Goal: Complete application form: Complete application form

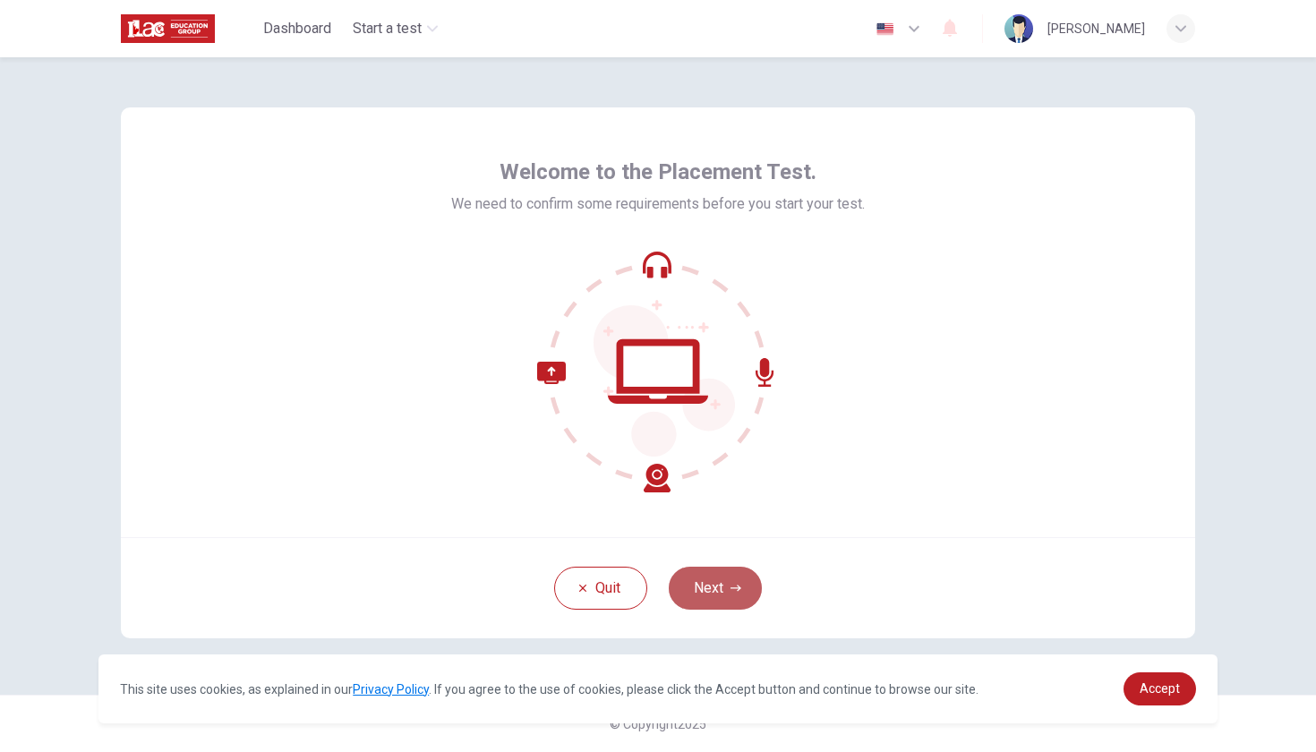
click at [707, 586] on button "Next" at bounding box center [715, 588] width 93 height 43
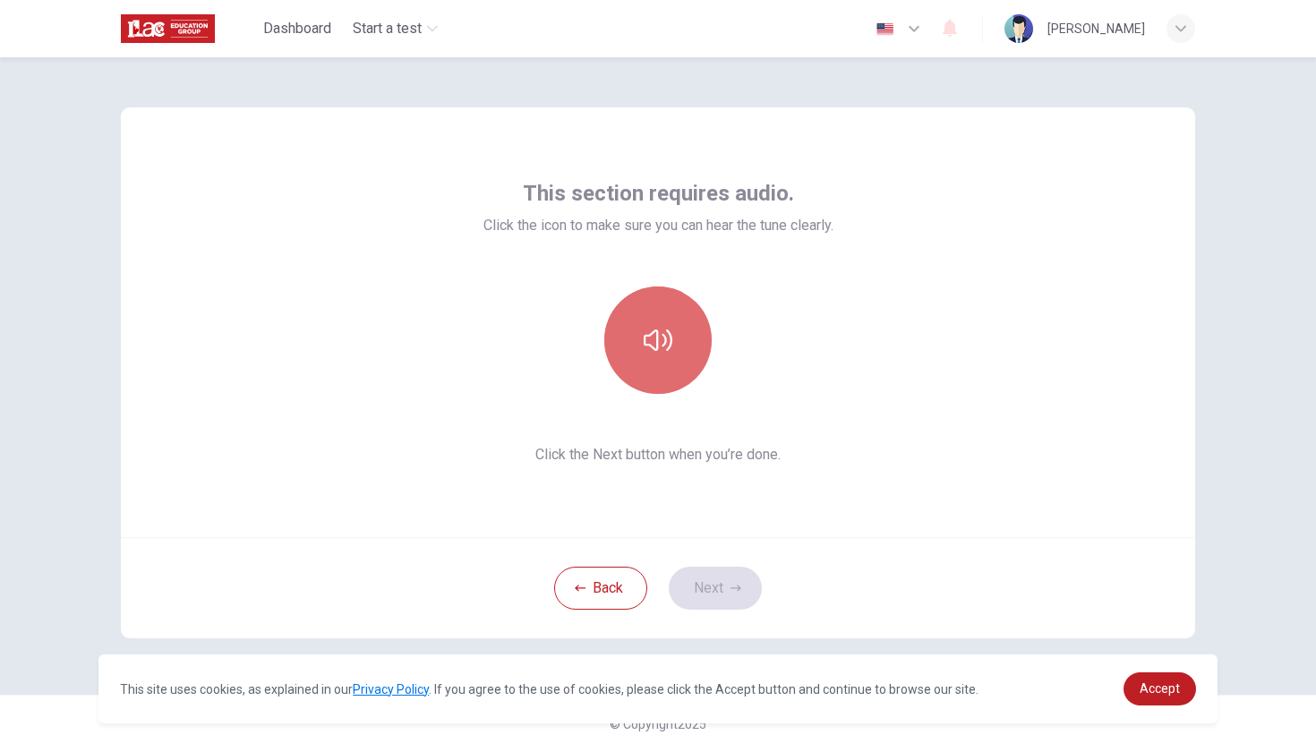
click at [648, 357] on button "button" at bounding box center [657, 340] width 107 height 107
click at [662, 386] on button "button" at bounding box center [657, 340] width 107 height 107
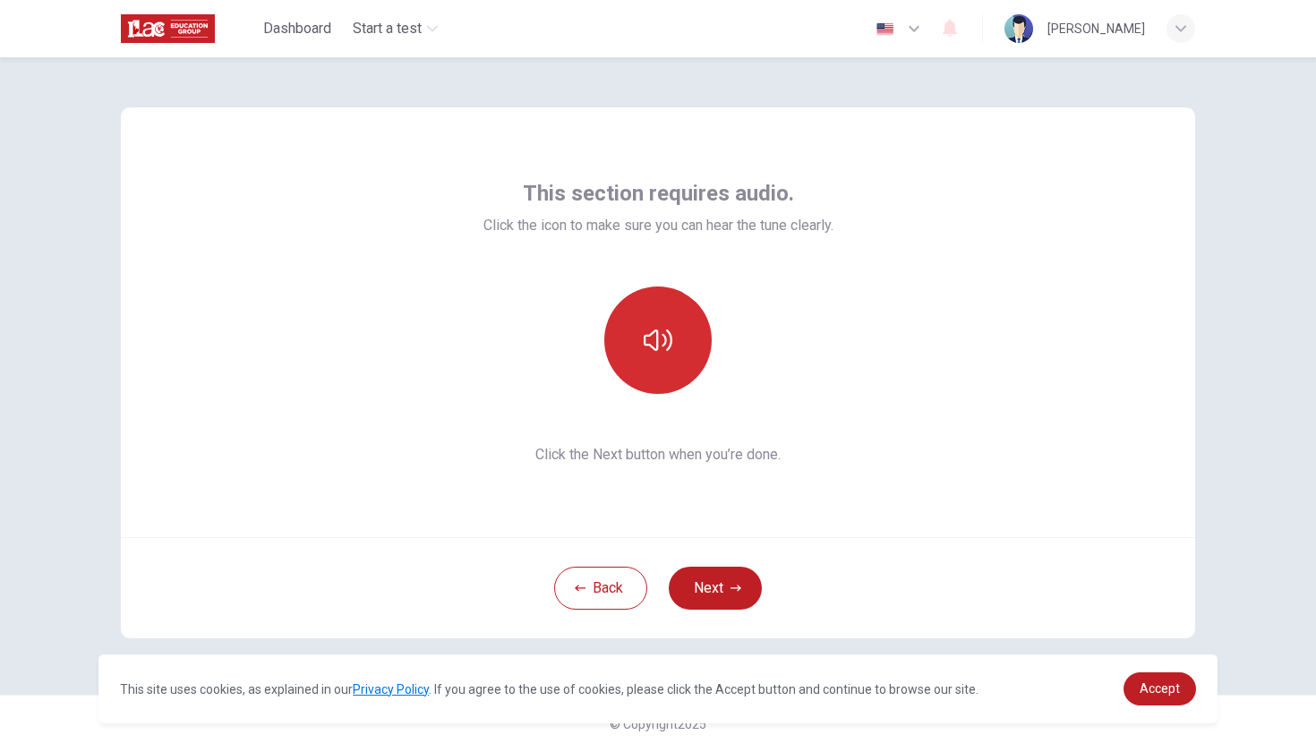
click at [662, 386] on button "button" at bounding box center [657, 340] width 107 height 107
click at [676, 370] on button "button" at bounding box center [657, 340] width 107 height 107
click at [661, 343] on icon "button" at bounding box center [658, 340] width 29 height 29
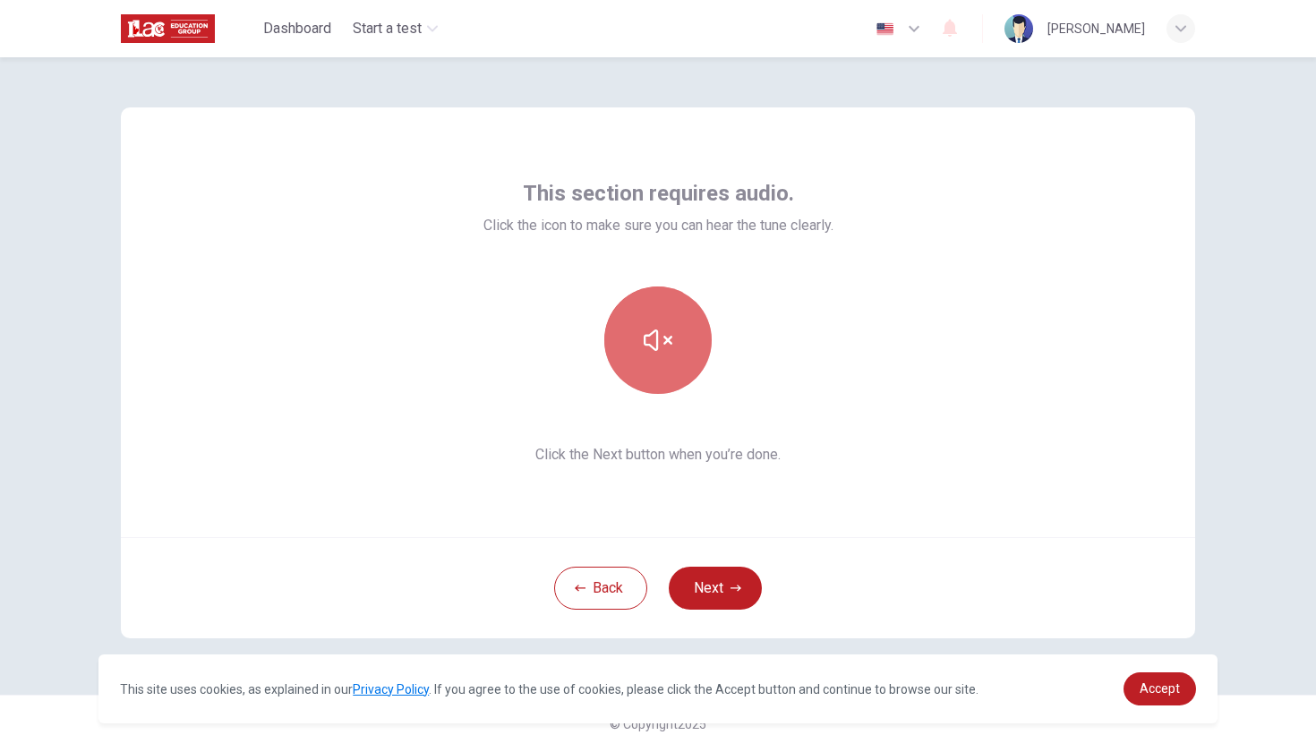
click at [661, 343] on icon "button" at bounding box center [658, 340] width 29 height 29
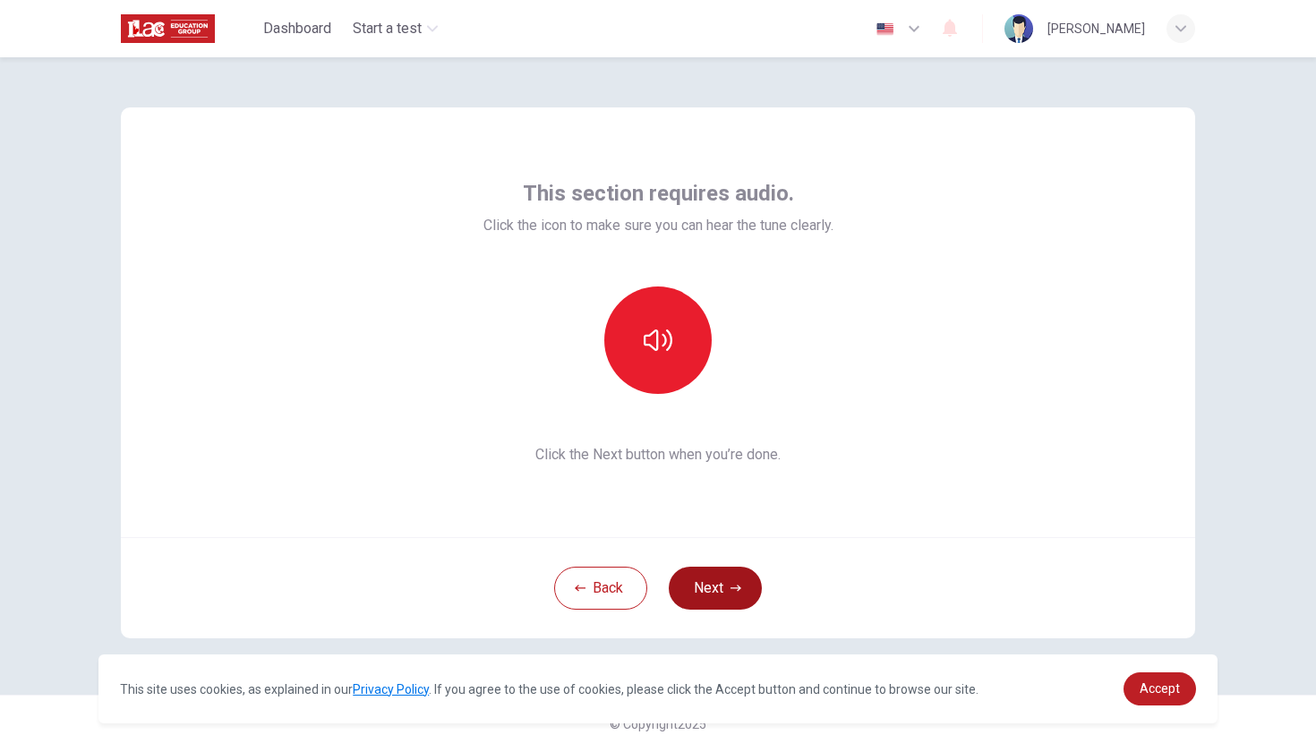
click at [711, 579] on button "Next" at bounding box center [715, 588] width 93 height 43
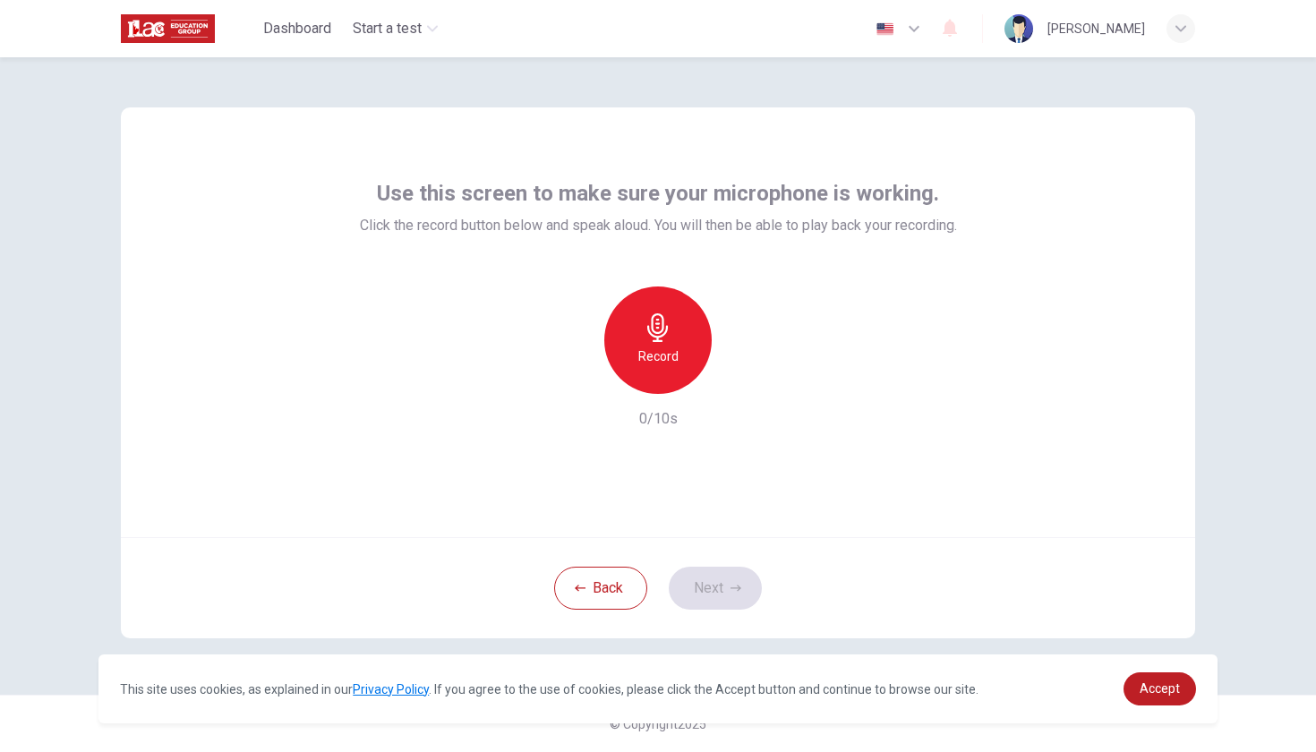
click at [652, 340] on icon "button" at bounding box center [658, 327] width 29 height 29
click at [668, 370] on div "Stop" at bounding box center [657, 340] width 107 height 107
click at [735, 597] on button "Next" at bounding box center [715, 588] width 93 height 43
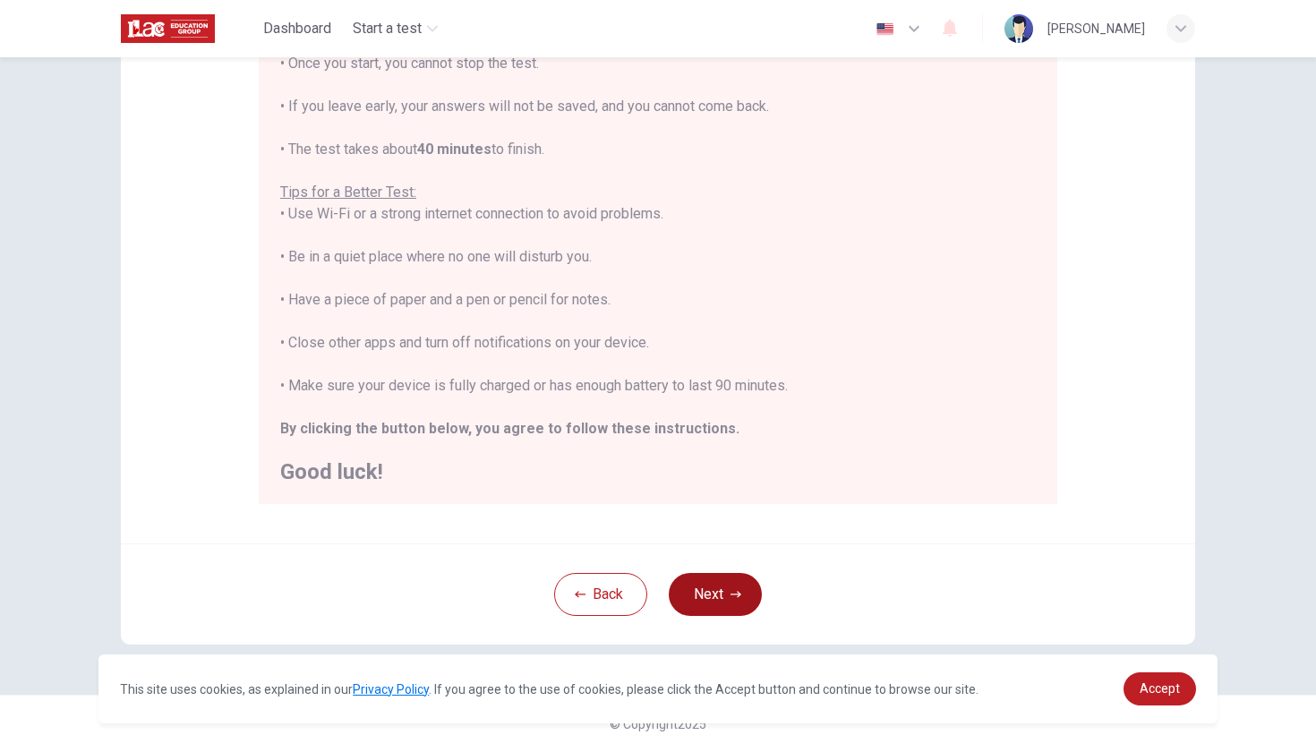
scroll to position [244, 0]
click at [733, 599] on icon "button" at bounding box center [736, 594] width 11 height 11
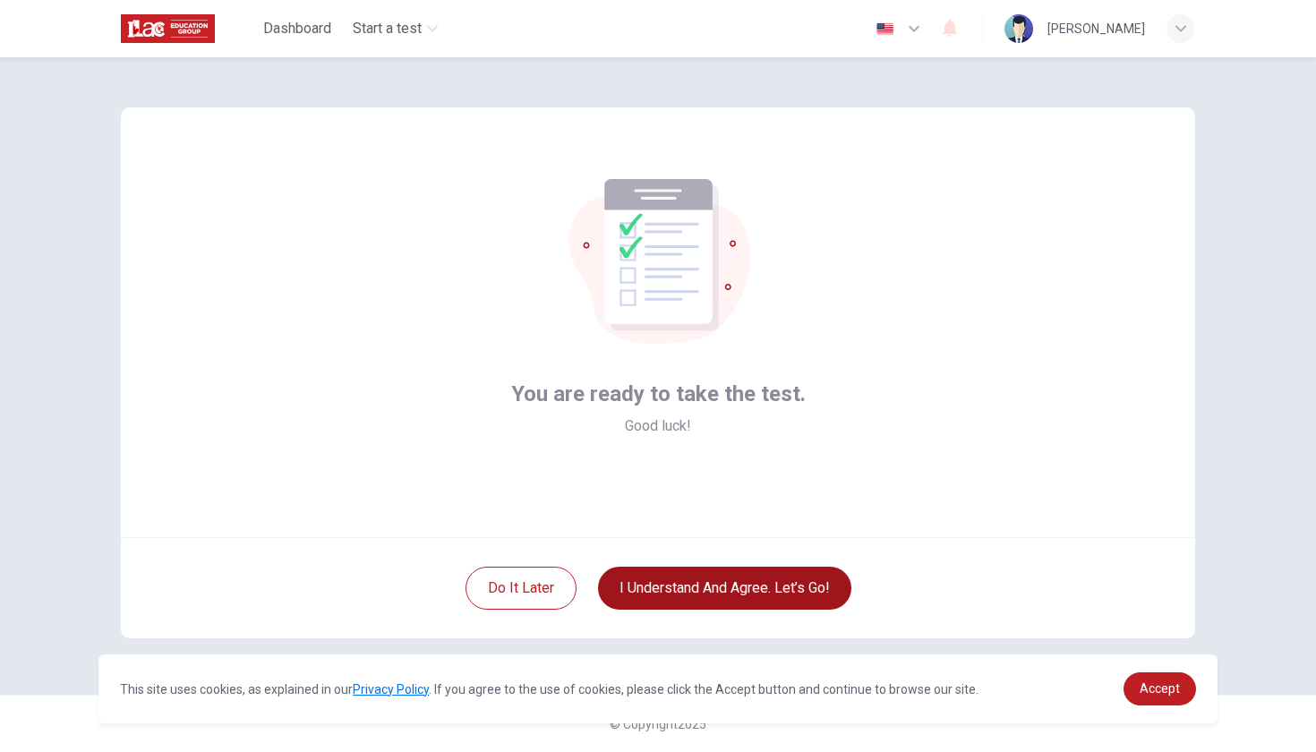
click at [733, 599] on button "I understand and agree. Let’s go!" at bounding box center [724, 588] width 253 height 43
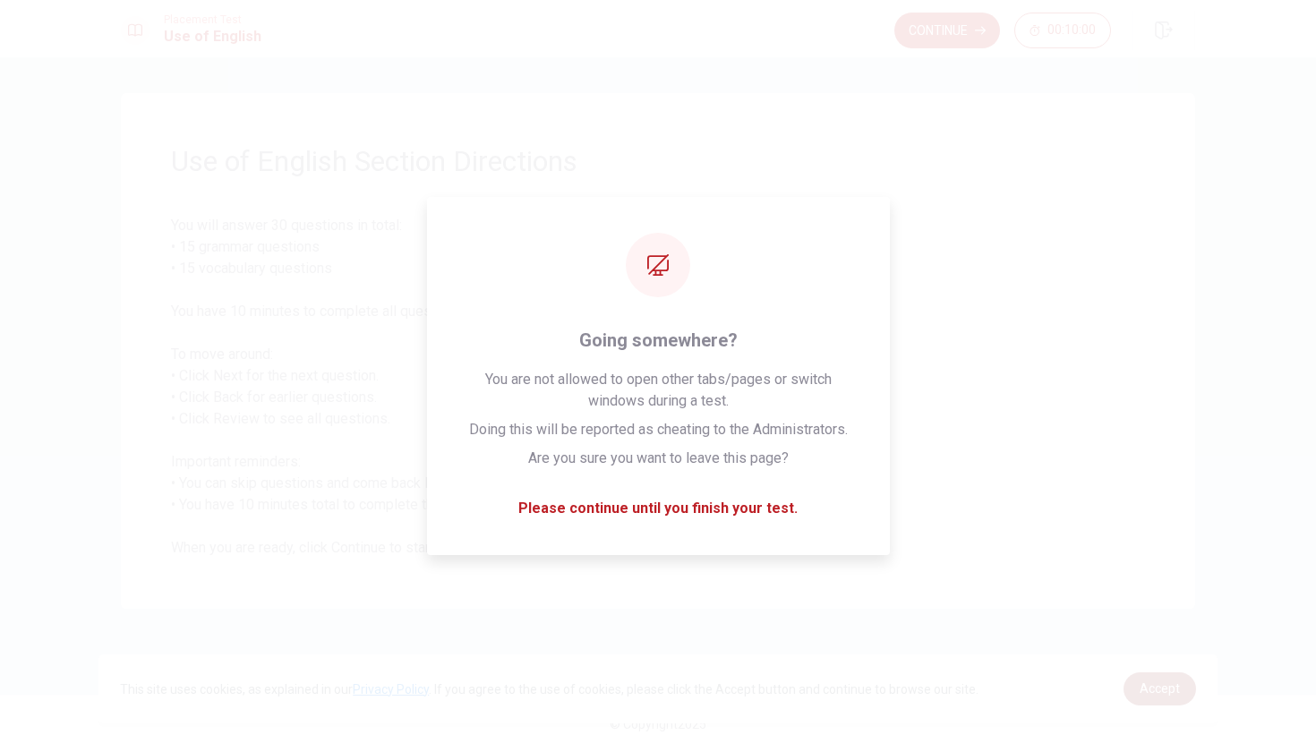
click at [1162, 686] on span "Accept" at bounding box center [1160, 688] width 40 height 14
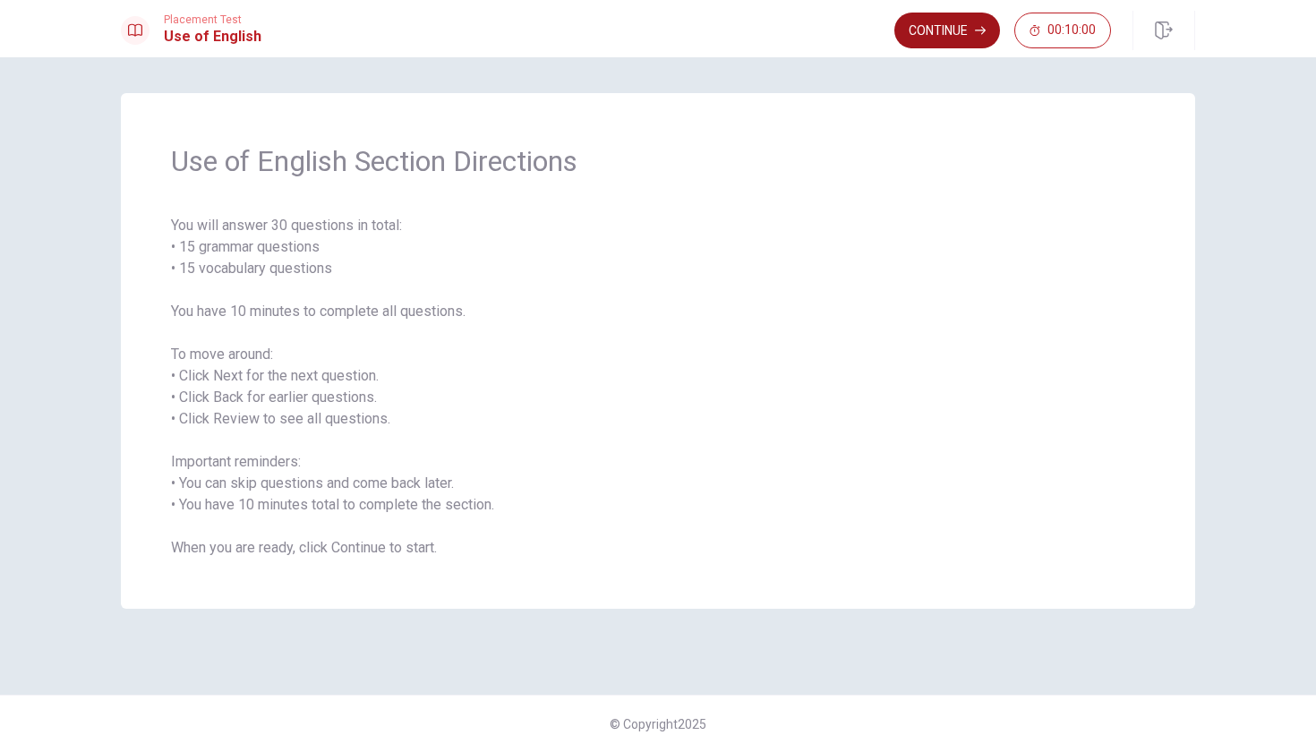
click at [962, 35] on button "Continue" at bounding box center [948, 31] width 106 height 36
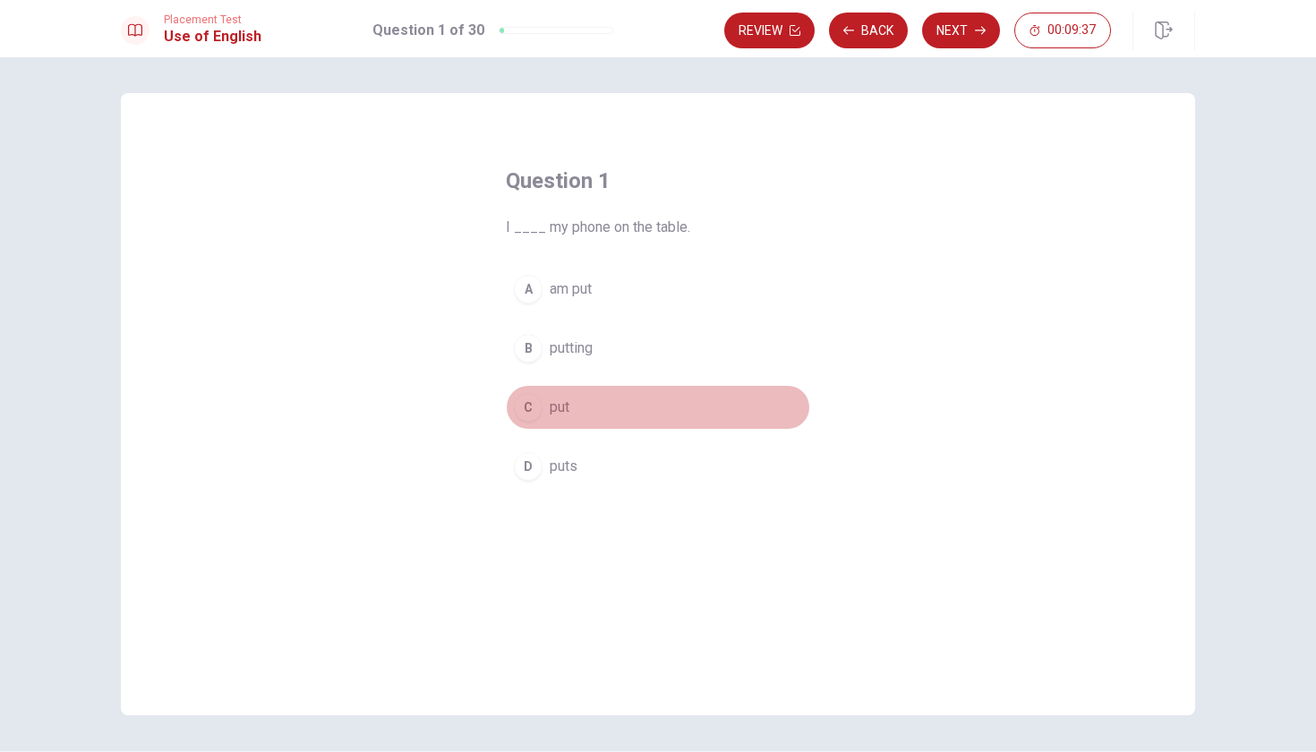
click at [533, 414] on div "C" at bounding box center [528, 407] width 29 height 29
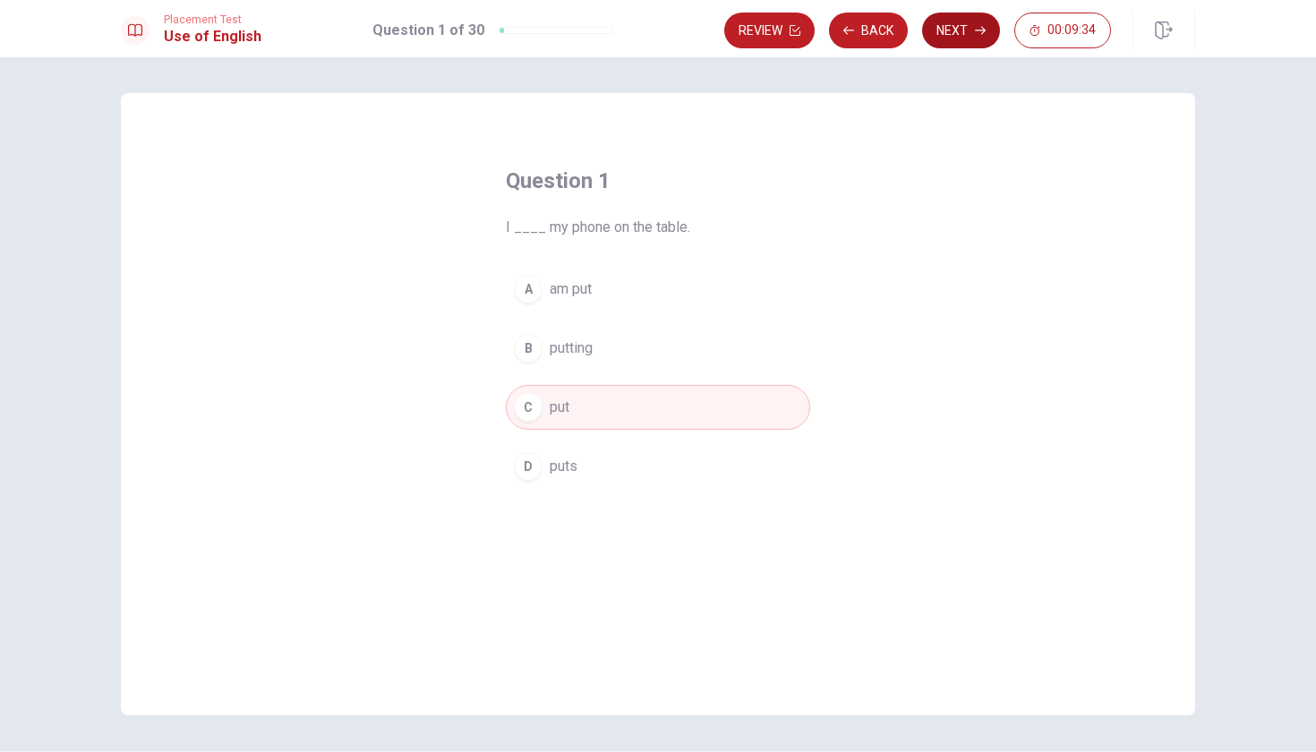
click at [967, 26] on button "Next" at bounding box center [961, 31] width 78 height 36
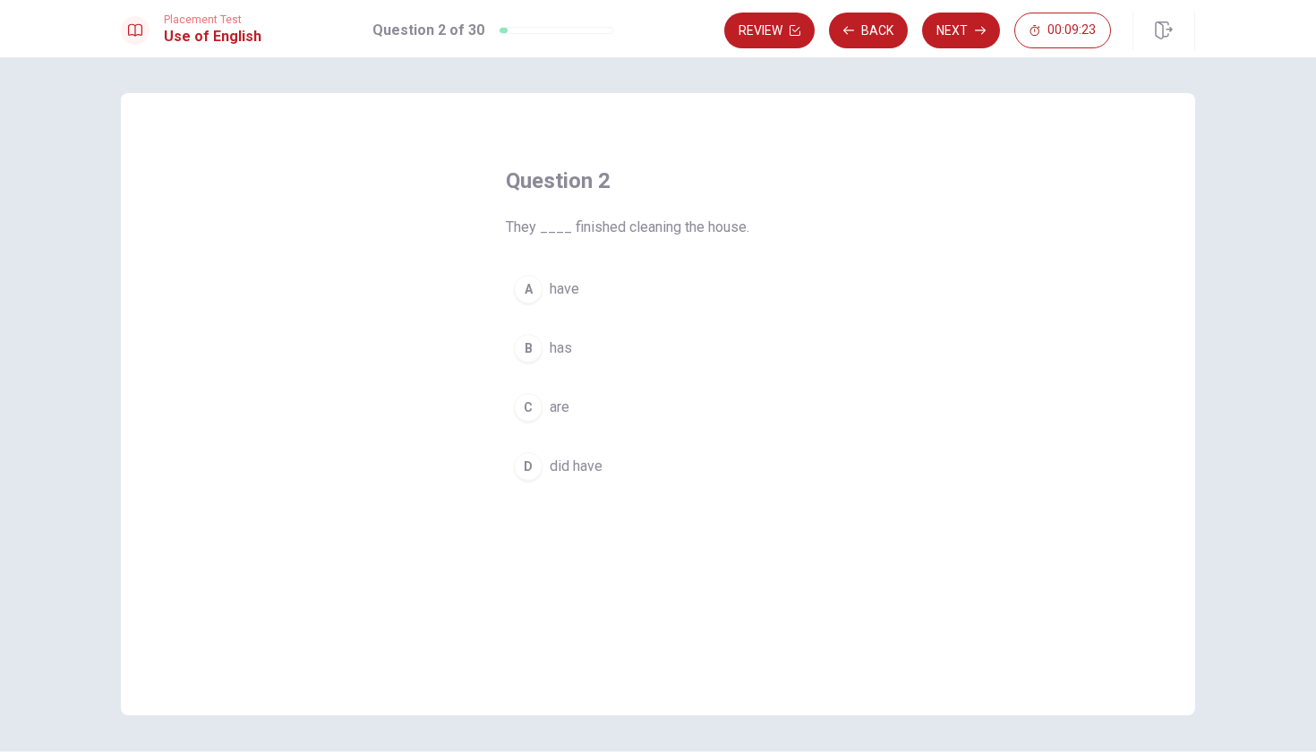
click at [536, 286] on div "A" at bounding box center [528, 289] width 29 height 29
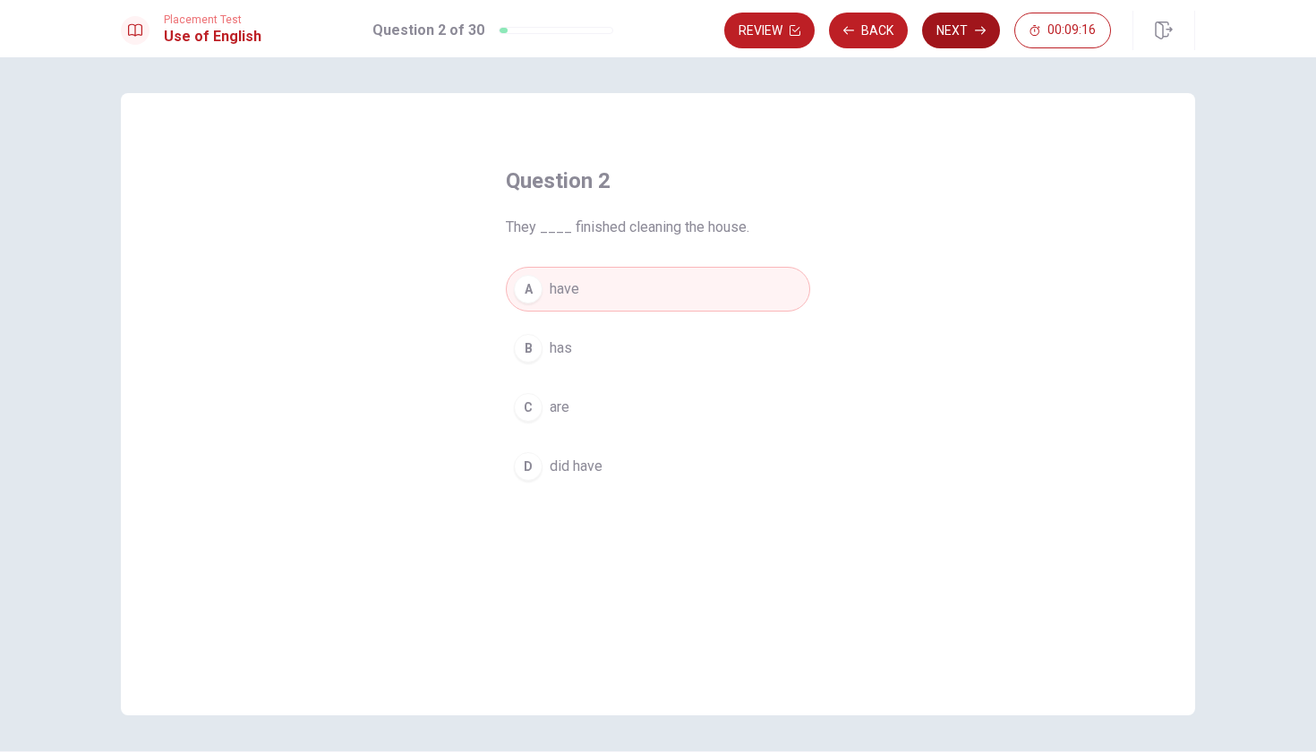
click at [955, 33] on button "Next" at bounding box center [961, 31] width 78 height 36
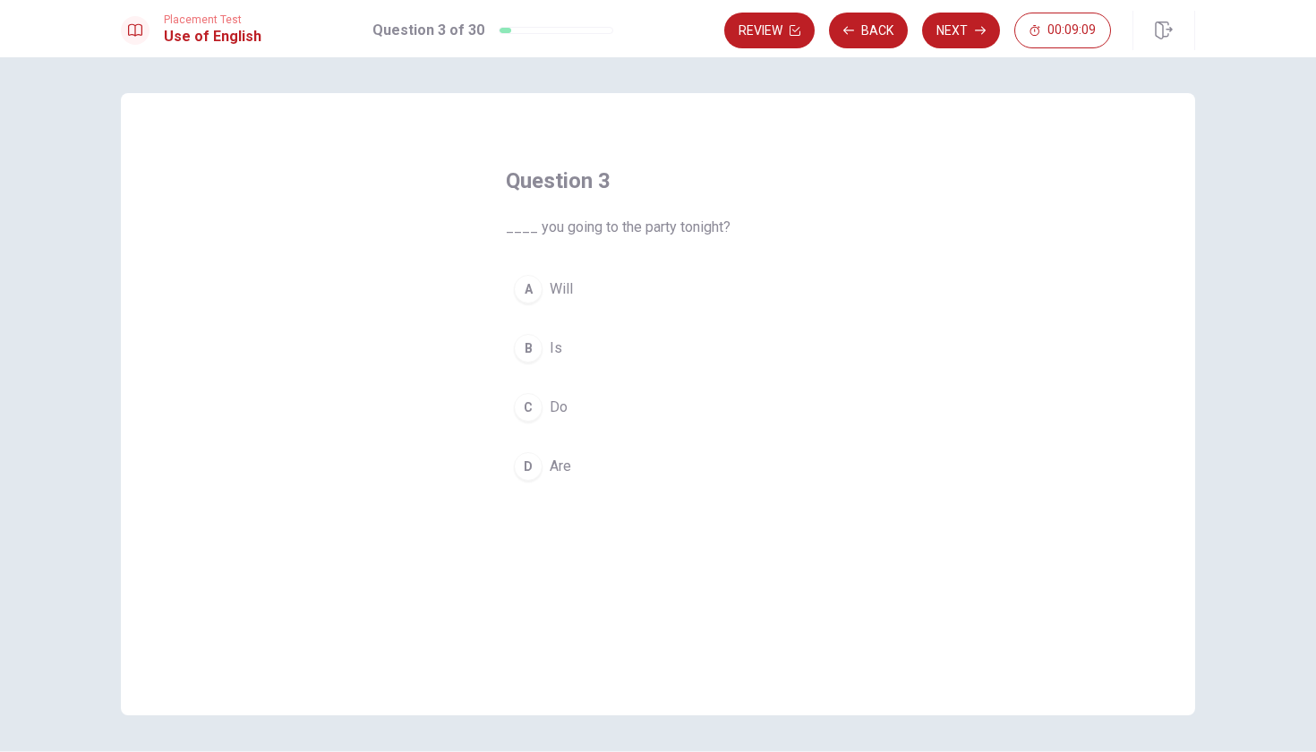
click at [544, 468] on button "D Are" at bounding box center [658, 466] width 304 height 45
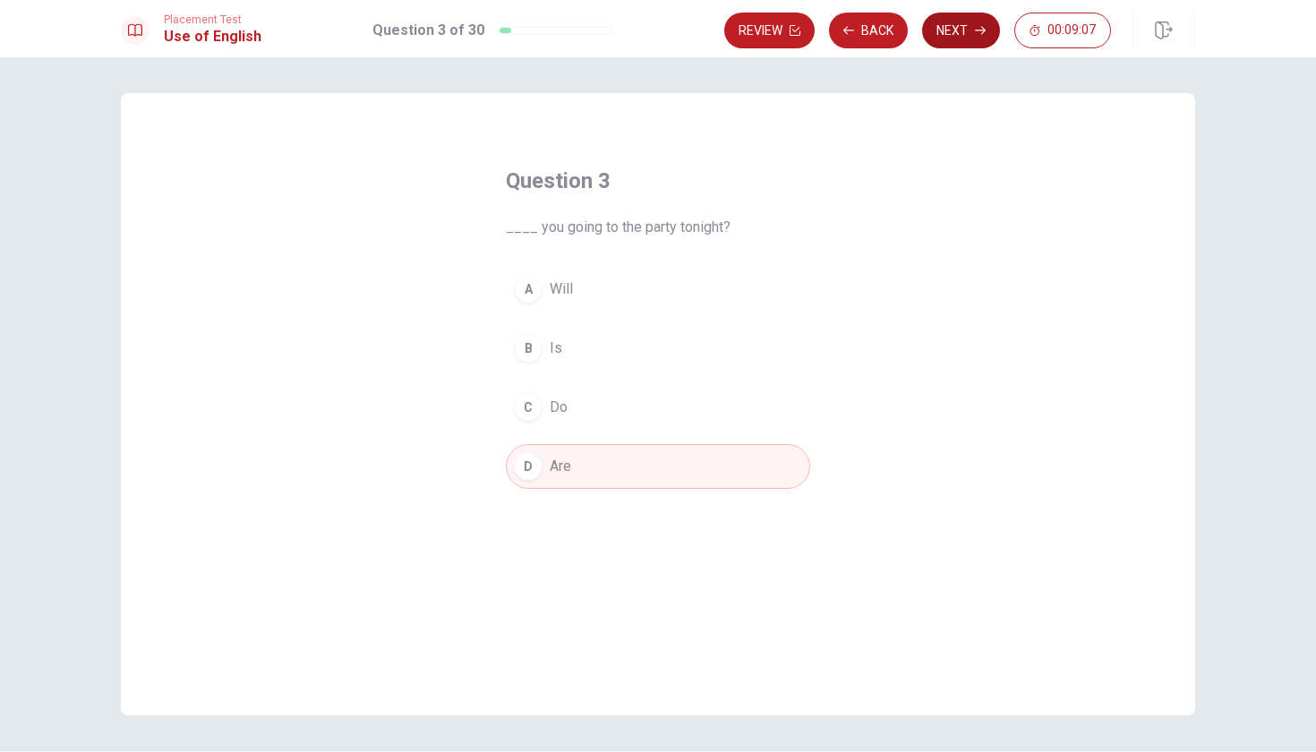
click at [950, 36] on button "Next" at bounding box center [961, 31] width 78 height 36
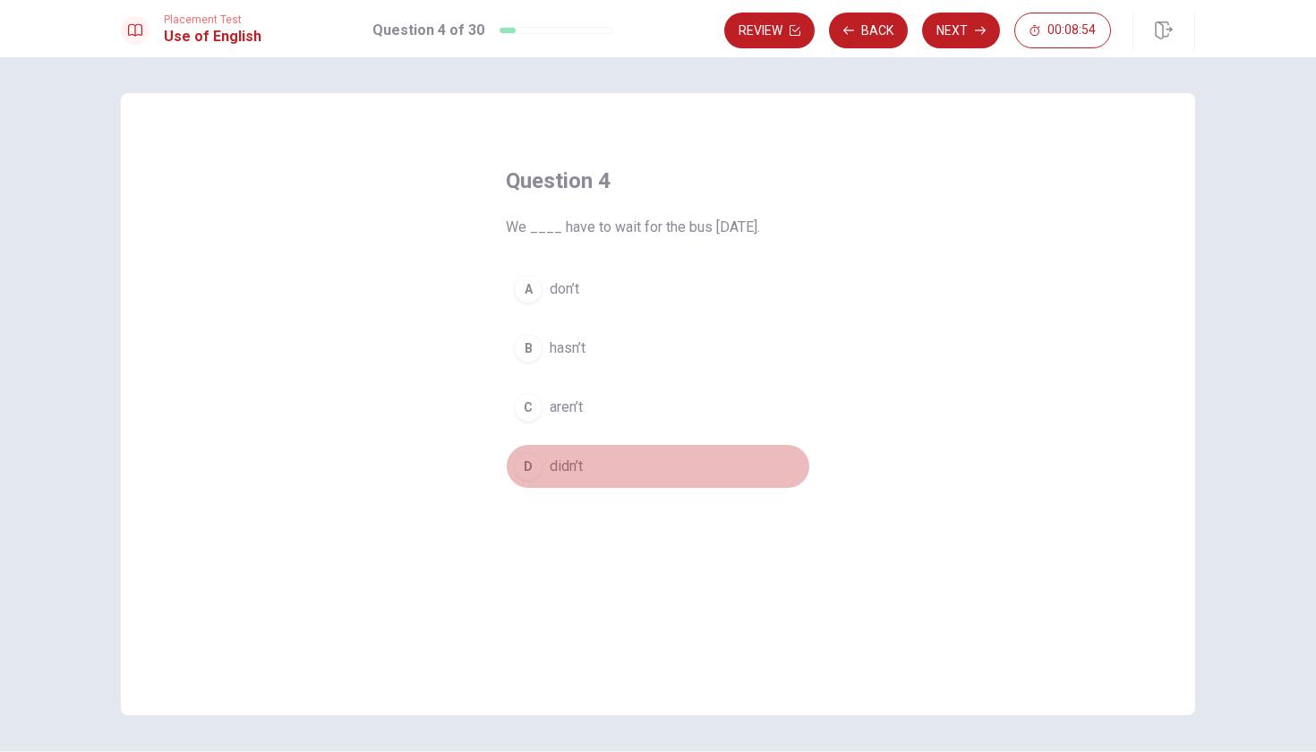
click at [529, 470] on div "D" at bounding box center [528, 466] width 29 height 29
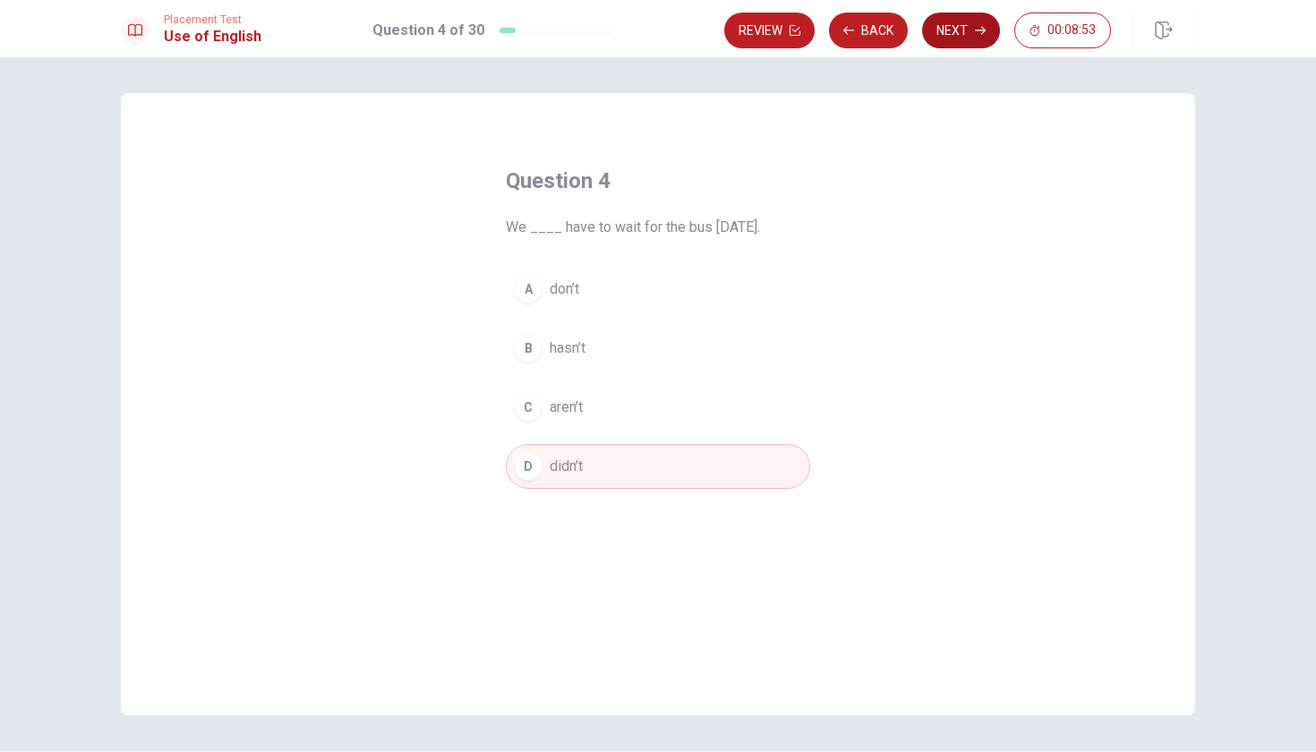
click at [943, 41] on button "Next" at bounding box center [961, 31] width 78 height 36
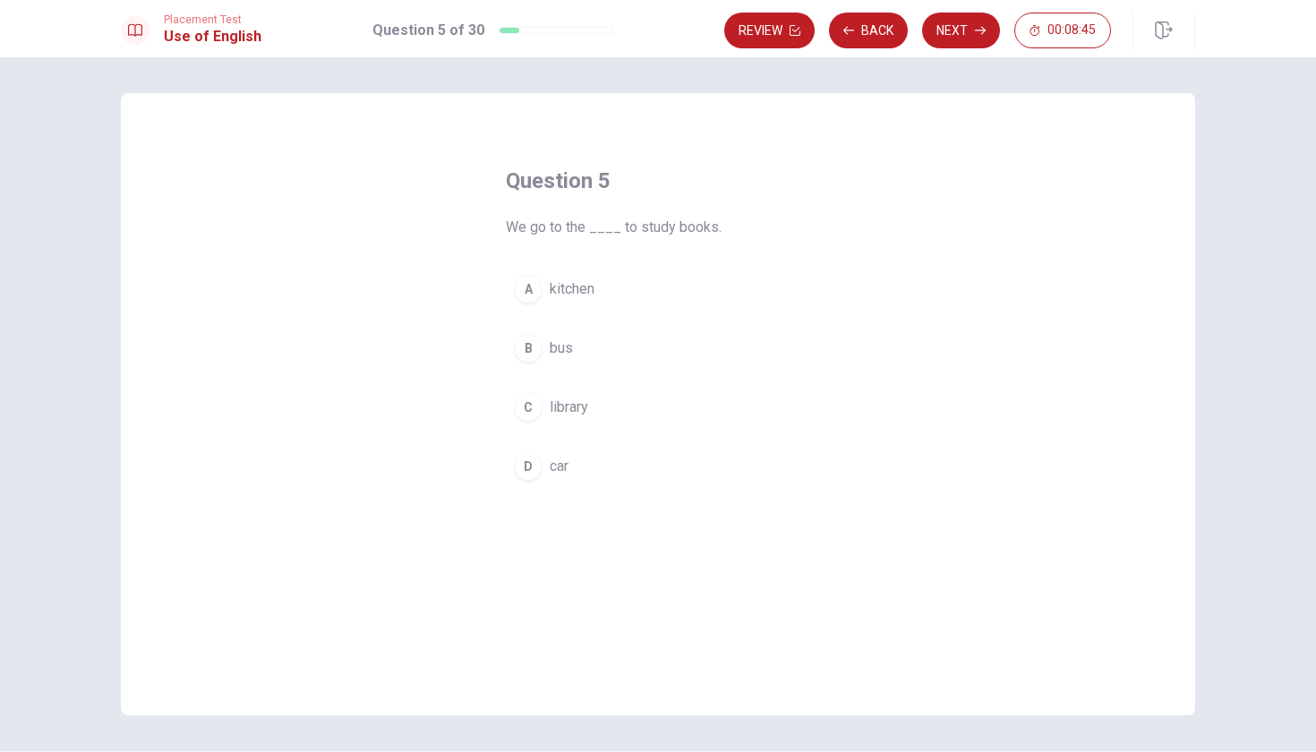
click at [528, 402] on div "C" at bounding box center [528, 407] width 29 height 29
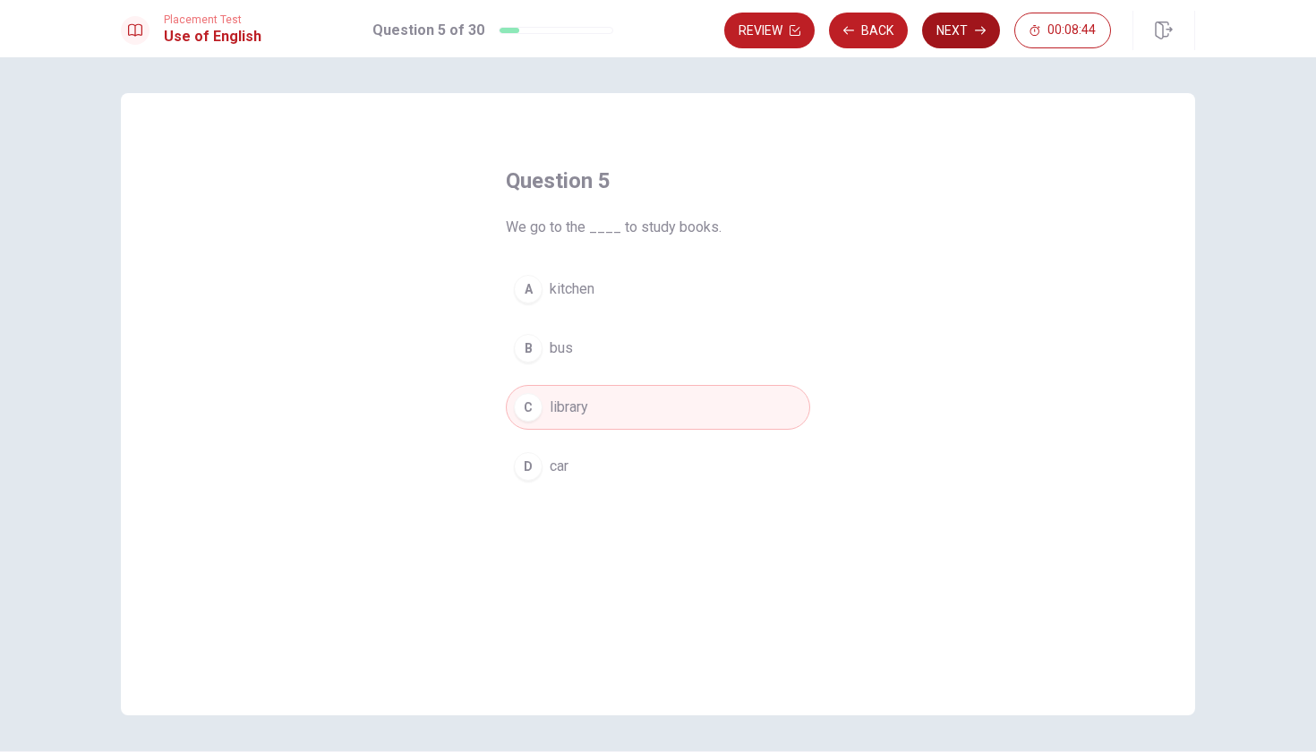
click at [974, 37] on button "Next" at bounding box center [961, 31] width 78 height 36
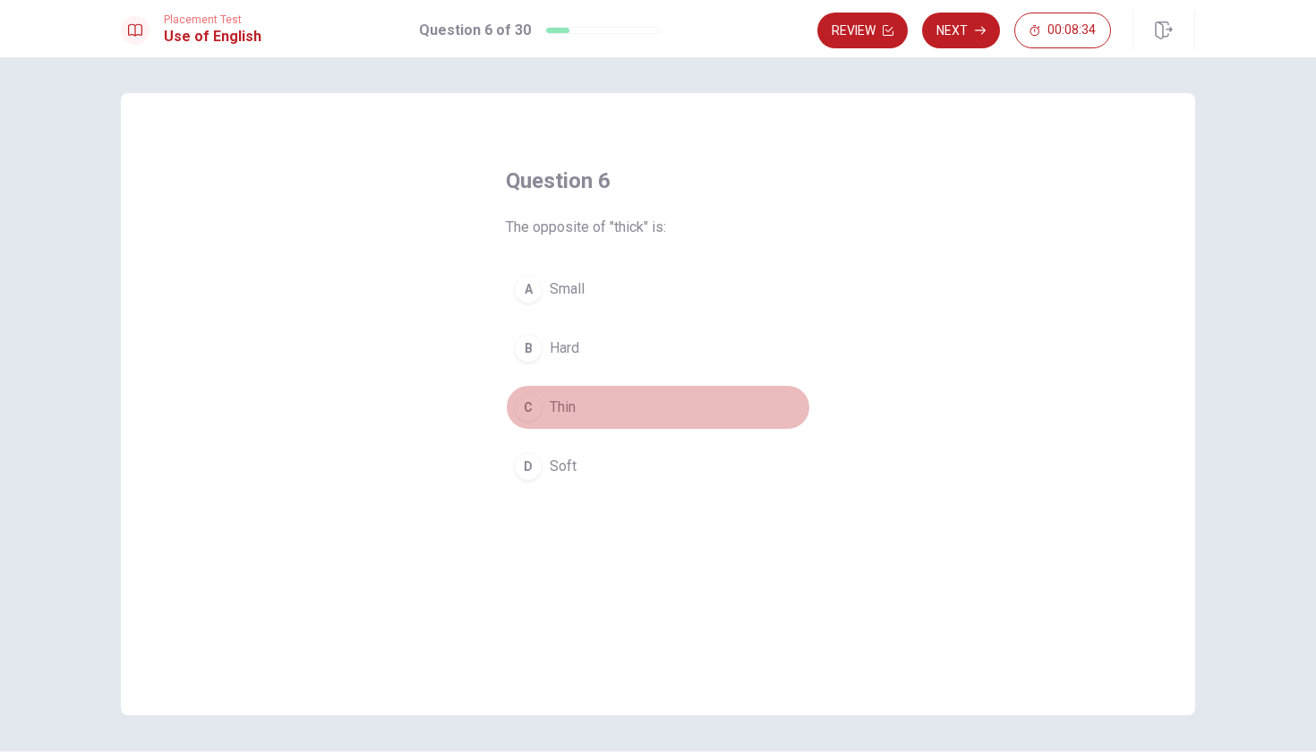
click at [535, 398] on div "C" at bounding box center [528, 407] width 29 height 29
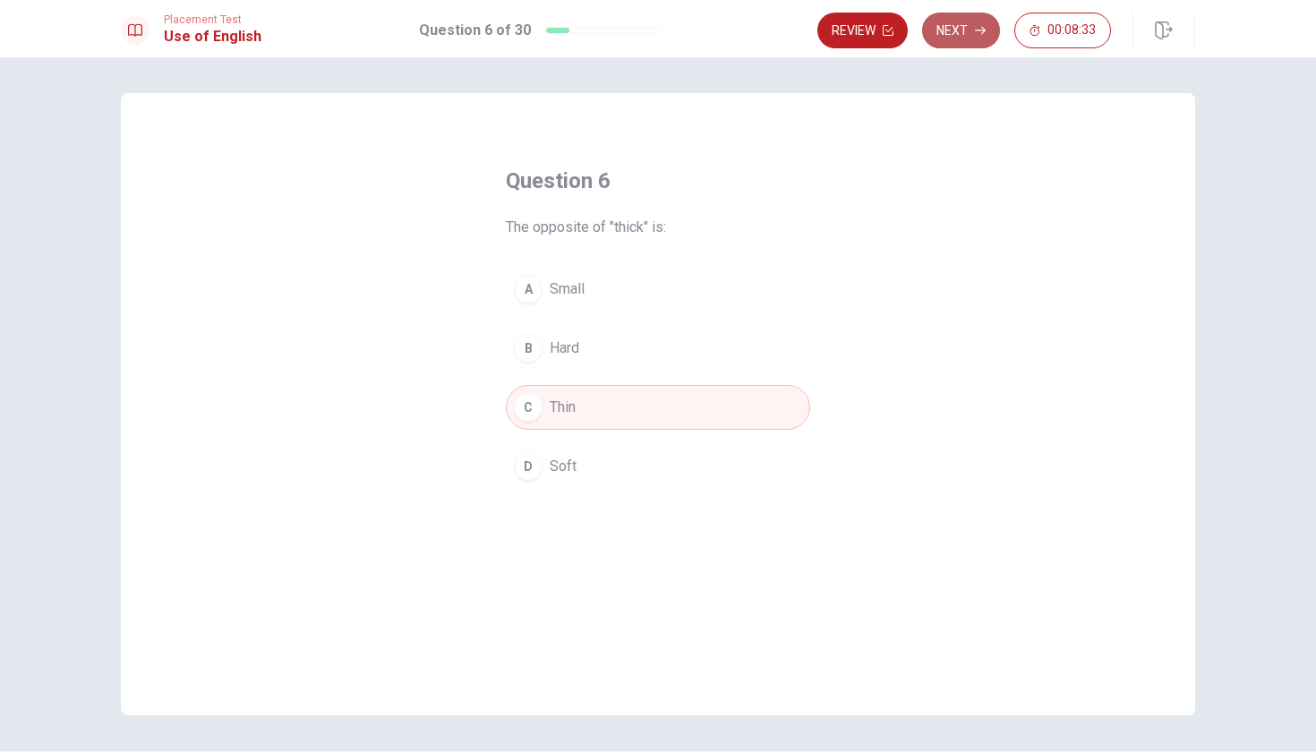
click at [957, 31] on button "Next" at bounding box center [961, 31] width 78 height 36
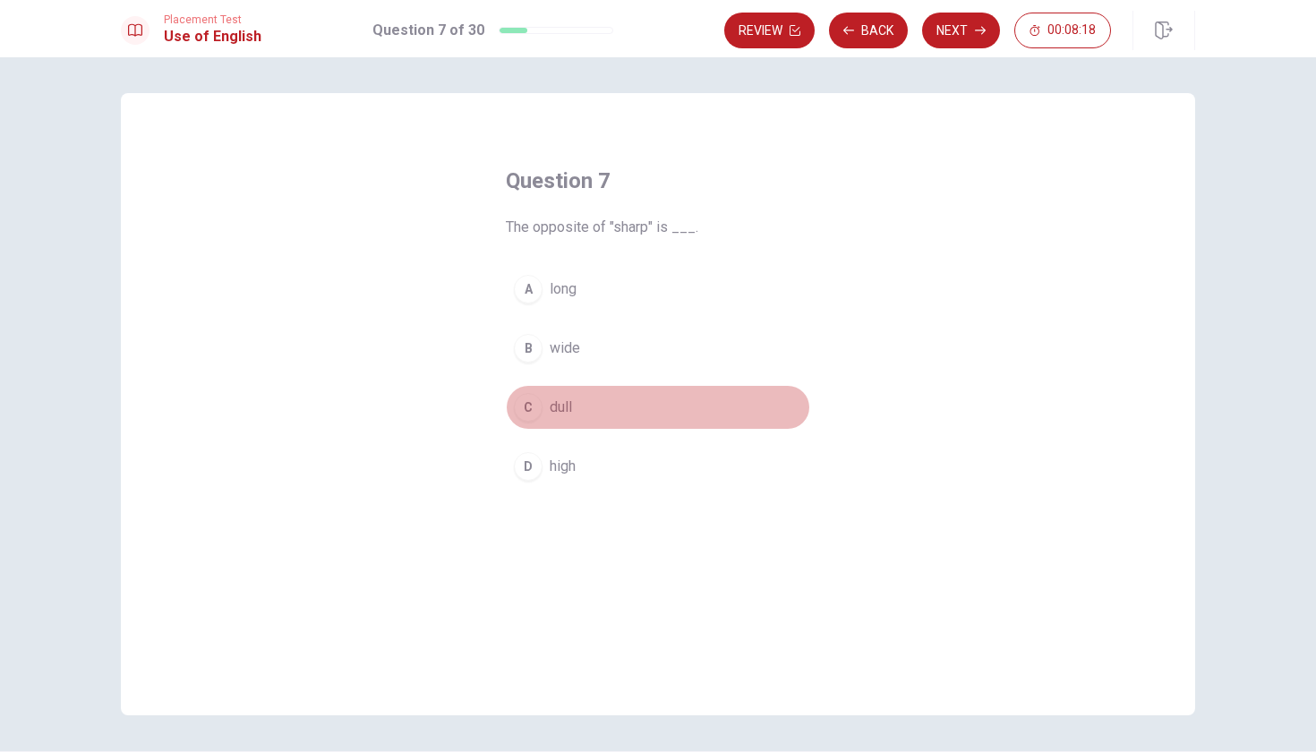
click at [528, 395] on div "C" at bounding box center [528, 407] width 29 height 29
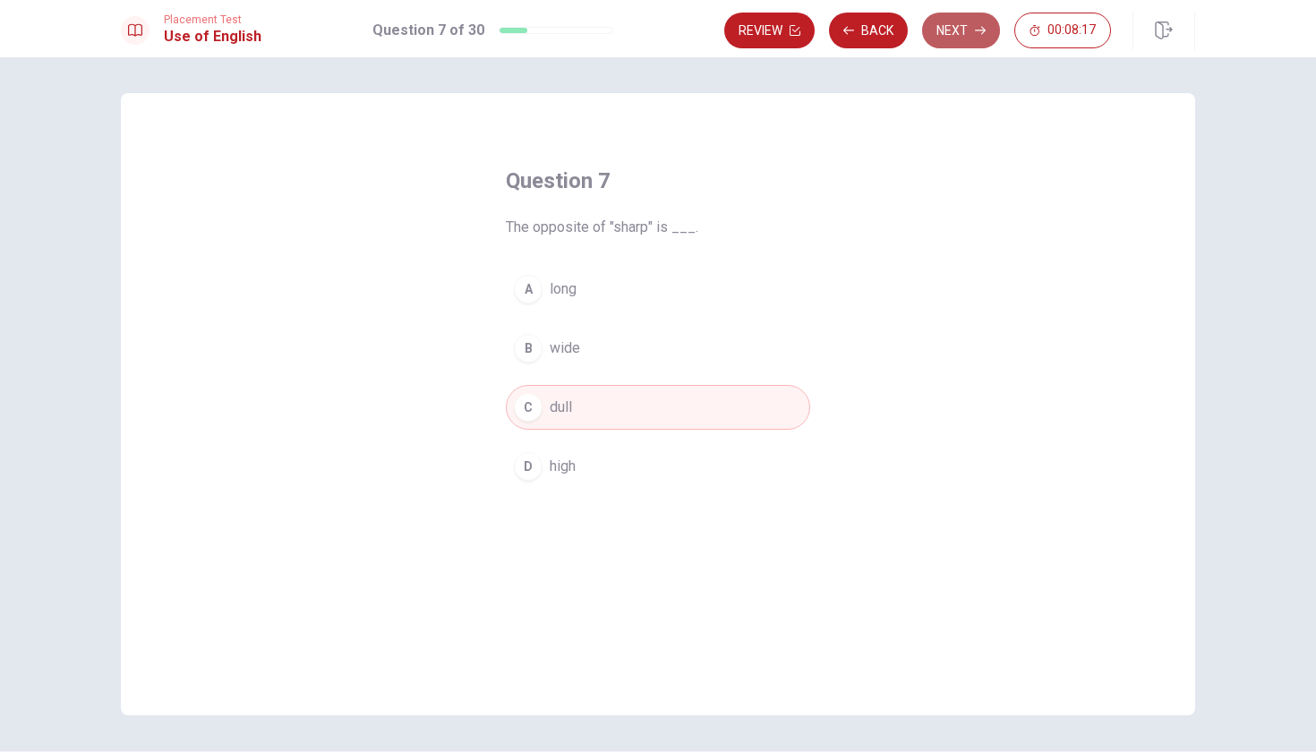
click at [967, 23] on button "Next" at bounding box center [961, 31] width 78 height 36
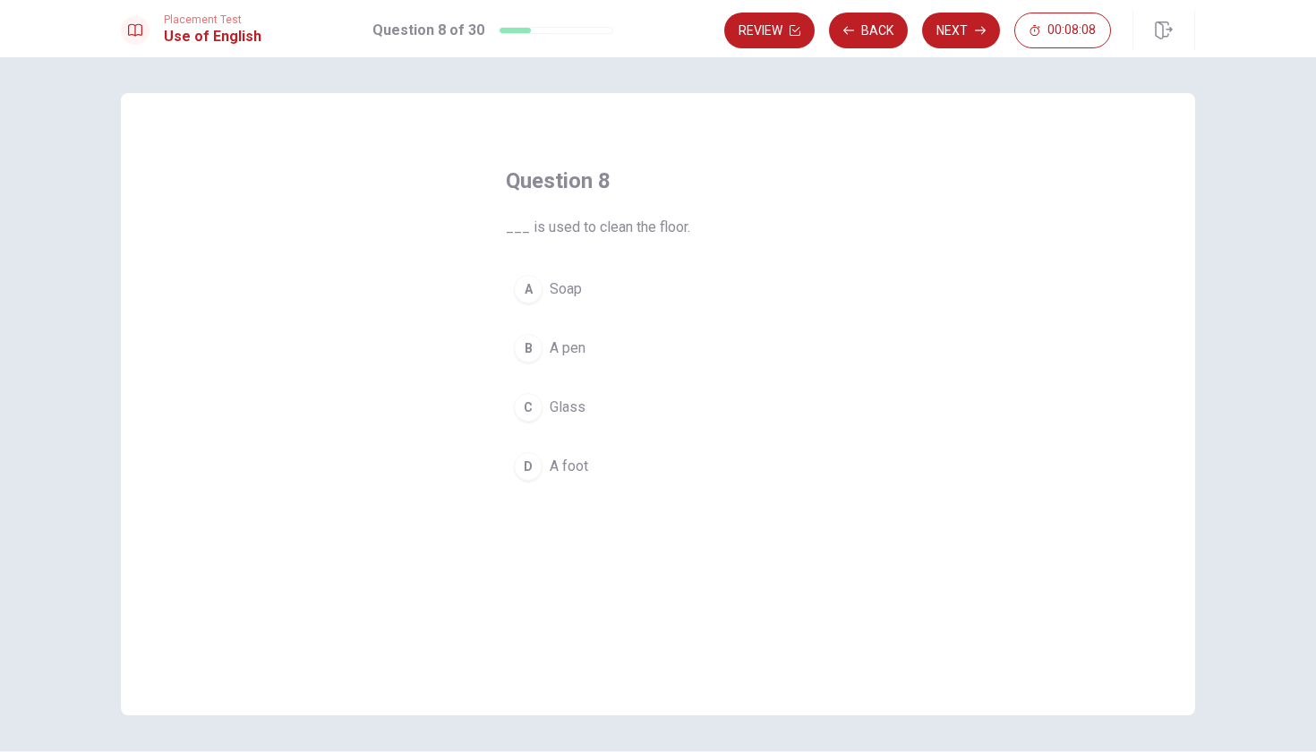
click at [530, 298] on div "A" at bounding box center [528, 289] width 29 height 29
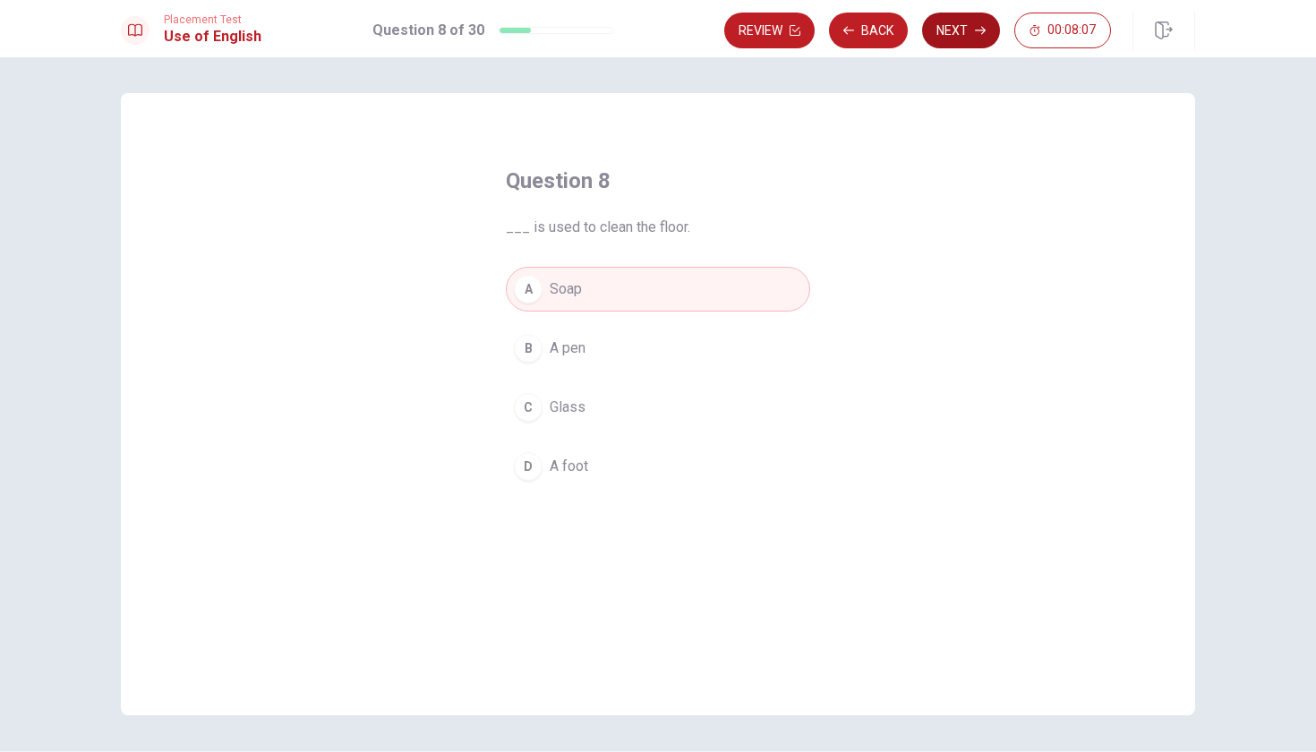
click at [944, 40] on button "Next" at bounding box center [961, 31] width 78 height 36
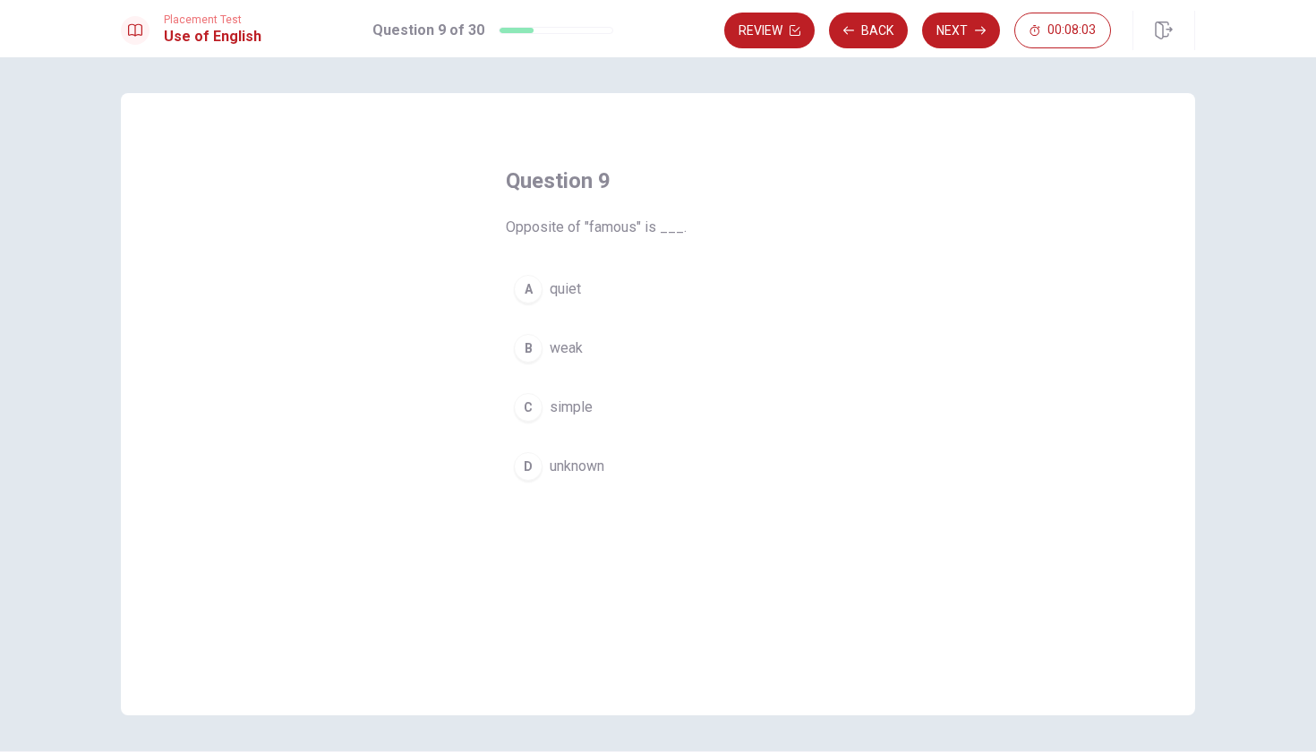
click at [564, 462] on span "unknown" at bounding box center [577, 466] width 55 height 21
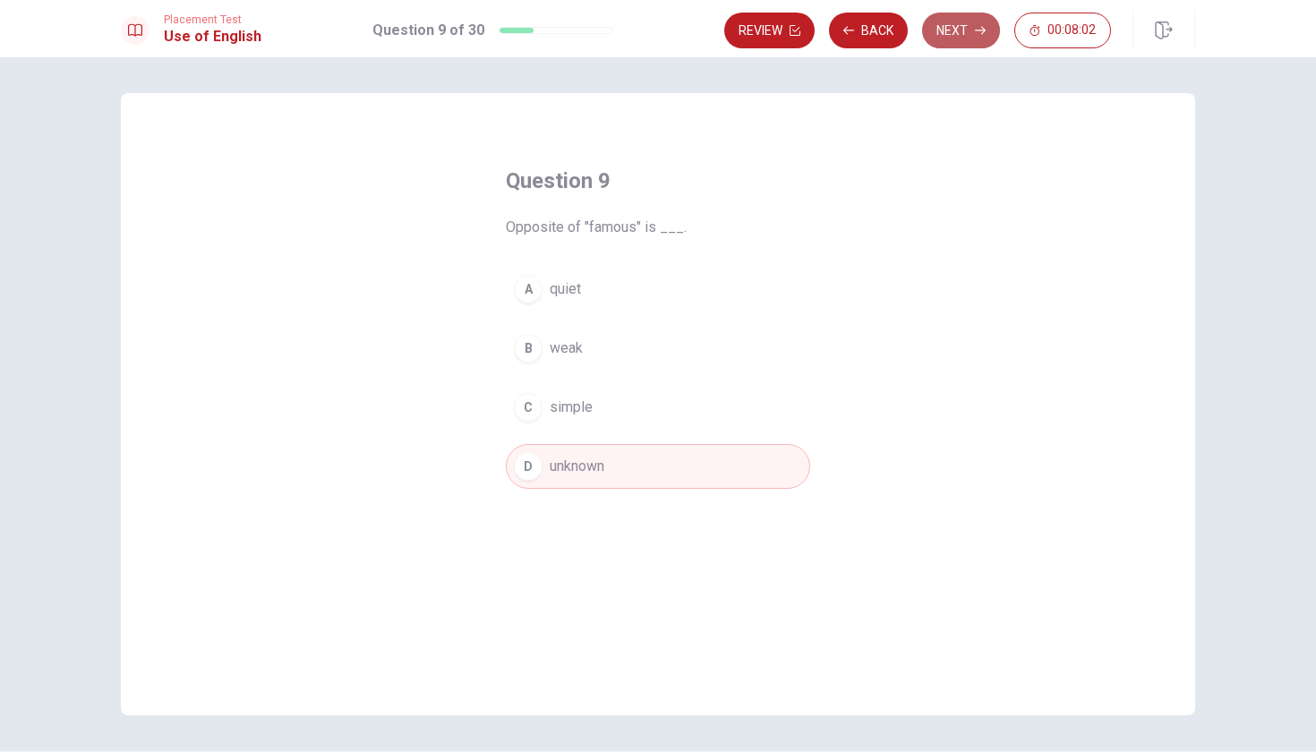
click at [964, 39] on button "Next" at bounding box center [961, 31] width 78 height 36
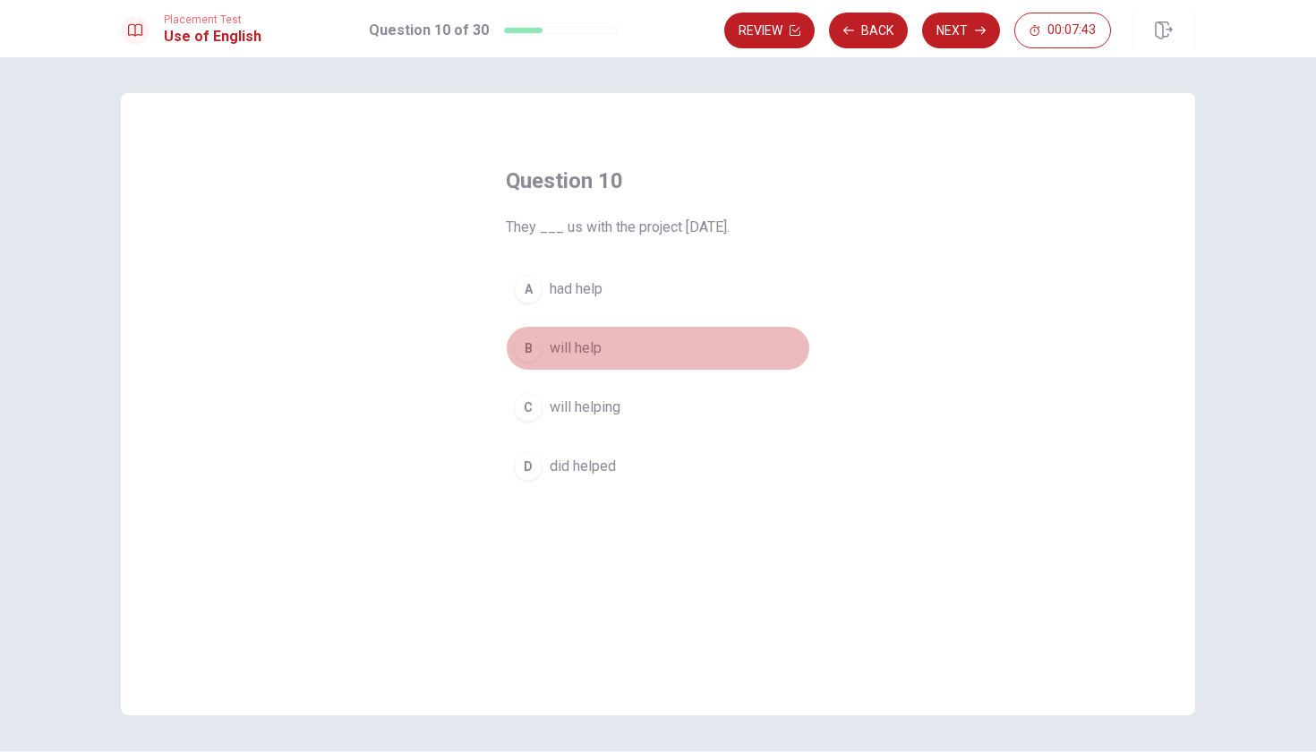
click at [591, 355] on span "will help" at bounding box center [576, 348] width 52 height 21
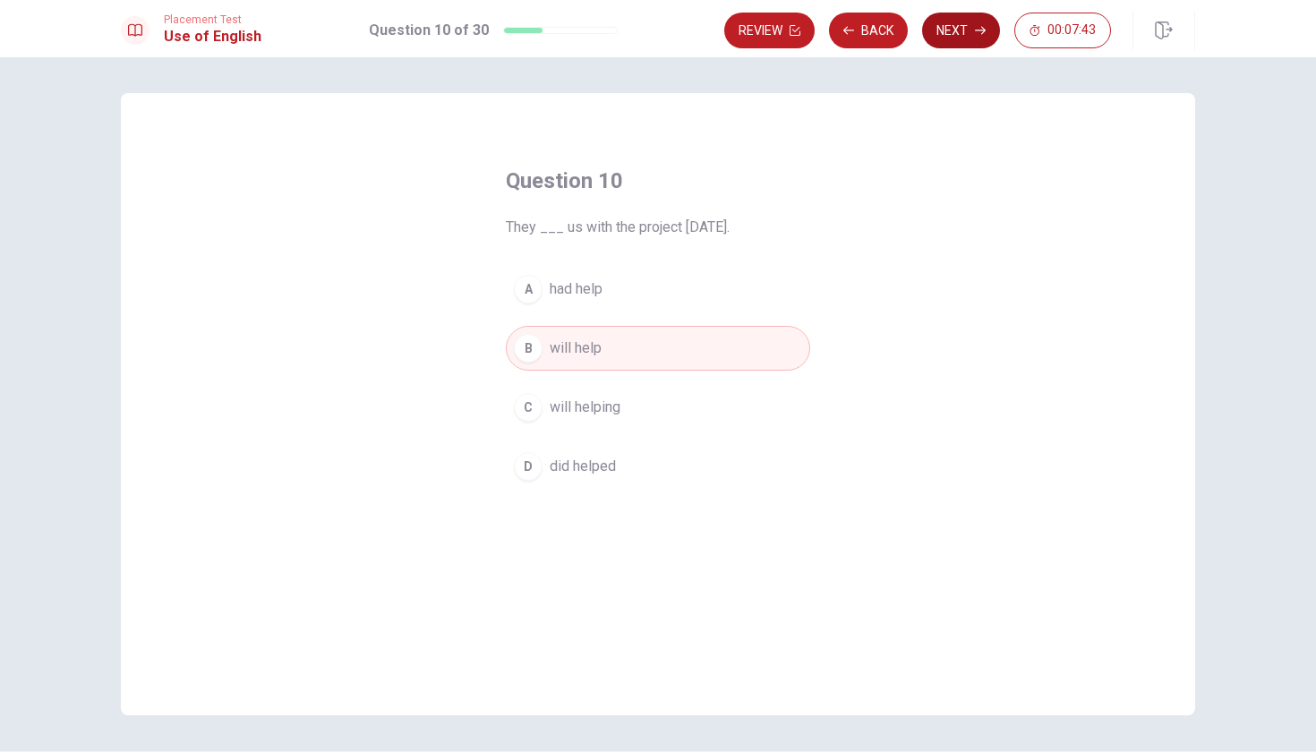
click at [975, 22] on button "Next" at bounding box center [961, 31] width 78 height 36
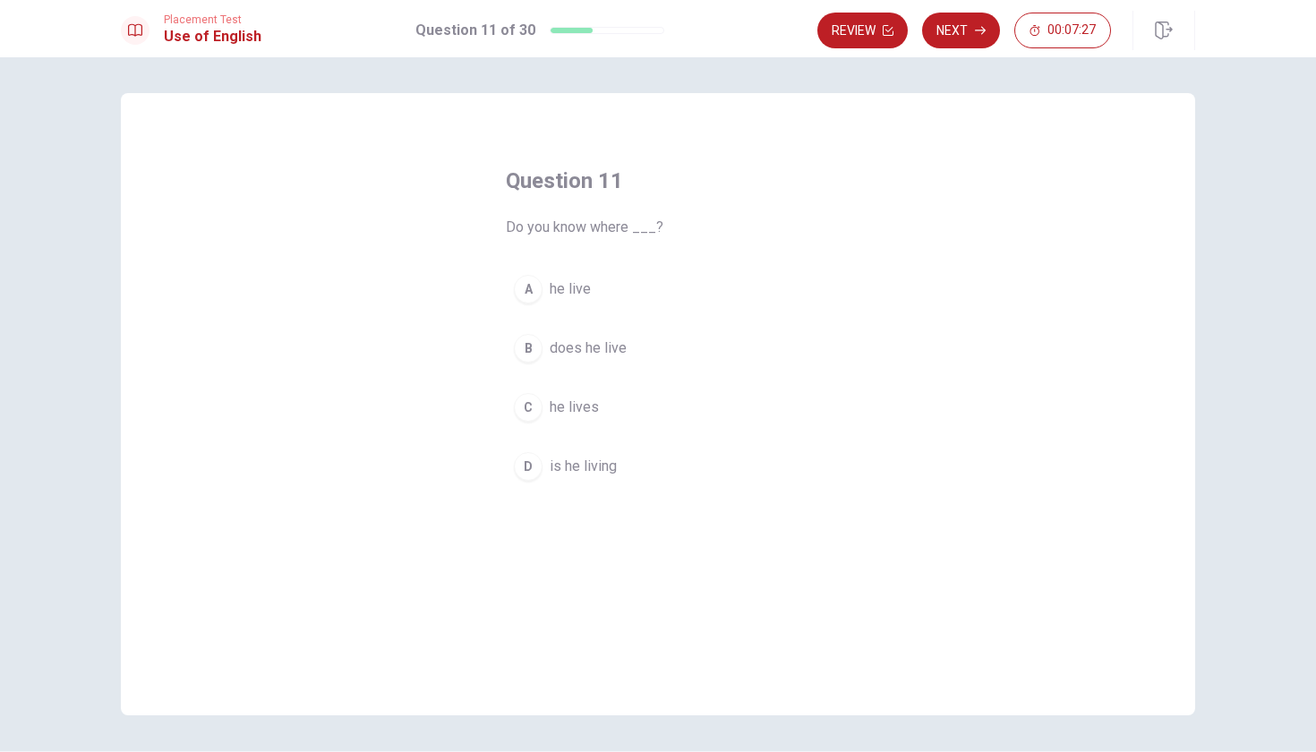
click at [550, 352] on span "does he live" at bounding box center [588, 348] width 77 height 21
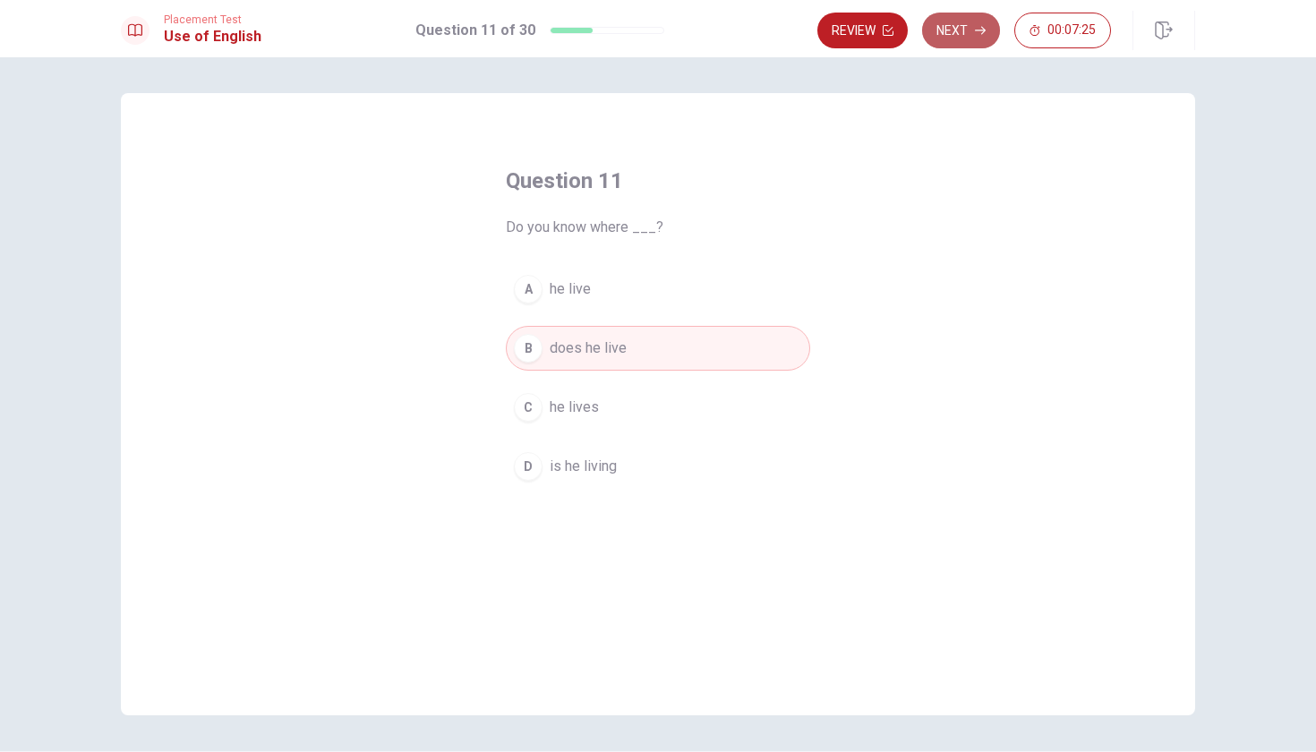
click at [968, 26] on button "Next" at bounding box center [961, 31] width 78 height 36
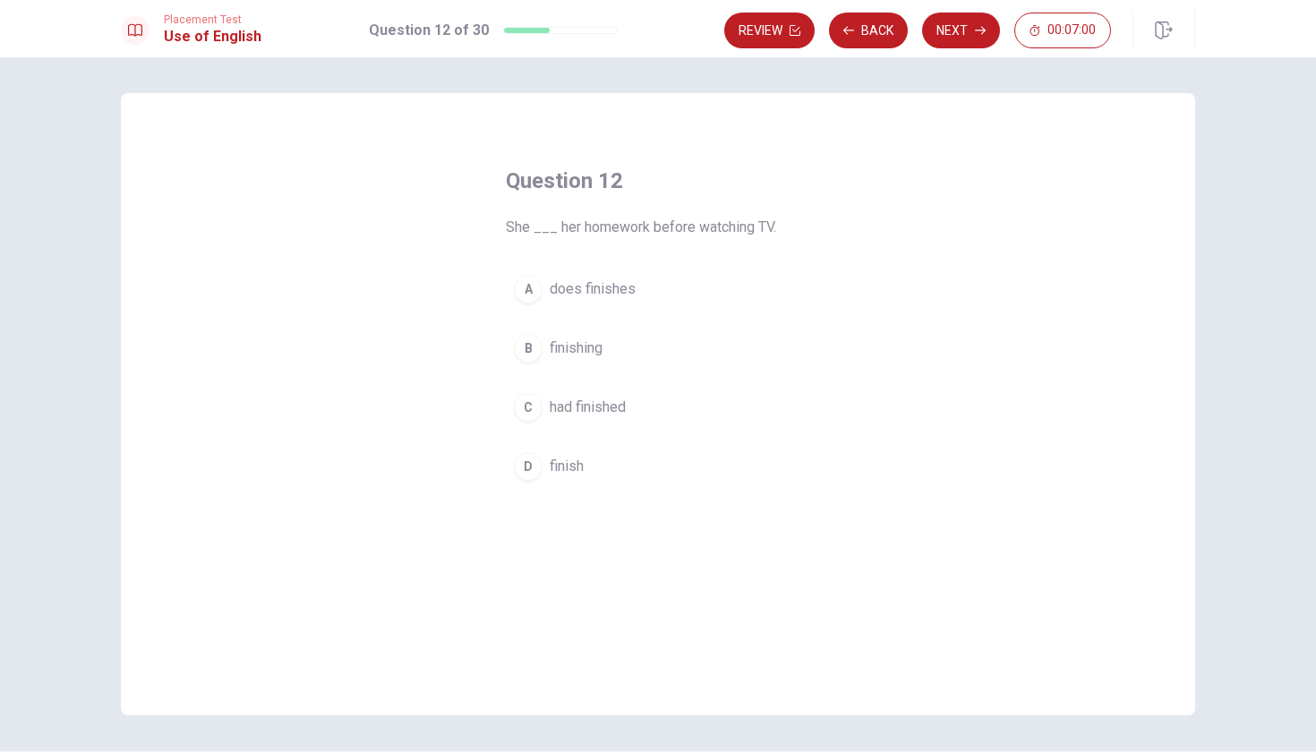
click at [530, 480] on div "D" at bounding box center [528, 466] width 29 height 29
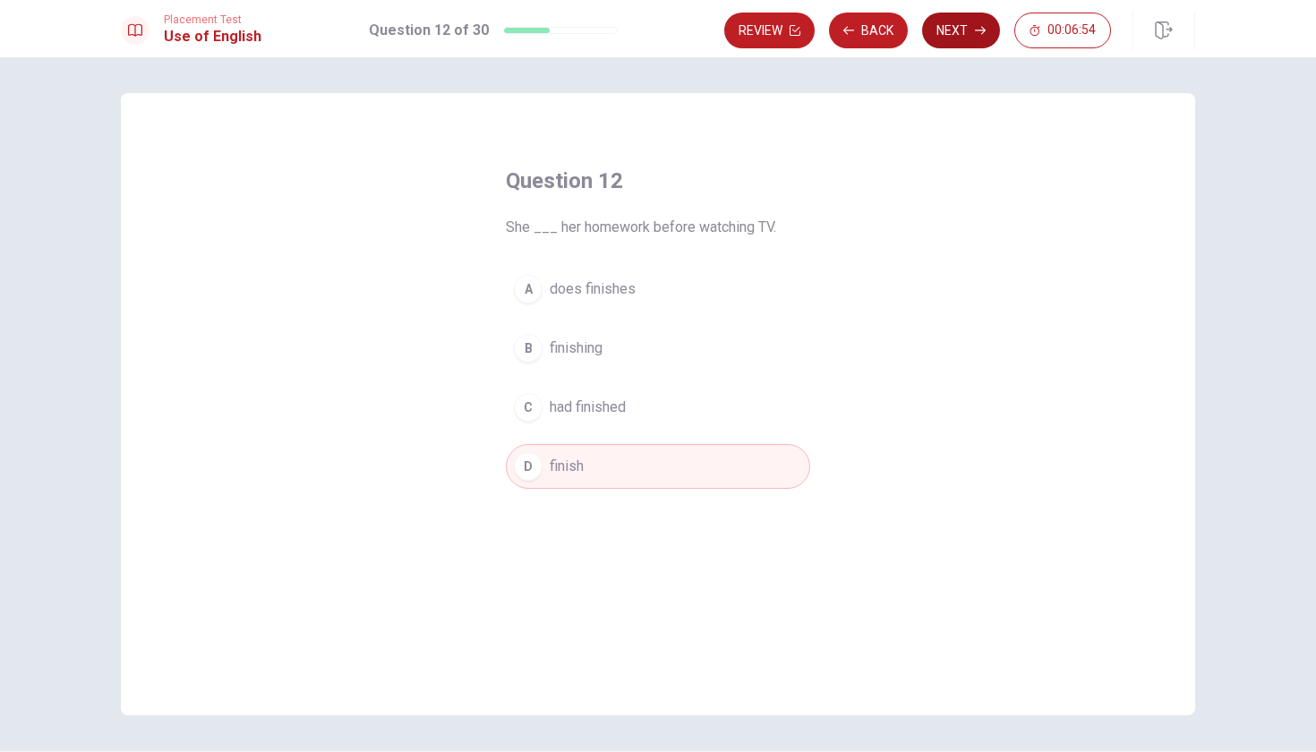
click at [961, 26] on button "Next" at bounding box center [961, 31] width 78 height 36
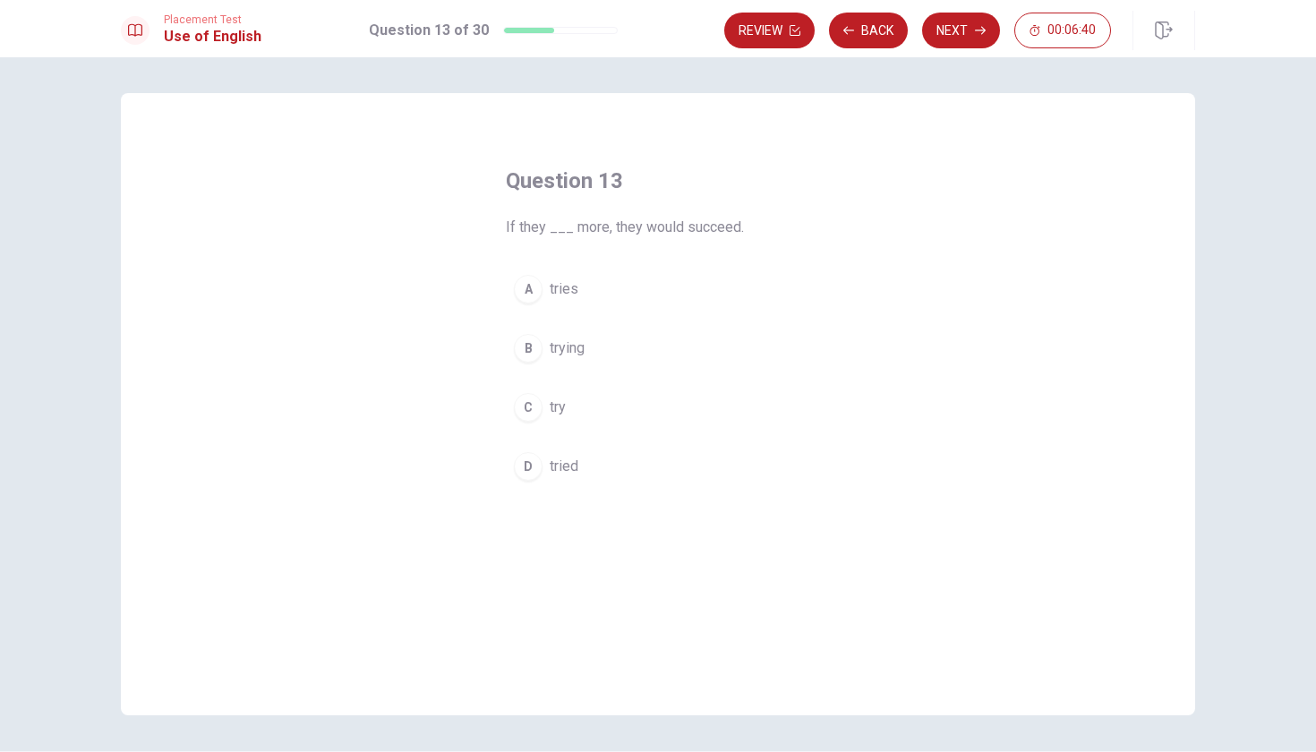
click at [525, 475] on div "D" at bounding box center [528, 466] width 29 height 29
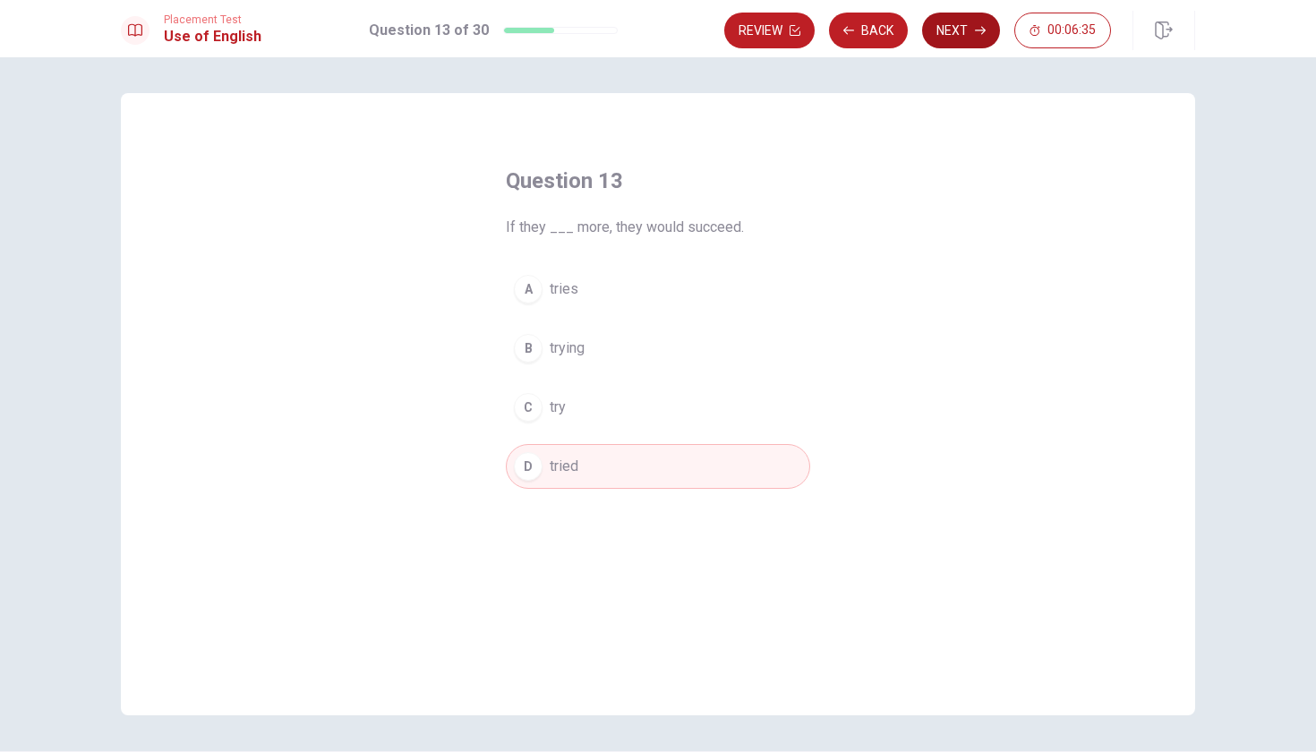
click at [977, 47] on button "Next" at bounding box center [961, 31] width 78 height 36
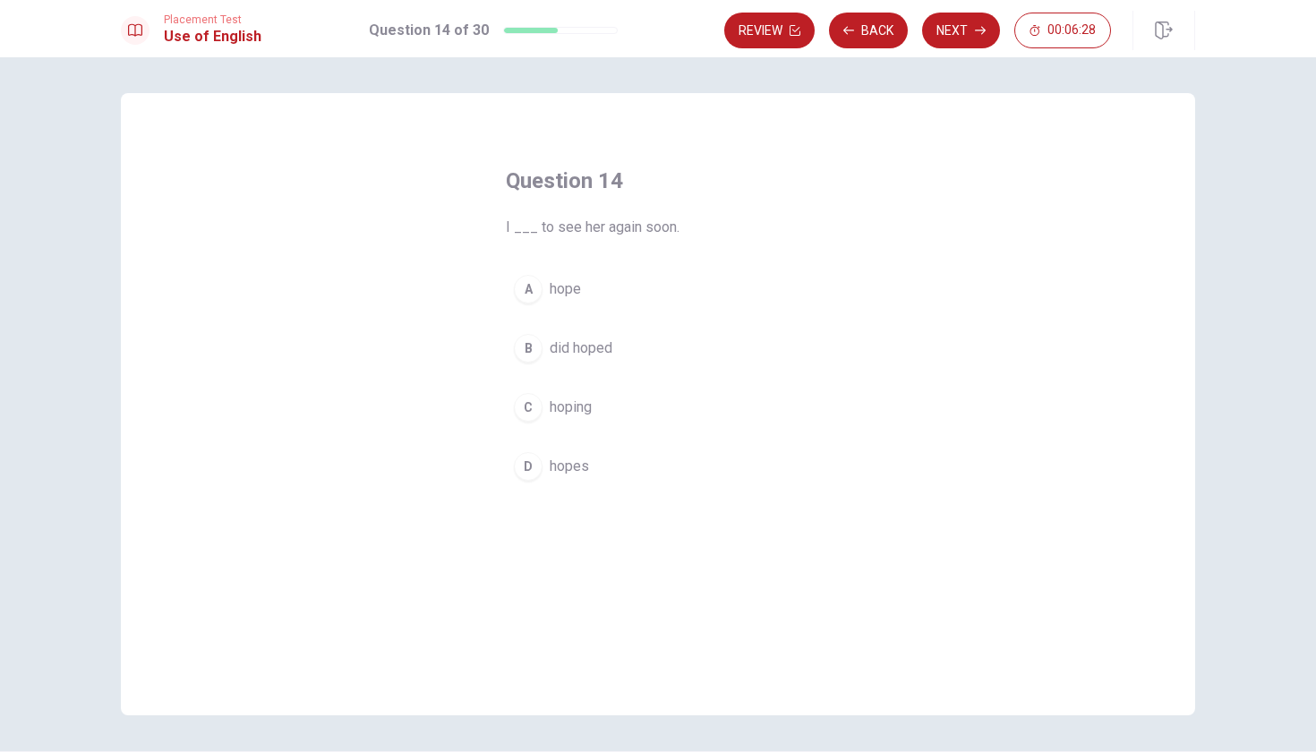
click at [571, 293] on span "hope" at bounding box center [565, 288] width 31 height 21
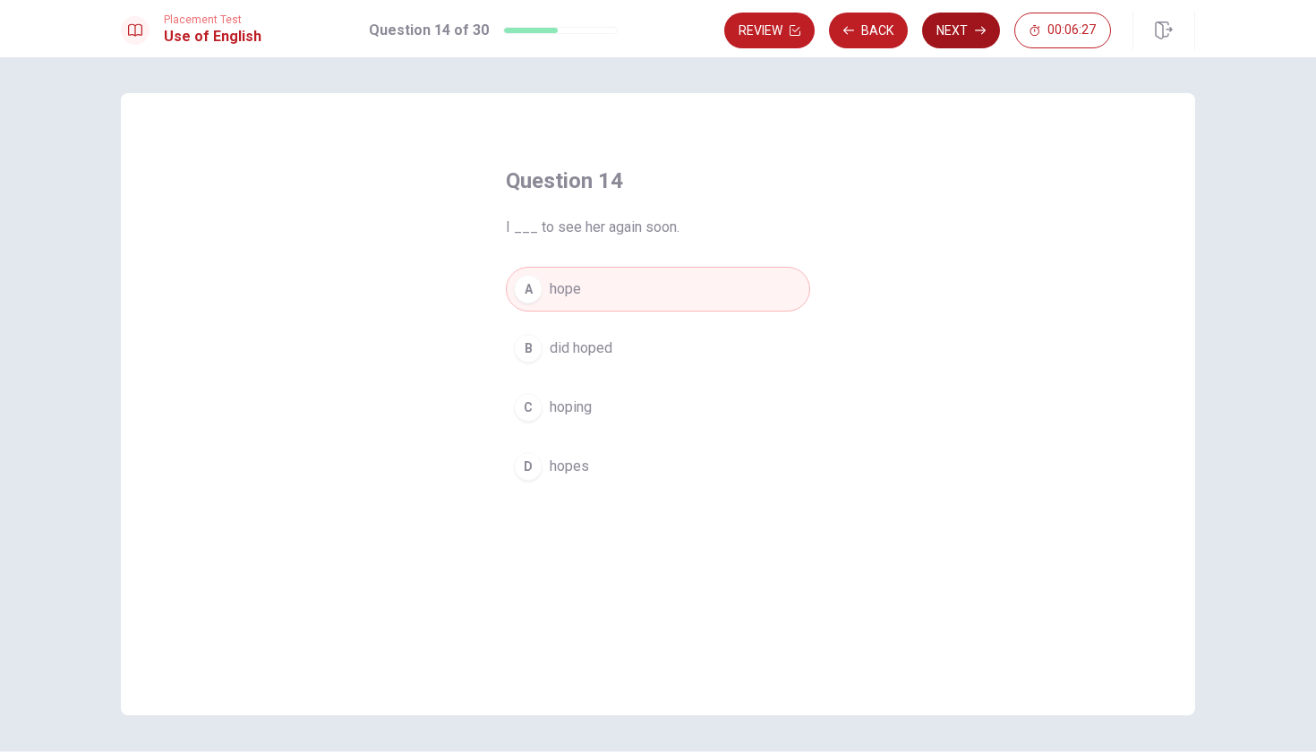
click at [965, 30] on button "Next" at bounding box center [961, 31] width 78 height 36
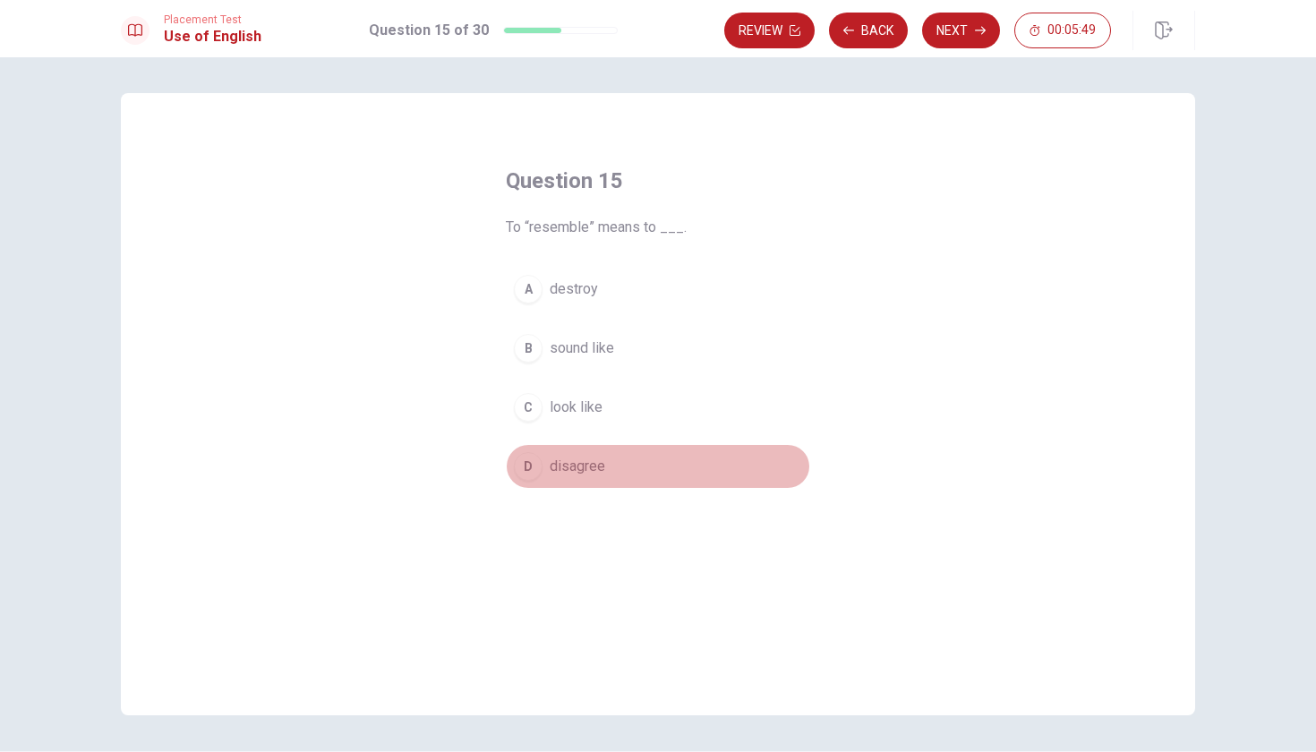
click at [567, 472] on span "disagree" at bounding box center [578, 466] width 56 height 21
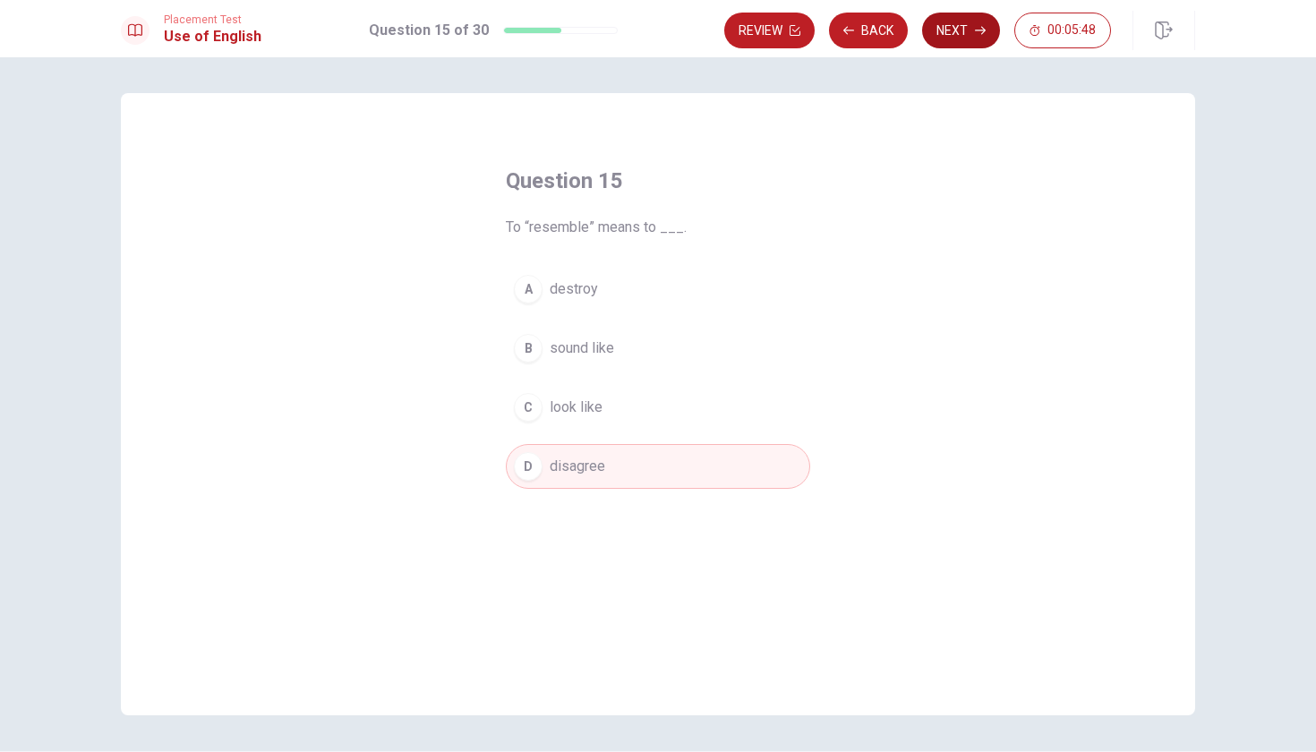
click at [951, 37] on button "Next" at bounding box center [961, 31] width 78 height 36
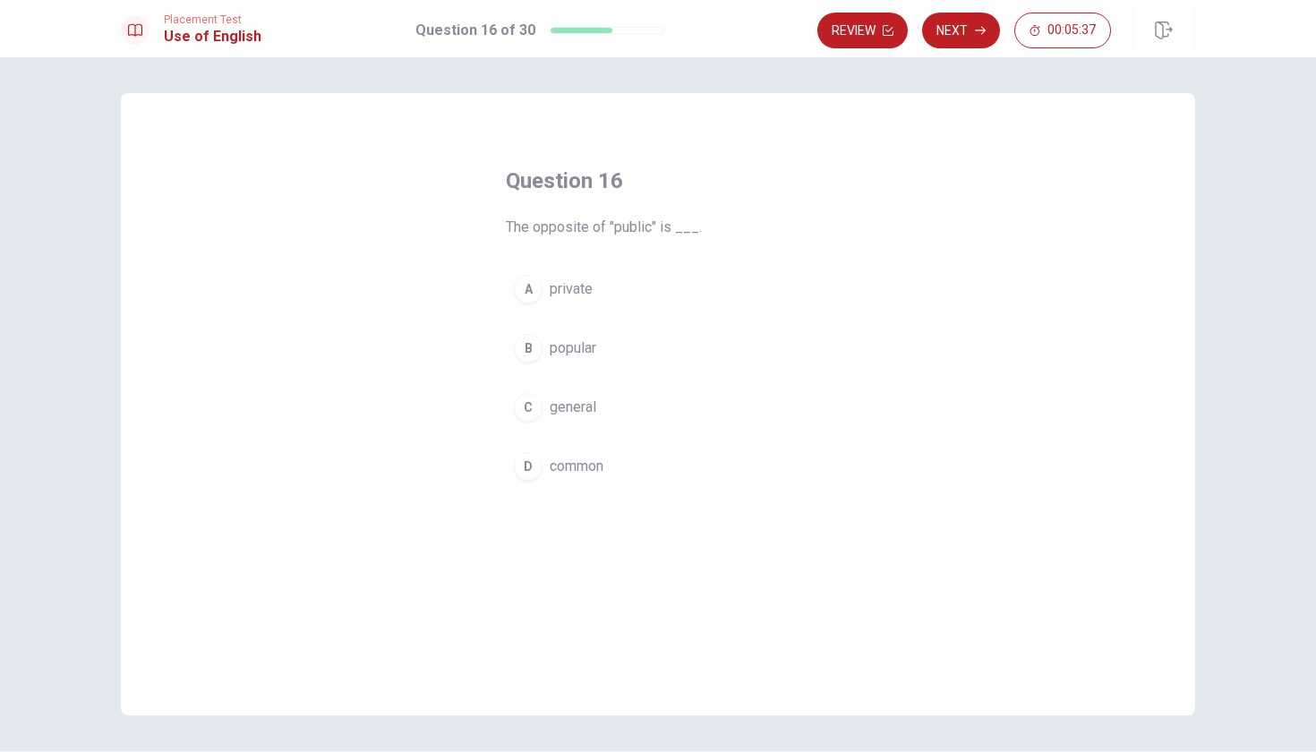
click at [561, 296] on span "private" at bounding box center [571, 288] width 43 height 21
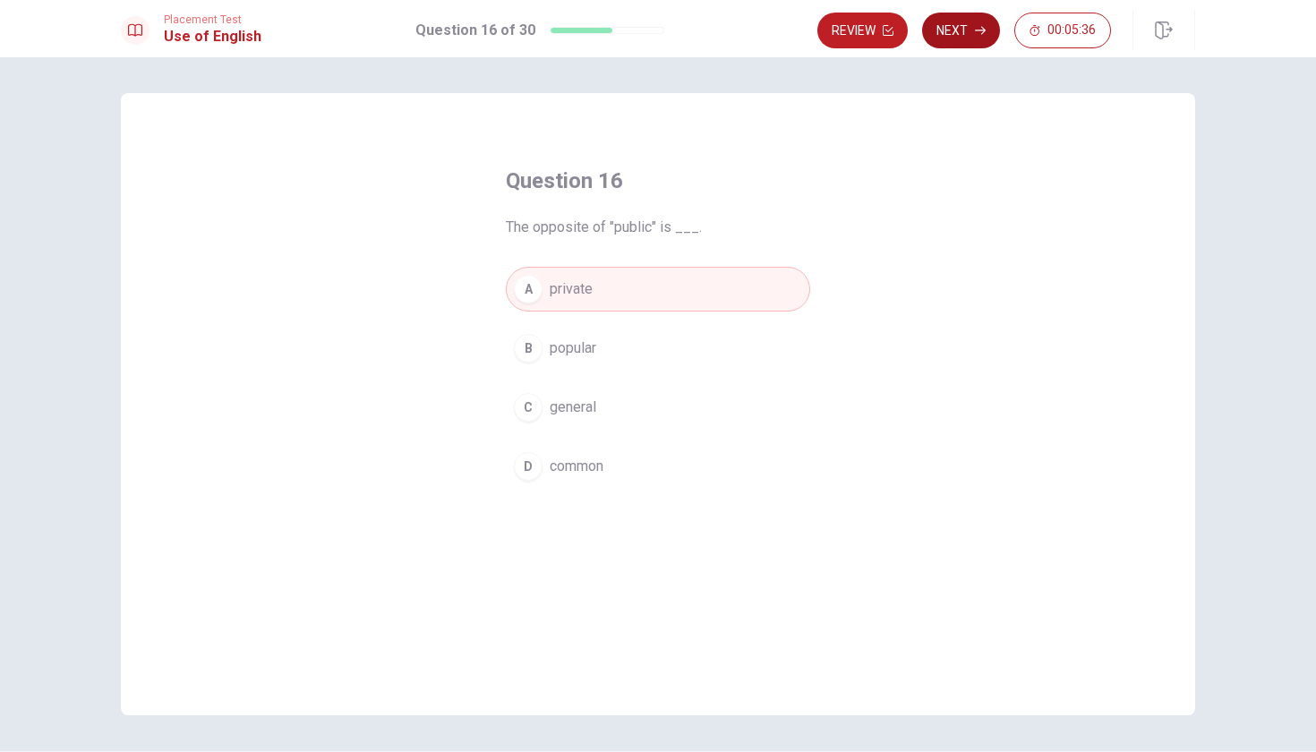
click at [980, 40] on button "Next" at bounding box center [961, 31] width 78 height 36
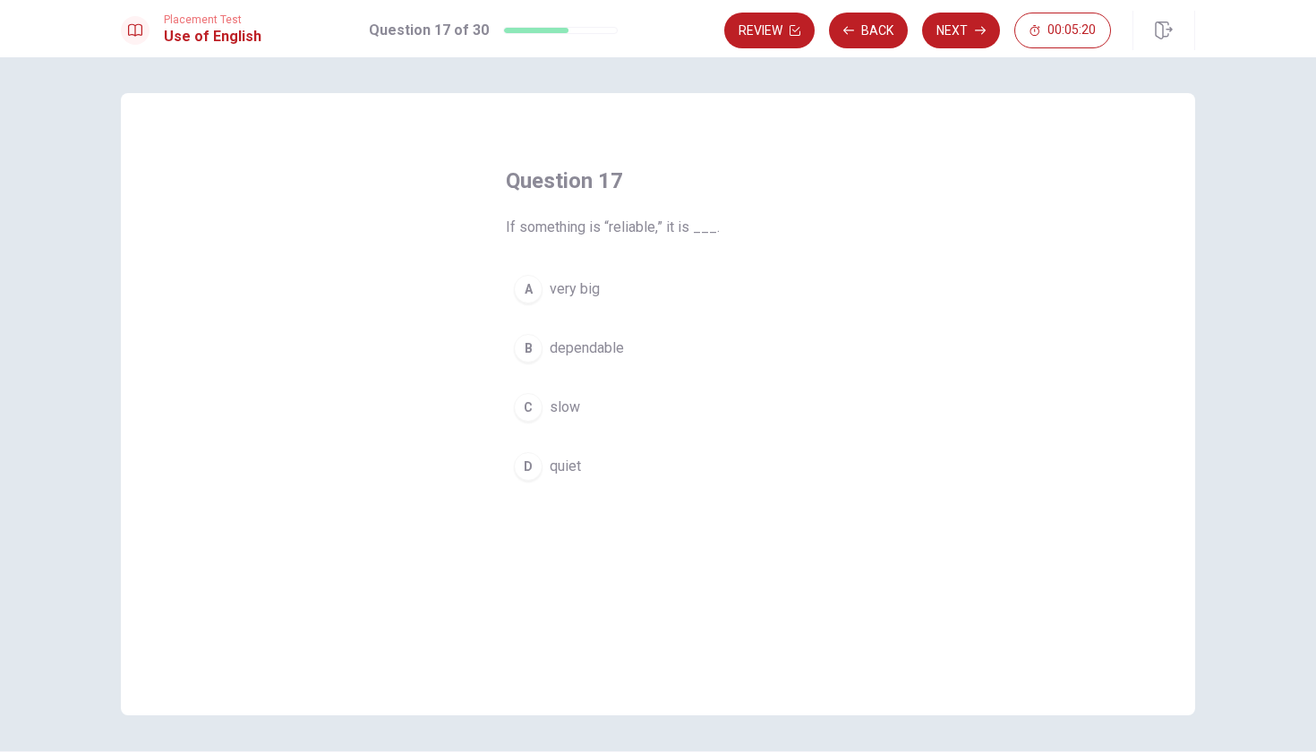
click at [578, 358] on span "dependable" at bounding box center [587, 348] width 74 height 21
click at [959, 37] on button "Next" at bounding box center [961, 31] width 78 height 36
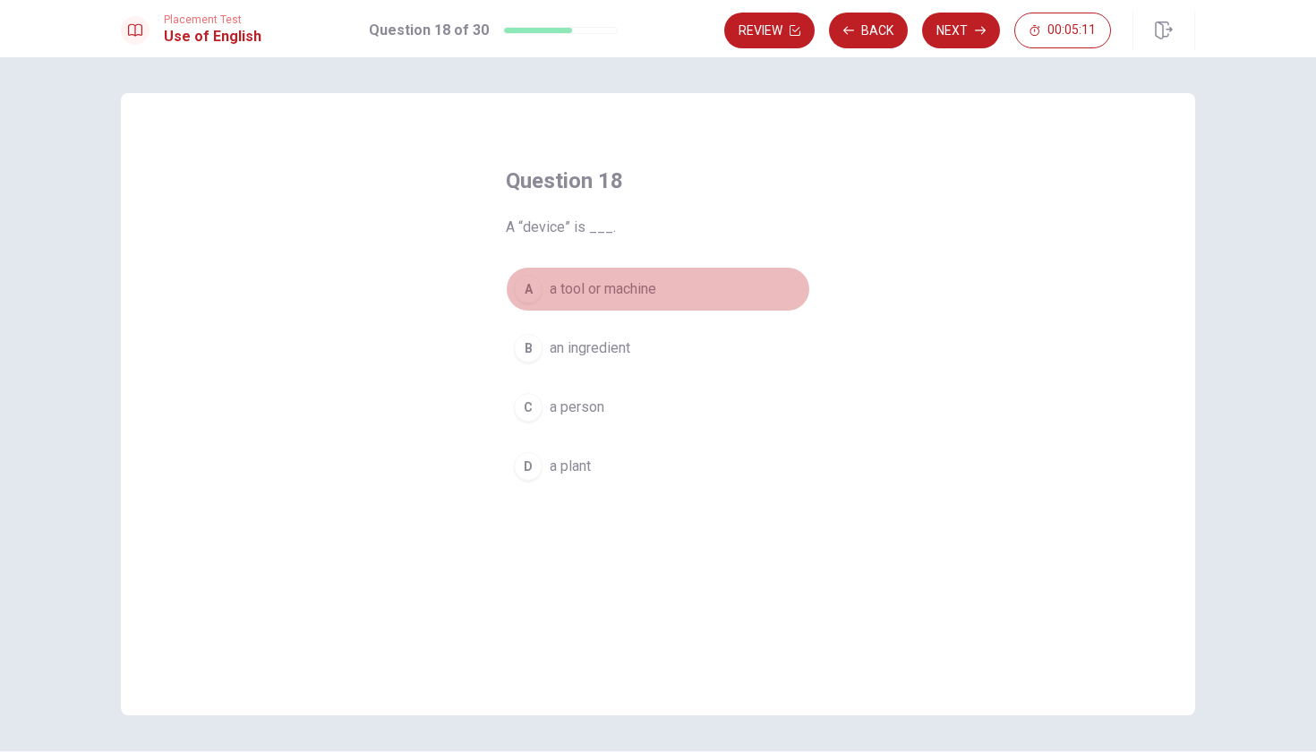
click at [604, 295] on span "a tool or machine" at bounding box center [603, 288] width 107 height 21
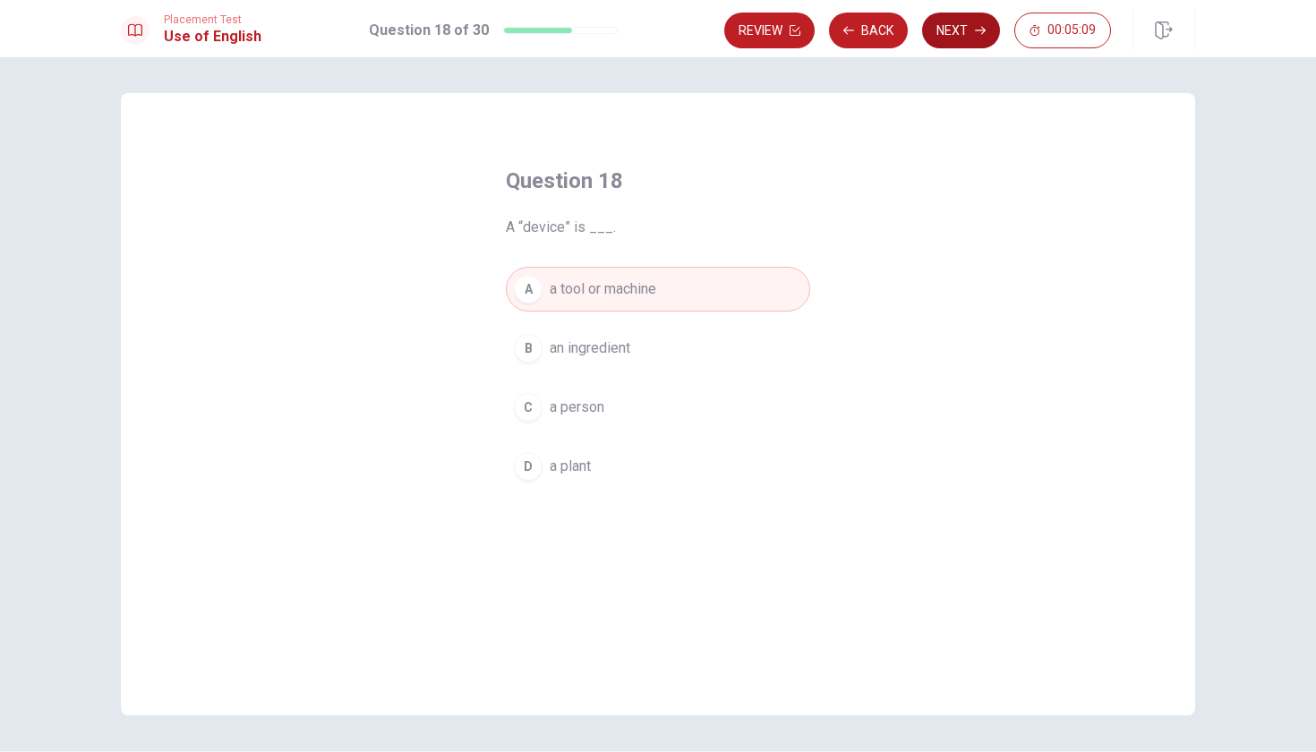
click at [967, 42] on button "Next" at bounding box center [961, 31] width 78 height 36
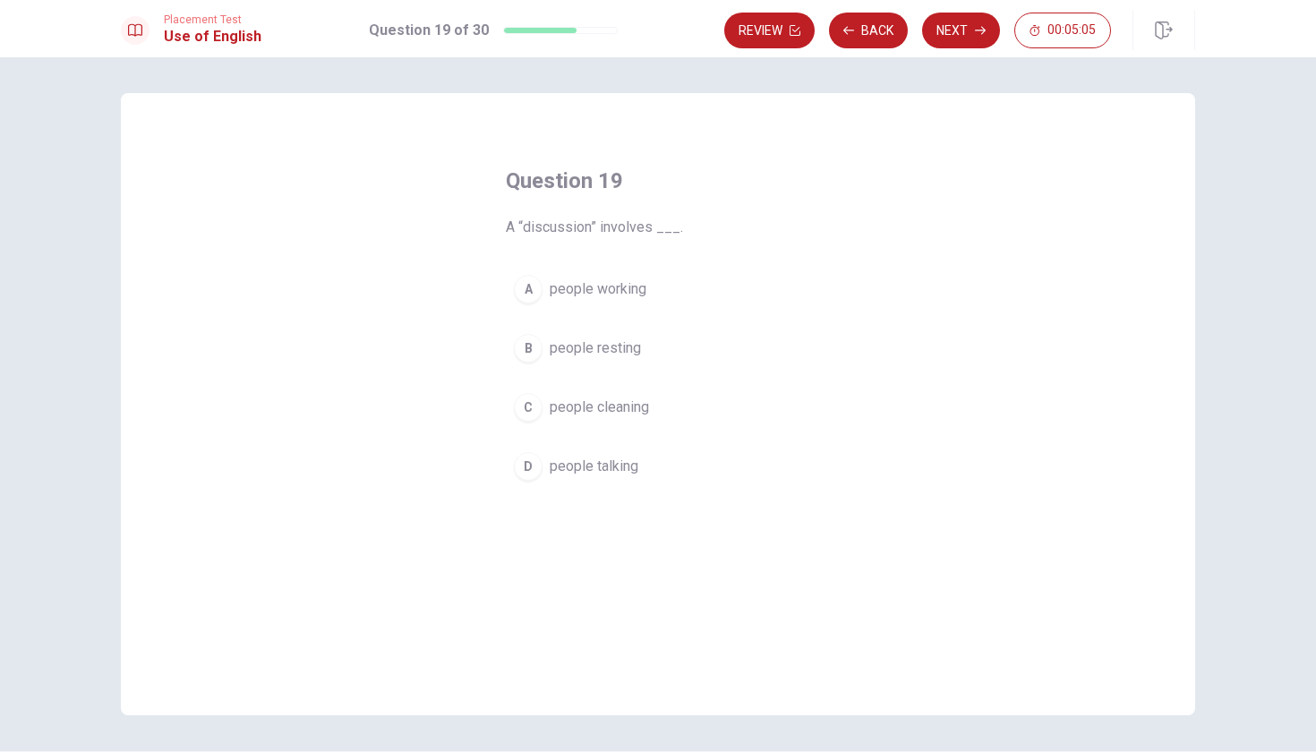
click at [621, 467] on span "people talking" at bounding box center [594, 466] width 89 height 21
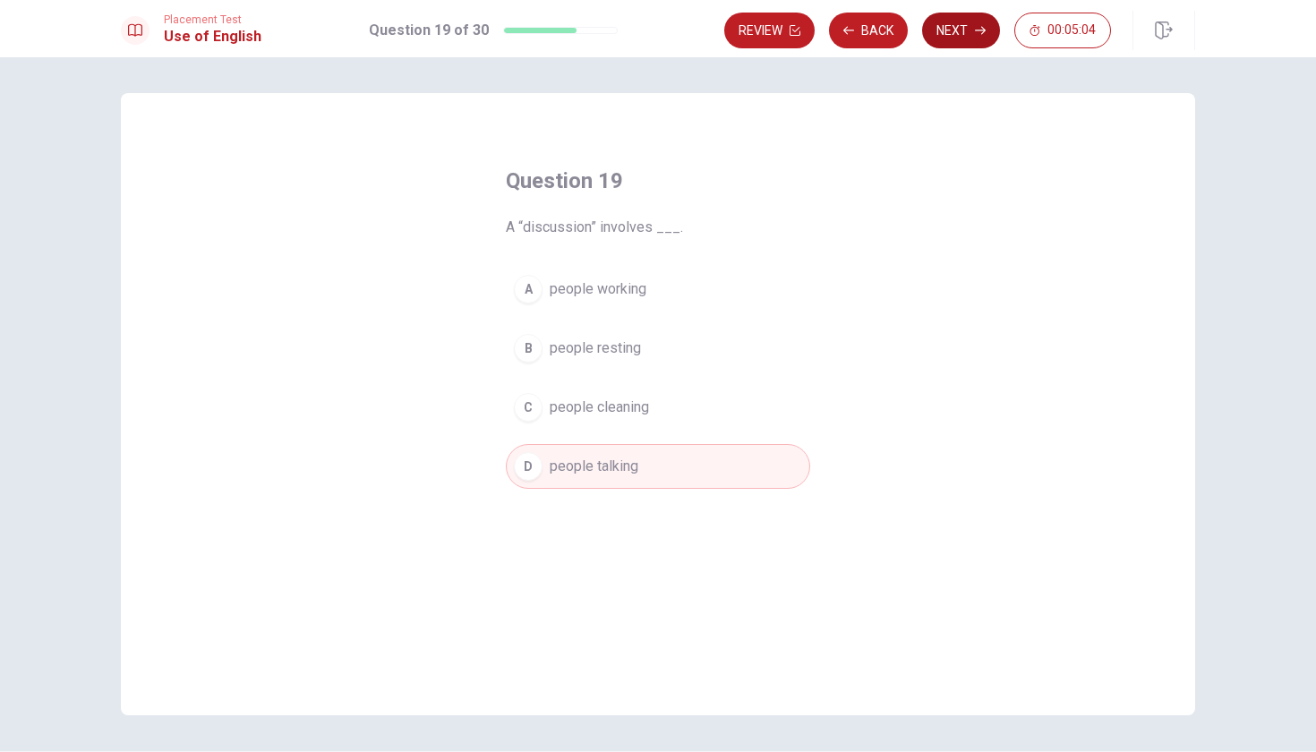
click at [959, 38] on button "Next" at bounding box center [961, 31] width 78 height 36
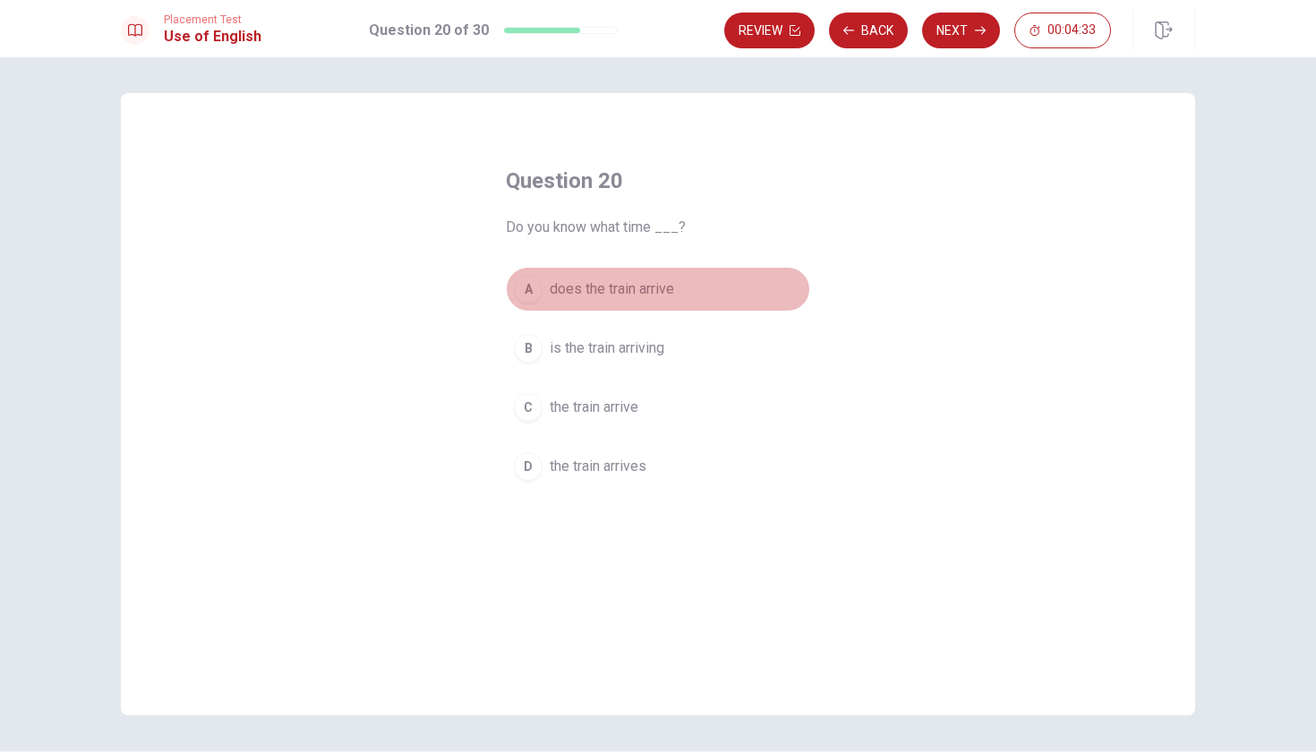
click at [613, 274] on button "A does the train arrive" at bounding box center [658, 289] width 304 height 45
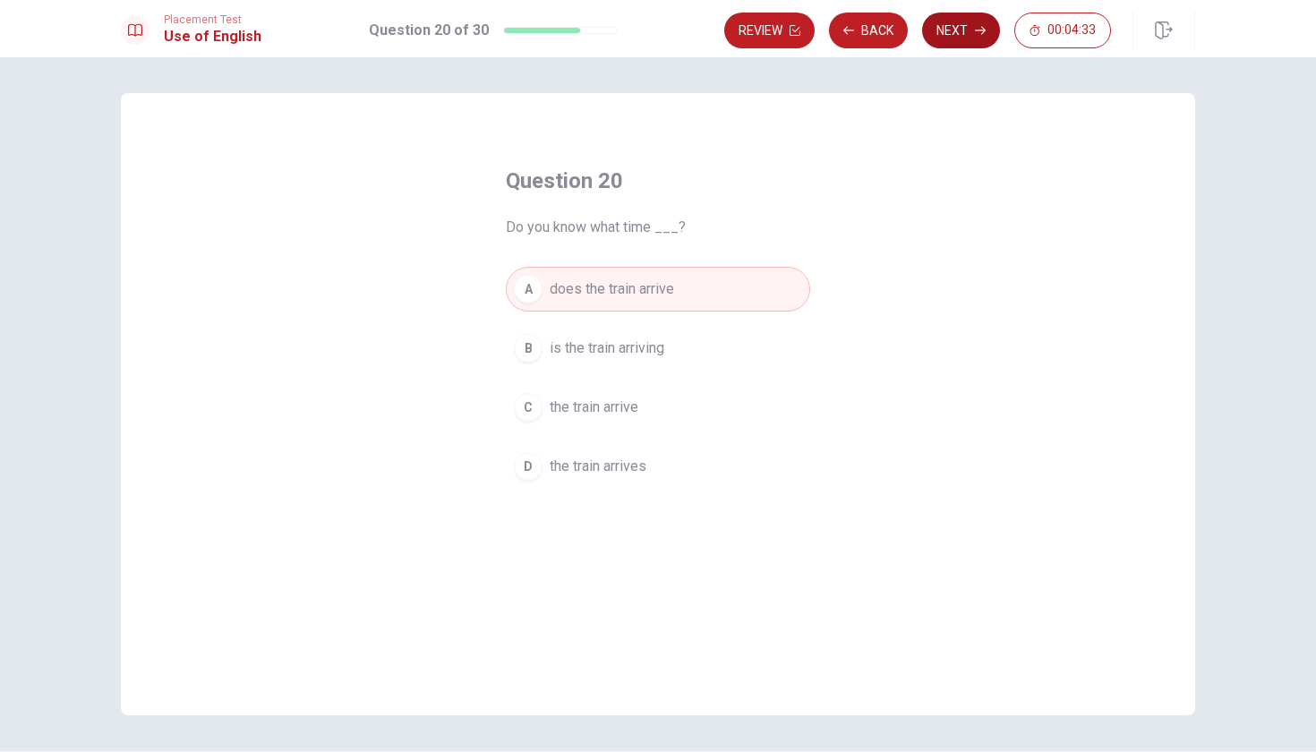
click at [946, 18] on button "Next" at bounding box center [961, 31] width 78 height 36
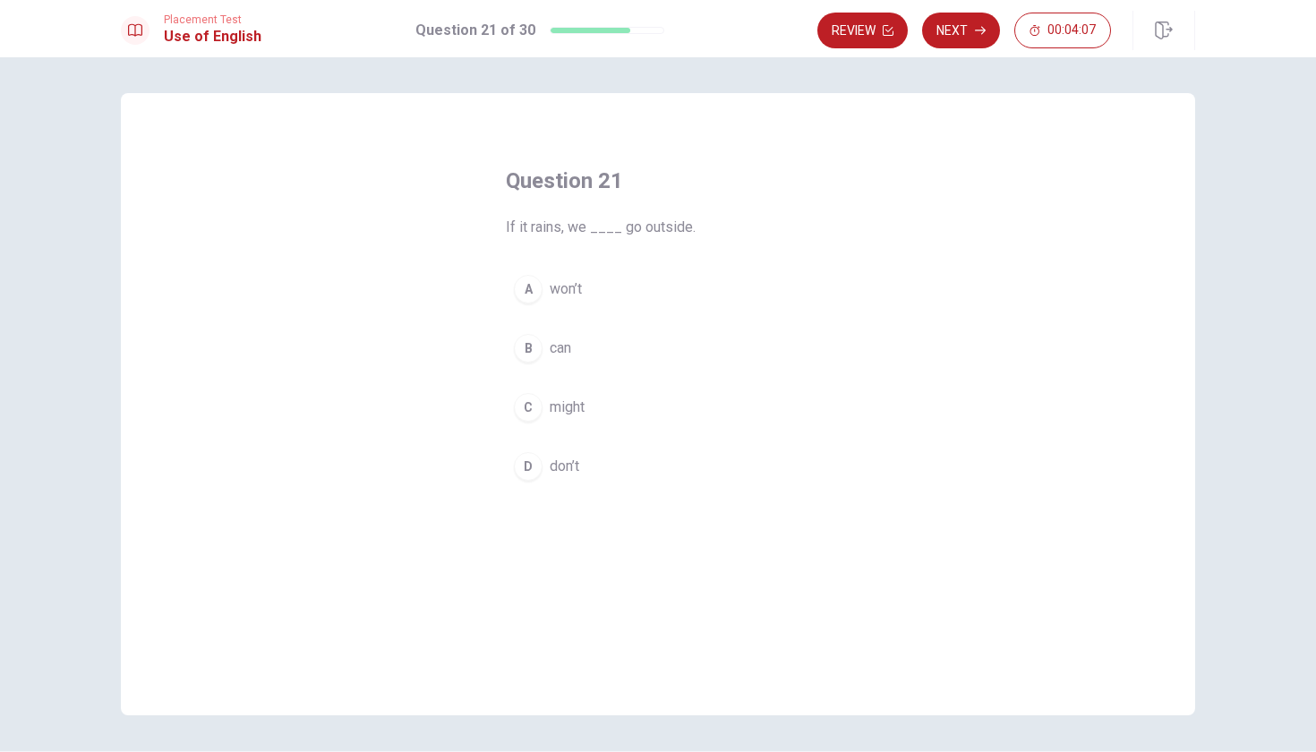
click at [560, 302] on button "A won’t" at bounding box center [658, 289] width 304 height 45
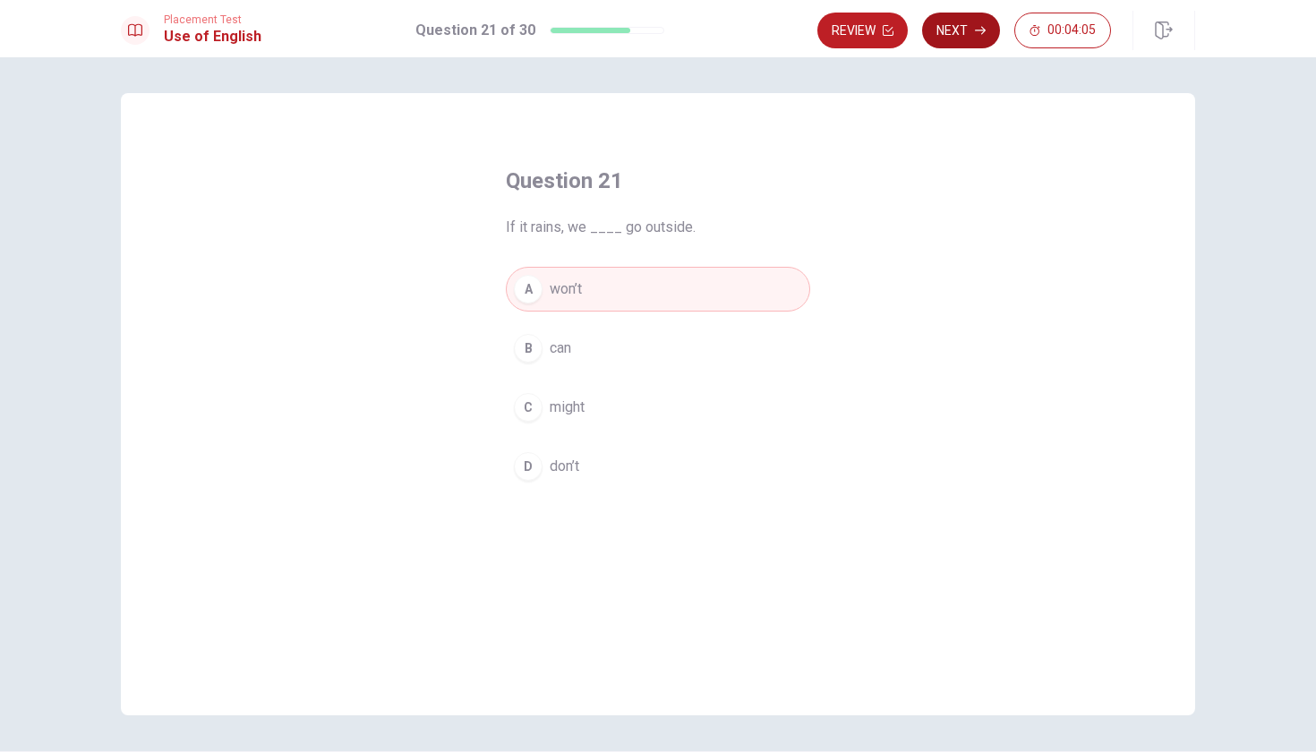
click at [972, 28] on button "Next" at bounding box center [961, 31] width 78 height 36
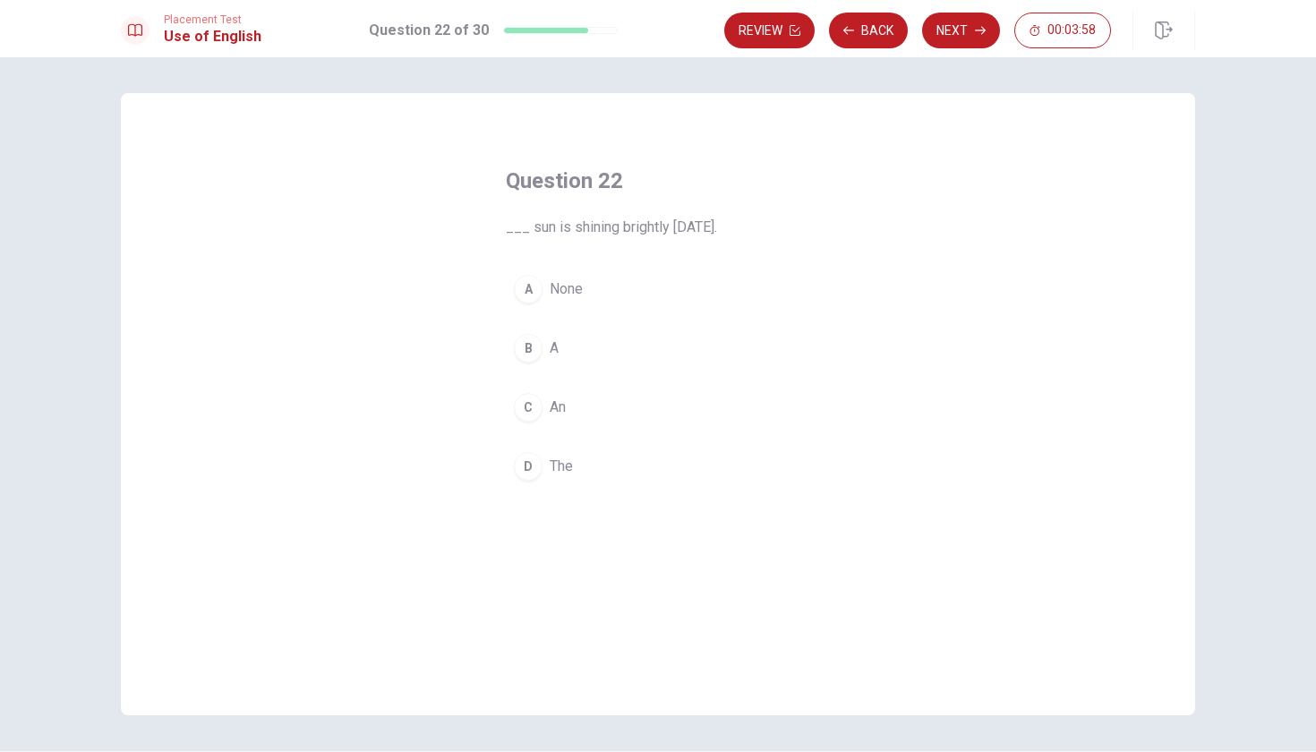
click at [544, 464] on button "D The" at bounding box center [658, 466] width 304 height 45
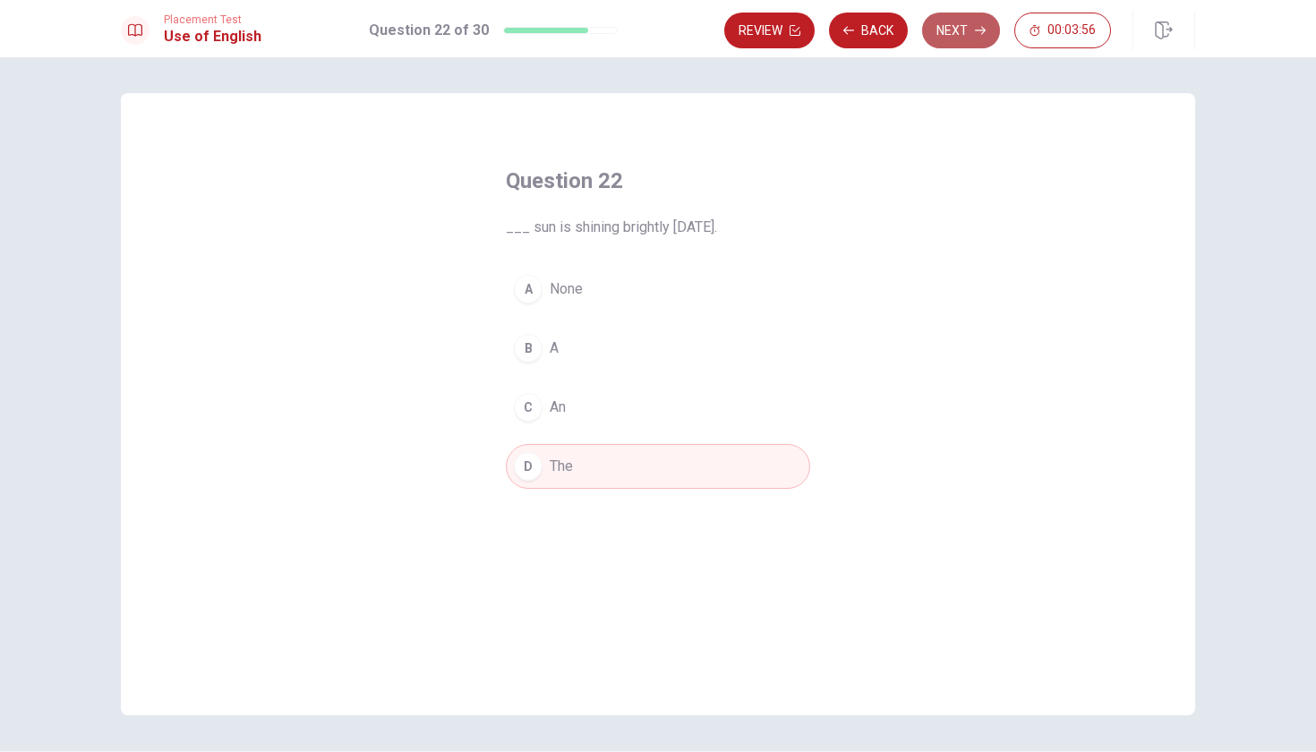
click at [942, 39] on button "Next" at bounding box center [961, 31] width 78 height 36
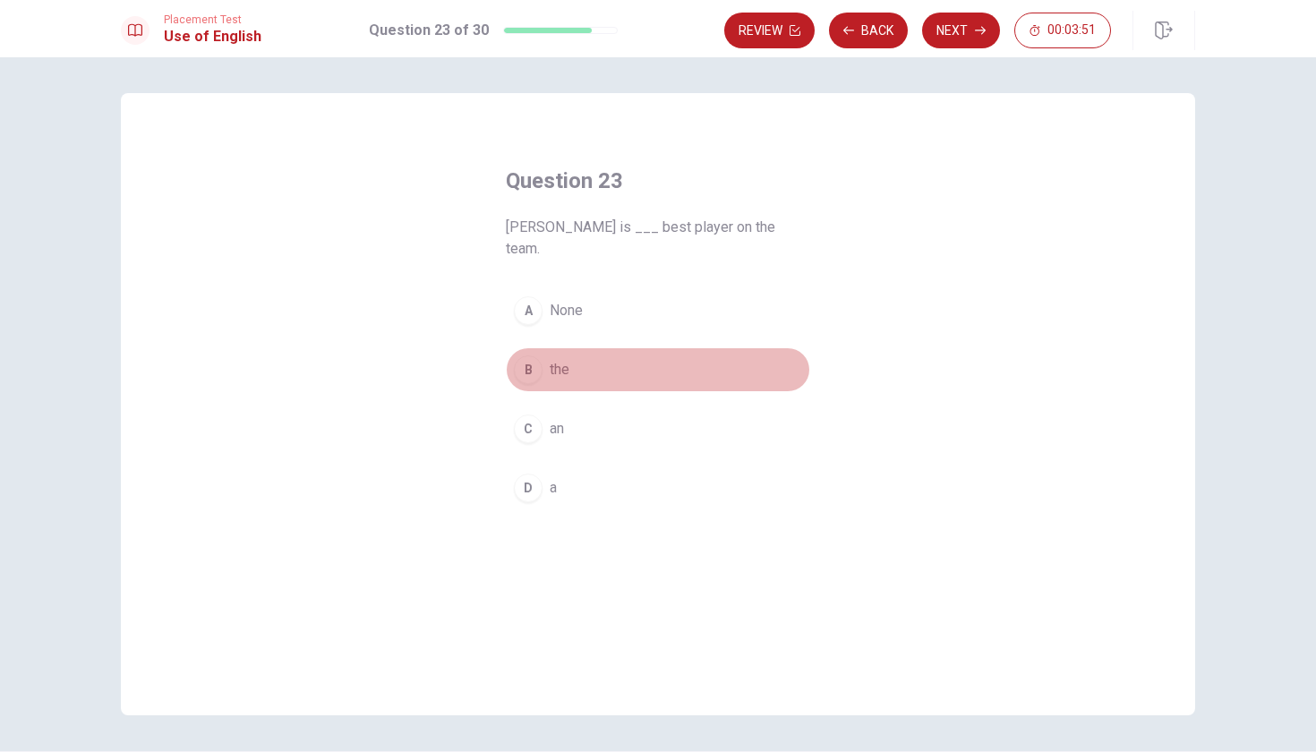
click at [556, 359] on span "the" at bounding box center [560, 369] width 20 height 21
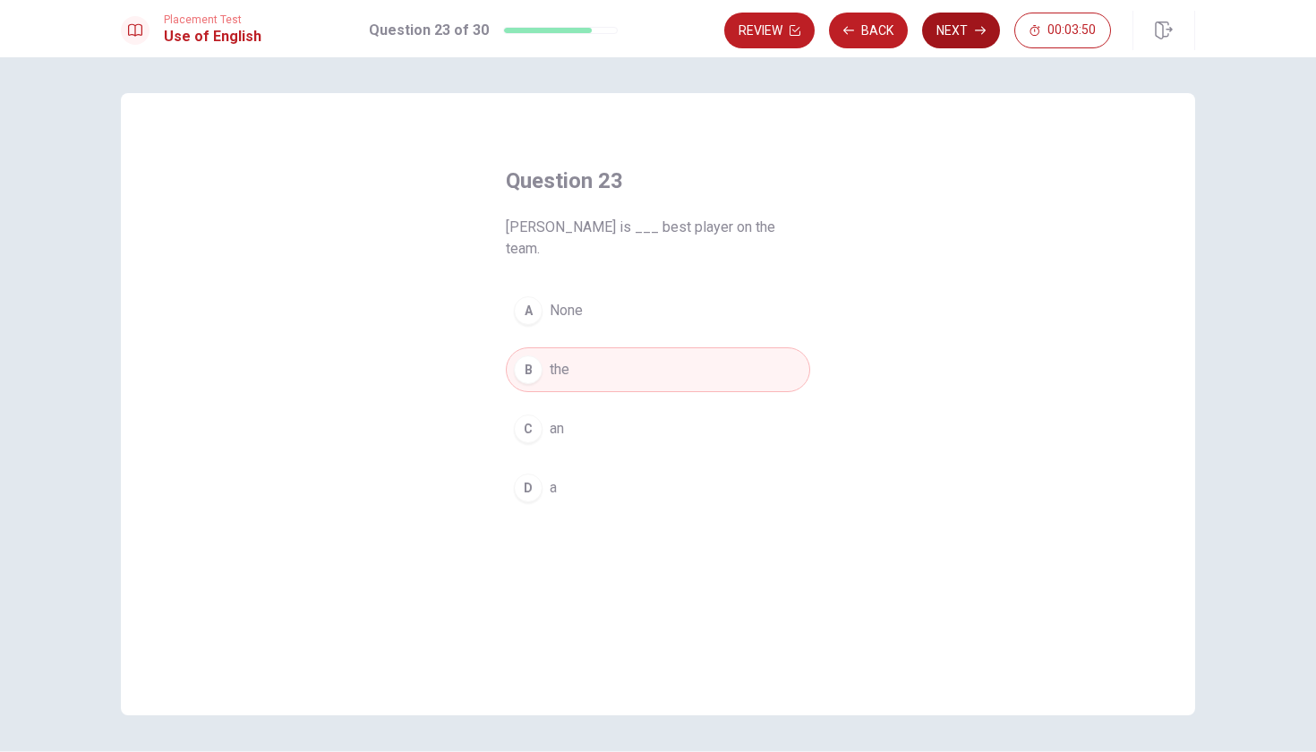
click at [967, 44] on button "Next" at bounding box center [961, 31] width 78 height 36
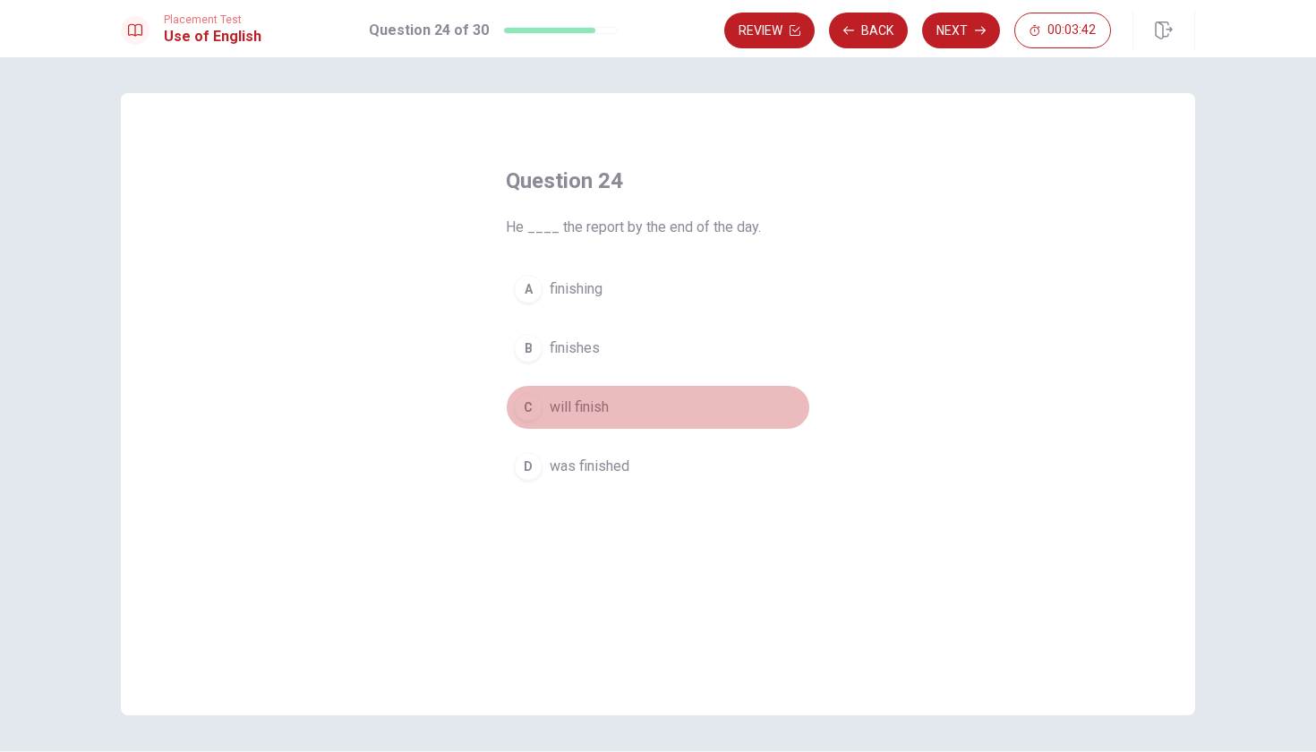
click at [605, 410] on span "will finish" at bounding box center [579, 407] width 59 height 21
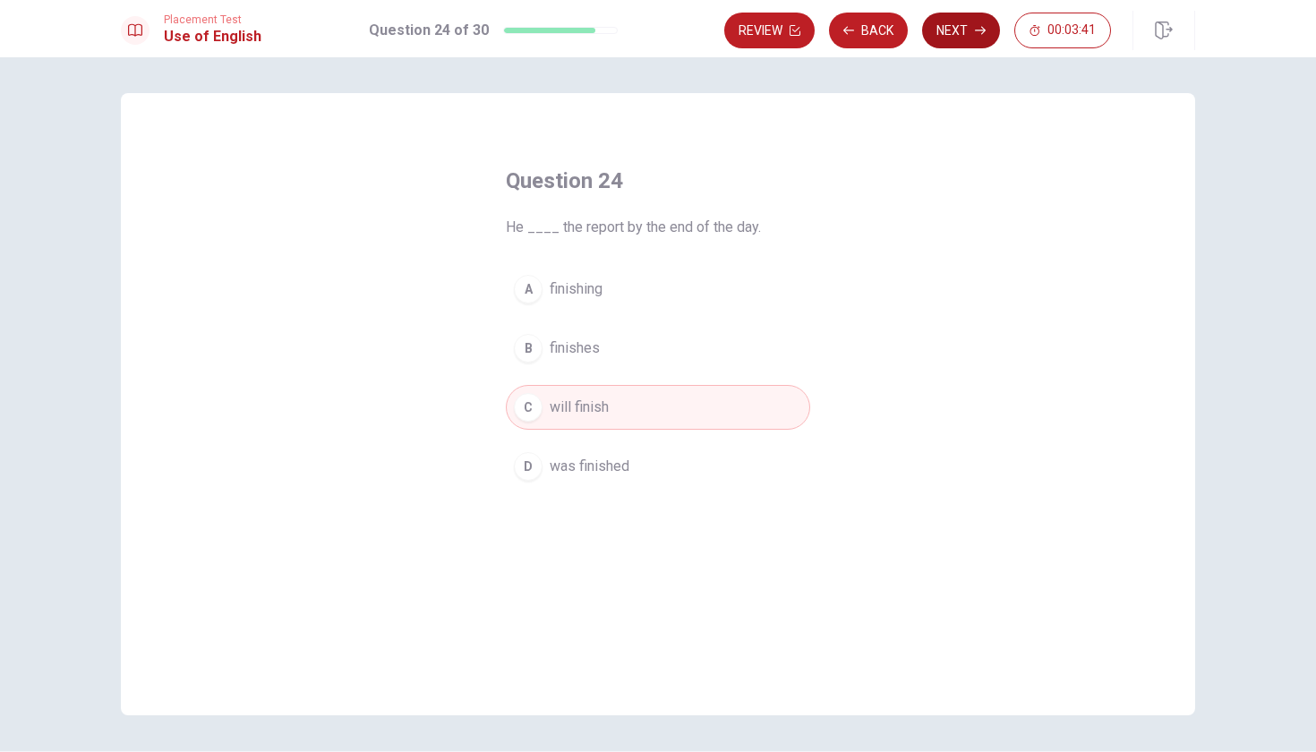
click at [960, 44] on button "Next" at bounding box center [961, 31] width 78 height 36
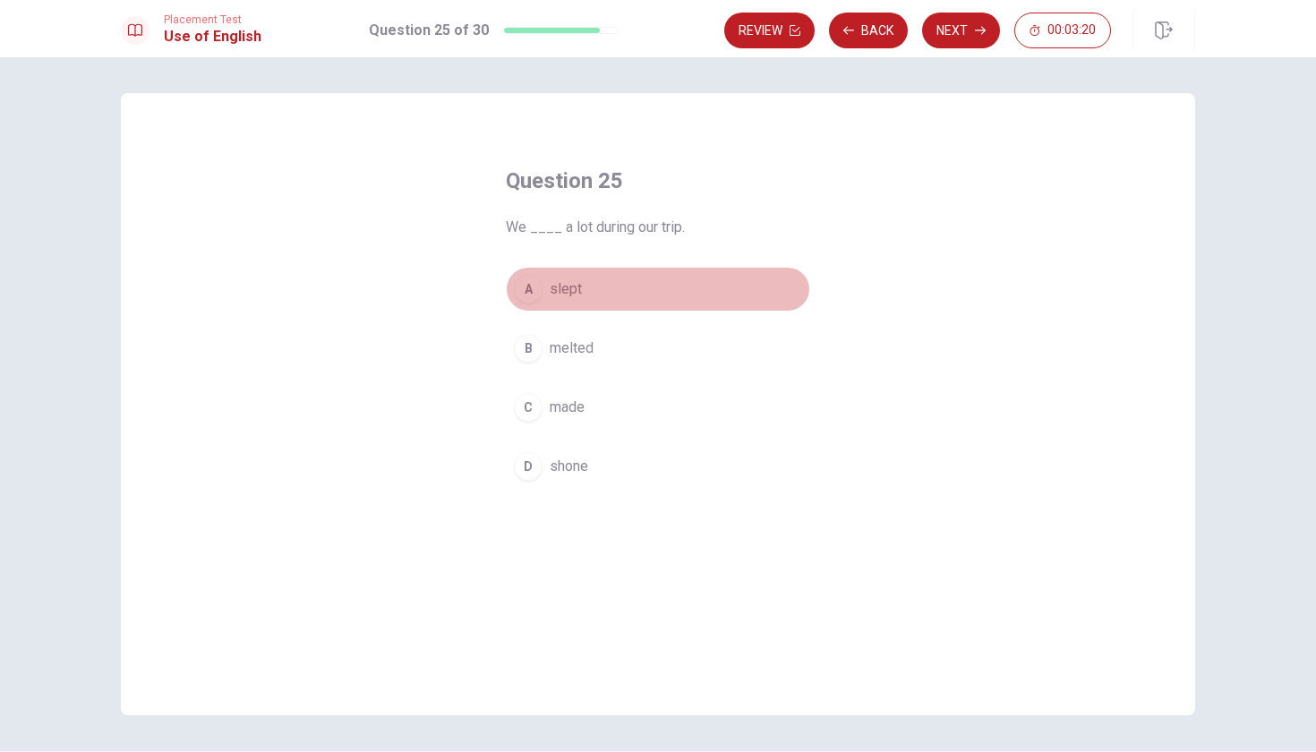
click at [536, 295] on div "A" at bounding box center [528, 289] width 29 height 29
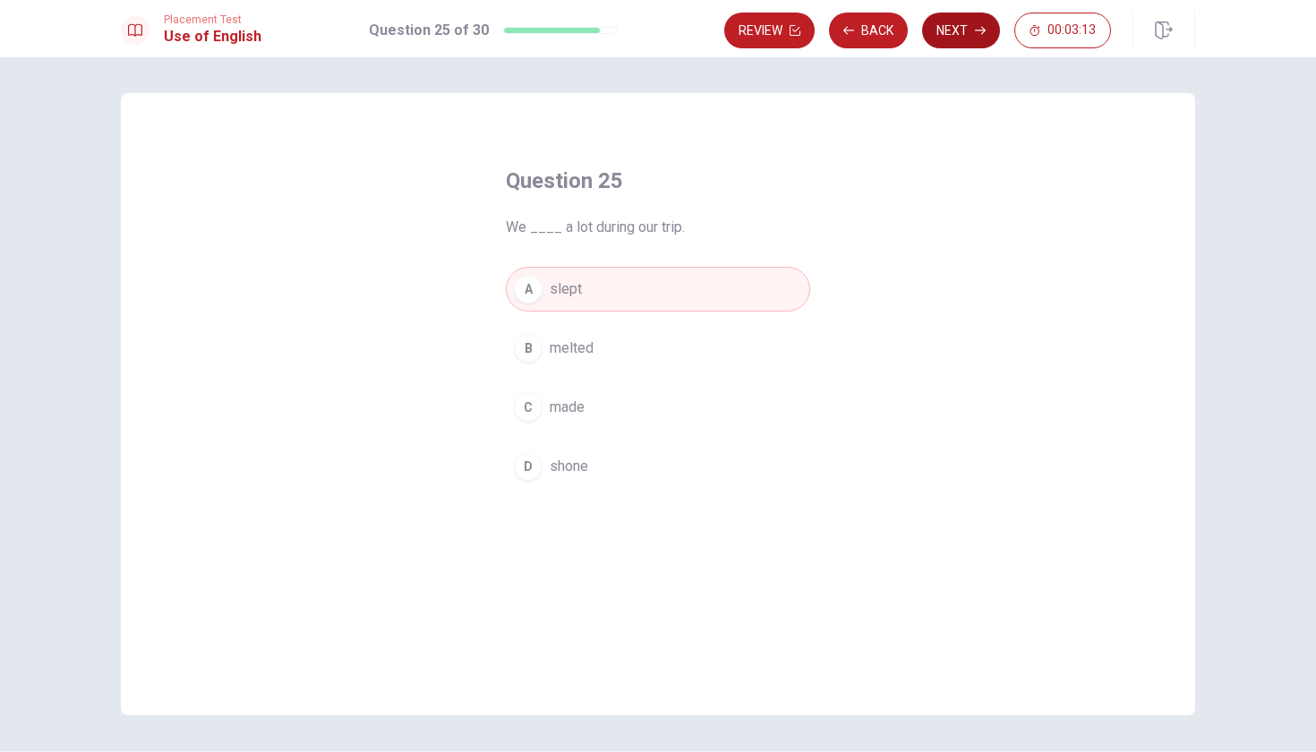
click at [971, 29] on button "Next" at bounding box center [961, 31] width 78 height 36
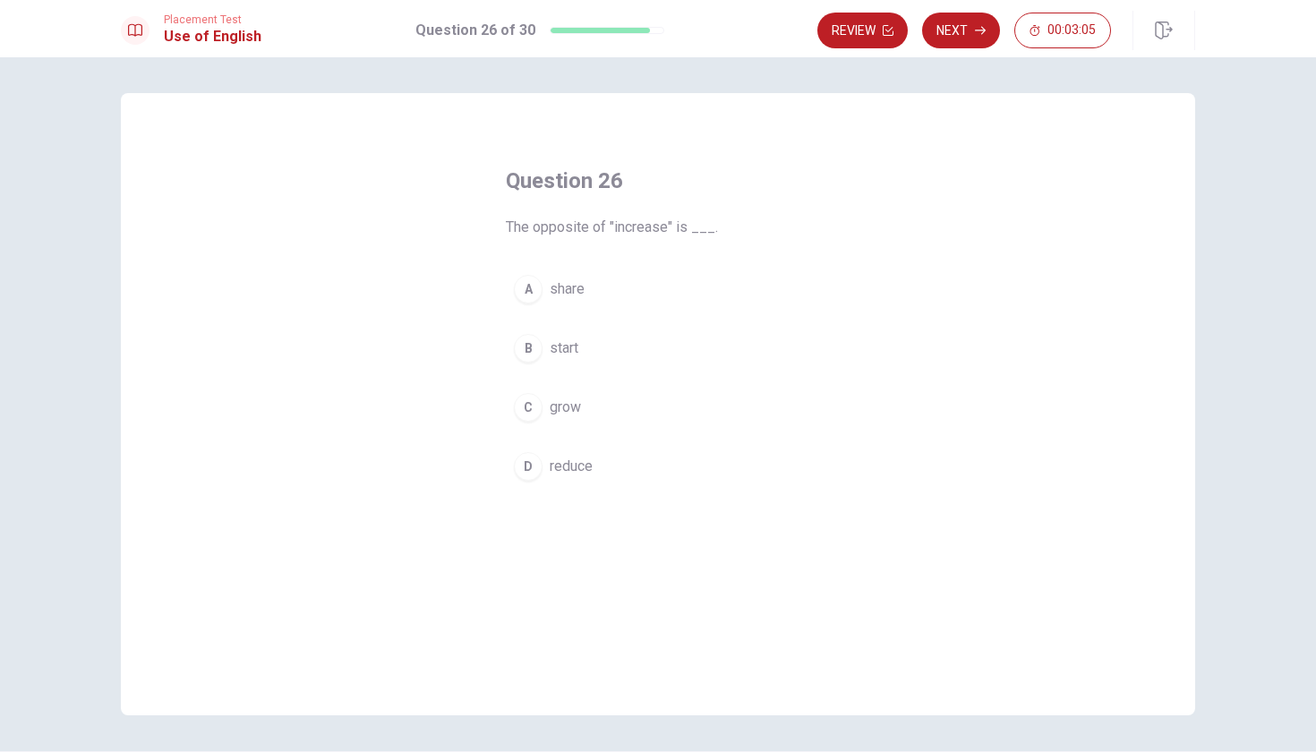
click at [567, 476] on span "reduce" at bounding box center [571, 466] width 43 height 21
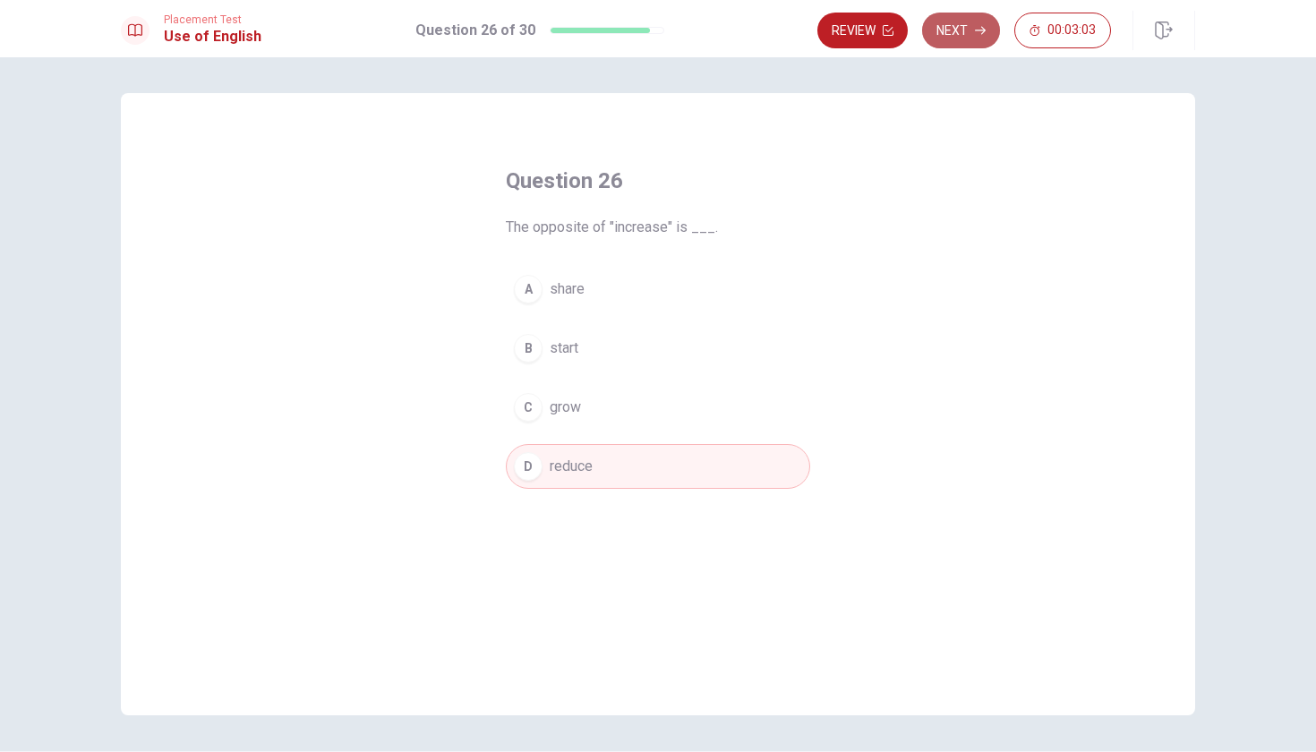
click at [963, 28] on button "Next" at bounding box center [961, 31] width 78 height 36
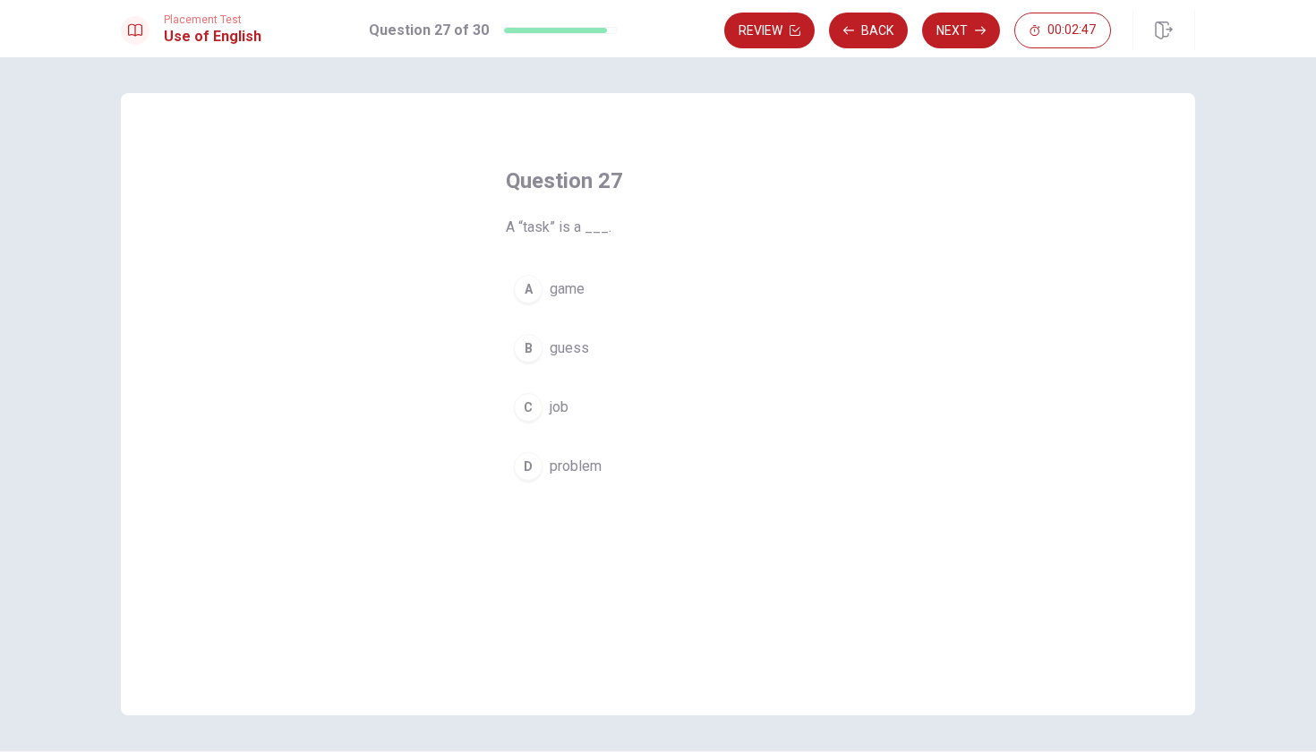
click at [595, 414] on button "C job" at bounding box center [658, 407] width 304 height 45
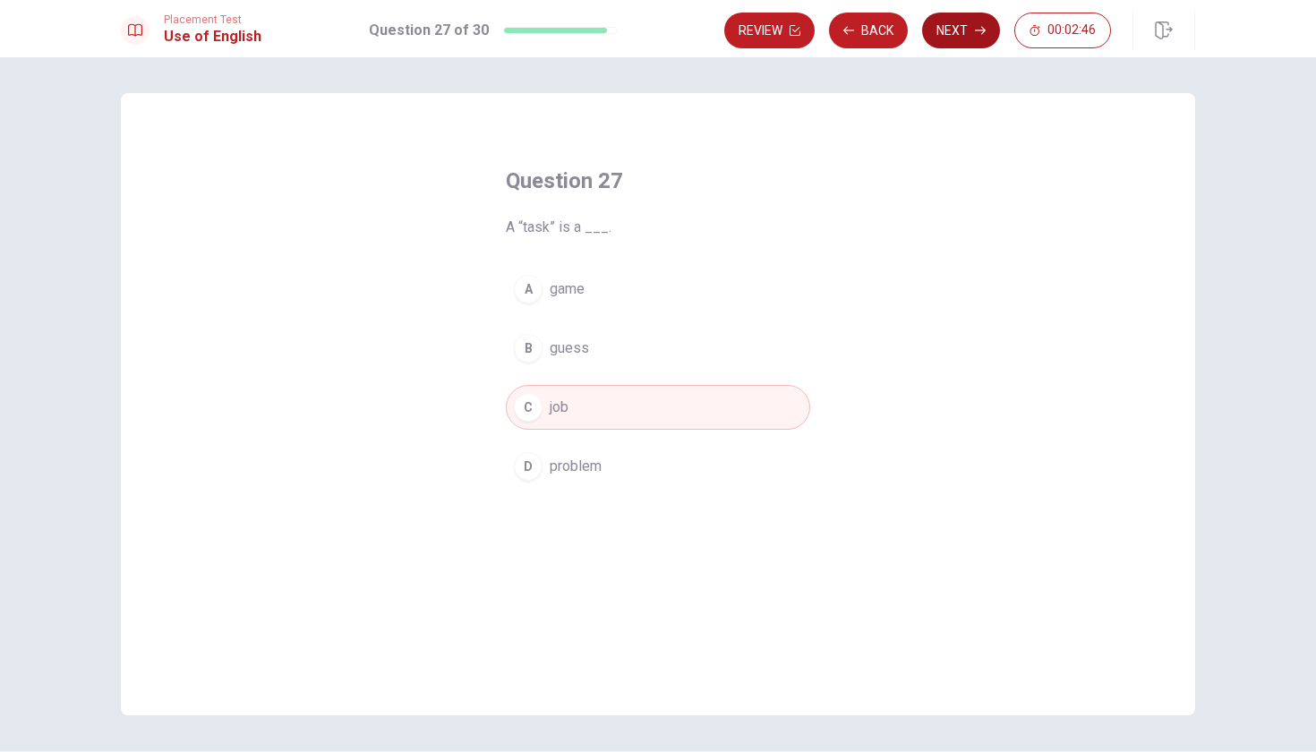
click at [981, 24] on button "Next" at bounding box center [961, 31] width 78 height 36
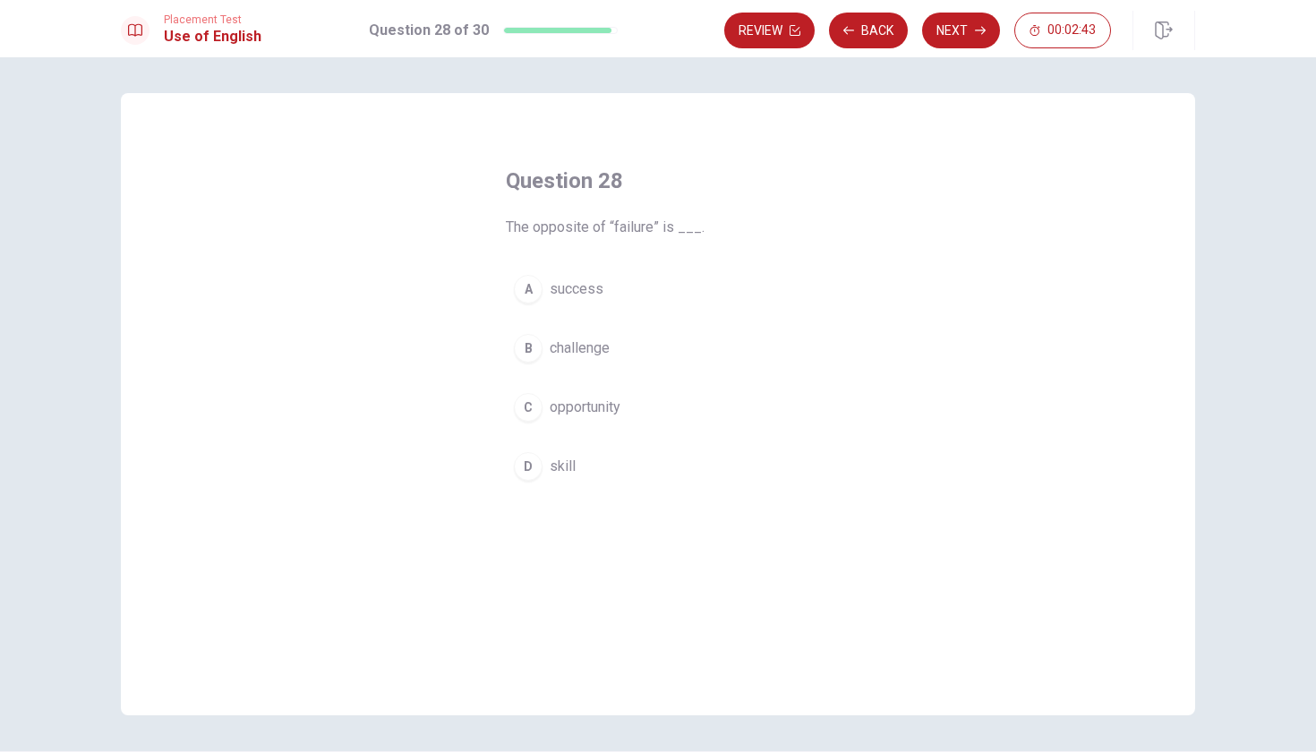
click at [591, 295] on span "success" at bounding box center [577, 288] width 54 height 21
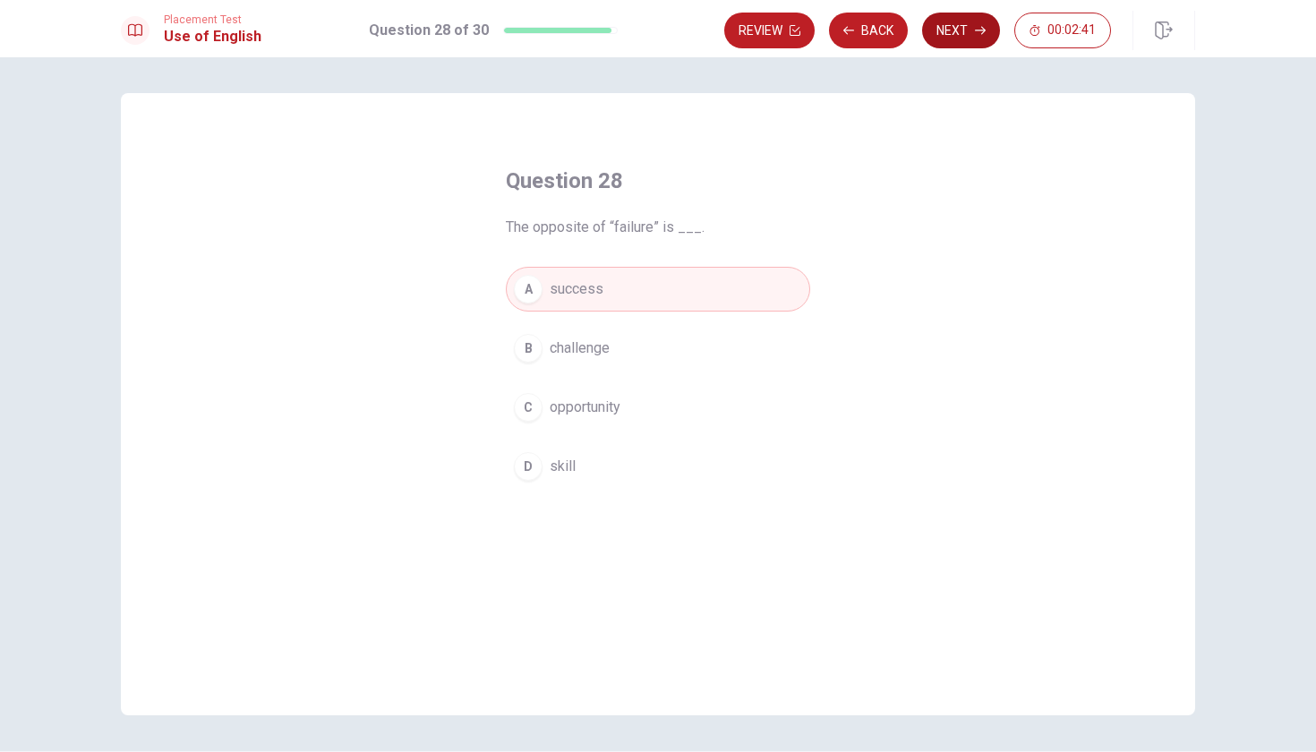
click at [945, 26] on button "Next" at bounding box center [961, 31] width 78 height 36
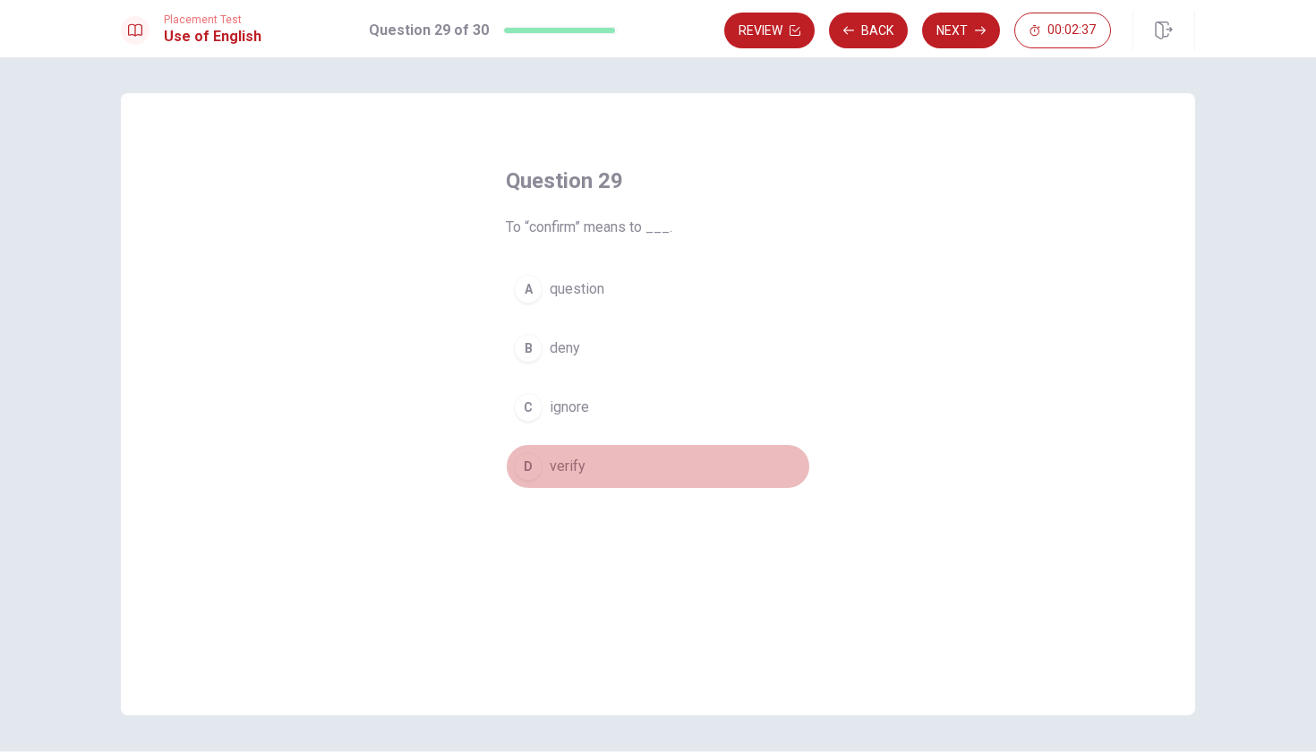
click at [586, 476] on button "D verify" at bounding box center [658, 466] width 304 height 45
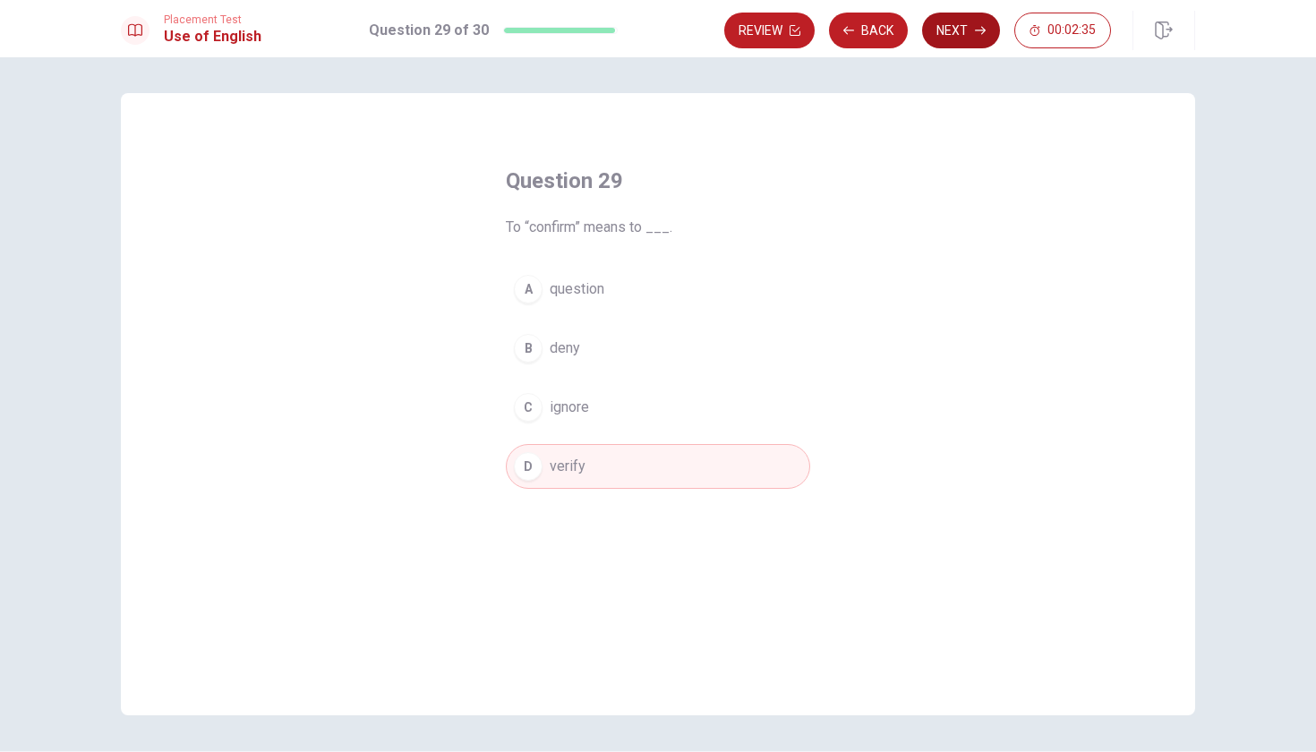
click at [966, 32] on button "Next" at bounding box center [961, 31] width 78 height 36
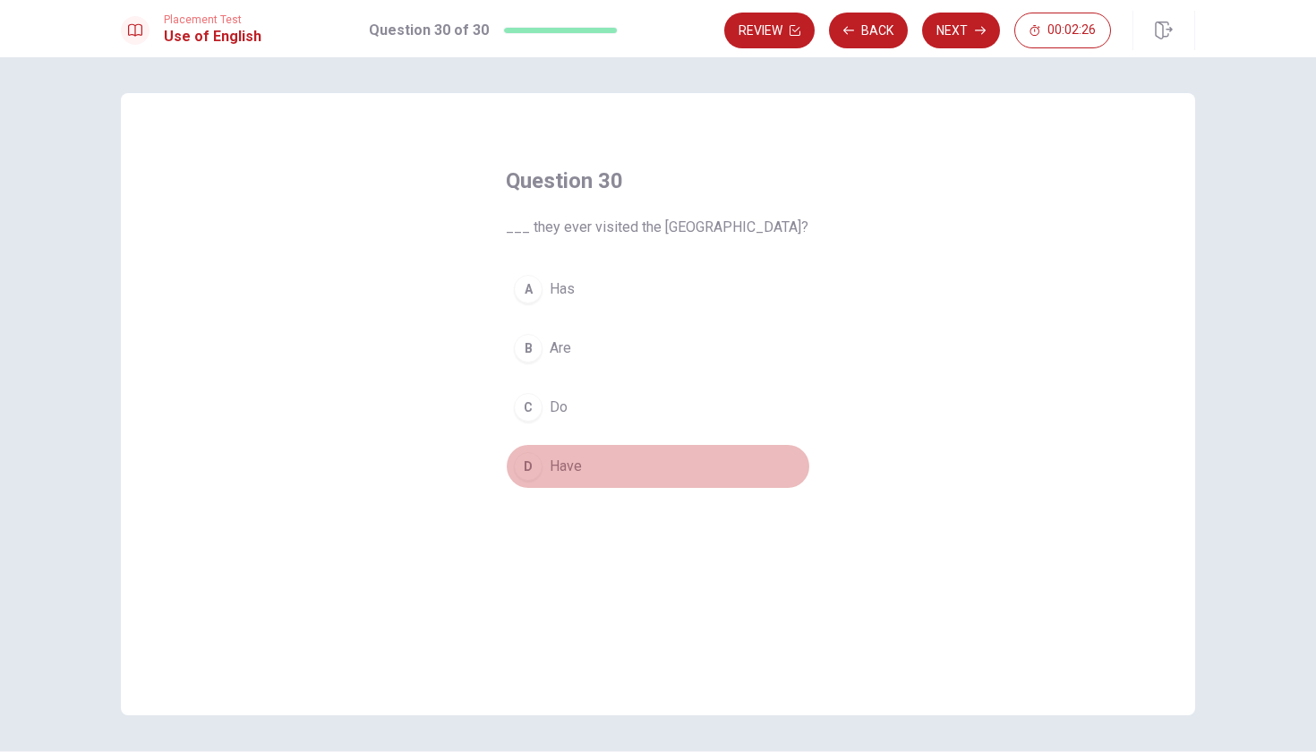
click at [573, 467] on span "Have" at bounding box center [566, 466] width 32 height 21
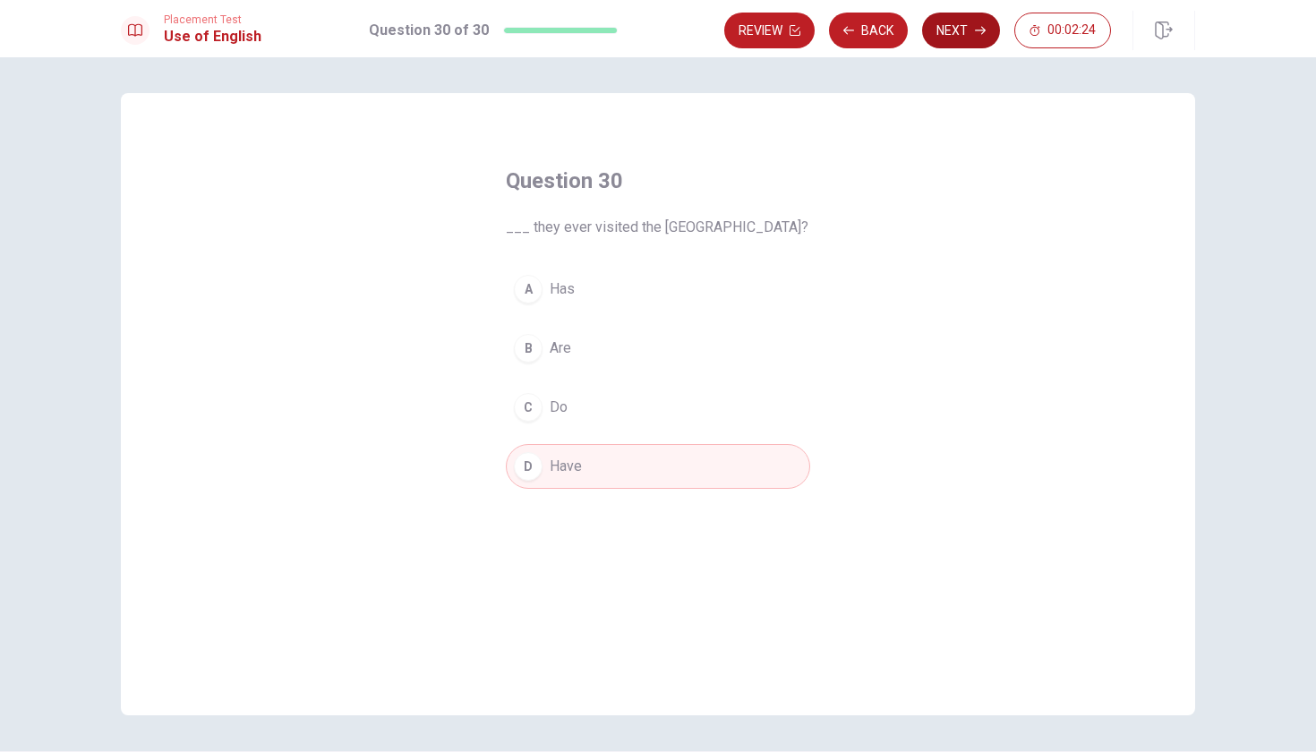
click at [979, 30] on icon "button" at bounding box center [980, 31] width 11 height 8
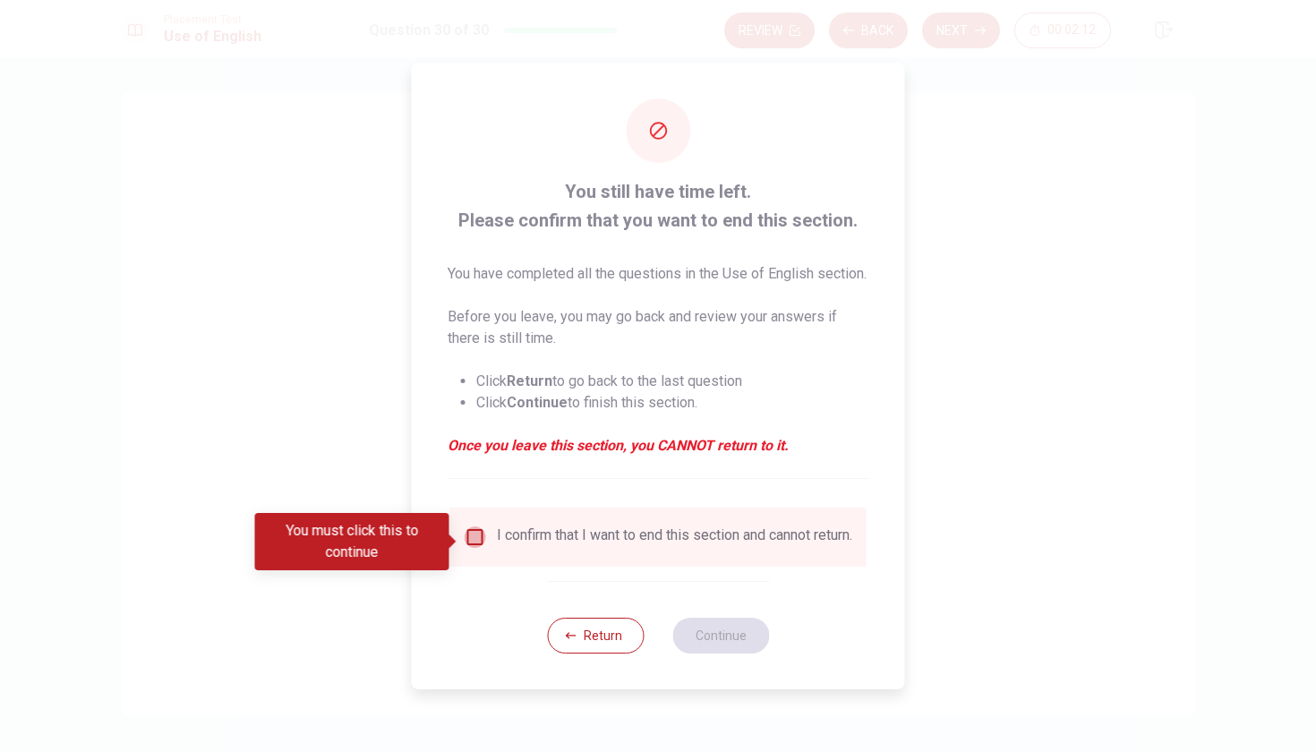
click at [480, 543] on input "You must click this to continue" at bounding box center [475, 537] width 21 height 21
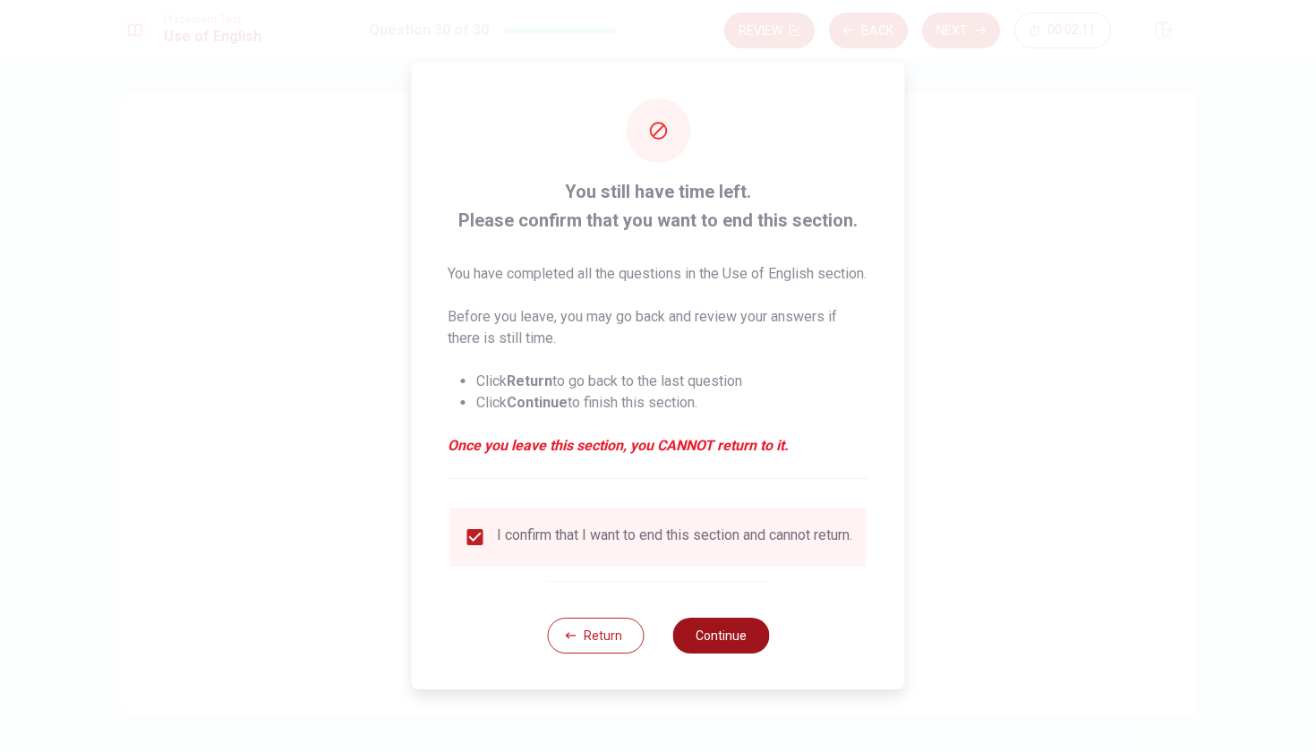
click at [723, 654] on button "Continue" at bounding box center [720, 636] width 97 height 36
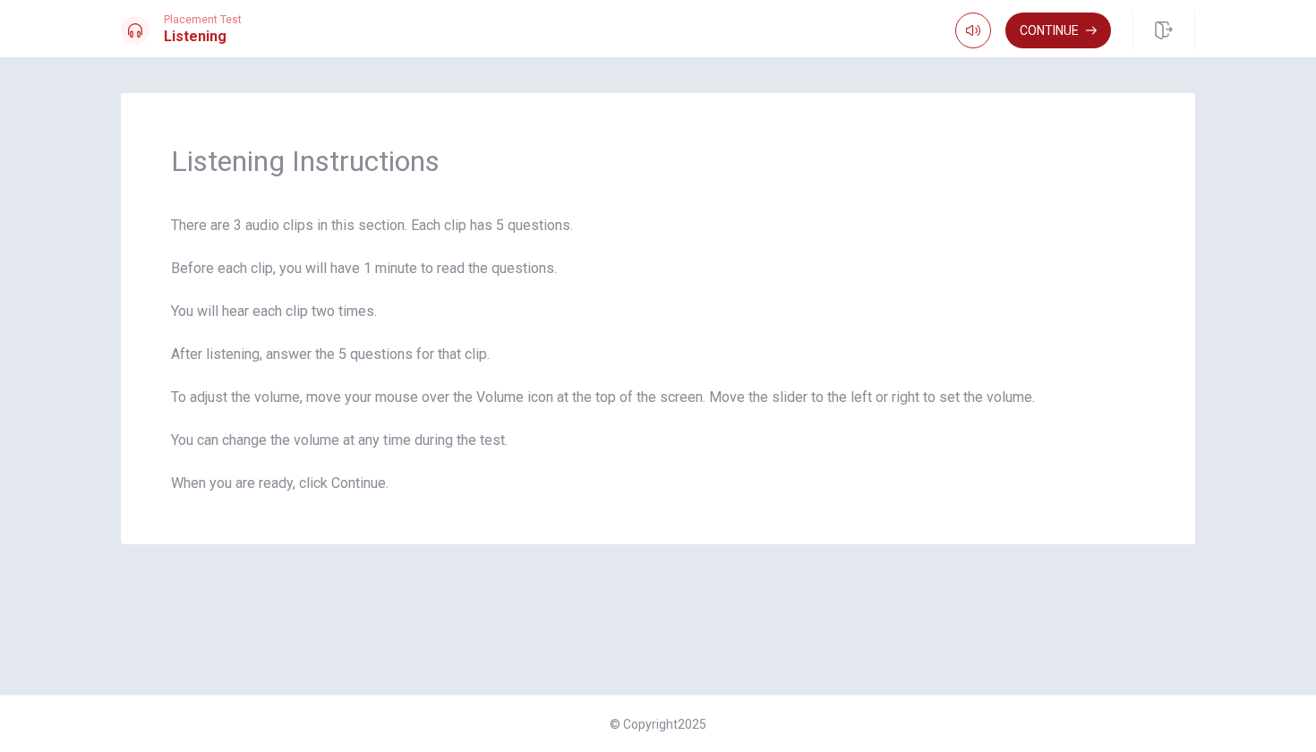
click at [1031, 35] on button "Continue" at bounding box center [1059, 31] width 106 height 36
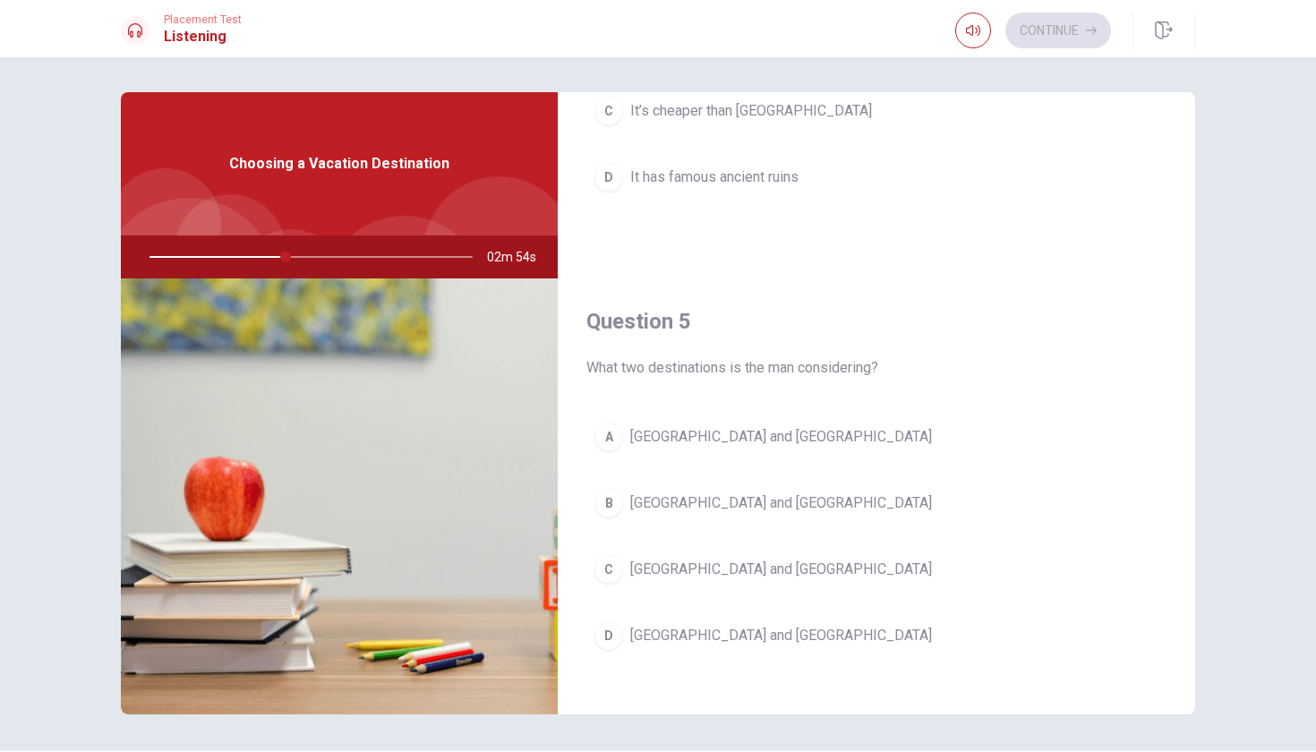
scroll to position [1649, 0]
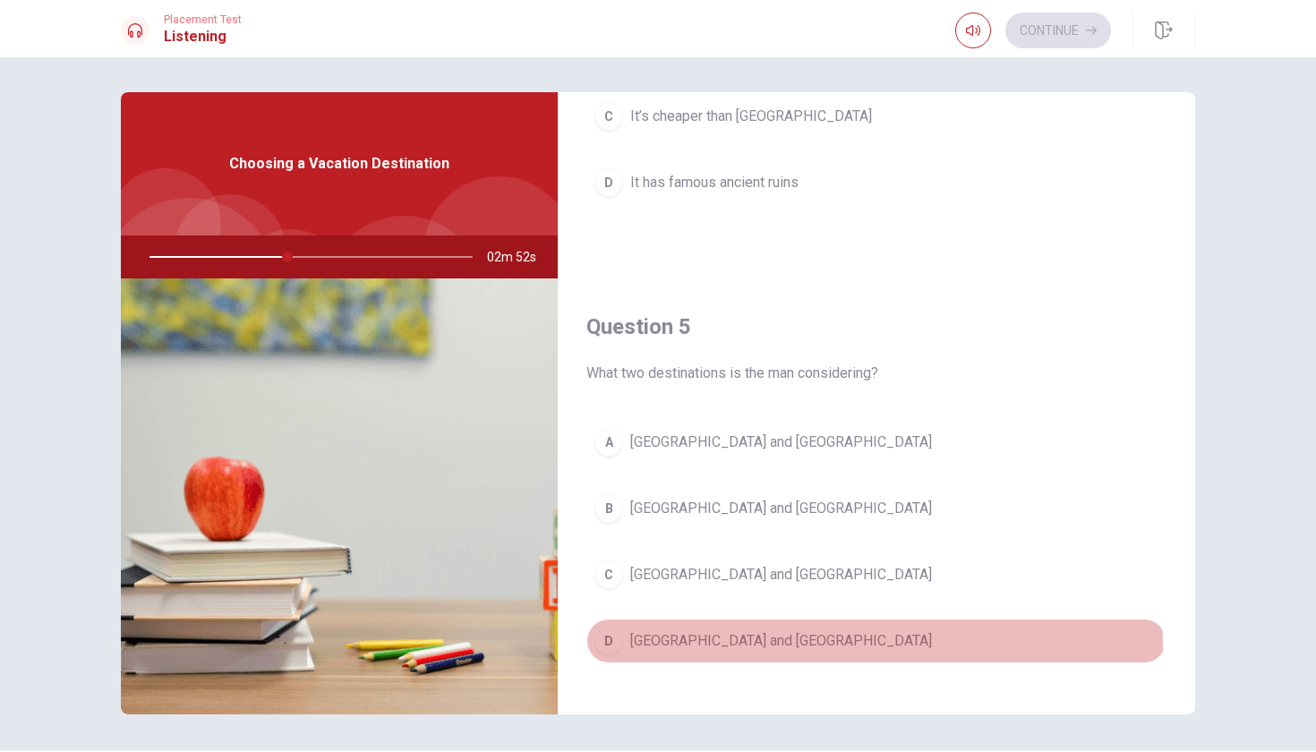
click at [664, 649] on span "[GEOGRAPHIC_DATA] and [GEOGRAPHIC_DATA]" at bounding box center [781, 640] width 302 height 21
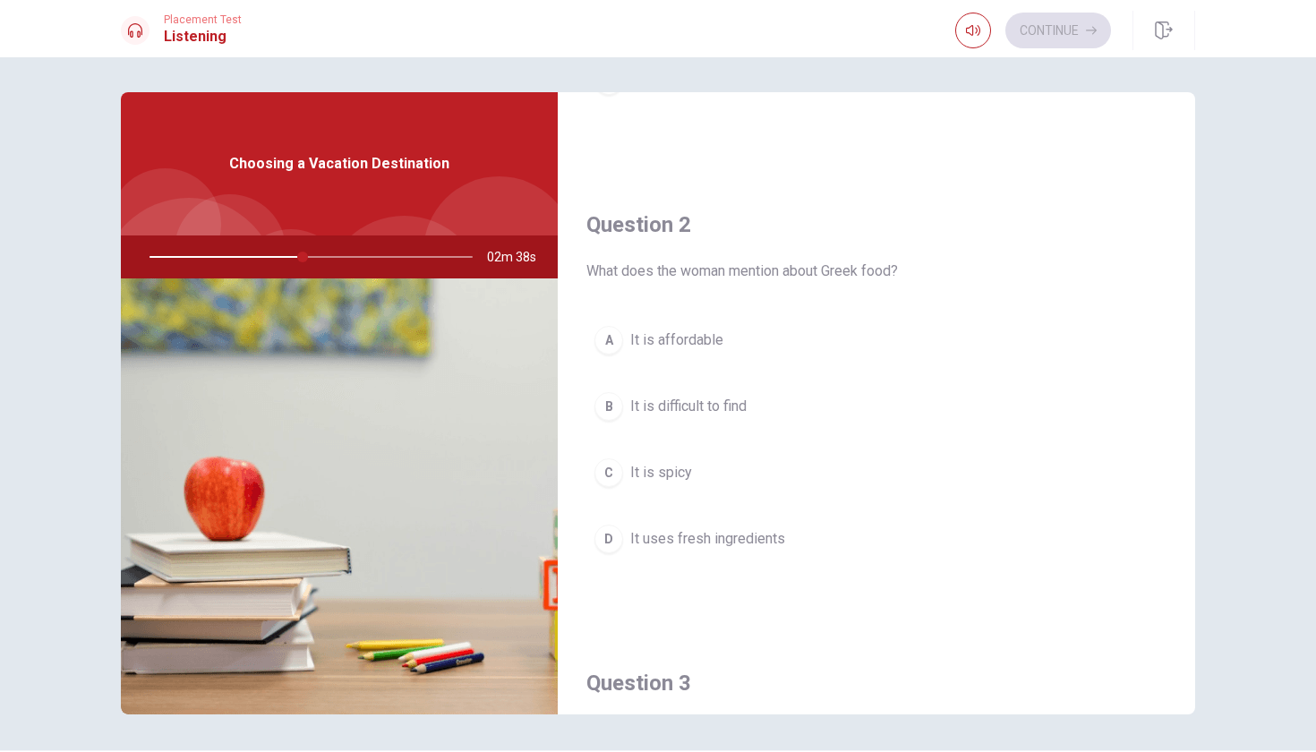
scroll to position [370, 0]
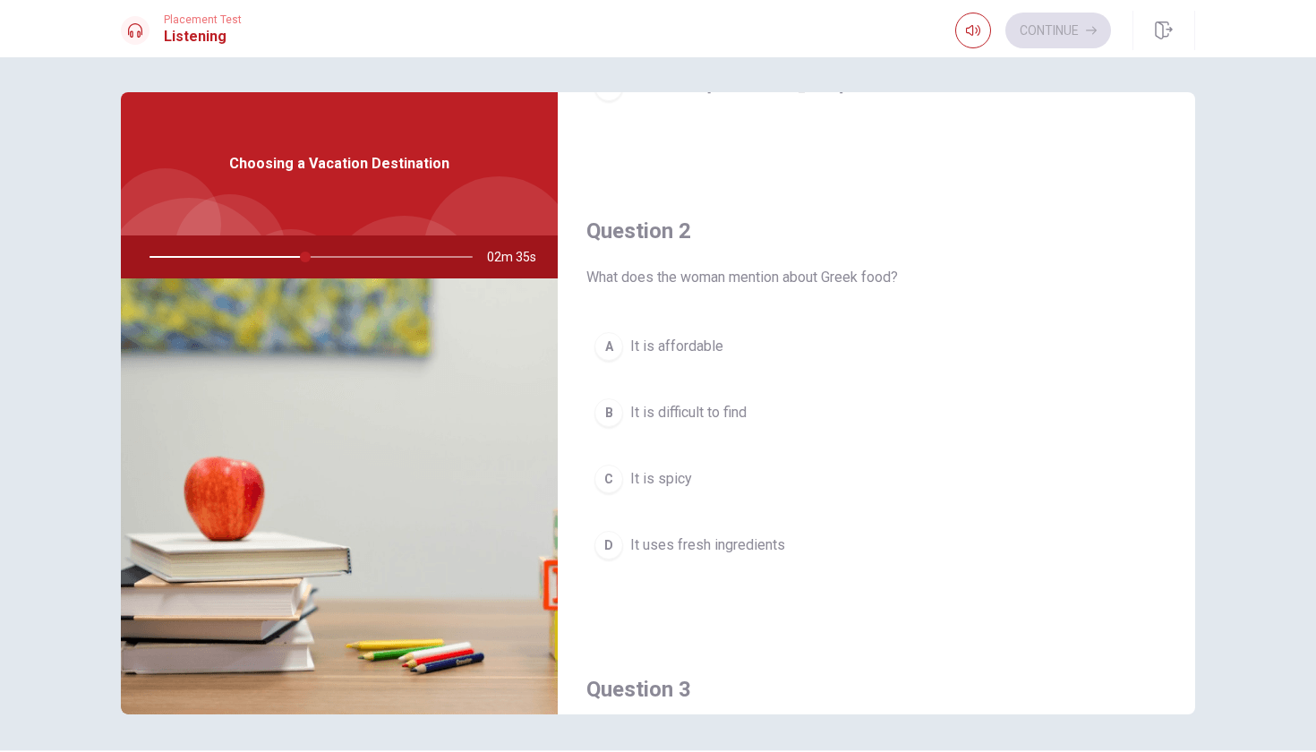
click at [673, 535] on span "It uses fresh ingredients" at bounding box center [707, 545] width 155 height 21
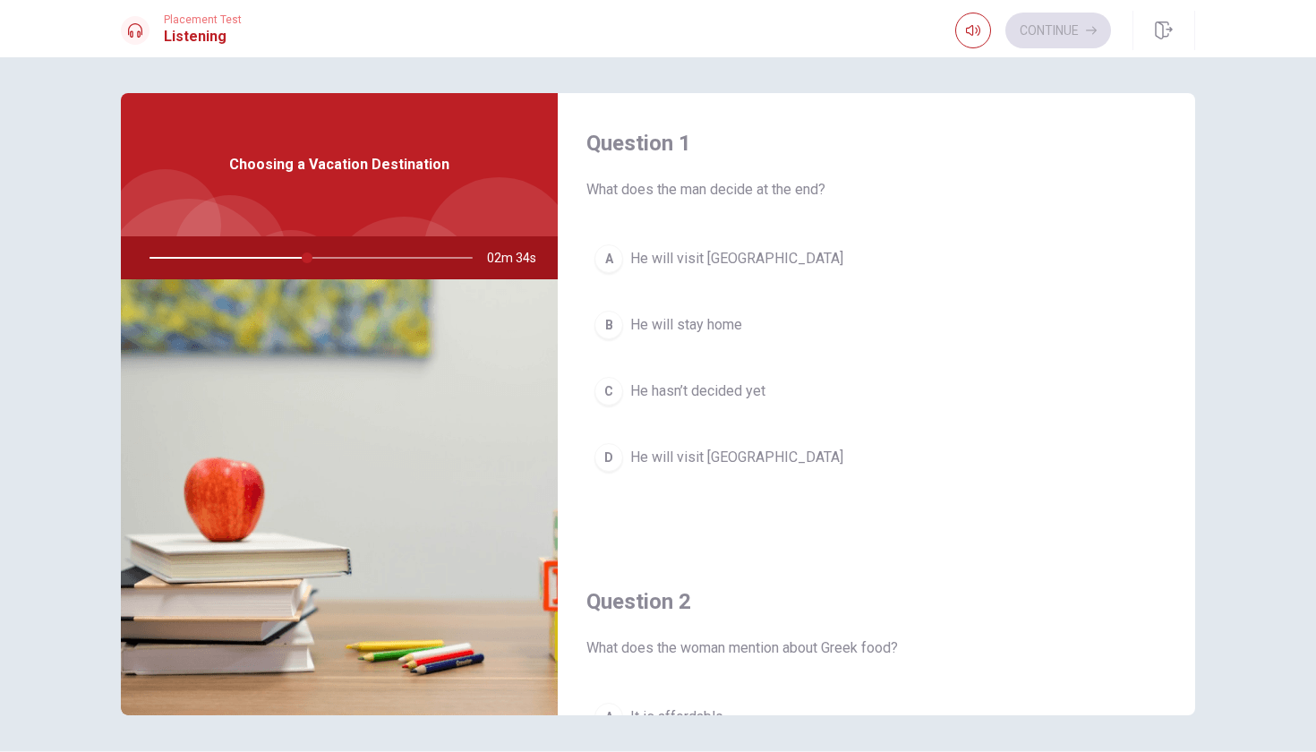
scroll to position [0, 0]
click at [697, 266] on span "He will visit [GEOGRAPHIC_DATA]" at bounding box center [736, 258] width 213 height 21
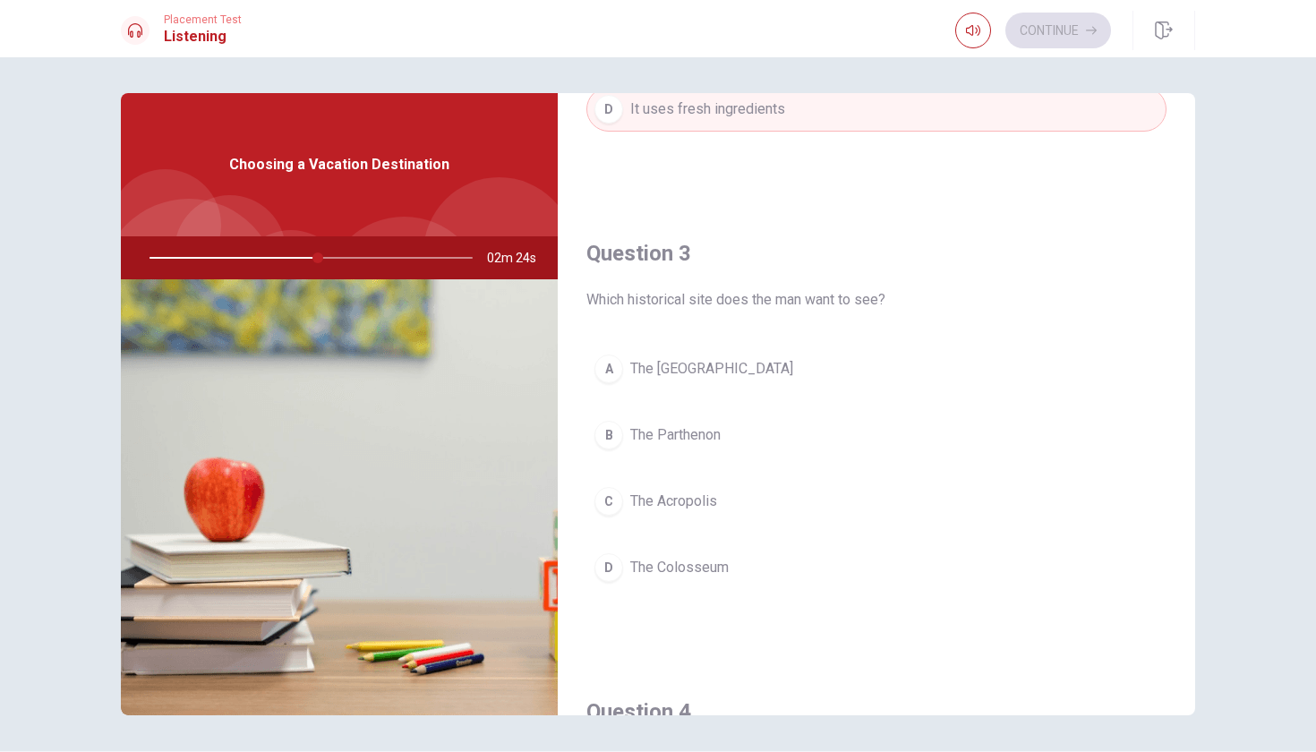
scroll to position [860, 0]
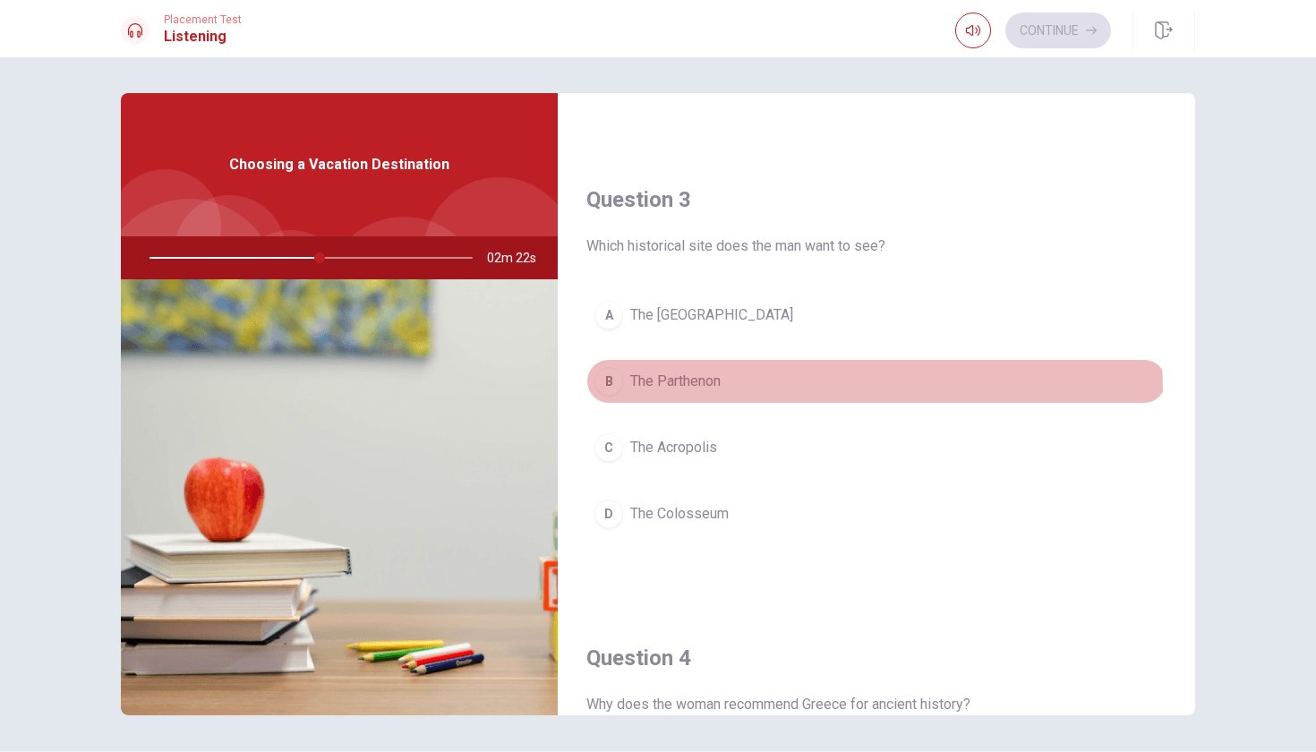
click at [701, 393] on button "B The Parthenon" at bounding box center [876, 381] width 580 height 45
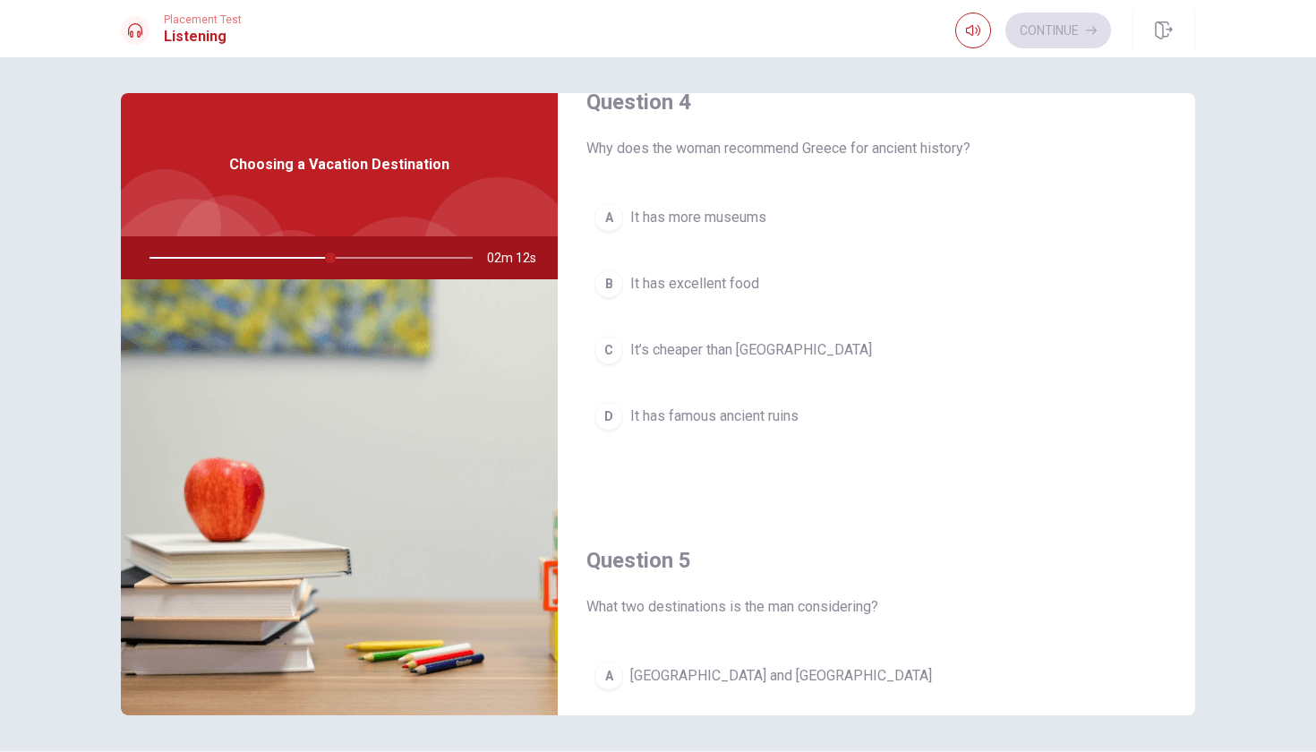
scroll to position [1418, 0]
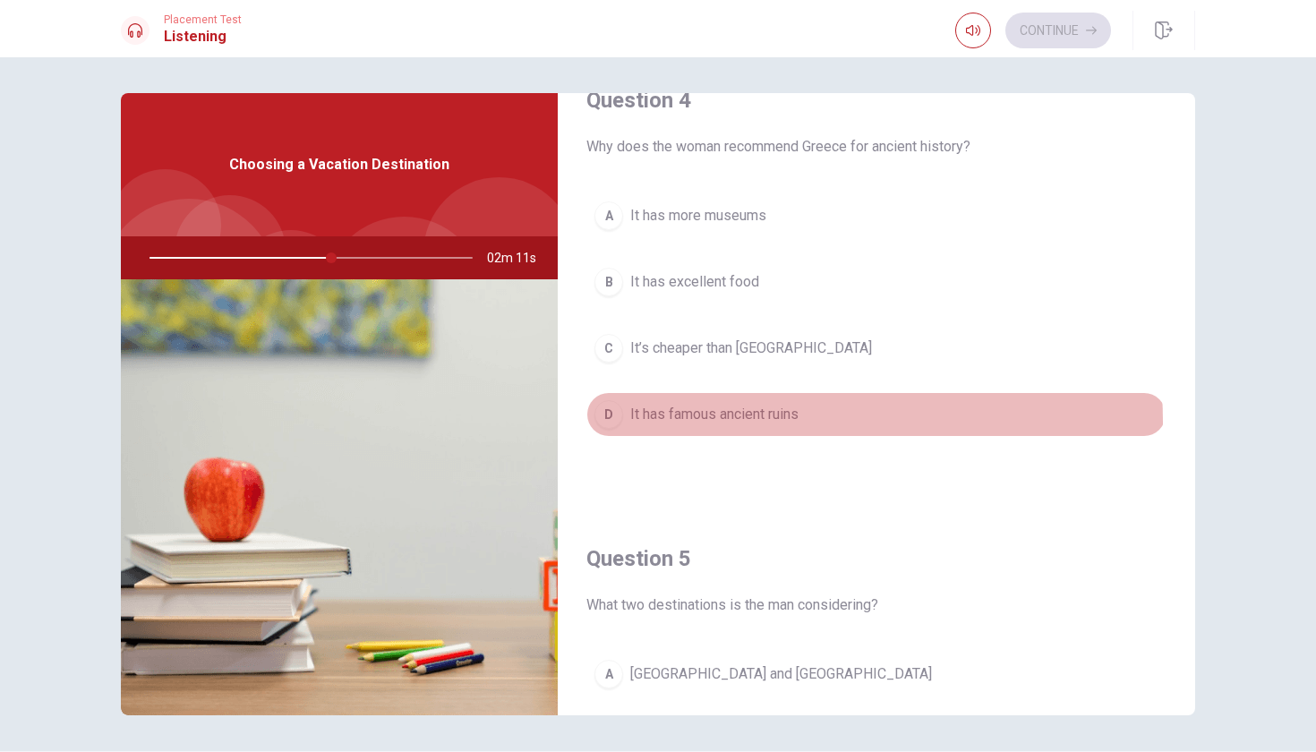
click at [756, 422] on span "It has famous ancient ruins" at bounding box center [714, 414] width 168 height 21
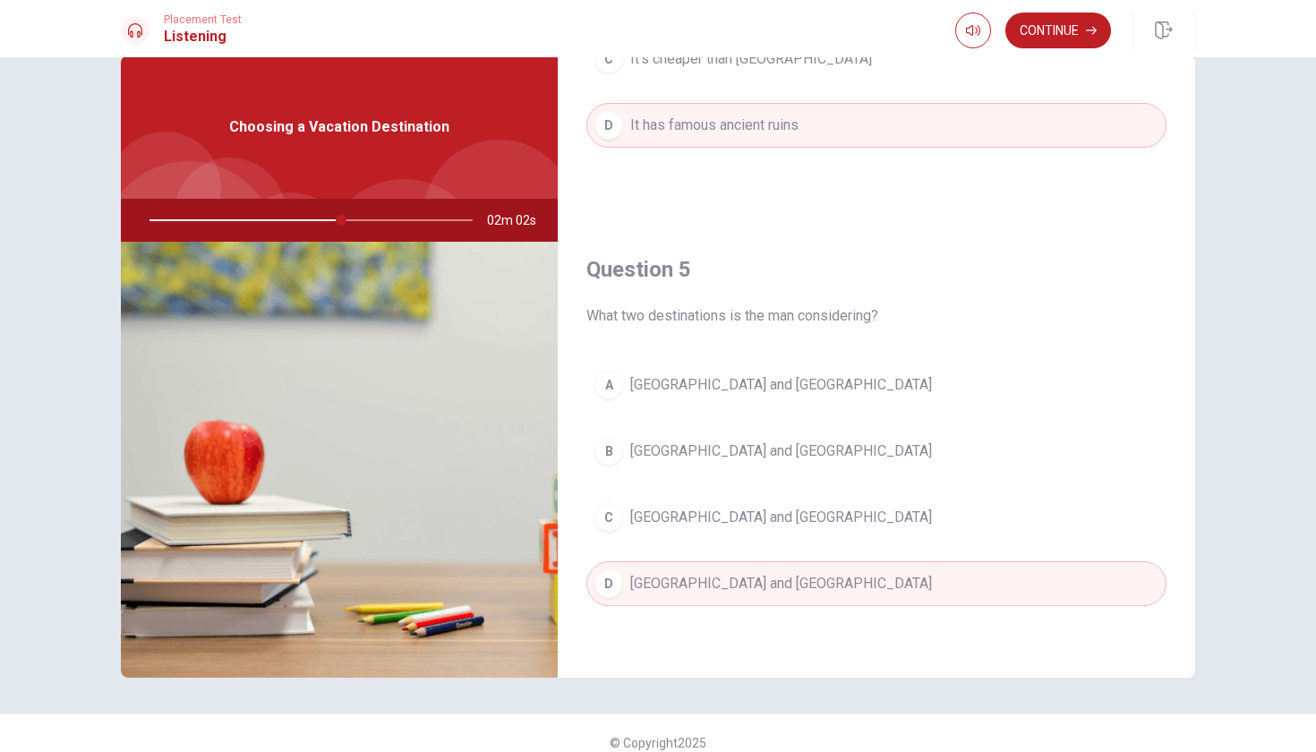
scroll to position [37, 0]
click at [1046, 41] on button "Continue" at bounding box center [1059, 31] width 106 height 36
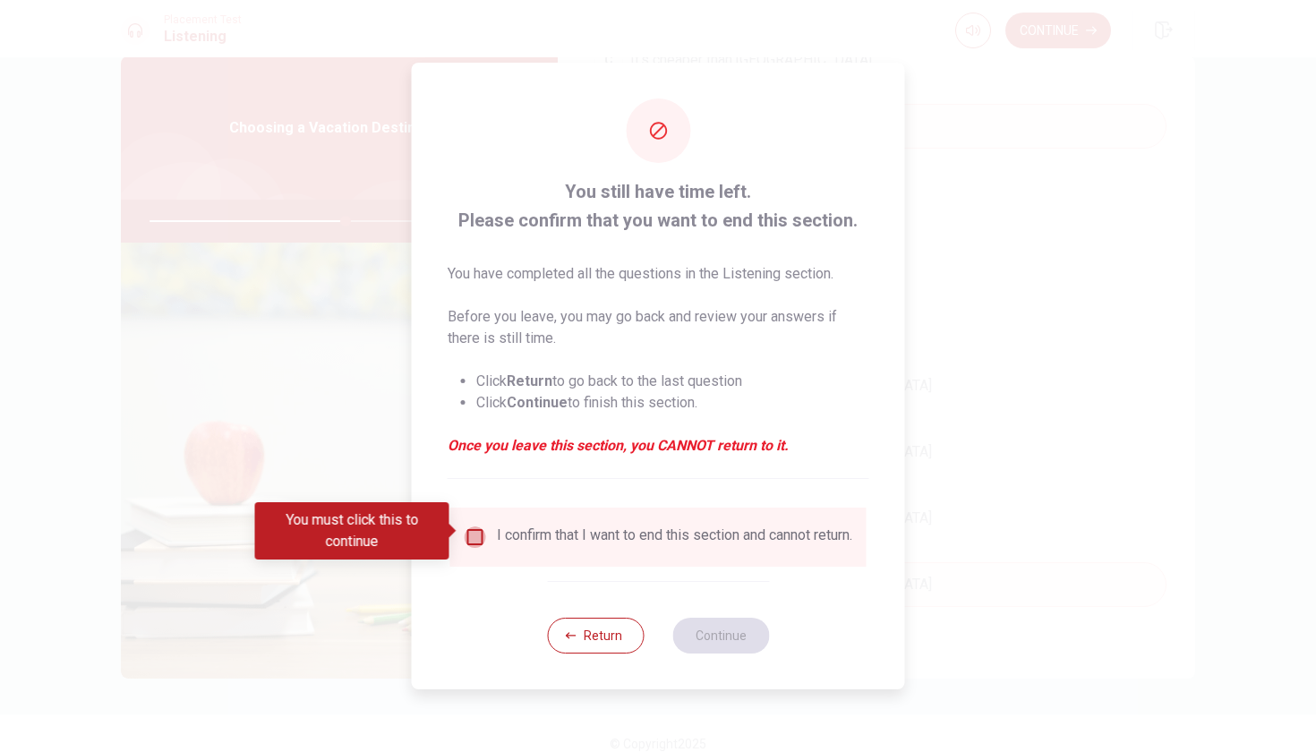
click at [472, 527] on input "You must click this to continue" at bounding box center [475, 537] width 21 height 21
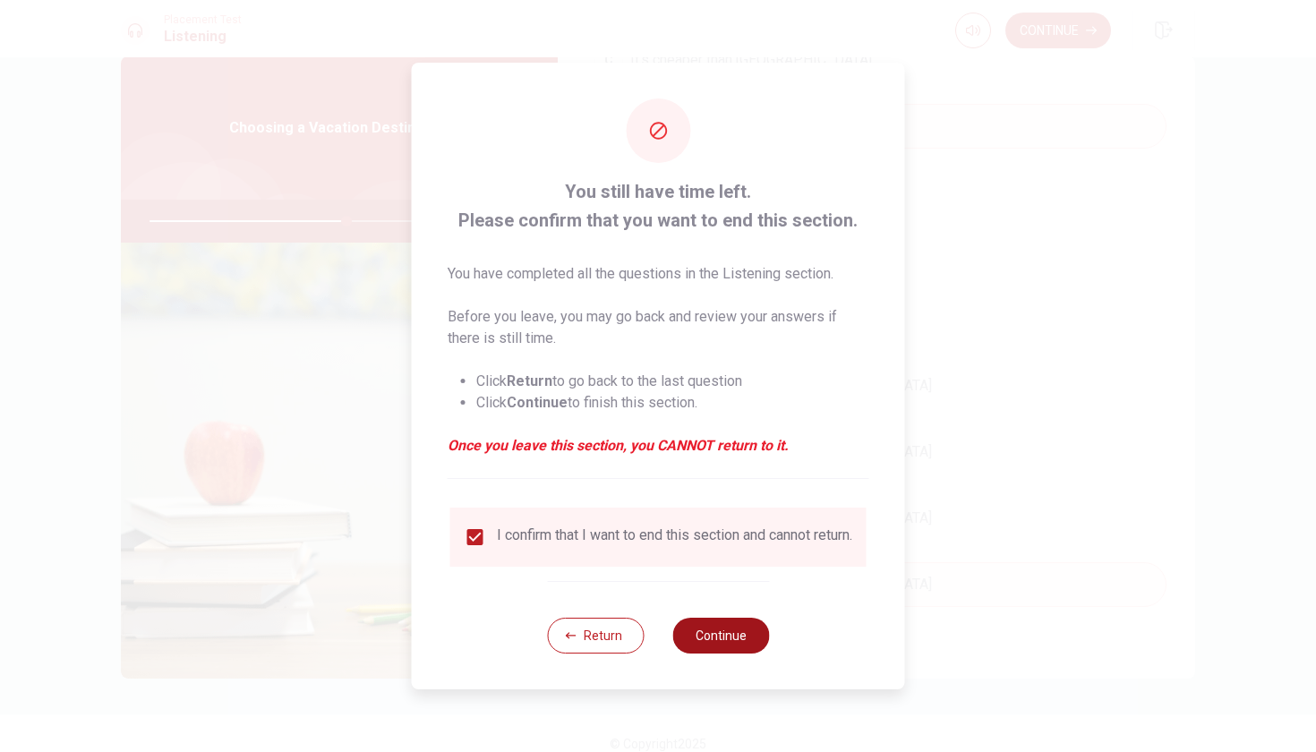
click at [709, 632] on button "Continue" at bounding box center [720, 636] width 97 height 36
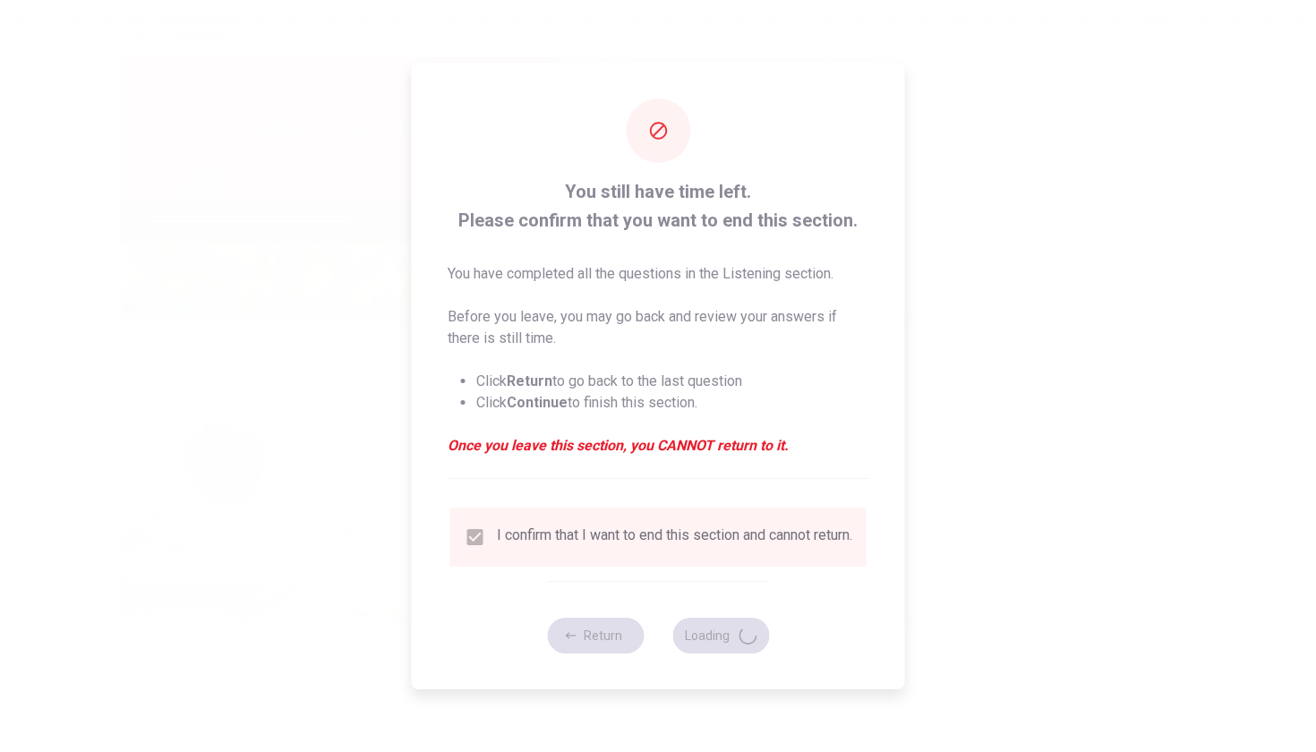
type input "62"
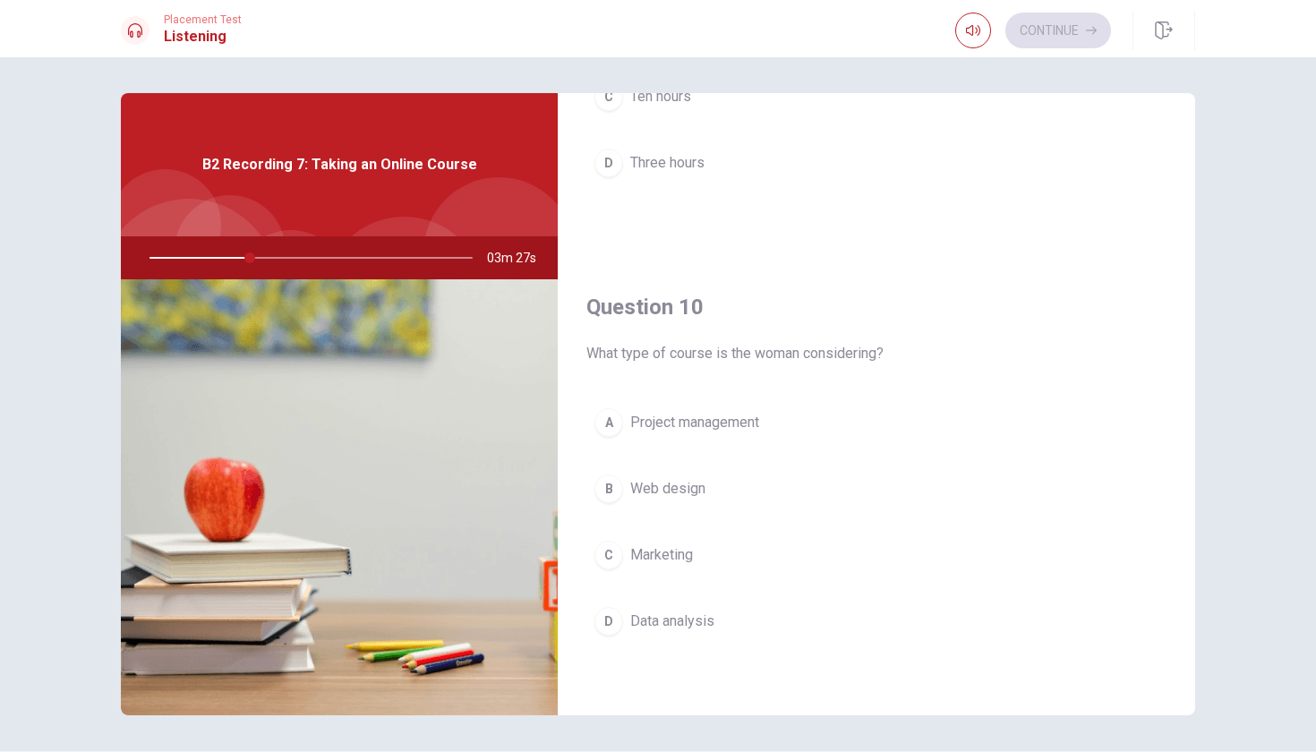
scroll to position [1670, 0]
click at [708, 624] on span "Data analysis" at bounding box center [672, 621] width 84 height 21
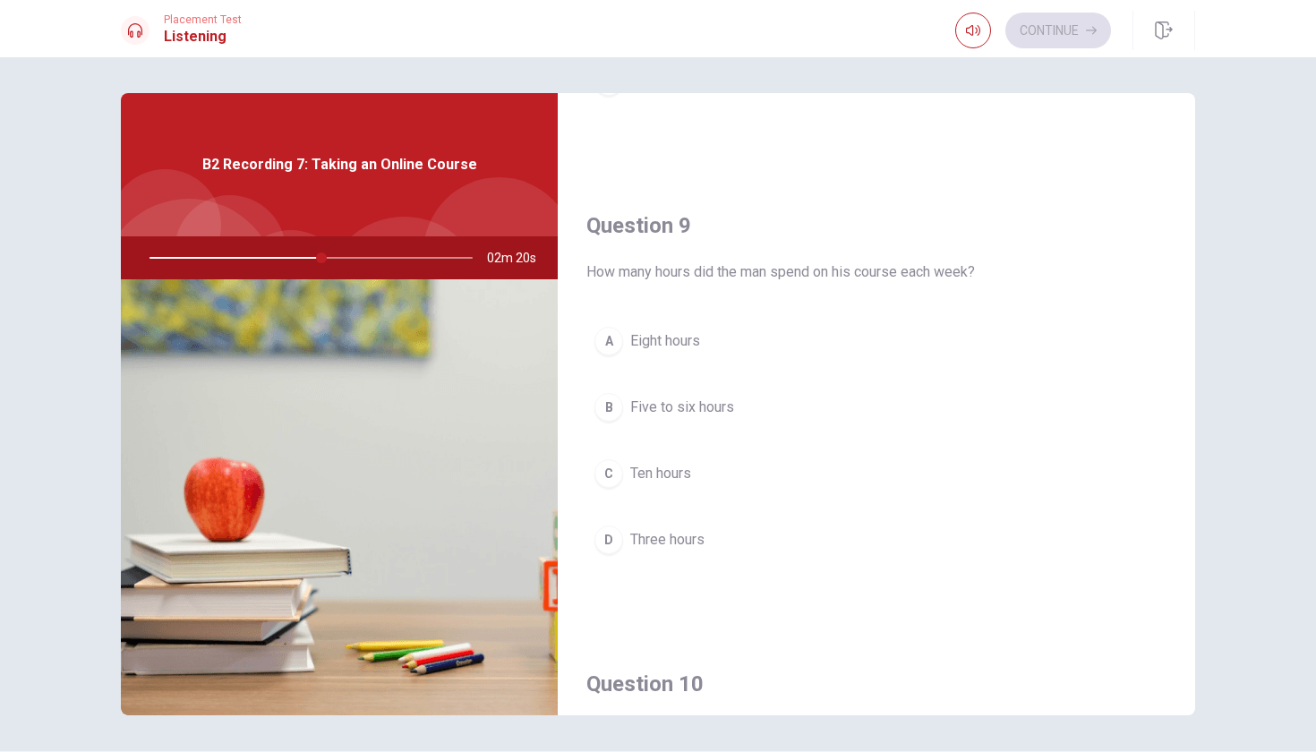
scroll to position [1288, 0]
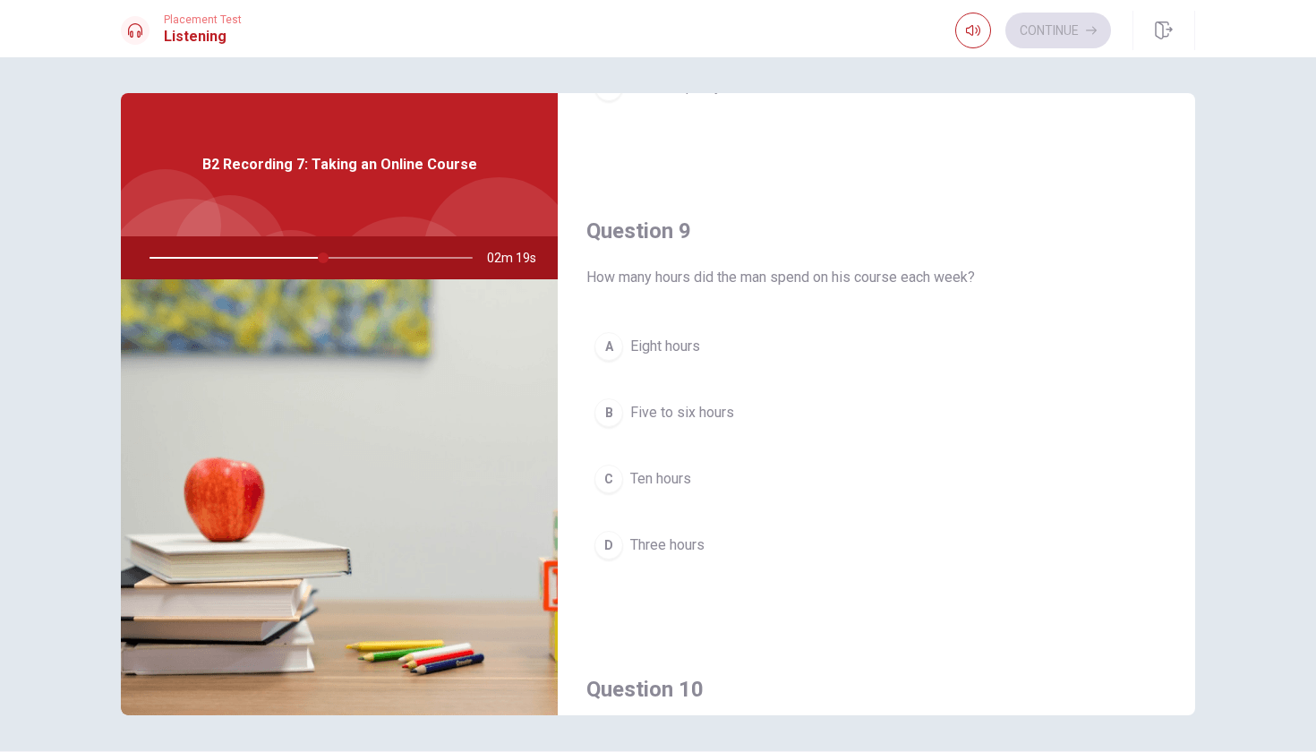
click at [719, 404] on span "Five to six hours" at bounding box center [682, 412] width 104 height 21
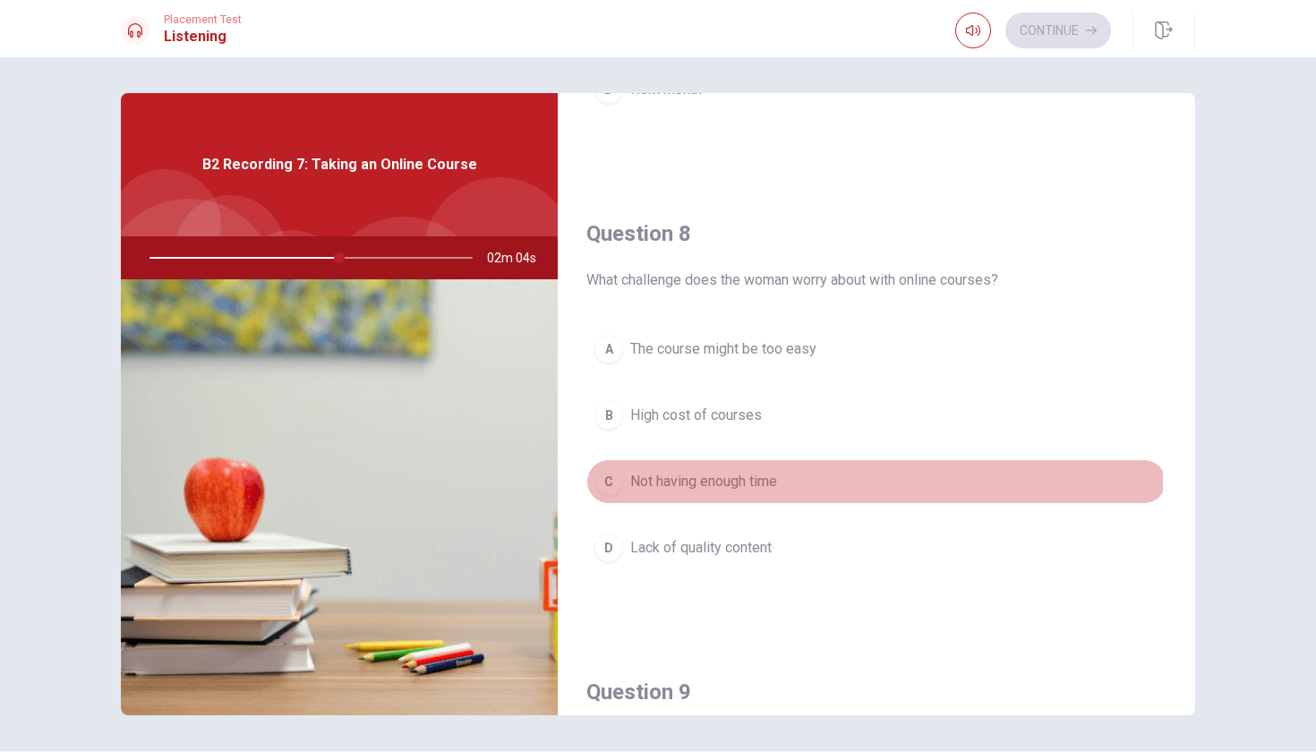
click at [682, 483] on span "Not having enough time" at bounding box center [703, 481] width 147 height 21
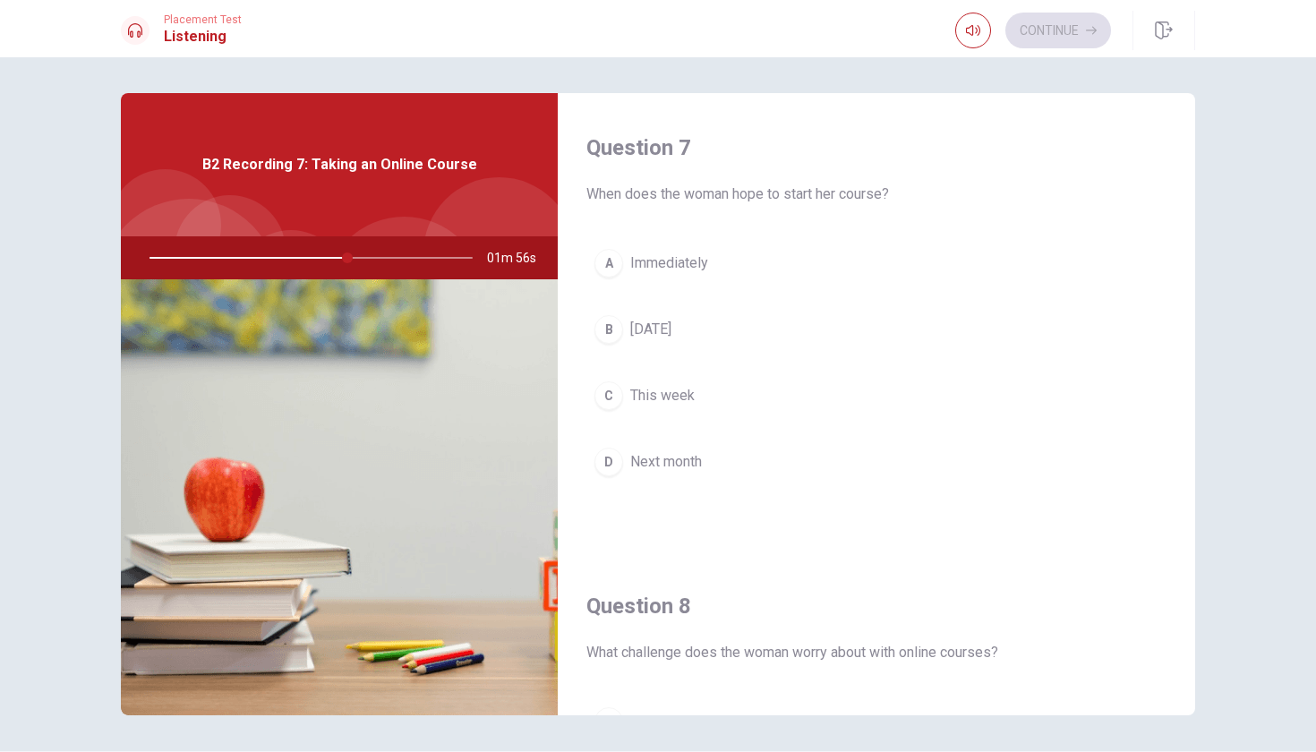
scroll to position [423, 0]
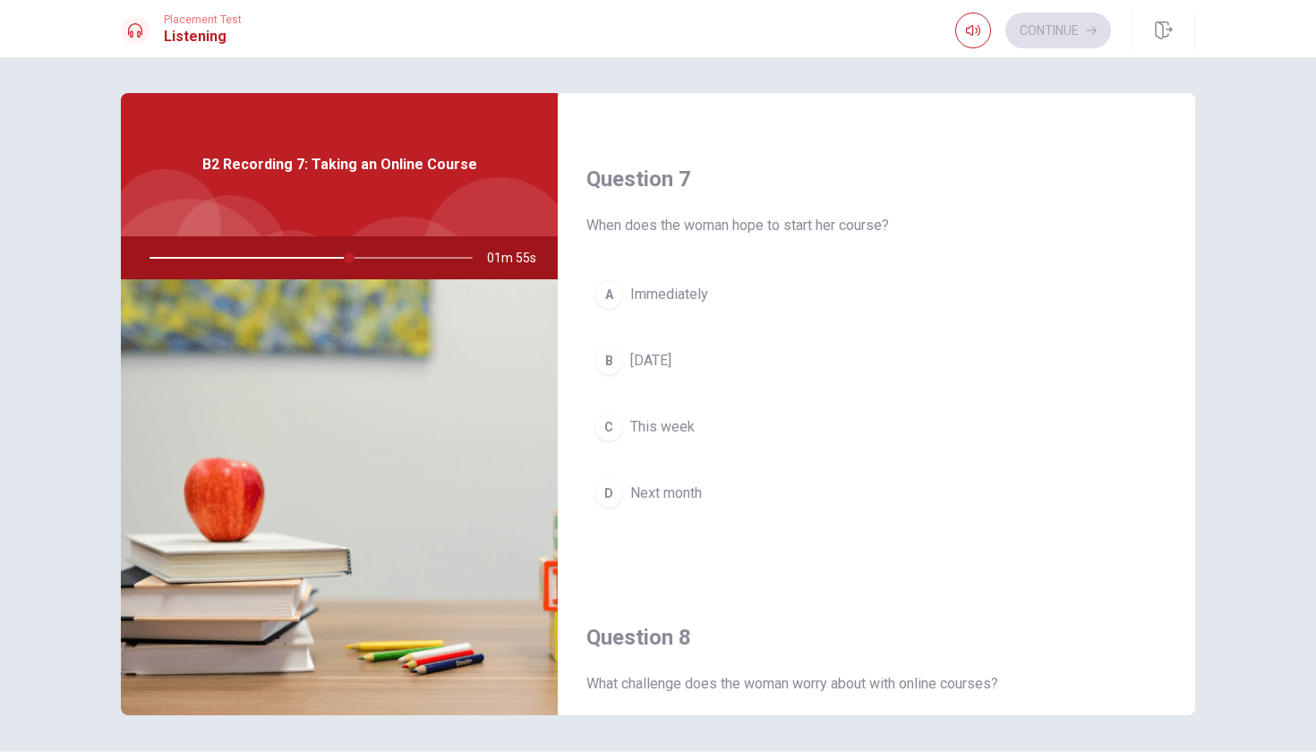
click at [681, 479] on button "D Next month" at bounding box center [876, 493] width 580 height 45
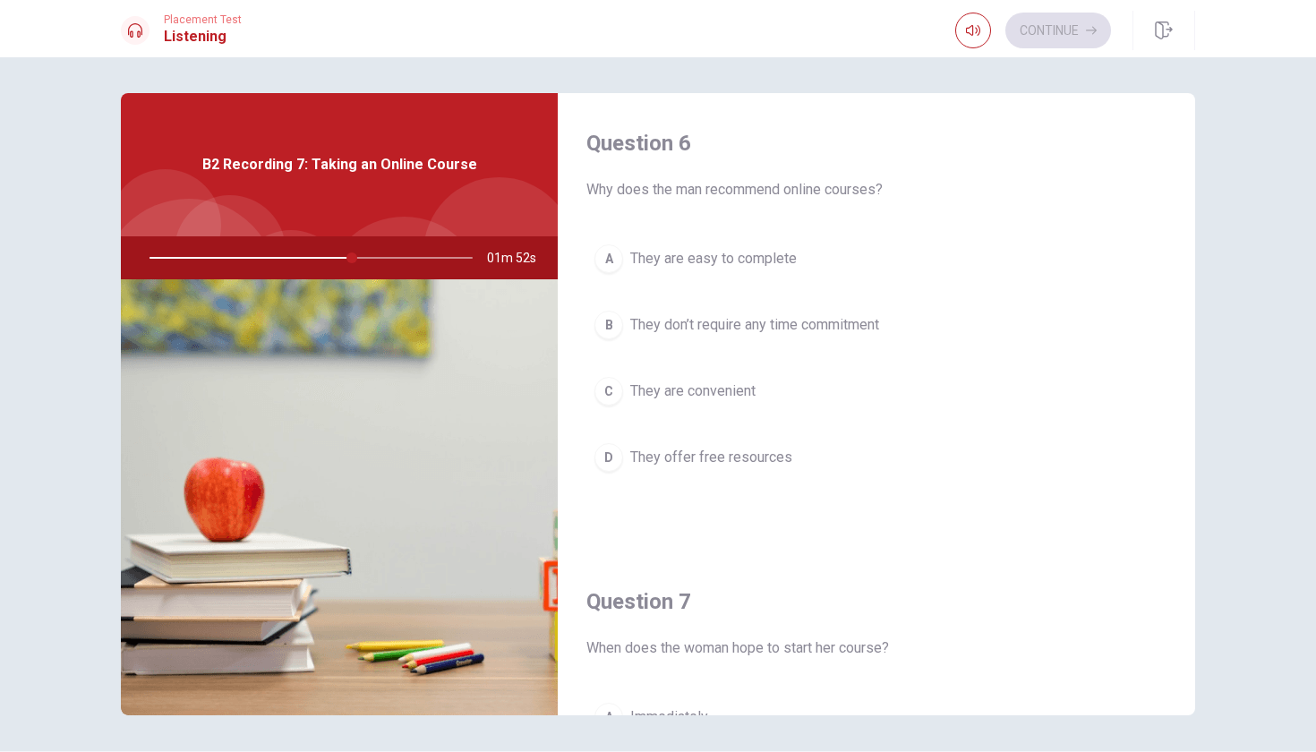
scroll to position [0, 0]
click at [712, 455] on span "They offer free resources" at bounding box center [711, 457] width 162 height 21
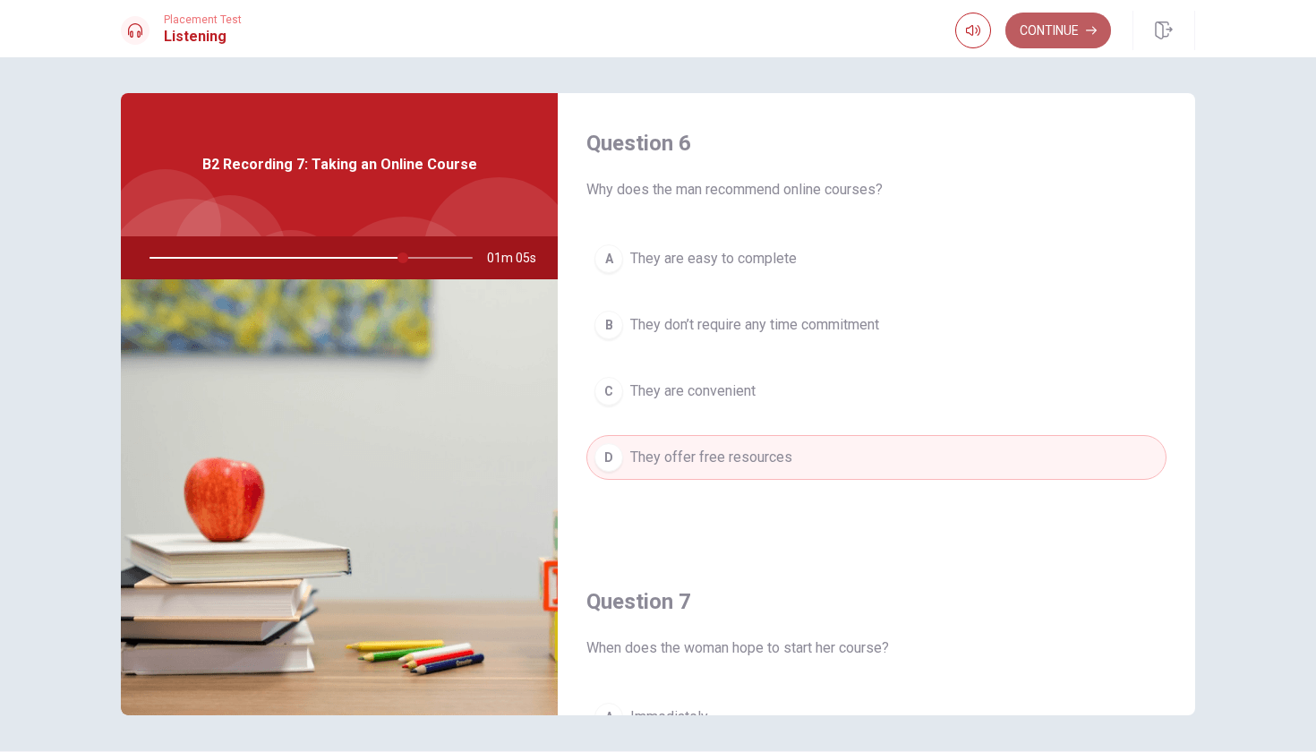
click at [1071, 42] on button "Continue" at bounding box center [1059, 31] width 106 height 36
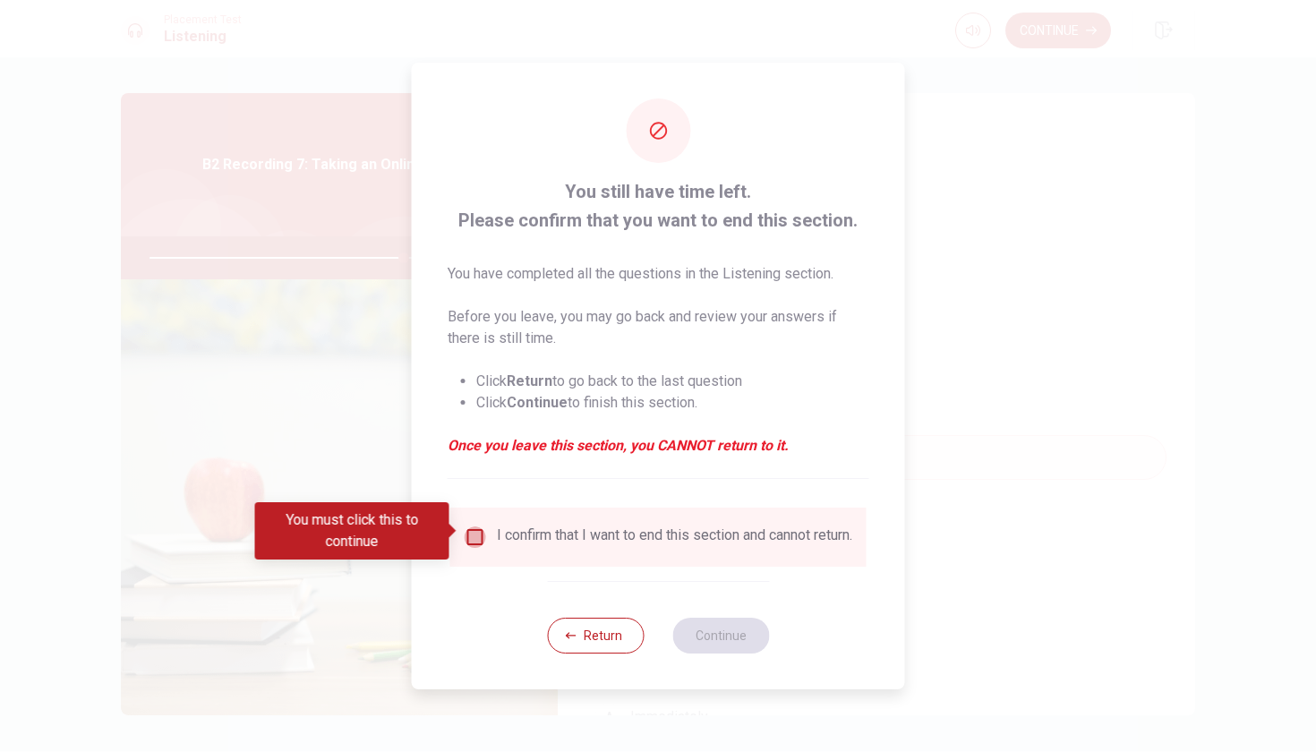
click at [475, 527] on input "You must click this to continue" at bounding box center [475, 537] width 21 height 21
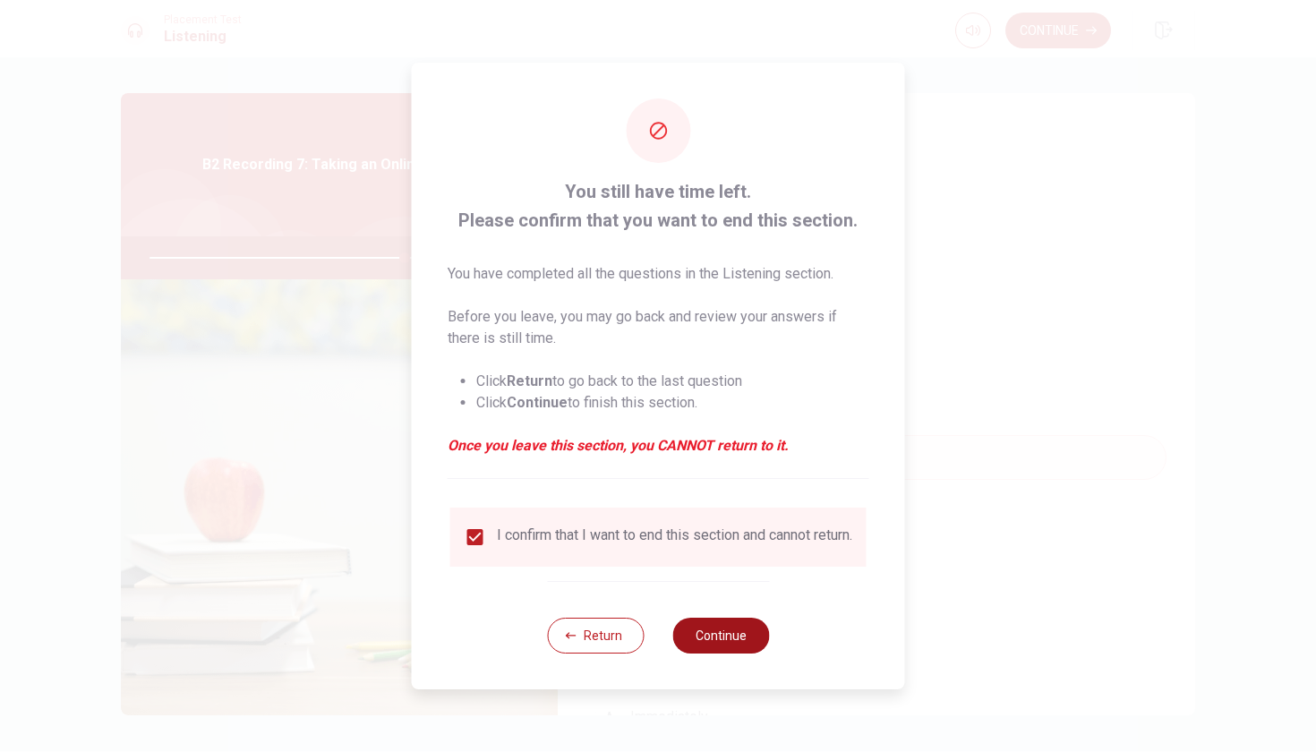
click at [686, 644] on button "Continue" at bounding box center [720, 636] width 97 height 36
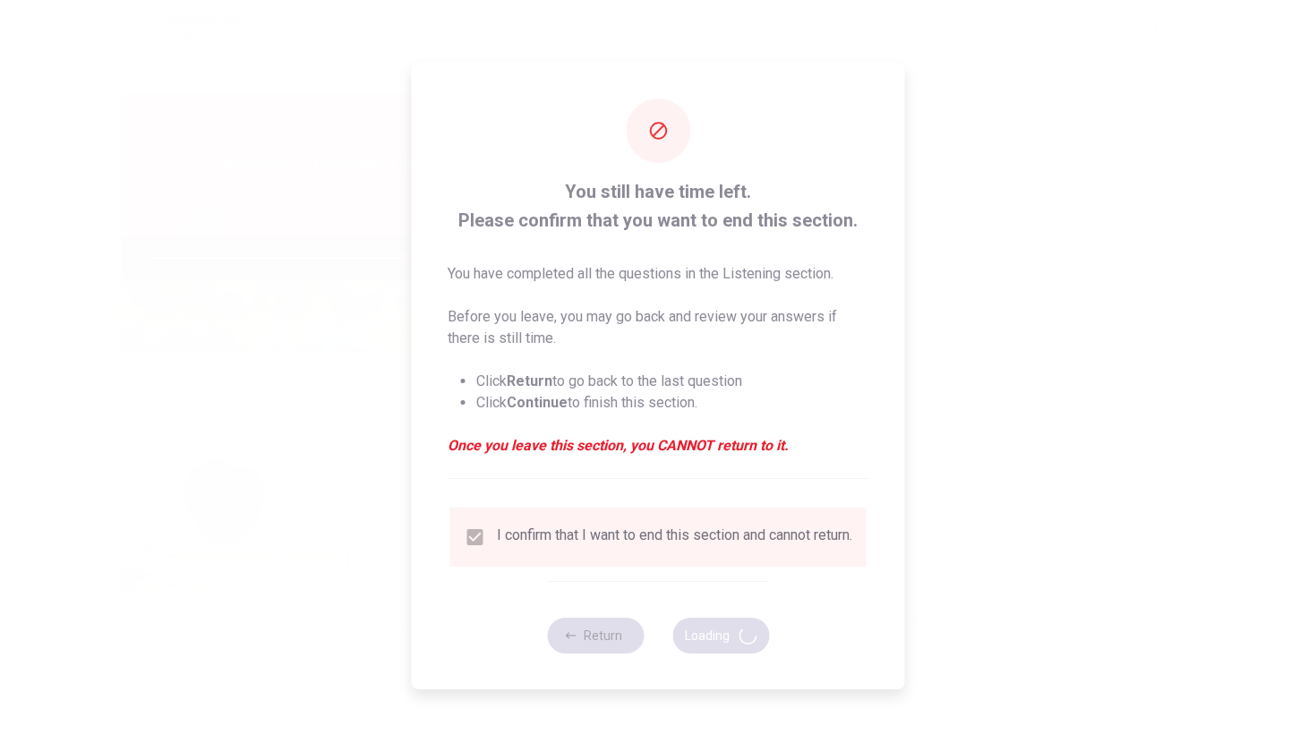
type input "80"
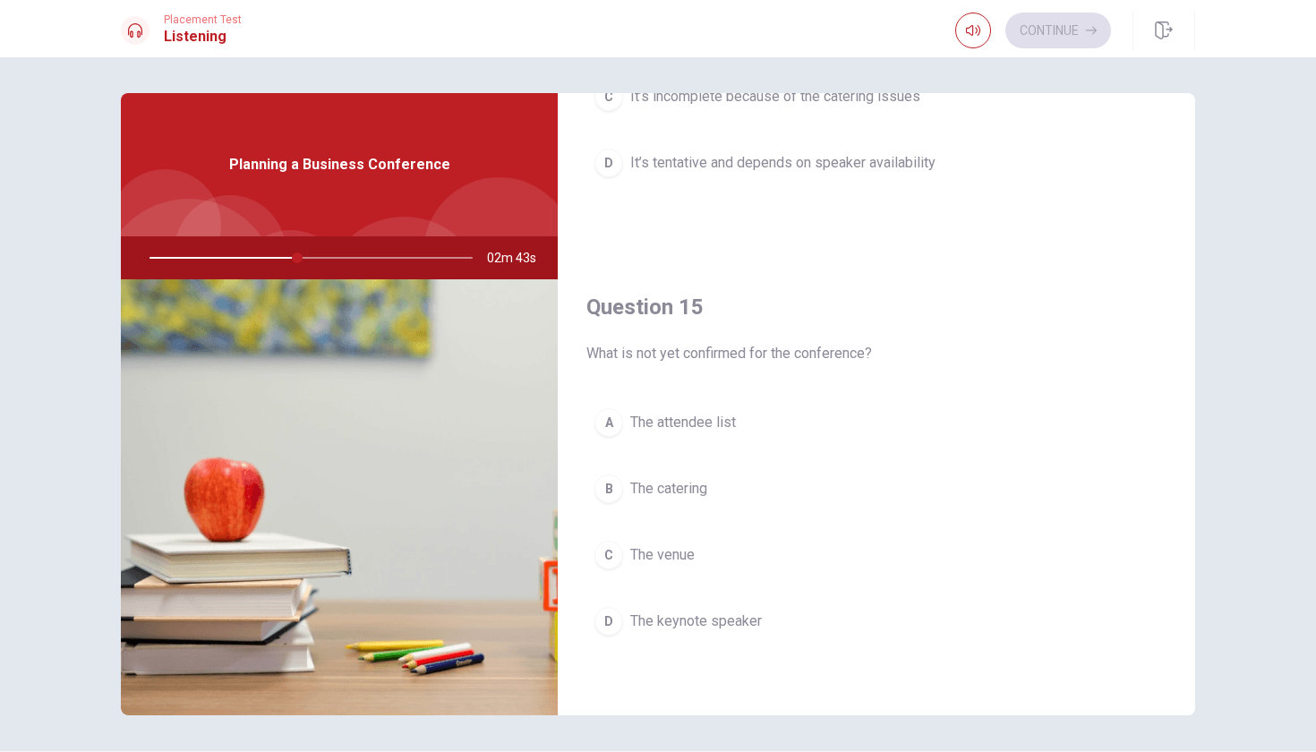
scroll to position [1670, 0]
click at [740, 627] on span "The keynote speaker" at bounding box center [696, 621] width 132 height 21
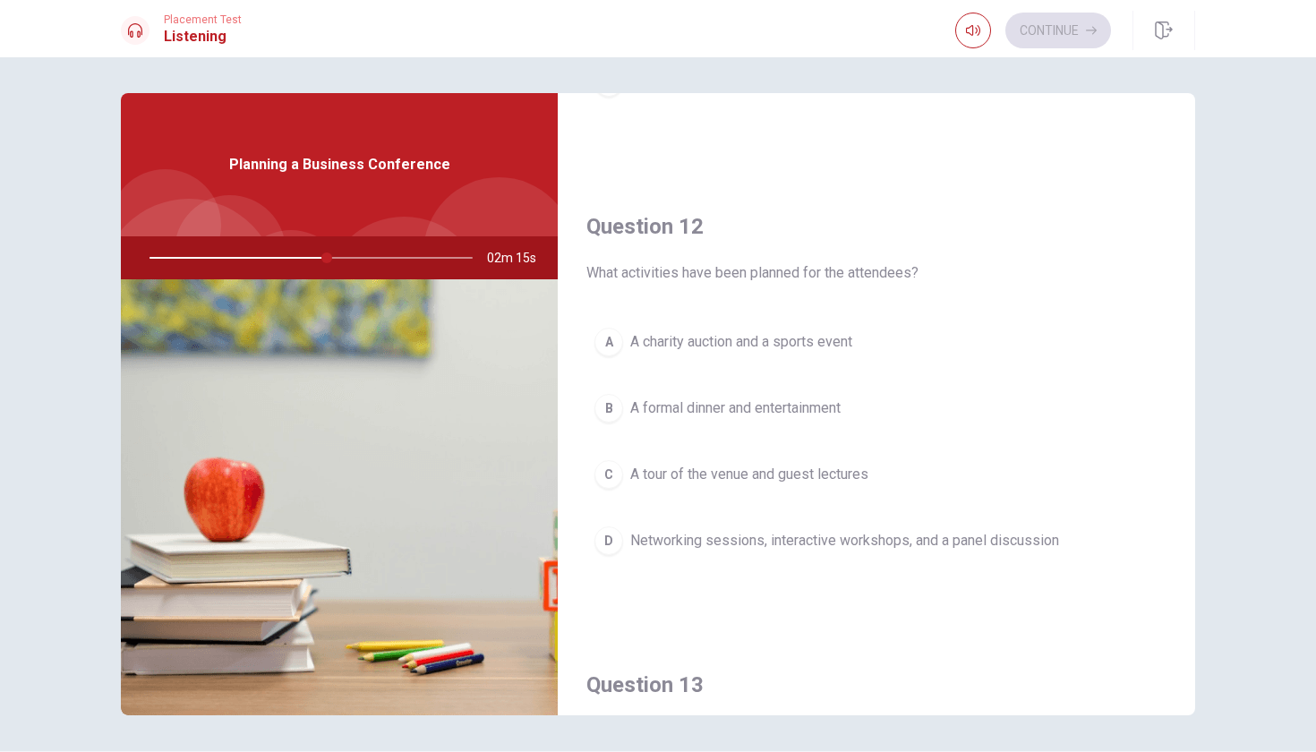
scroll to position [381, 0]
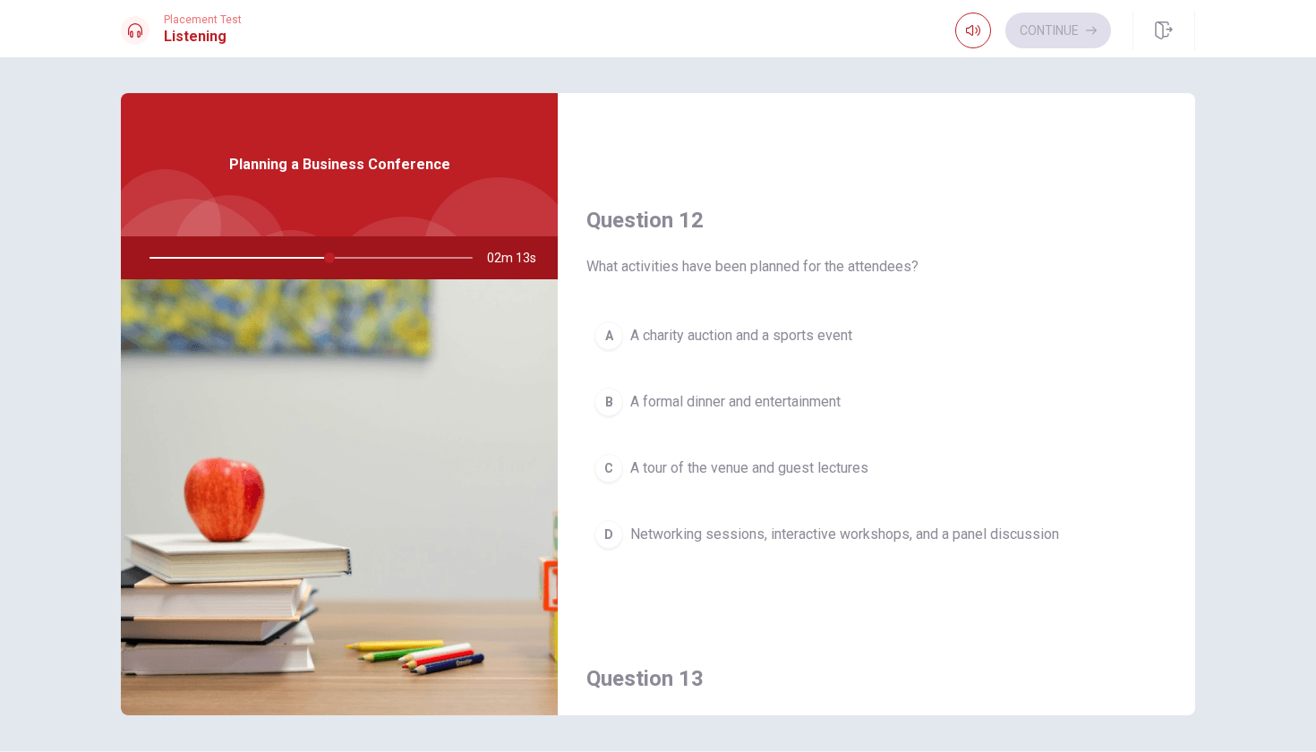
click at [839, 536] on span "Networking sessions, interactive workshops, and a panel discussion" at bounding box center [844, 534] width 429 height 21
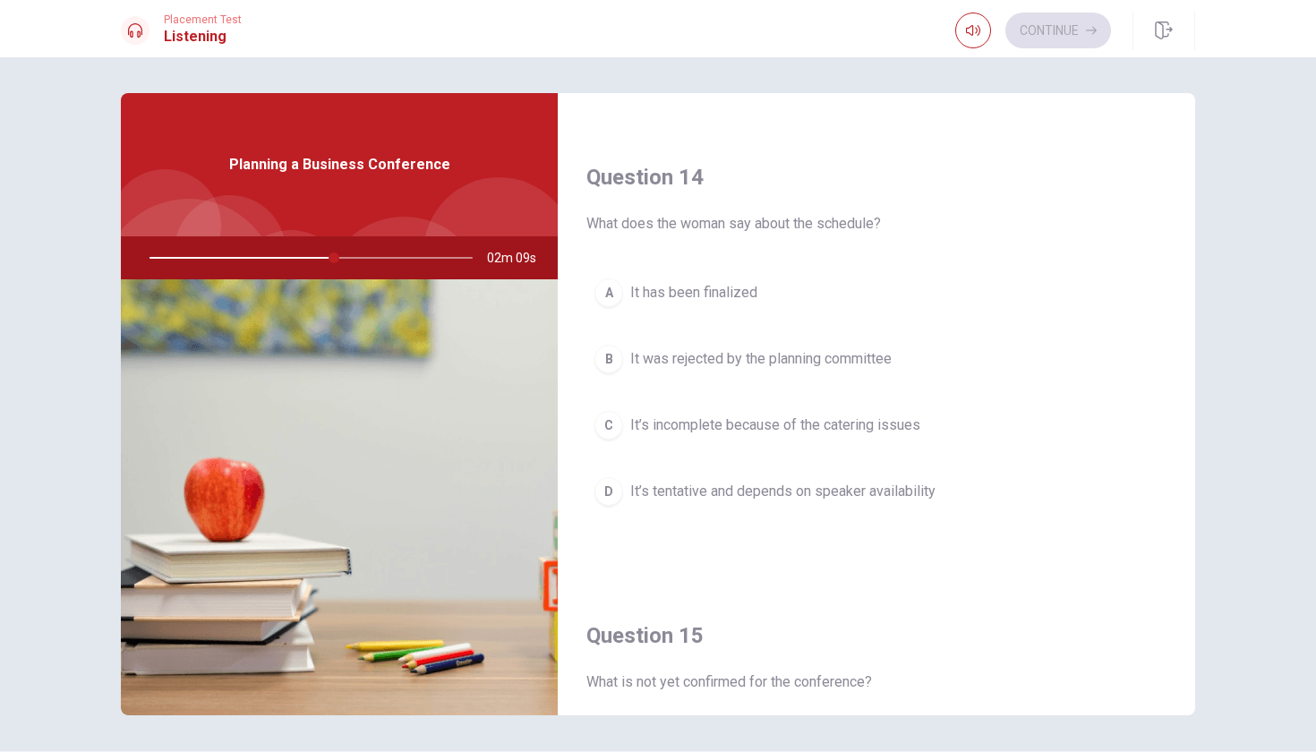
scroll to position [1322, 0]
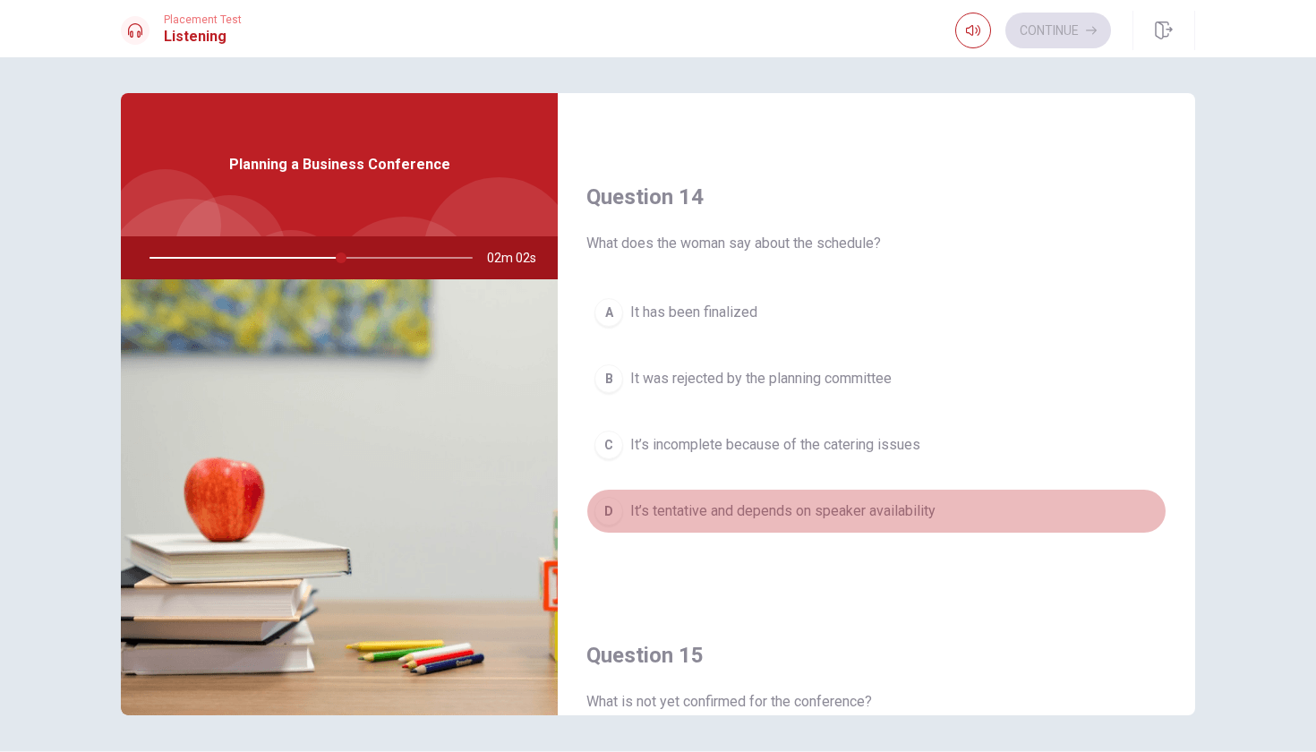
click at [909, 519] on span "It’s tentative and depends on speaker availability" at bounding box center [782, 511] width 305 height 21
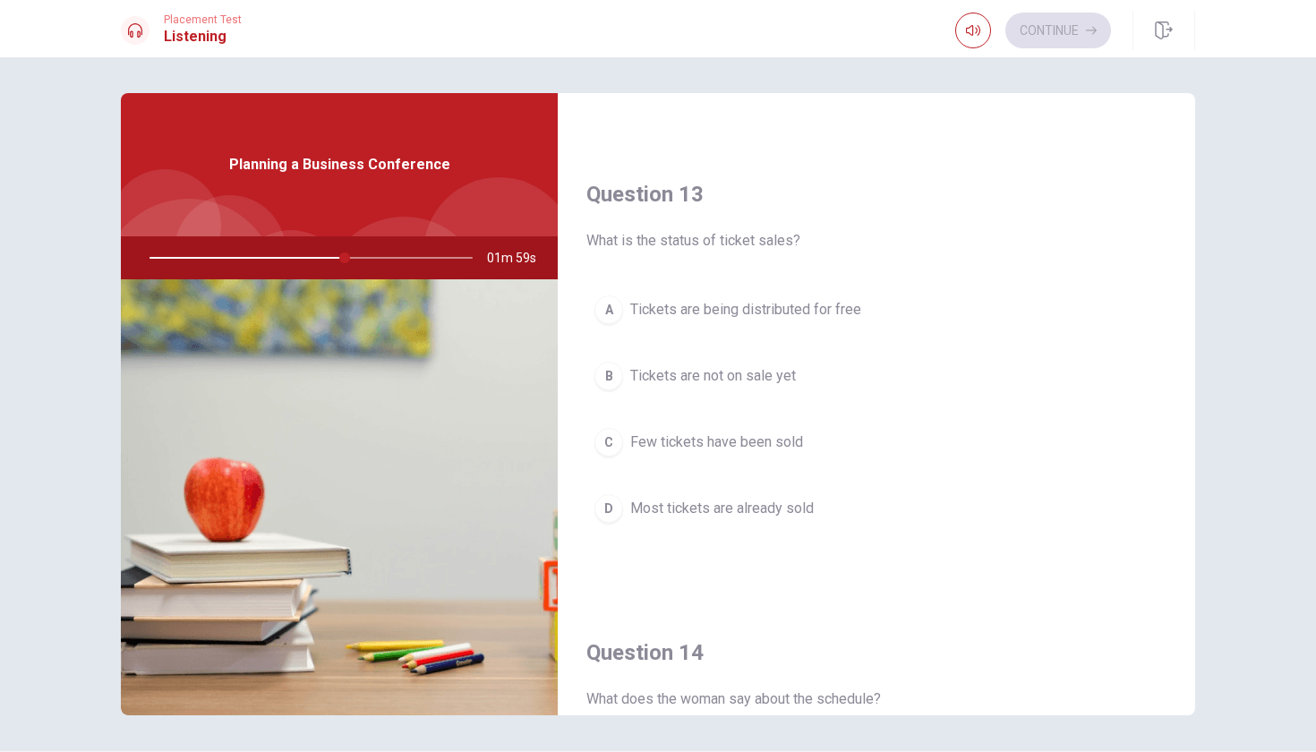
scroll to position [863, 0]
click at [780, 517] on span "Most tickets are already sold" at bounding box center [722, 511] width 184 height 21
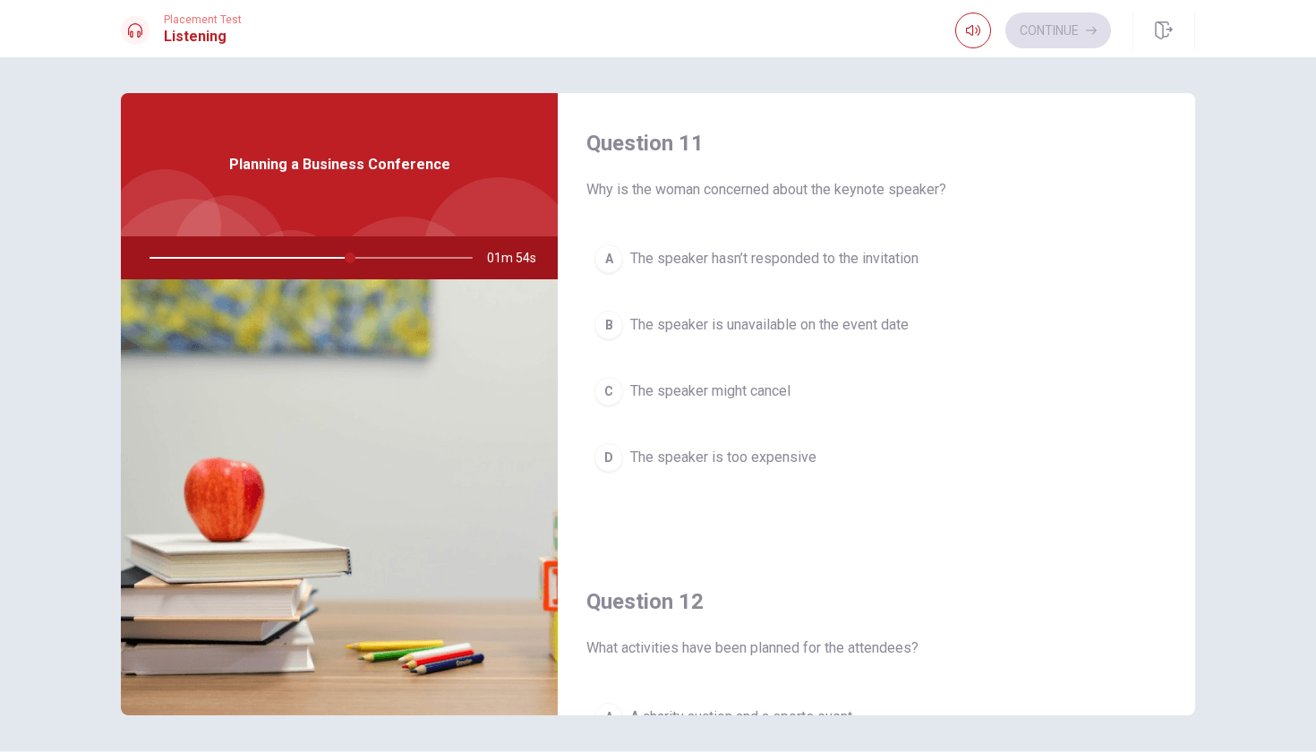
scroll to position [0, 0]
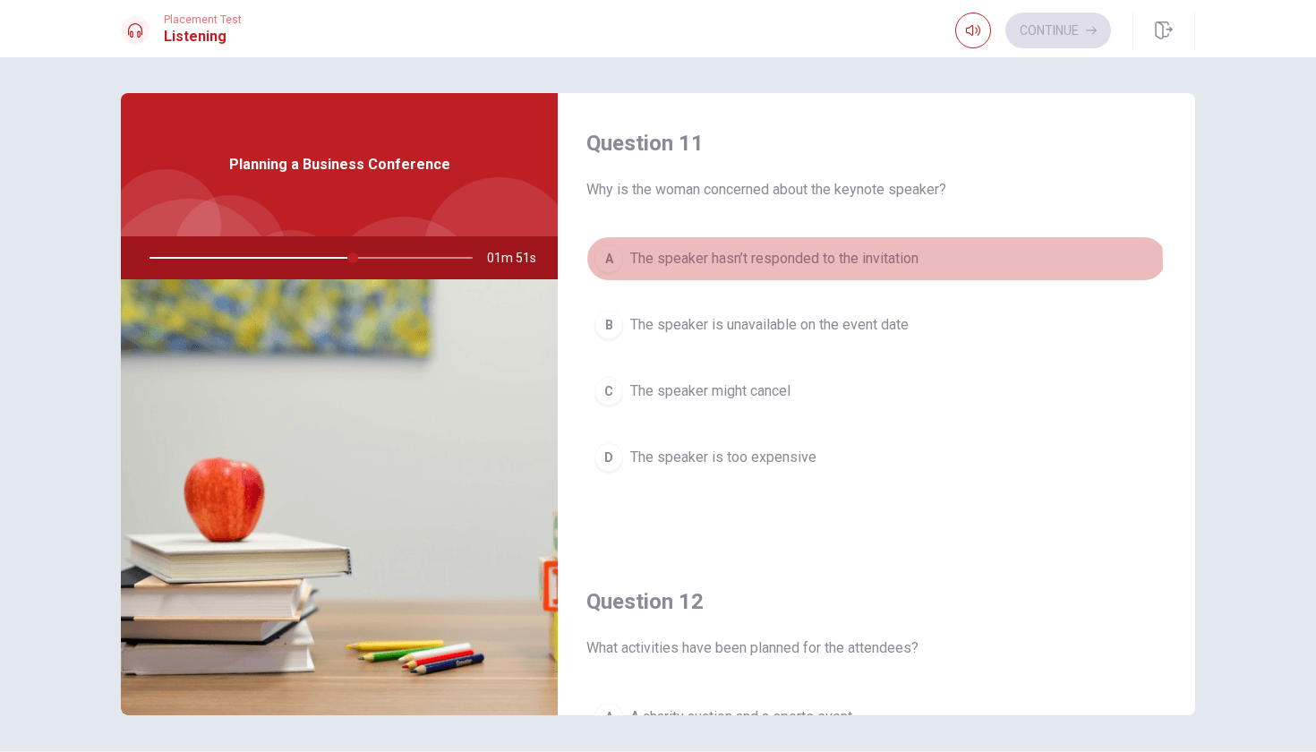
click at [826, 266] on span "The speaker hasn’t responded to the invitation" at bounding box center [774, 258] width 288 height 21
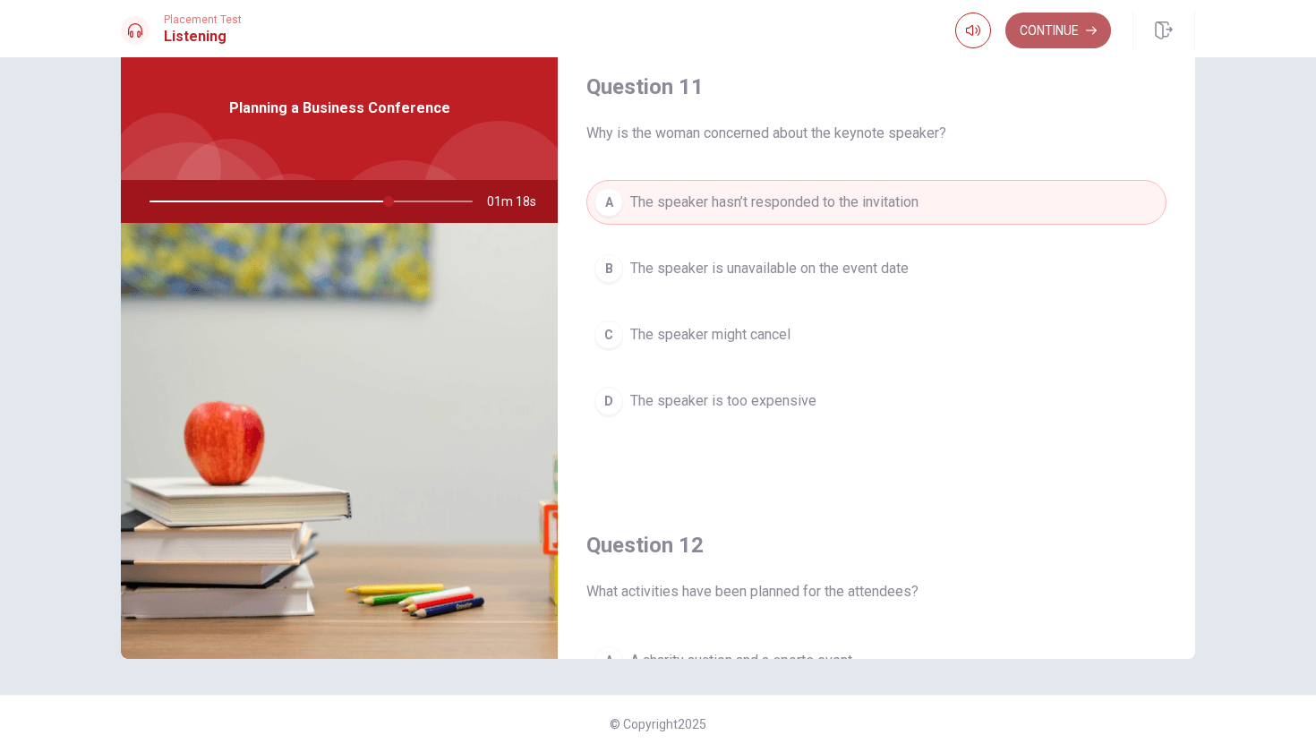
click at [1073, 45] on button "Continue" at bounding box center [1059, 31] width 106 height 36
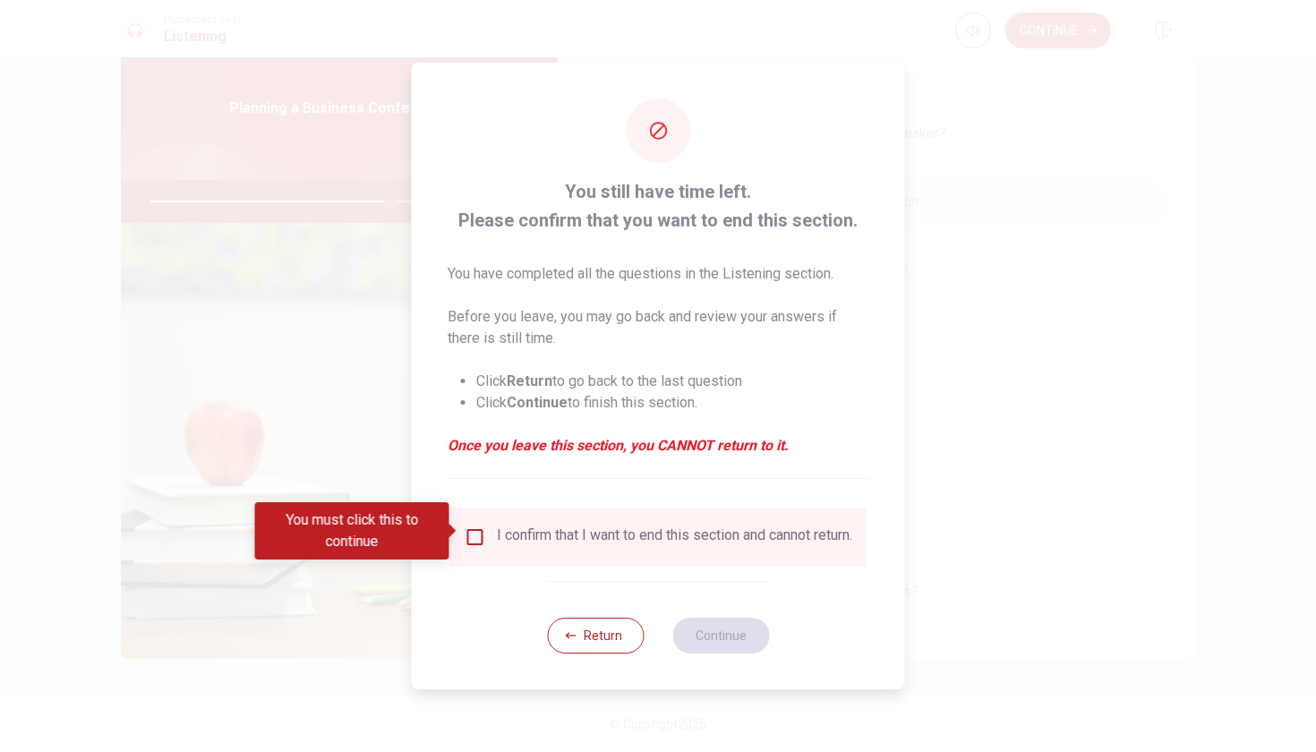
click at [467, 512] on div "I confirm that I want to end this section and cannot return." at bounding box center [658, 537] width 416 height 59
click at [477, 532] on input "You must click this to continue" at bounding box center [475, 537] width 21 height 21
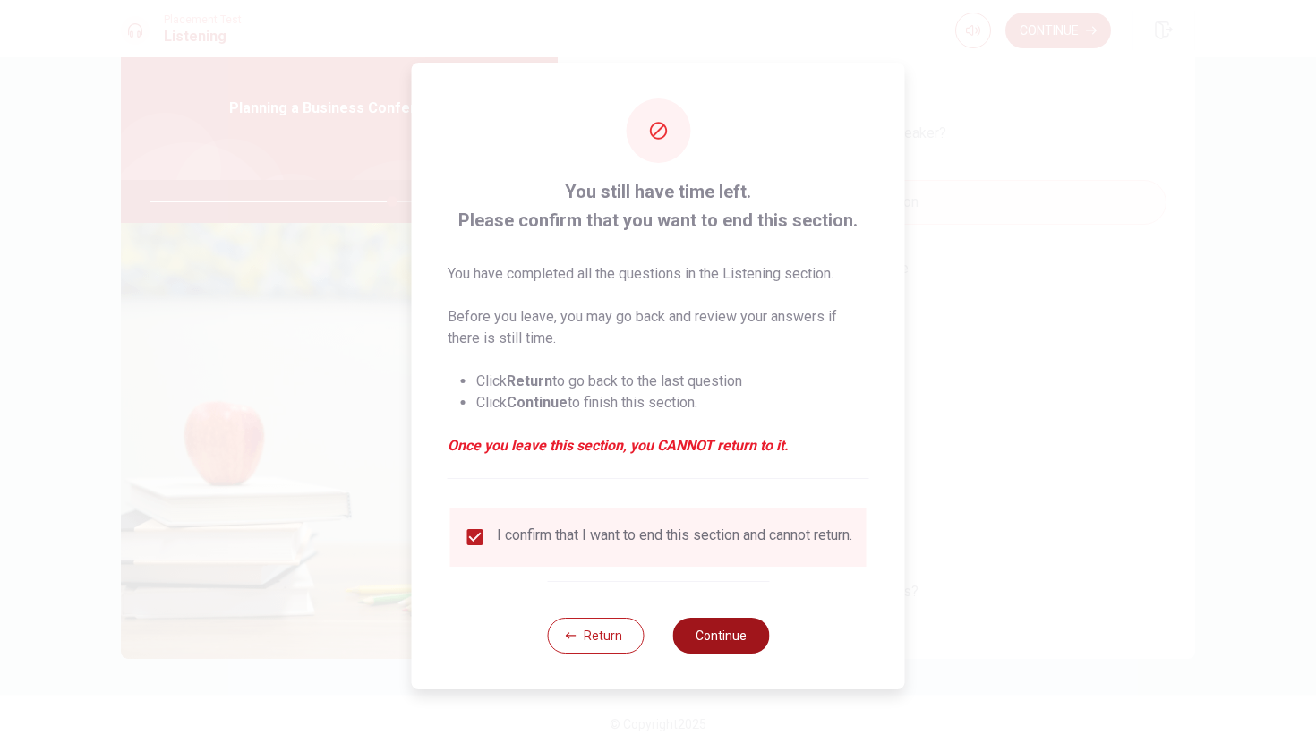
click at [724, 637] on button "Continue" at bounding box center [720, 636] width 97 height 36
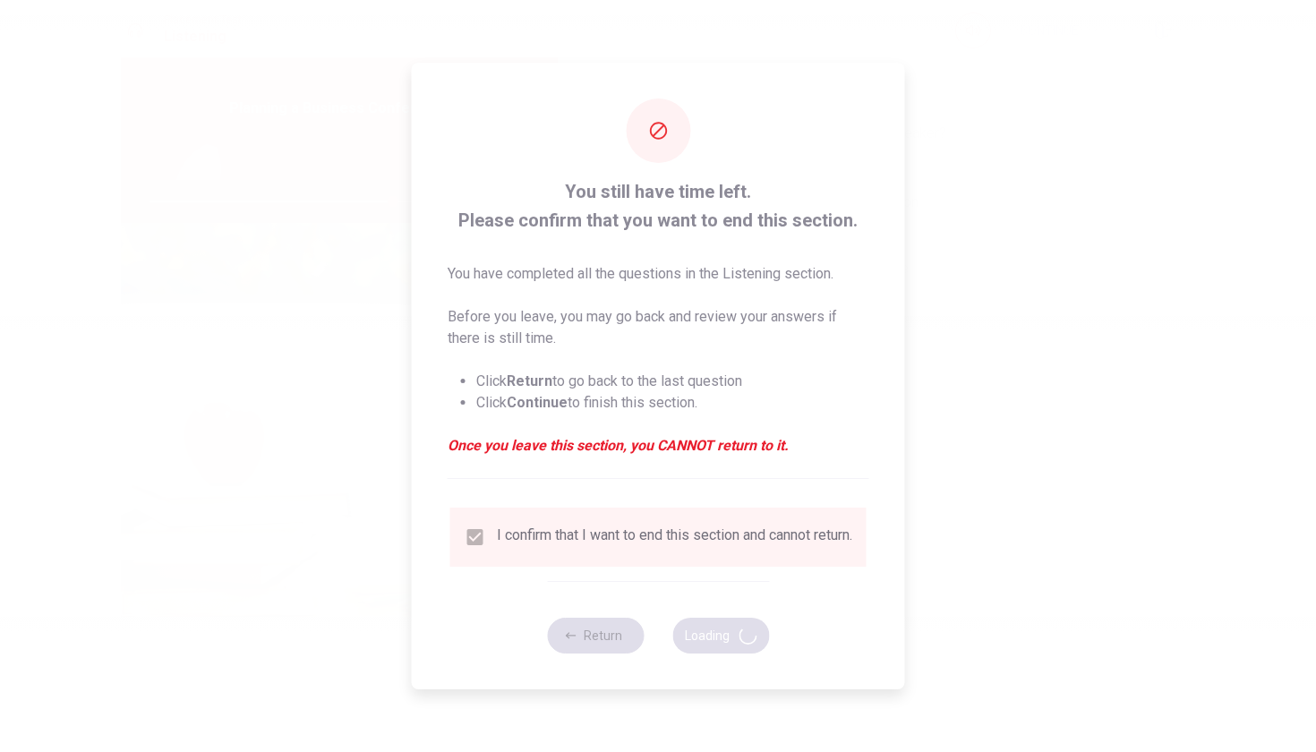
type input "76"
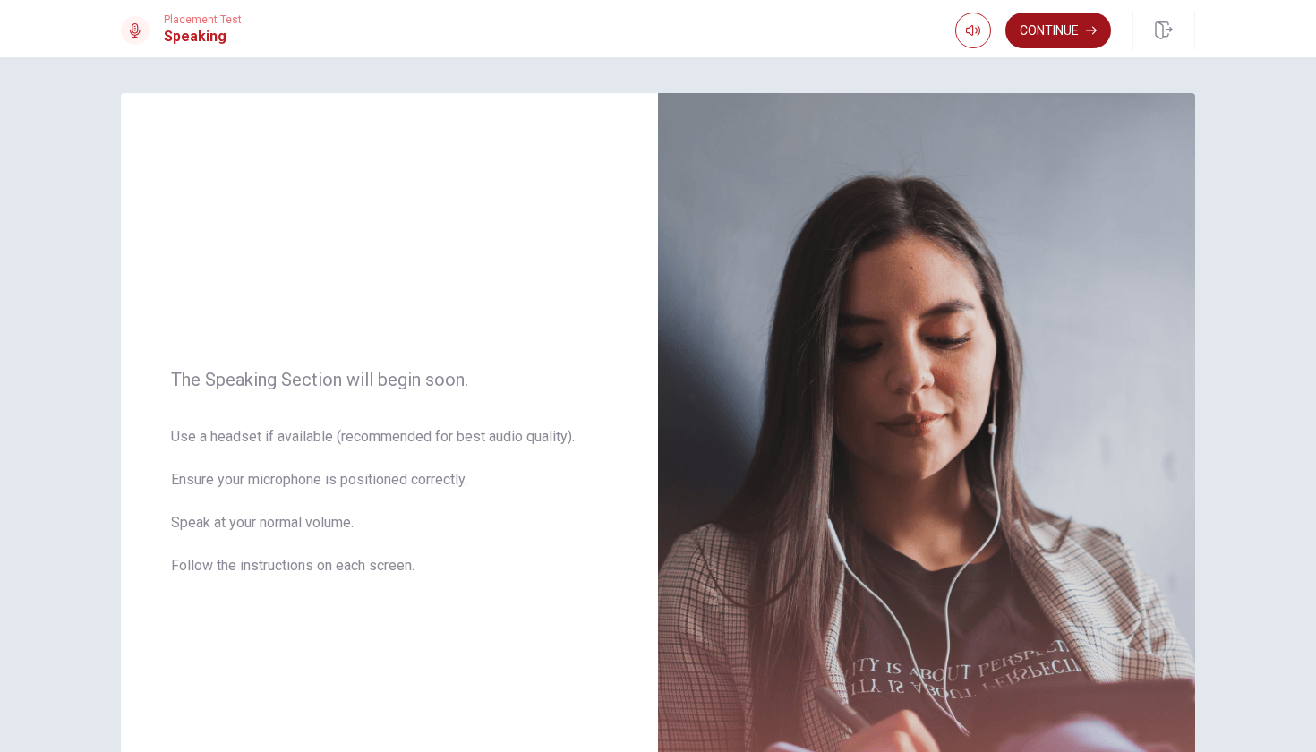
click at [1079, 38] on button "Continue" at bounding box center [1059, 31] width 106 height 36
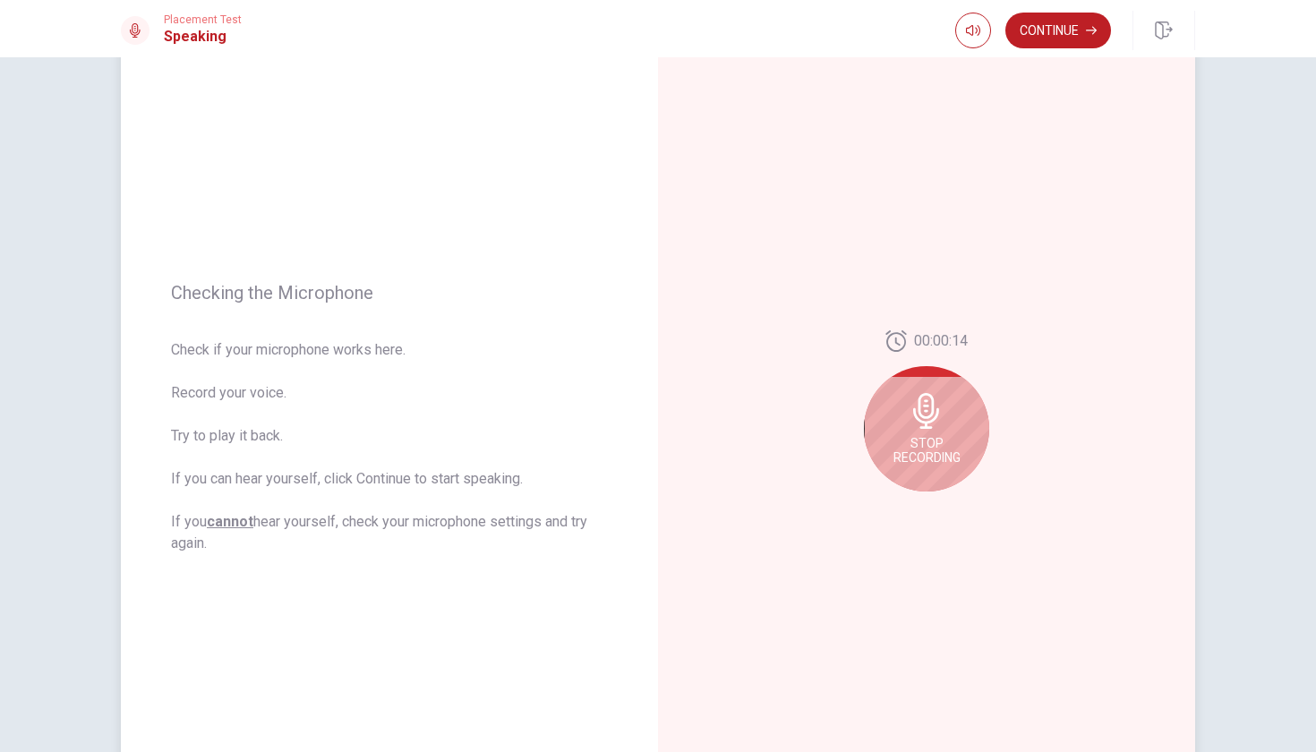
scroll to position [64, 0]
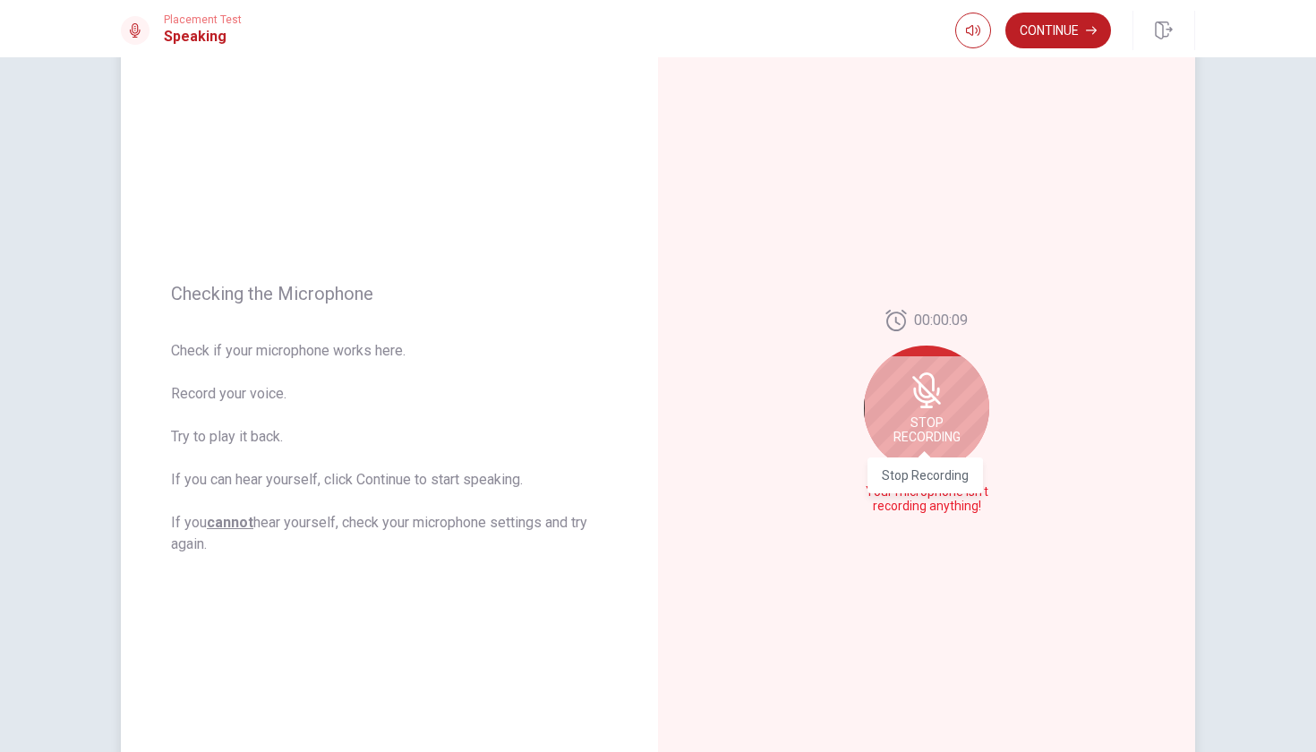
click at [946, 433] on div "Stop Recording" at bounding box center [926, 408] width 125 height 125
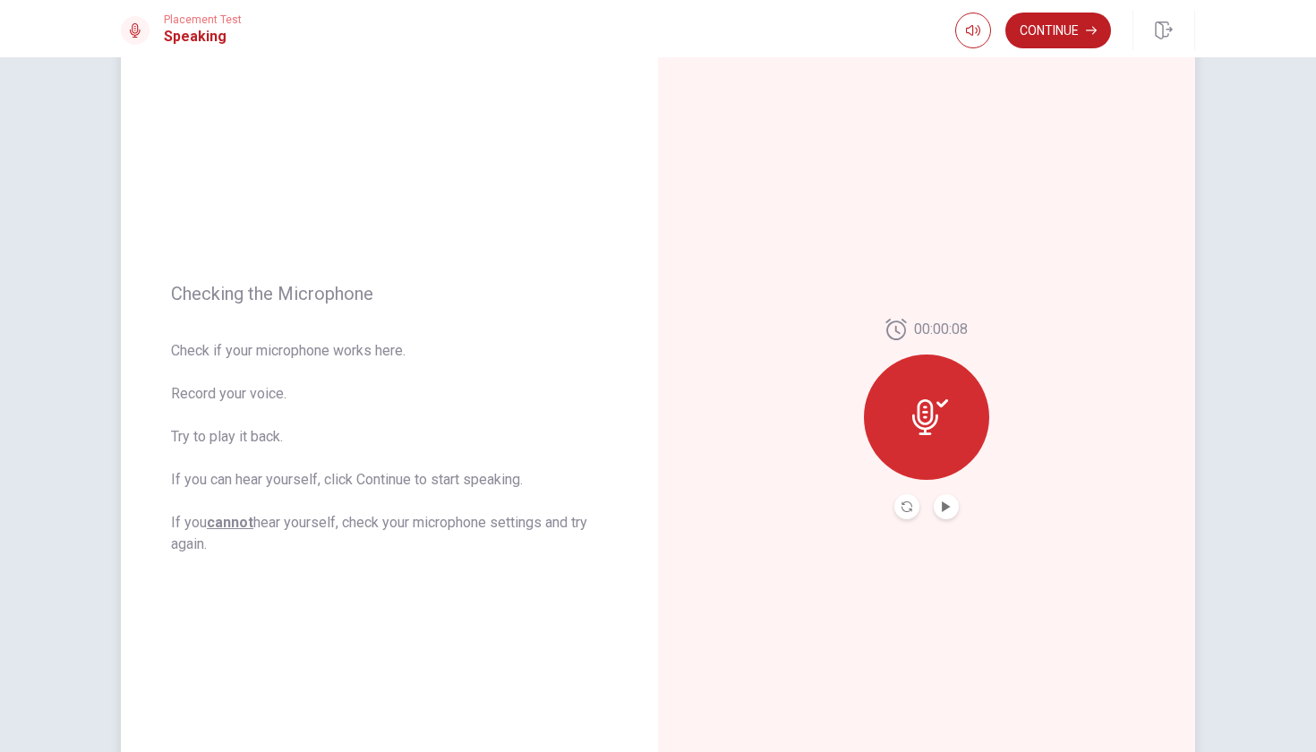
click at [912, 507] on button "Record Again" at bounding box center [907, 506] width 25 height 25
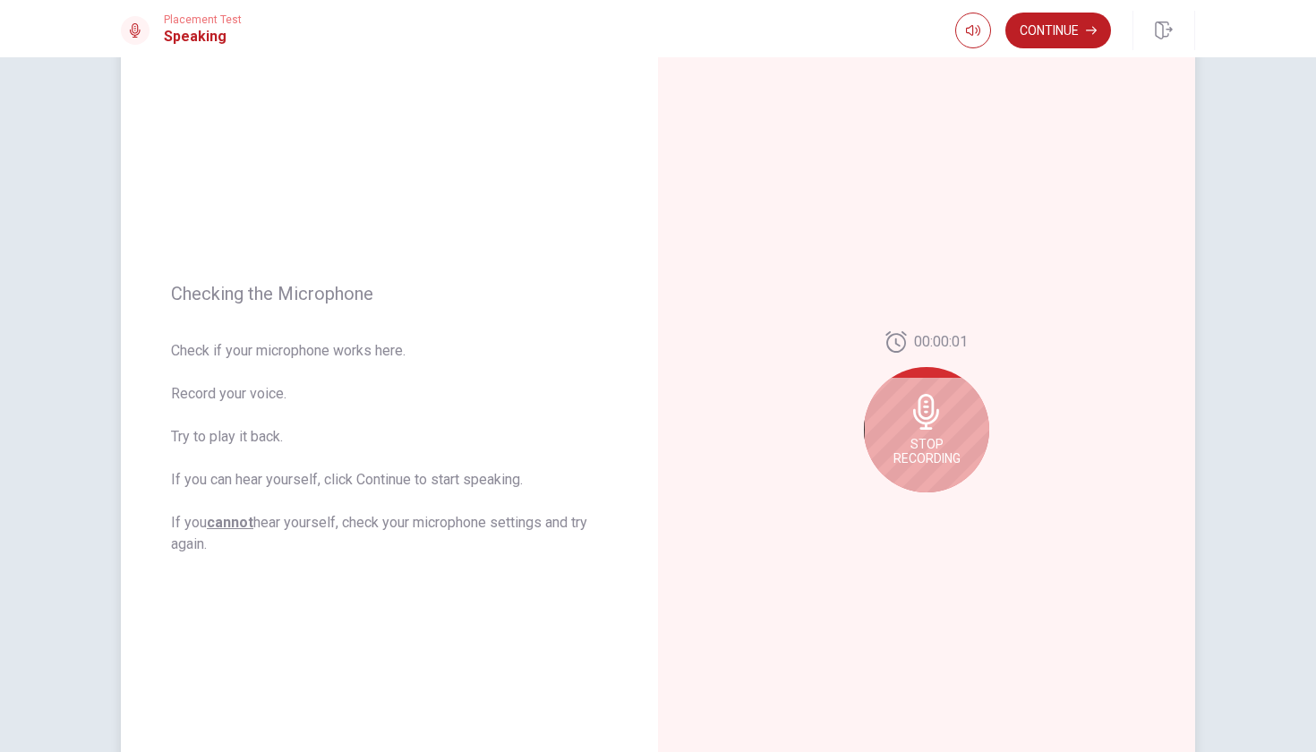
click at [921, 434] on div "Stop Recording" at bounding box center [926, 429] width 125 height 125
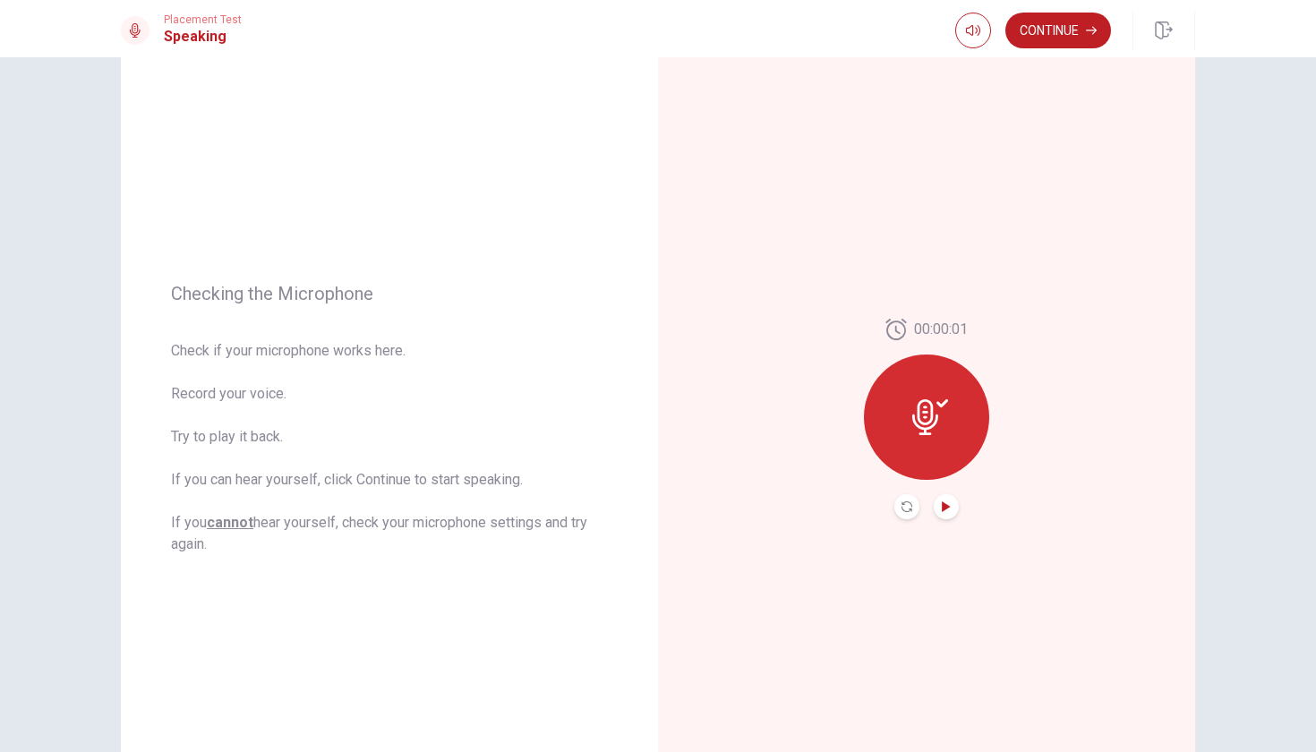
click at [947, 510] on icon "Play Audio" at bounding box center [946, 506] width 11 height 11
click at [948, 512] on button "Play Audio" at bounding box center [946, 506] width 25 height 25
click at [948, 512] on button "Pause Audio" at bounding box center [946, 506] width 25 height 25
click at [1043, 23] on button "Continue" at bounding box center [1059, 31] width 106 height 36
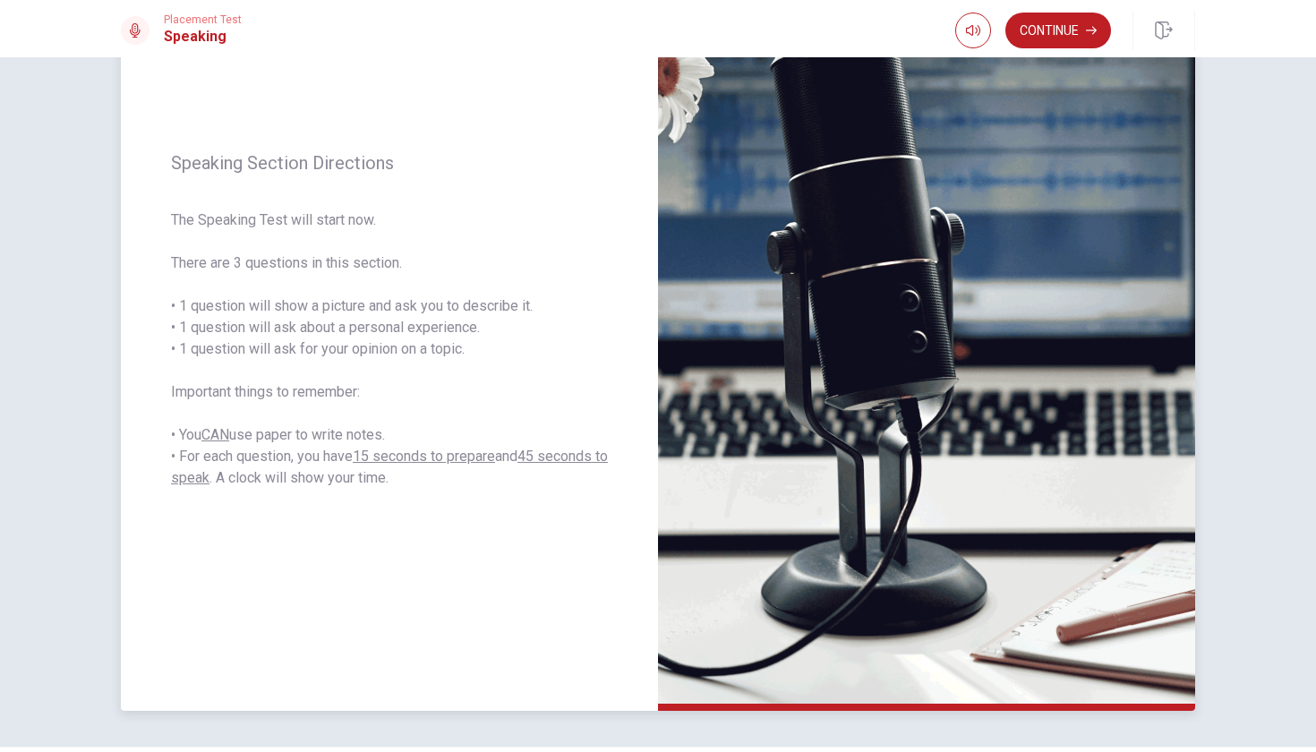
scroll to position [163, 0]
click at [1054, 28] on button "Continue" at bounding box center [1059, 31] width 106 height 36
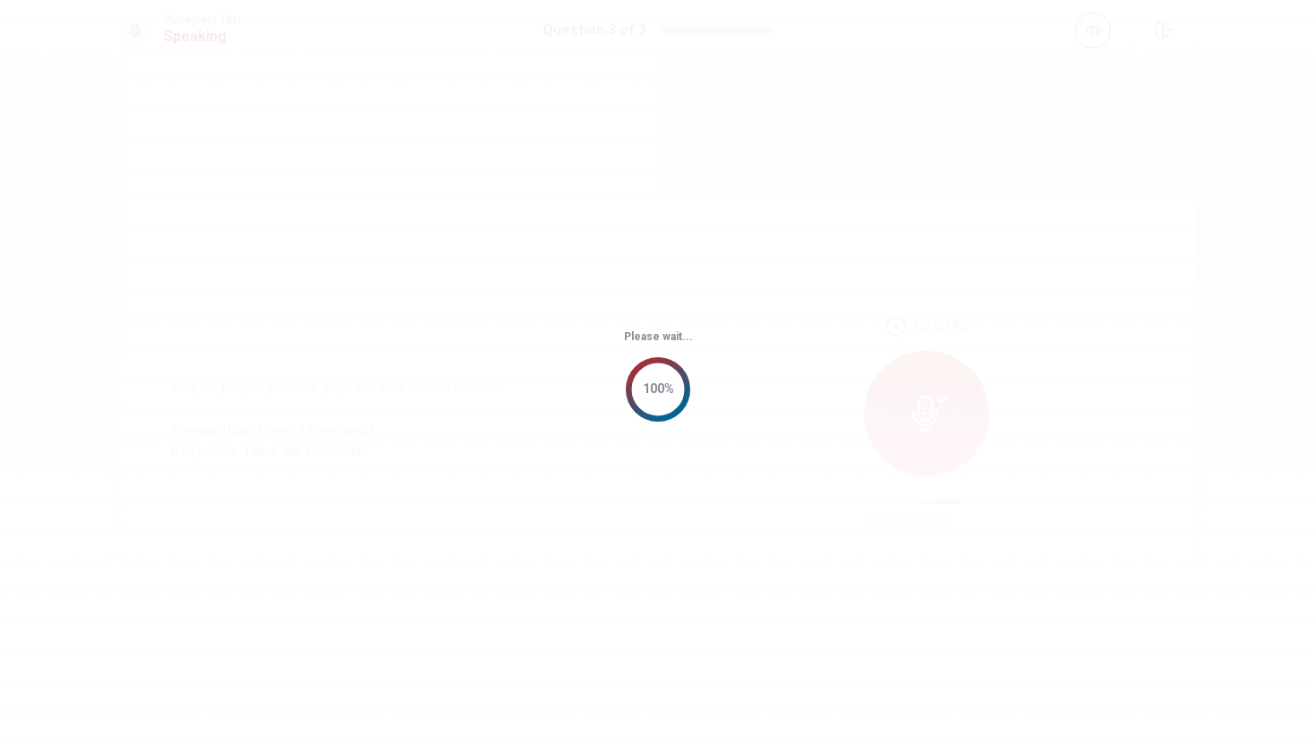
scroll to position [0, 0]
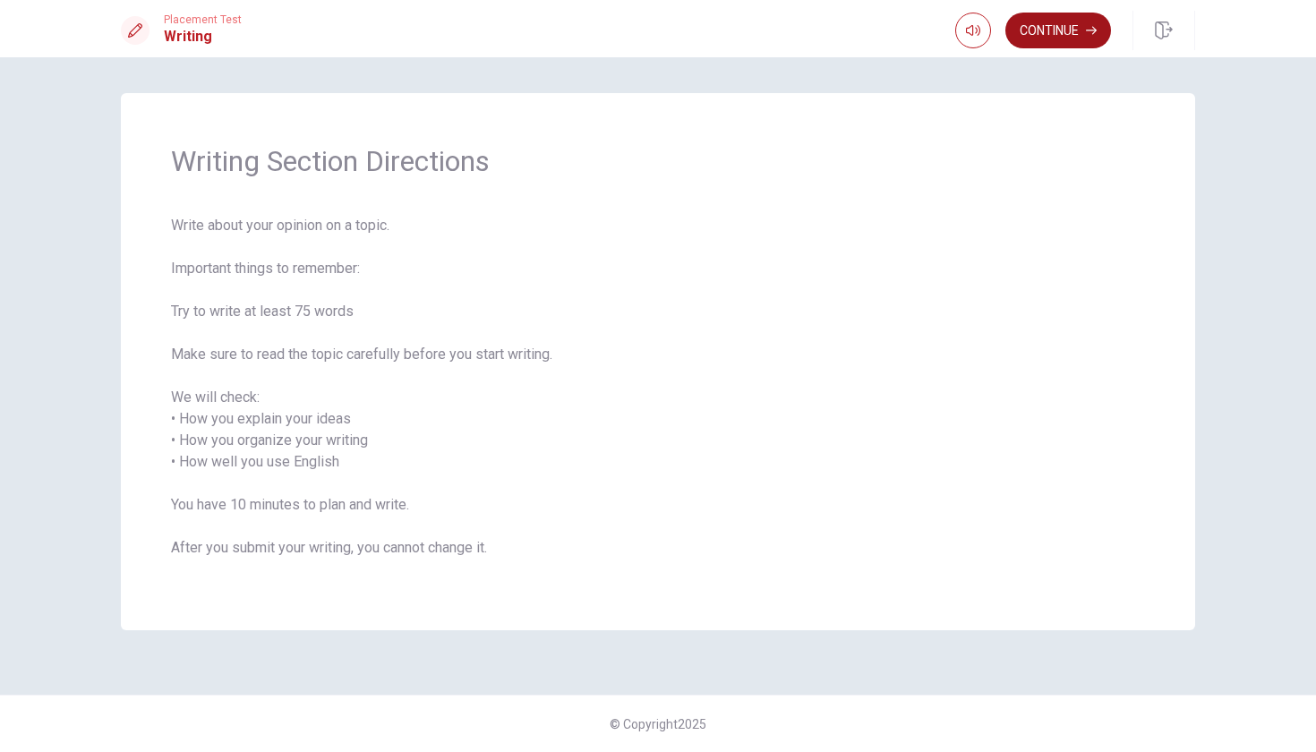
click at [1057, 40] on button "Continue" at bounding box center [1059, 31] width 106 height 36
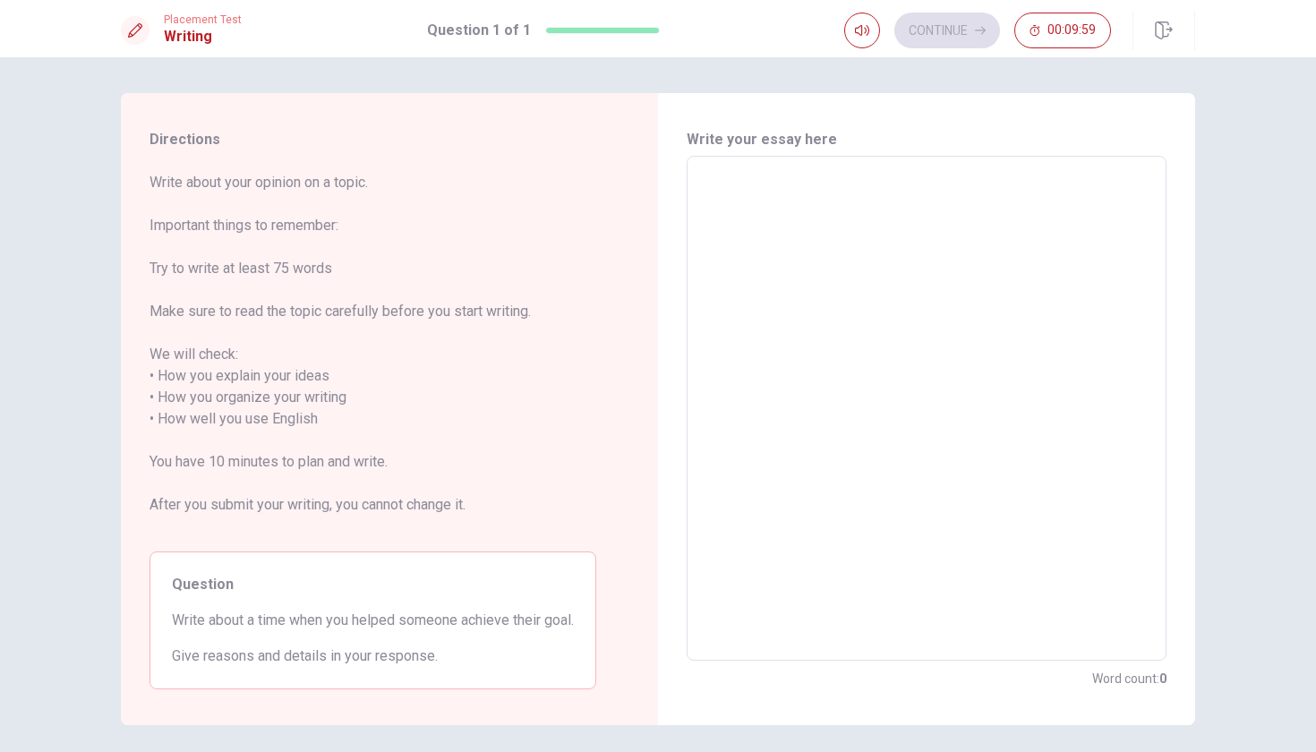
click at [969, 227] on textarea at bounding box center [926, 408] width 455 height 475
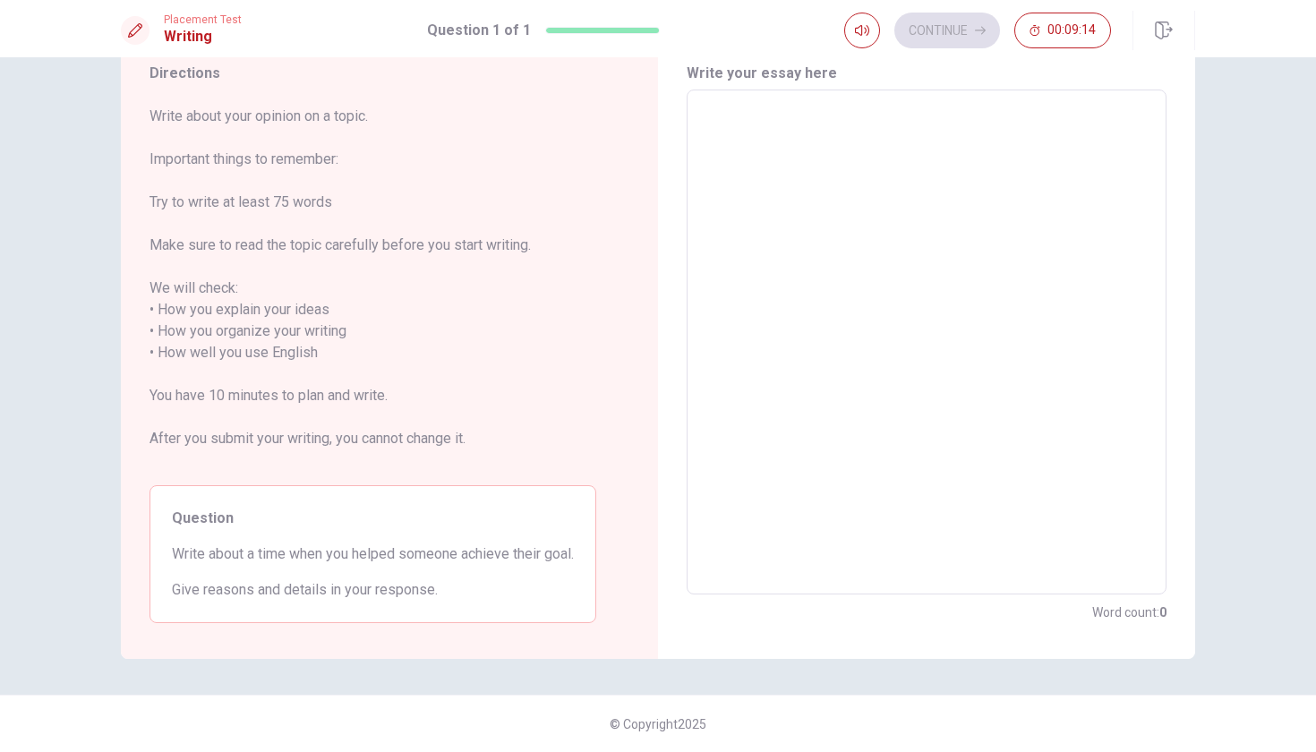
scroll to position [66, 0]
type textarea "M"
type textarea "x"
type textarea "My"
type textarea "x"
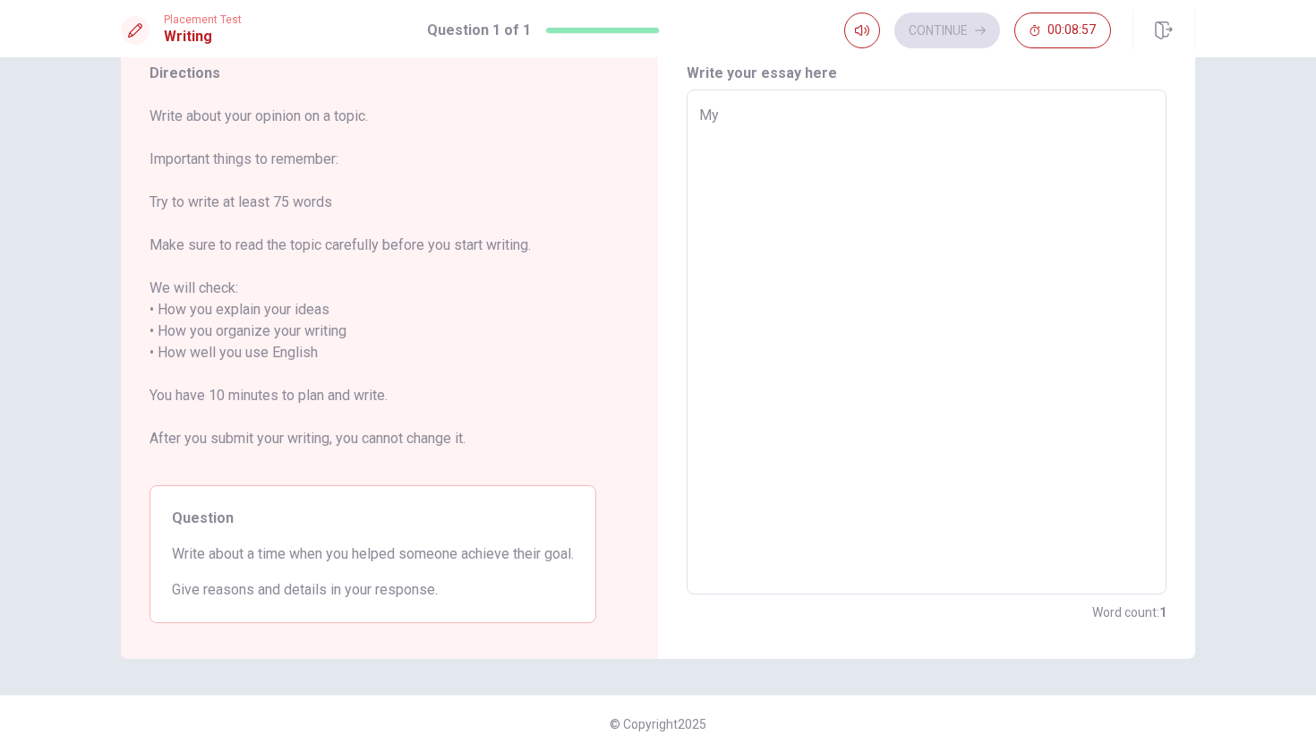
type textarea "My"
type textarea "x"
type textarea "My d"
type textarea "x"
type textarea "My da"
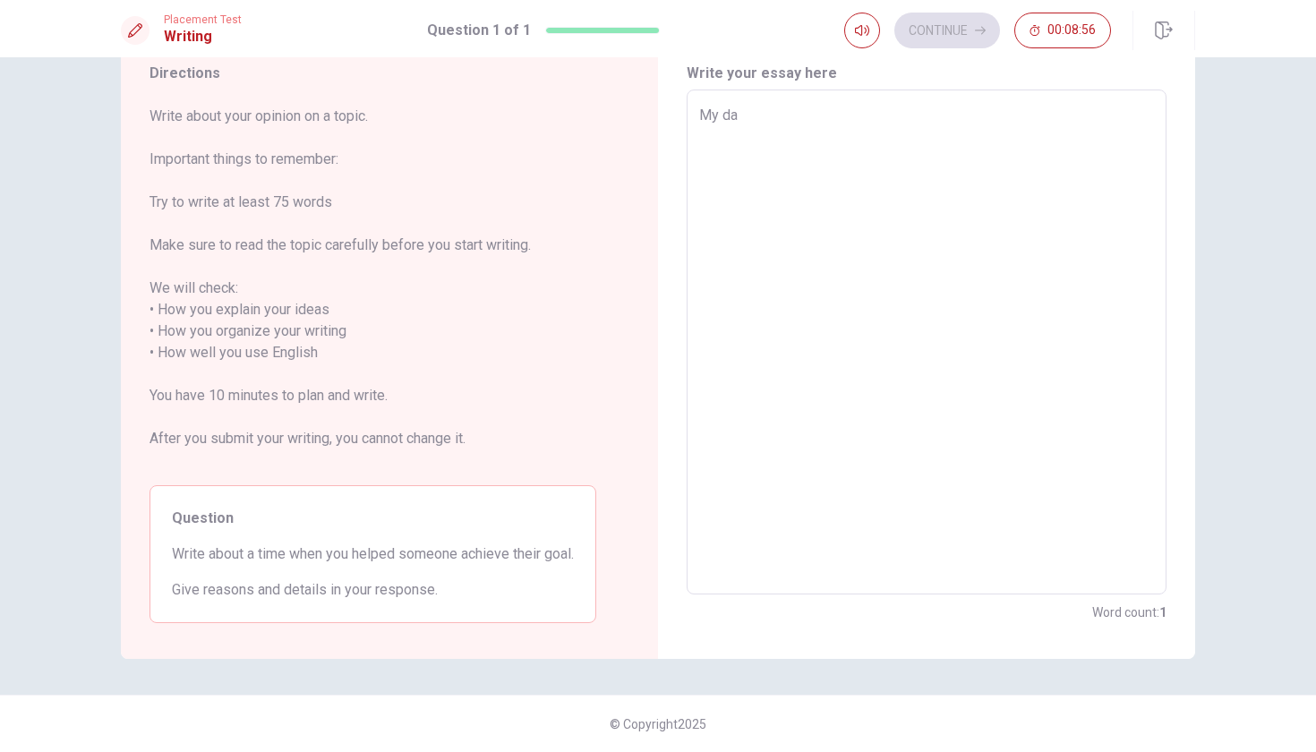
type textarea "x"
type textarea "My dad"
type textarea "x"
type textarea "My dad"
type textarea "x"
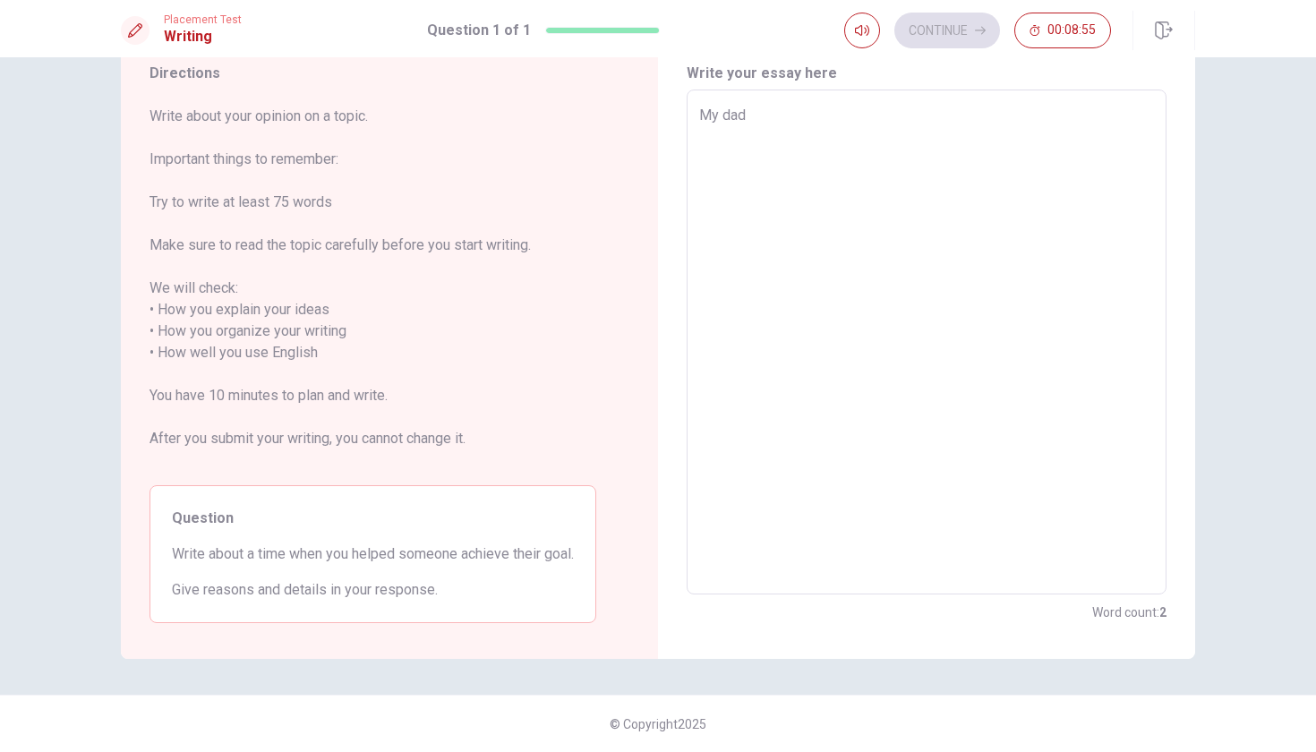
type textarea "My dad i"
type textarea "x"
type textarea "My dad is"
type textarea "x"
type textarea "My dad is"
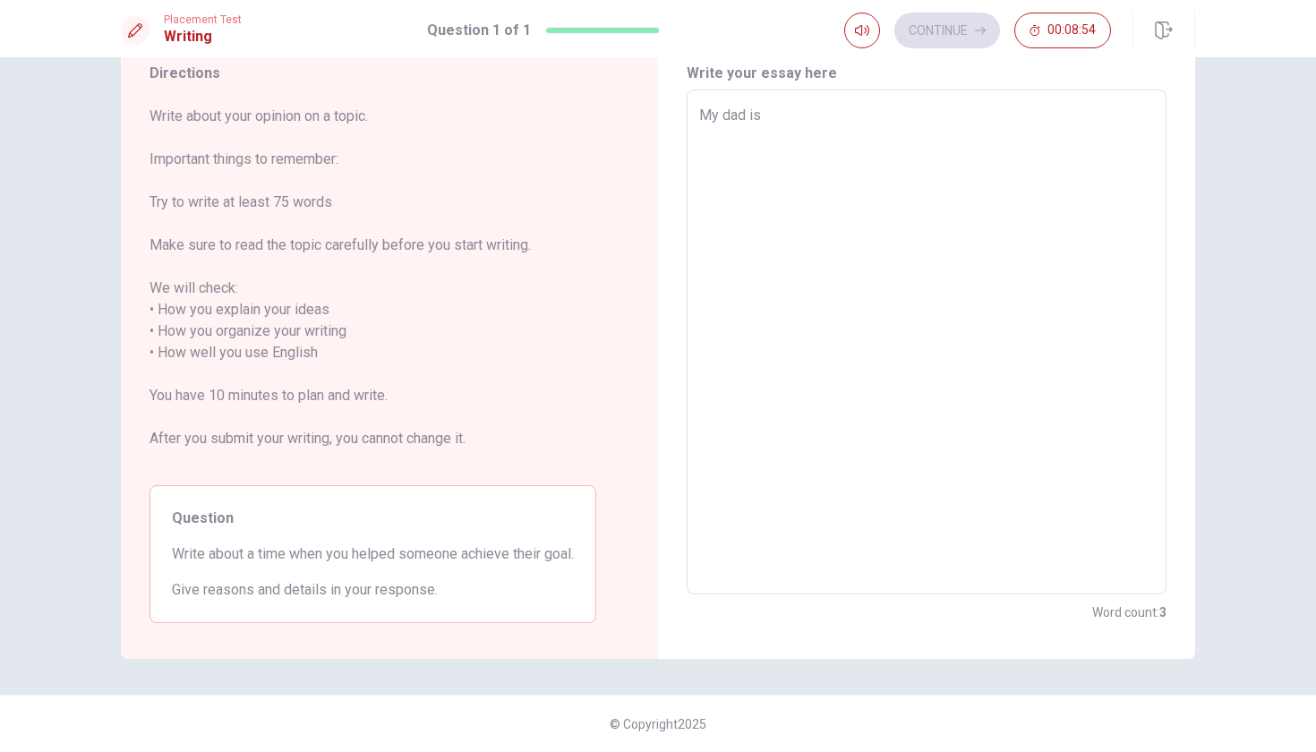
type textarea "x"
type textarea "My dad is a"
type textarea "x"
type textarea "My dad is an"
type textarea "x"
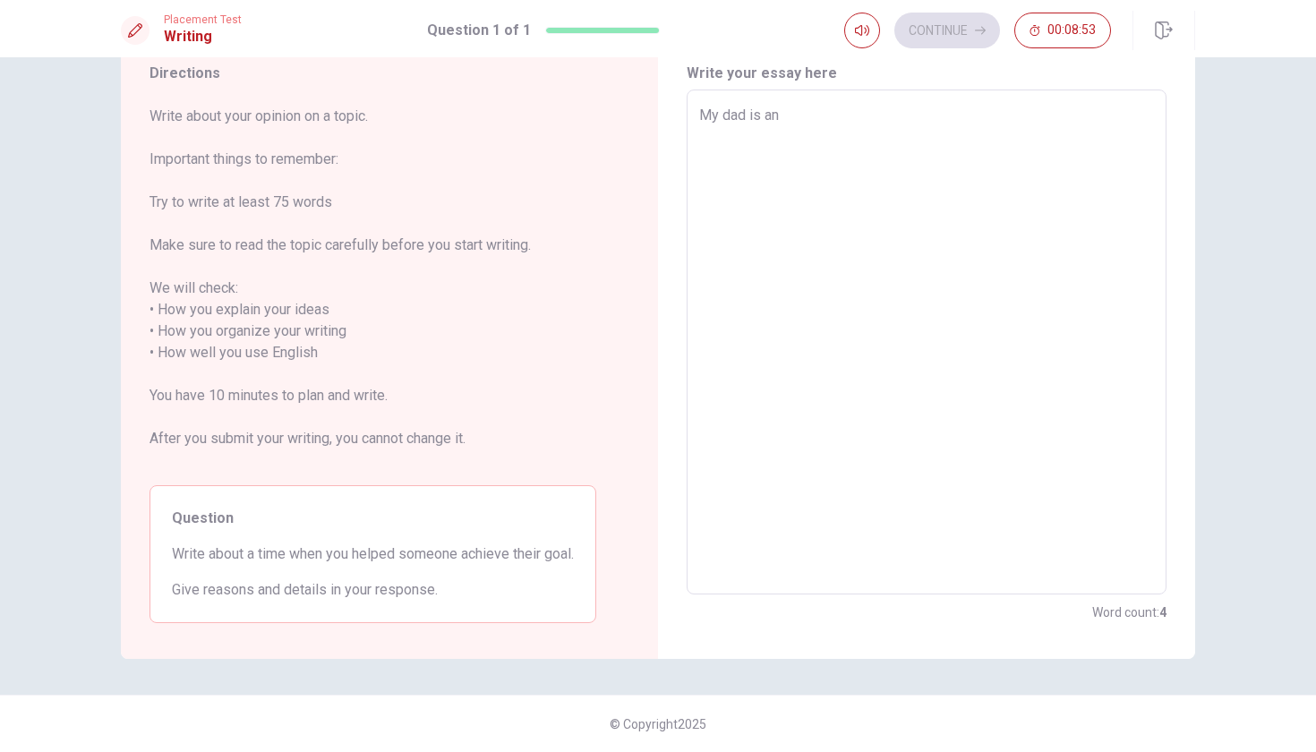
type textarea "My dad is an"
type textarea "x"
type textarea "My dad is an 5"
type textarea "x"
type textarea "My dad is an 53"
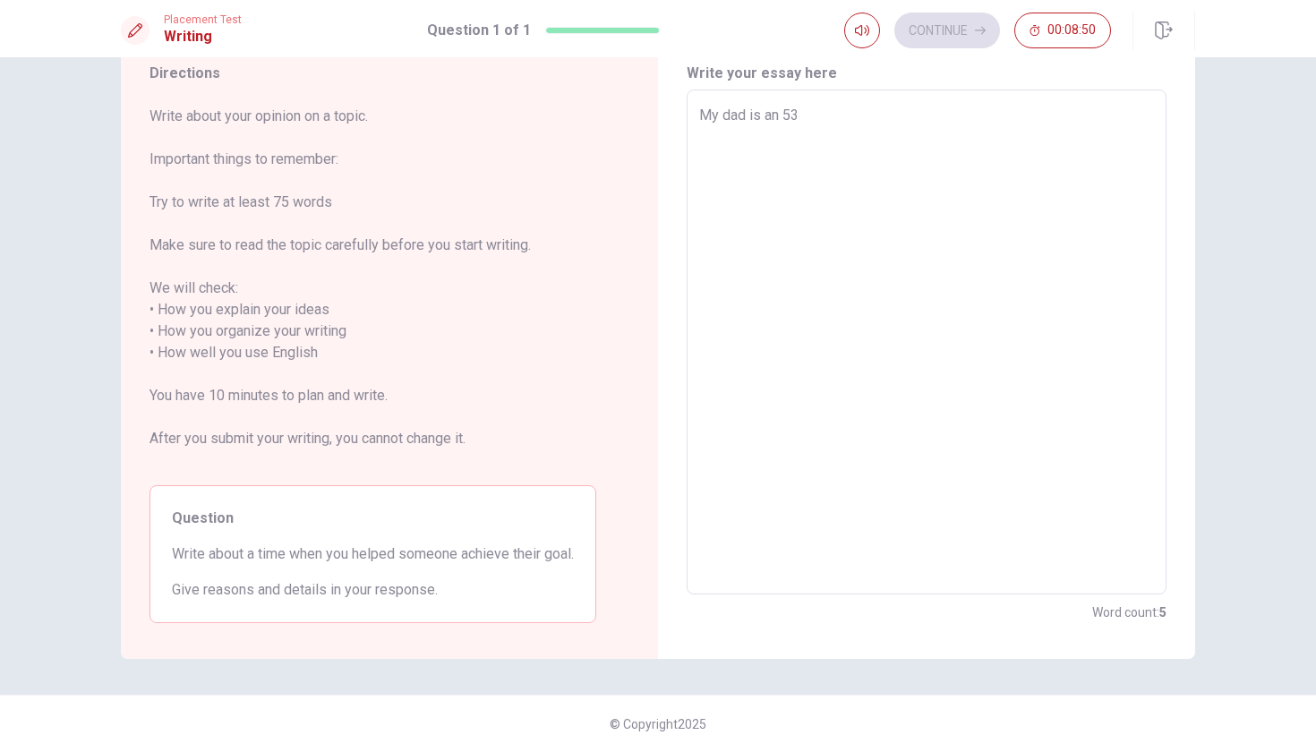
type textarea "x"
type textarea "My dad is an 53"
type textarea "x"
type textarea "My dad is an 53 y"
type textarea "x"
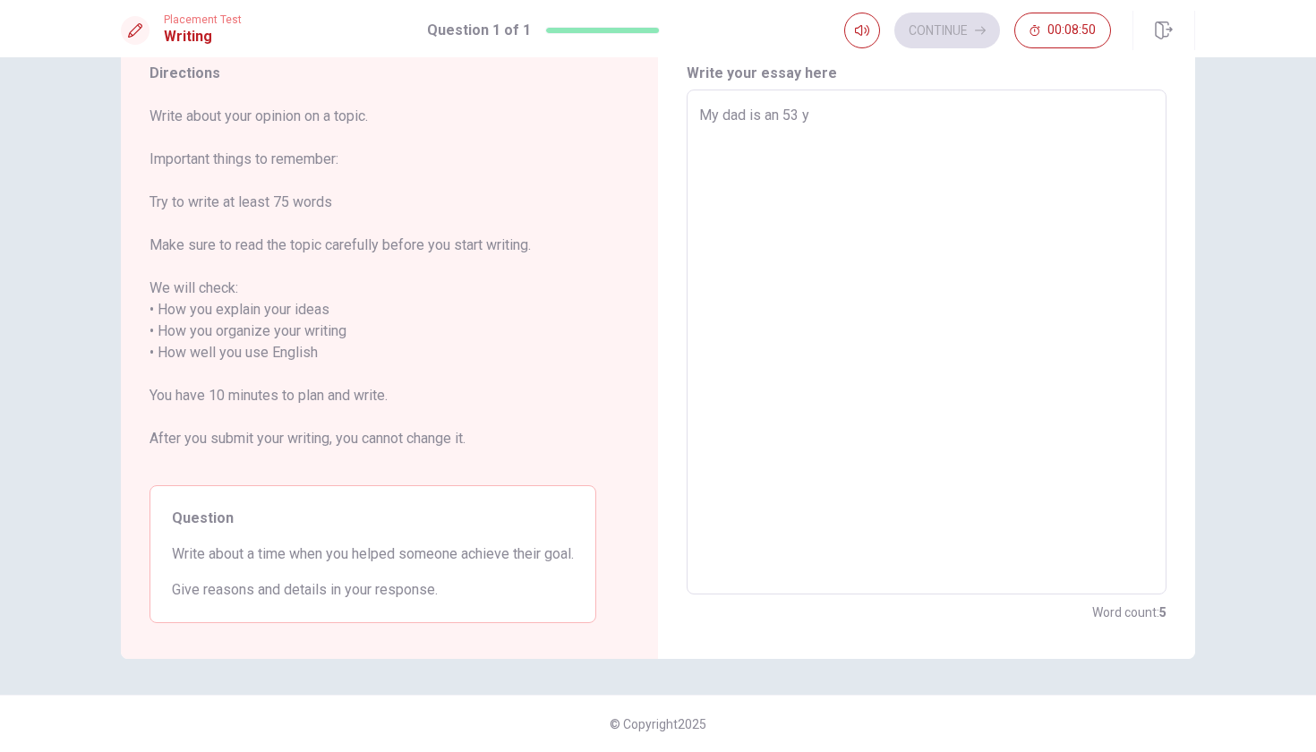
type textarea "My dad is an 53 ye"
type textarea "x"
type textarea "My dad is an 53 yer"
type textarea "x"
type textarea "My dad is an 53 [PERSON_NAME]"
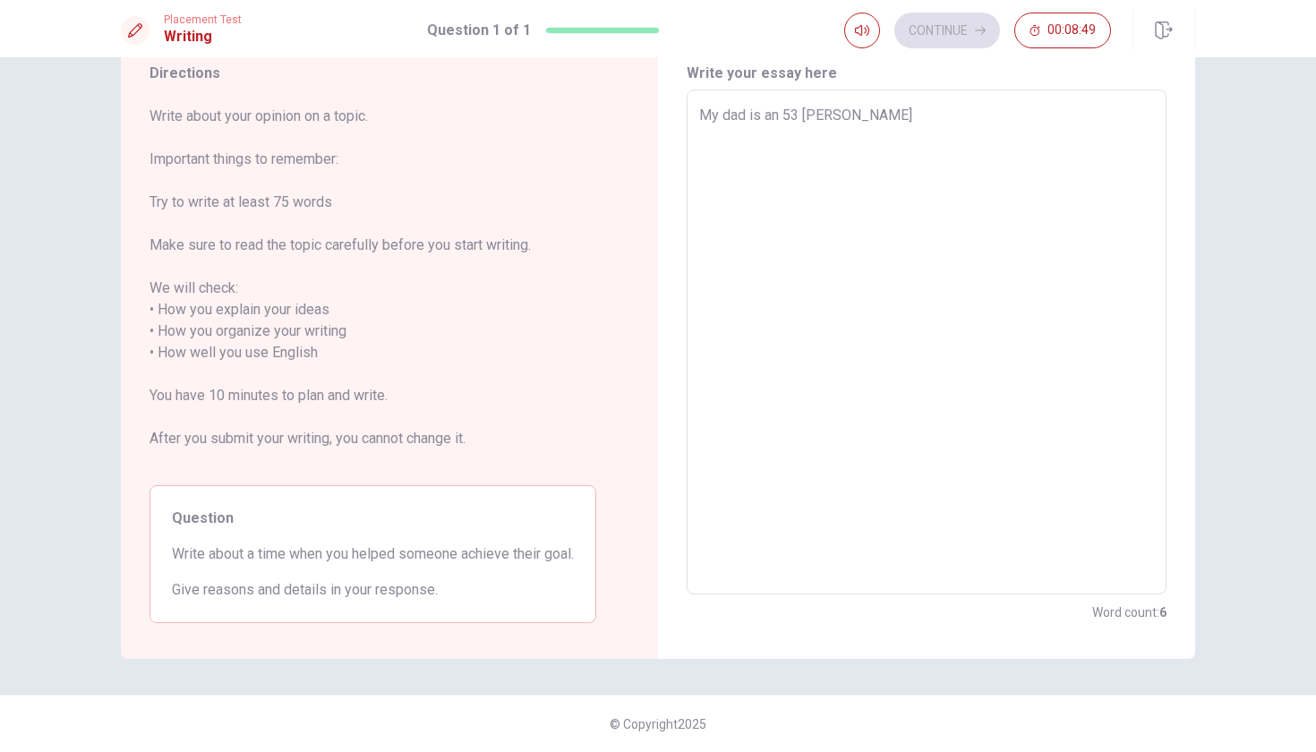
type textarea "x"
type textarea "My dad is an 53 yeral"
type textarea "x"
type textarea "My dad is an 53 yeral"
type textarea "x"
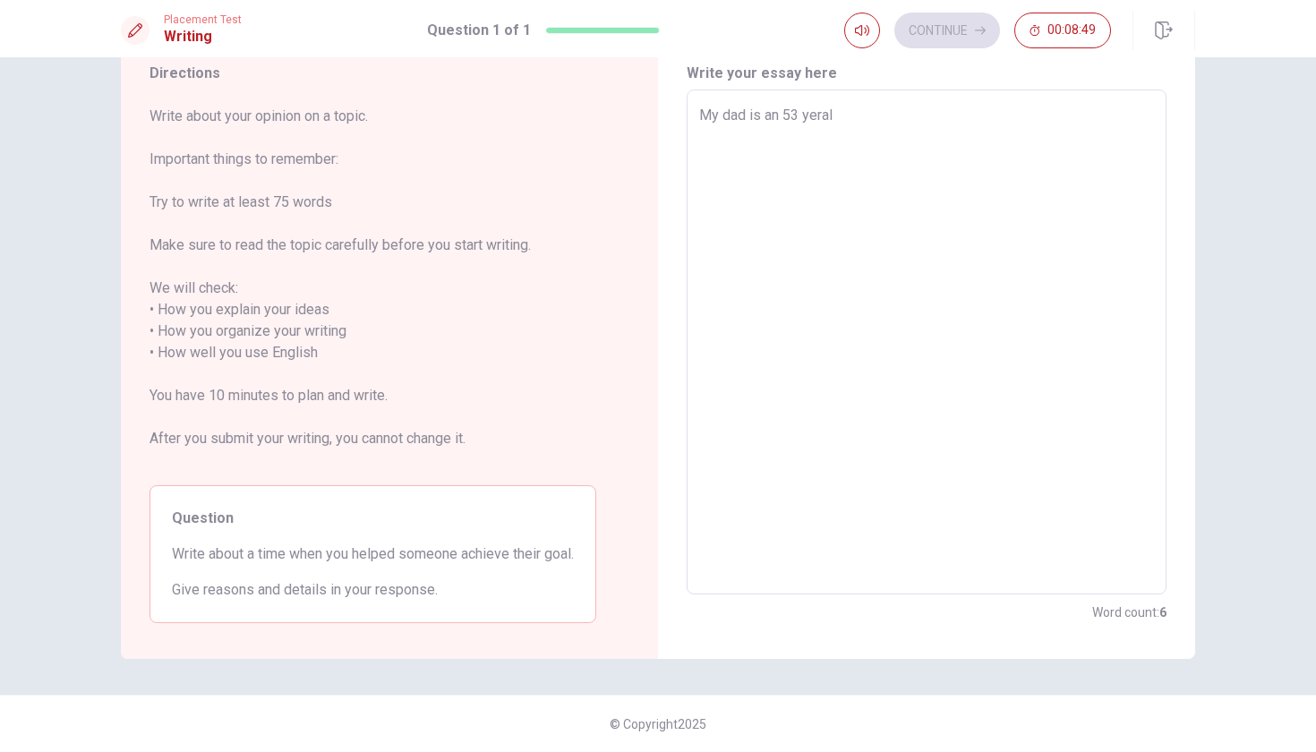
type textarea "My dad is an 53 yeral o"
type textarea "x"
type textarea "My dad is an 53 yeral ol"
type textarea "x"
type textarea "My dad is an 53 yeral old"
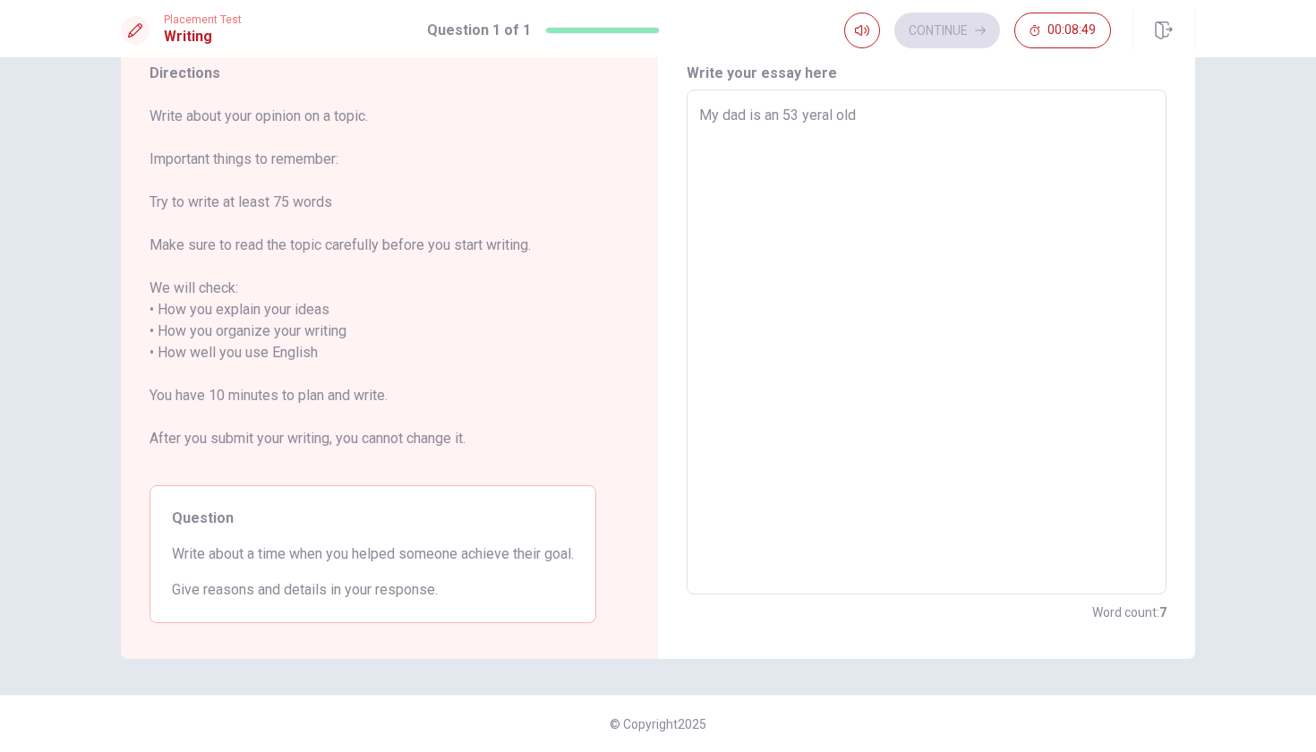
type textarea "x"
type textarea "My dad is an 53 yeral old"
type textarea "x"
type textarea "My dad is an 53 yeral old"
type textarea "x"
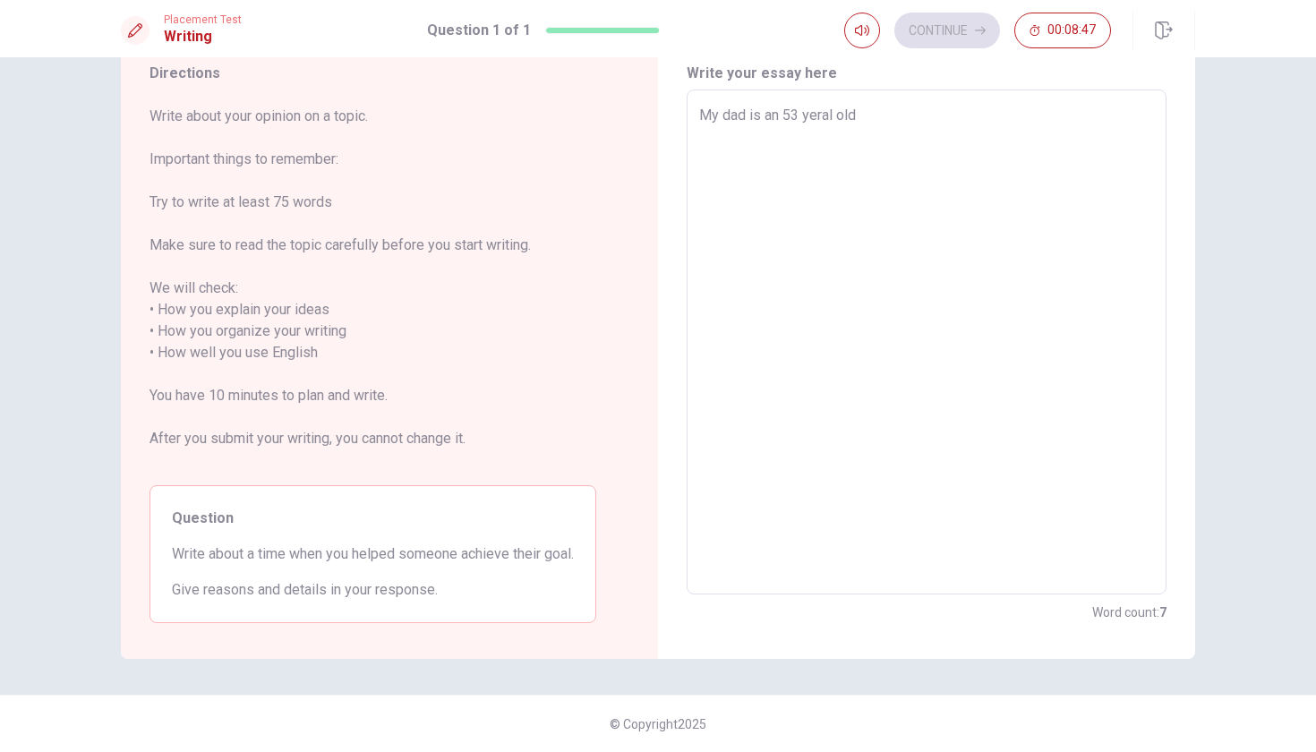
type textarea "My dad is an 53 yeral ol"
type textarea "x"
type textarea "My dad is an 53 yeral o"
type textarea "x"
type textarea "My dad is an 53 yeral"
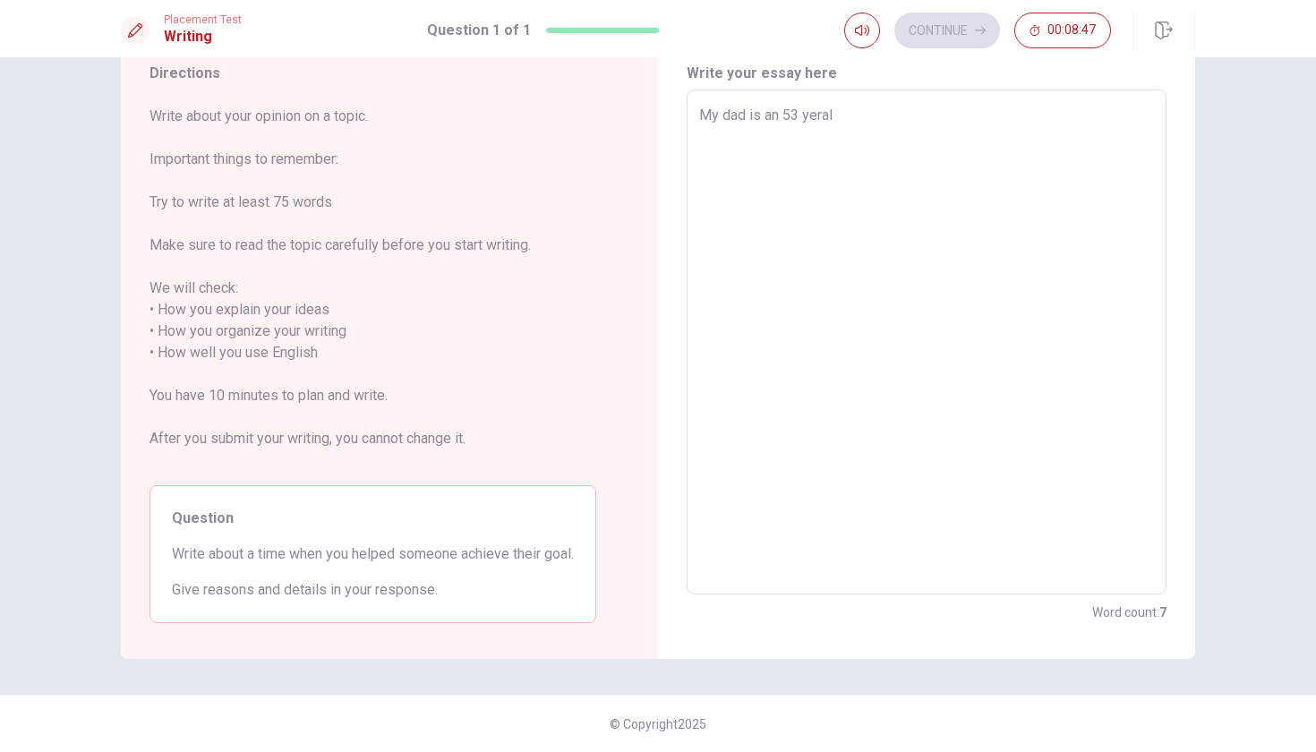
type textarea "x"
type textarea "My dad is an 53 yeral"
type textarea "x"
type textarea "My dad is an 53 [PERSON_NAME]"
type textarea "x"
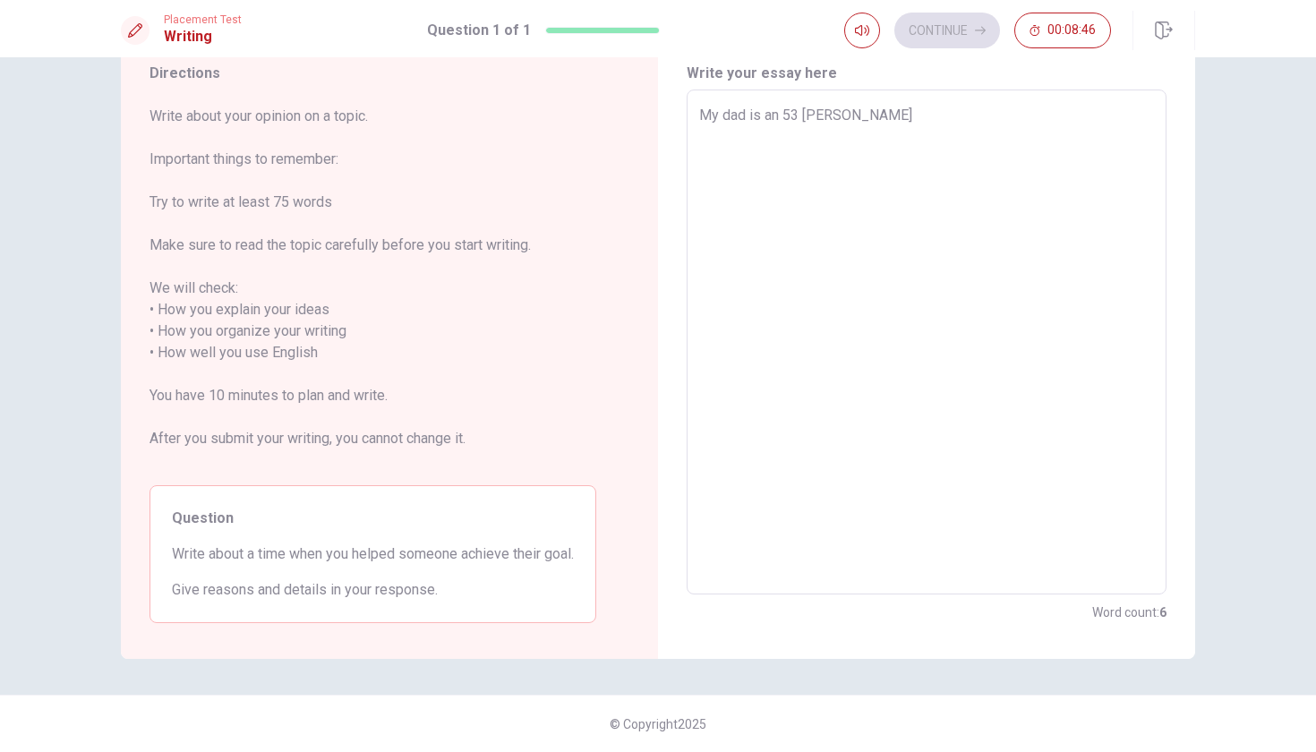
type textarea "My dad is an 53 yer"
type textarea "x"
type textarea "My dad is an 53 ye"
type textarea "x"
type textarea "My dad is an 53 yea"
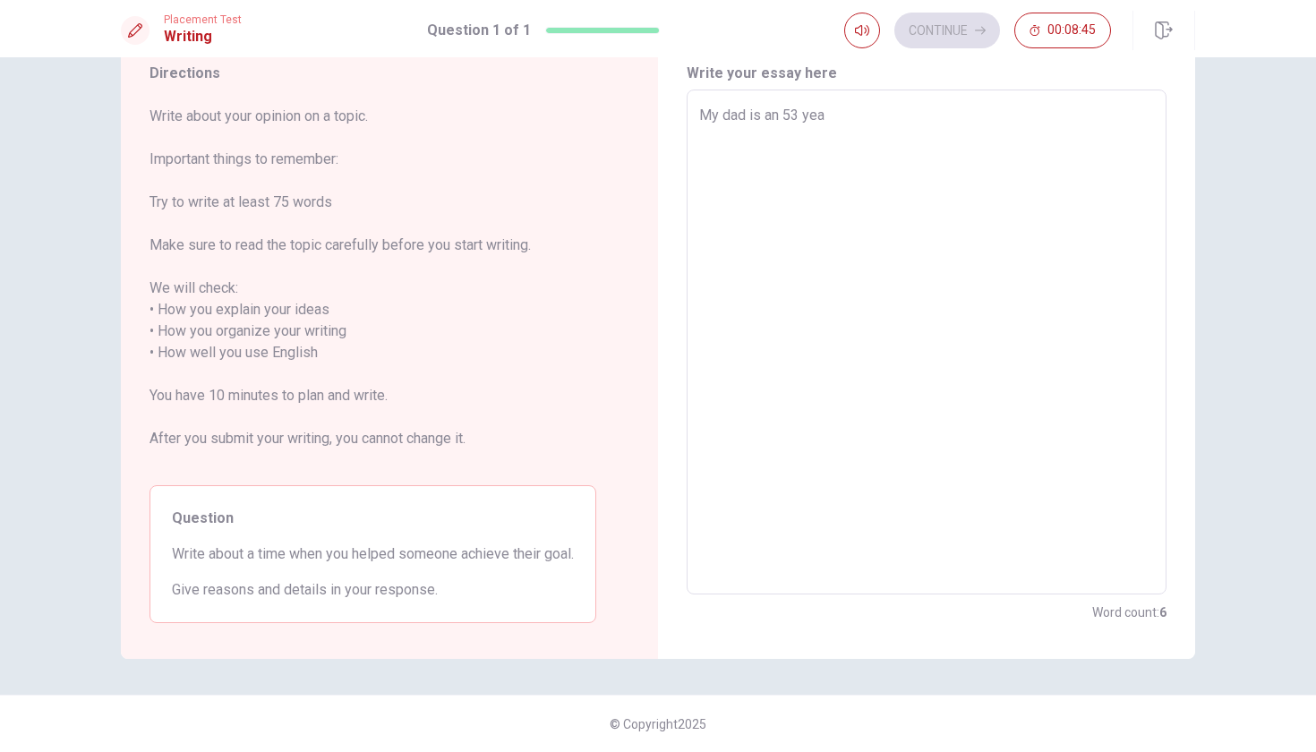
type textarea "x"
type textarea "My dad is an 53 year"
type textarea "x"
type textarea "My dad is an 53 year"
type textarea "x"
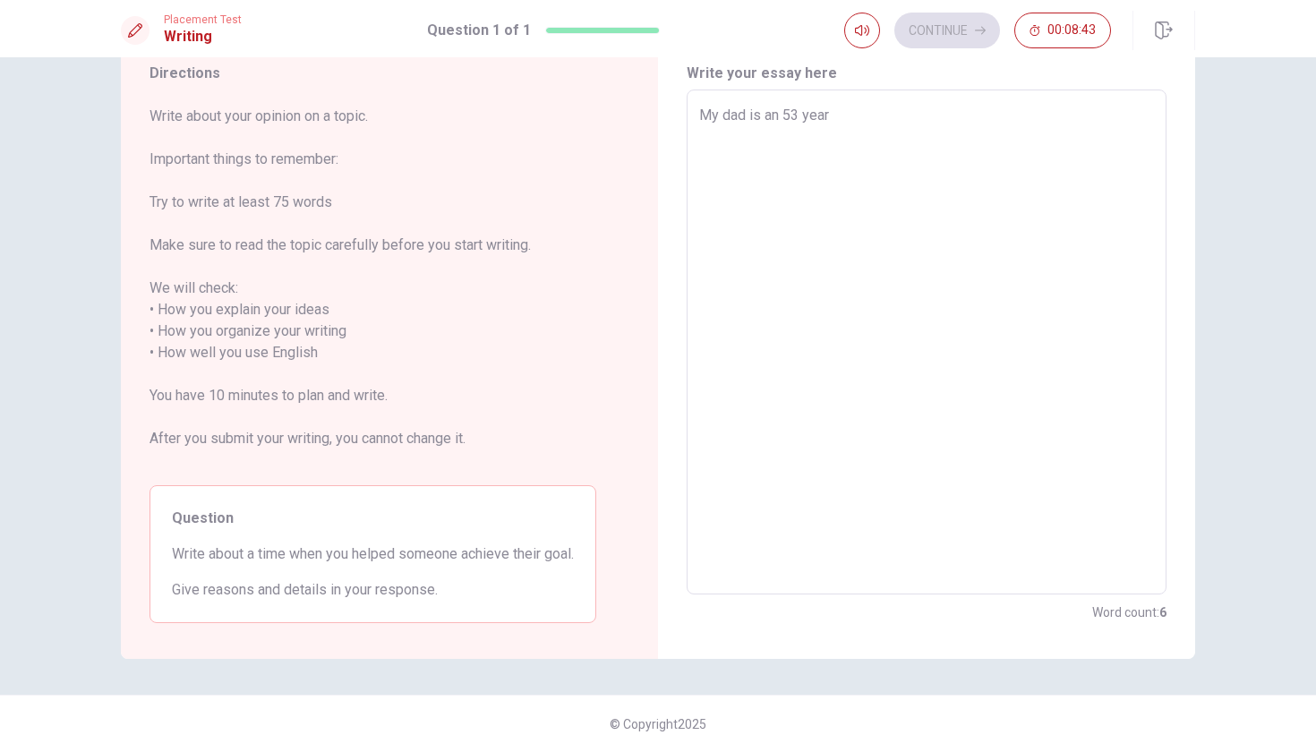
type textarea "My dad is an [DEMOGRAPHIC_DATA]"
type textarea "x"
type textarea "My dad is an 53 year ol"
type textarea "x"
type textarea "My dad is an [DEMOGRAPHIC_DATA]"
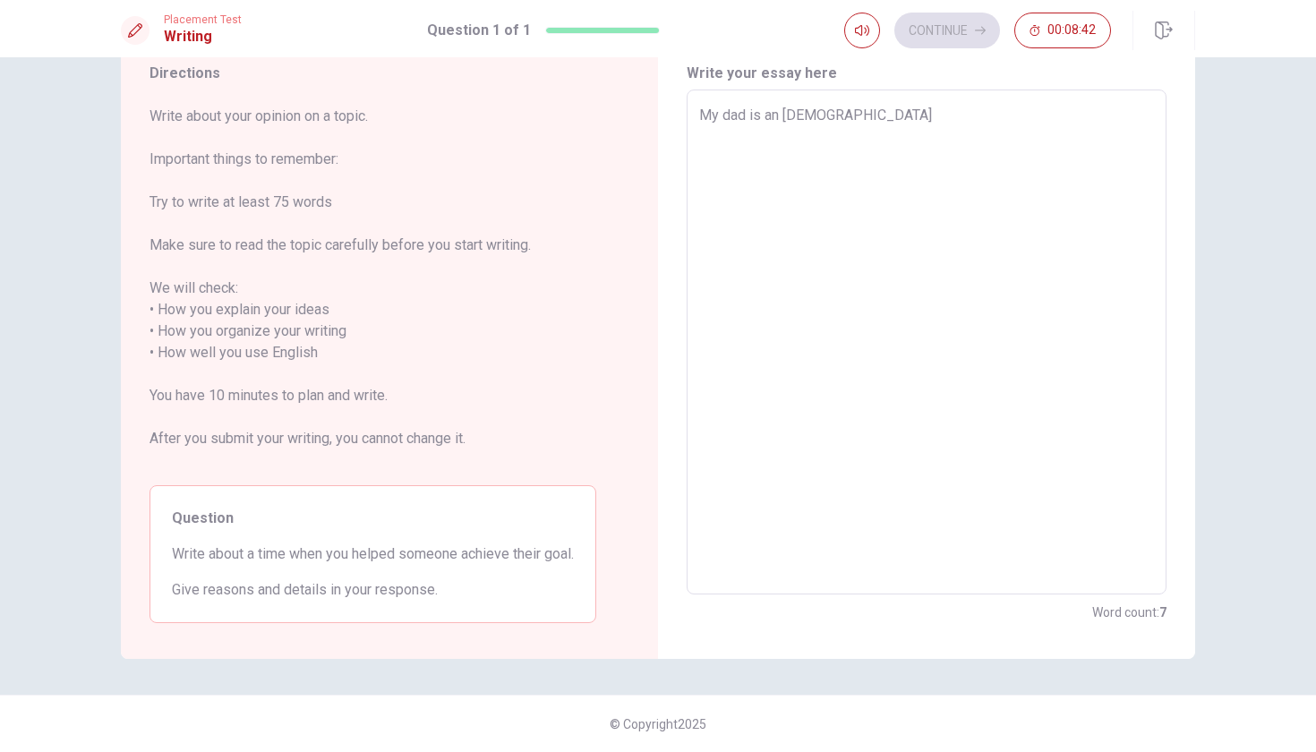
type textarea "x"
type textarea "My dad is an [DEMOGRAPHIC_DATA]"
type textarea "x"
type textarea "My dad is an [DEMOGRAPHIC_DATA] m"
type textarea "x"
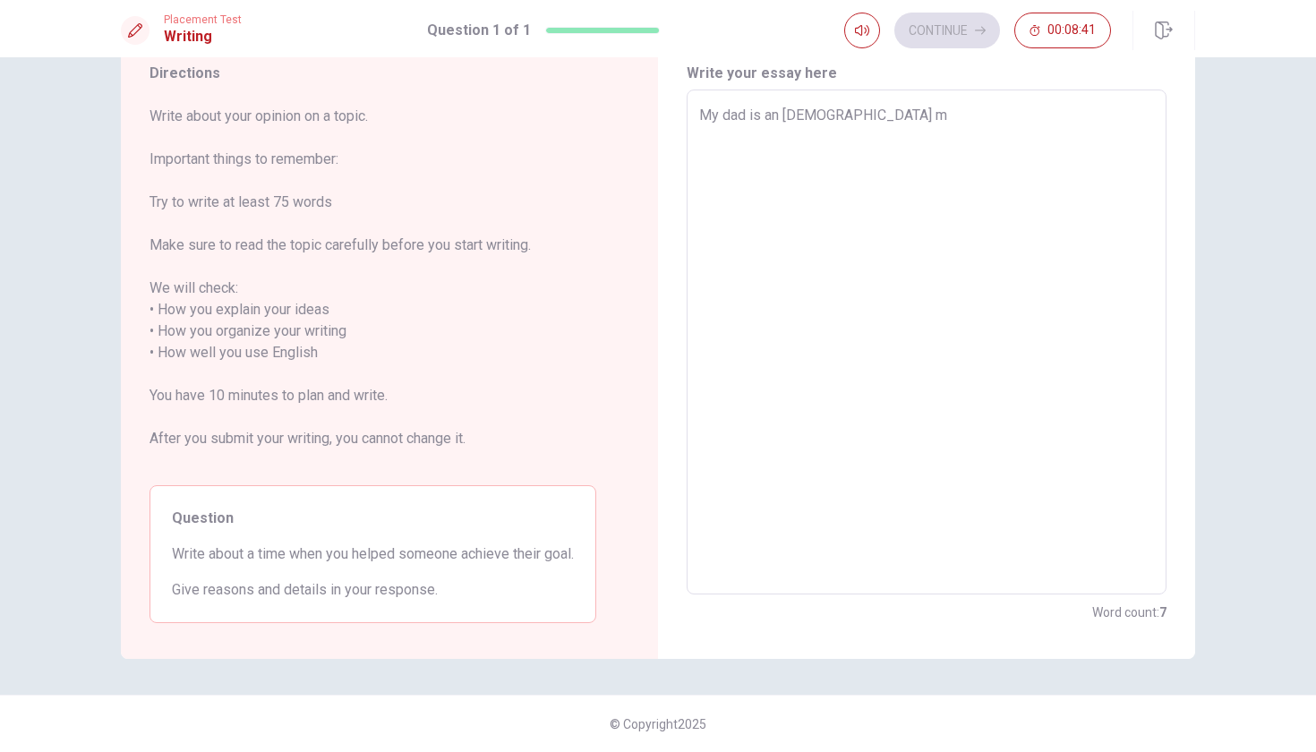
type textarea "My dad is an [DEMOGRAPHIC_DATA] ma"
type textarea "x"
type textarea "My dad is an [DEMOGRAPHIC_DATA] man"
type textarea "x"
type textarea "My dad is an [DEMOGRAPHIC_DATA] man"
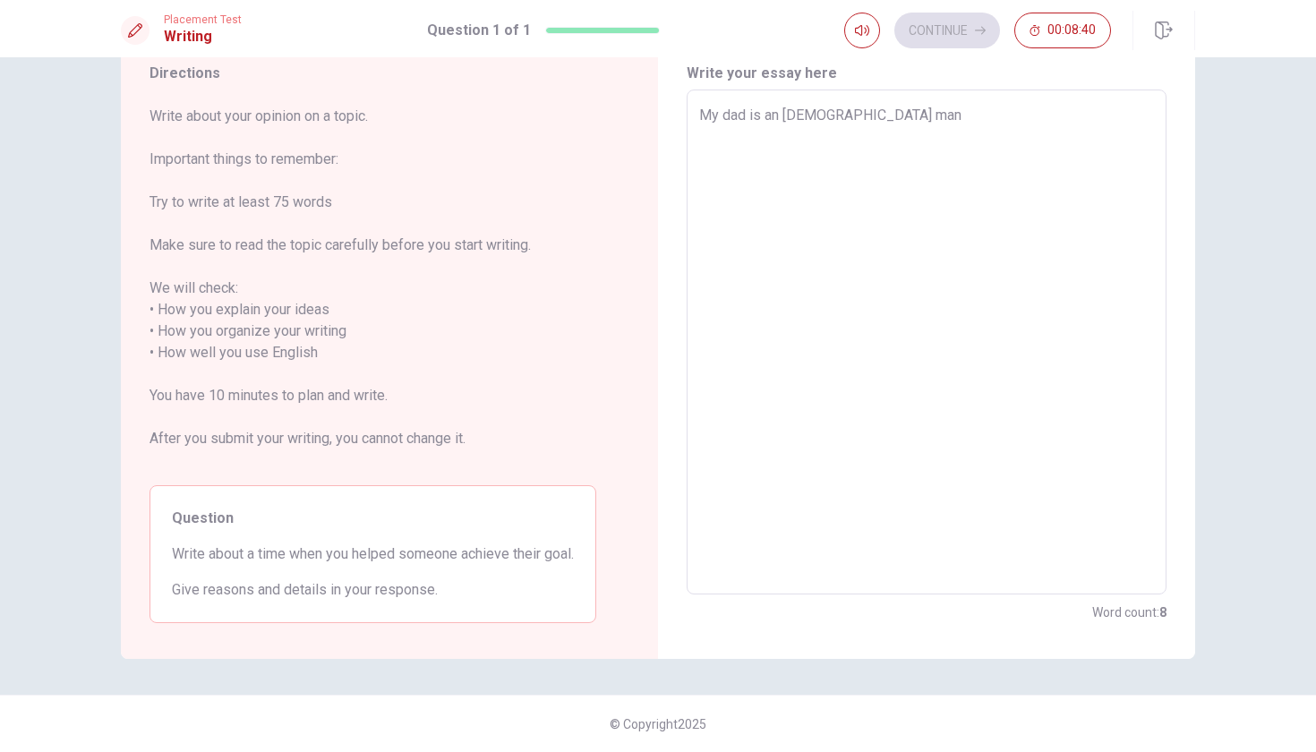
type textarea "x"
type textarea "My dad is an [DEMOGRAPHIC_DATA] man"
type textarea "x"
type textarea "My dad is an [DEMOGRAPHIC_DATA] man"
type textarea "x"
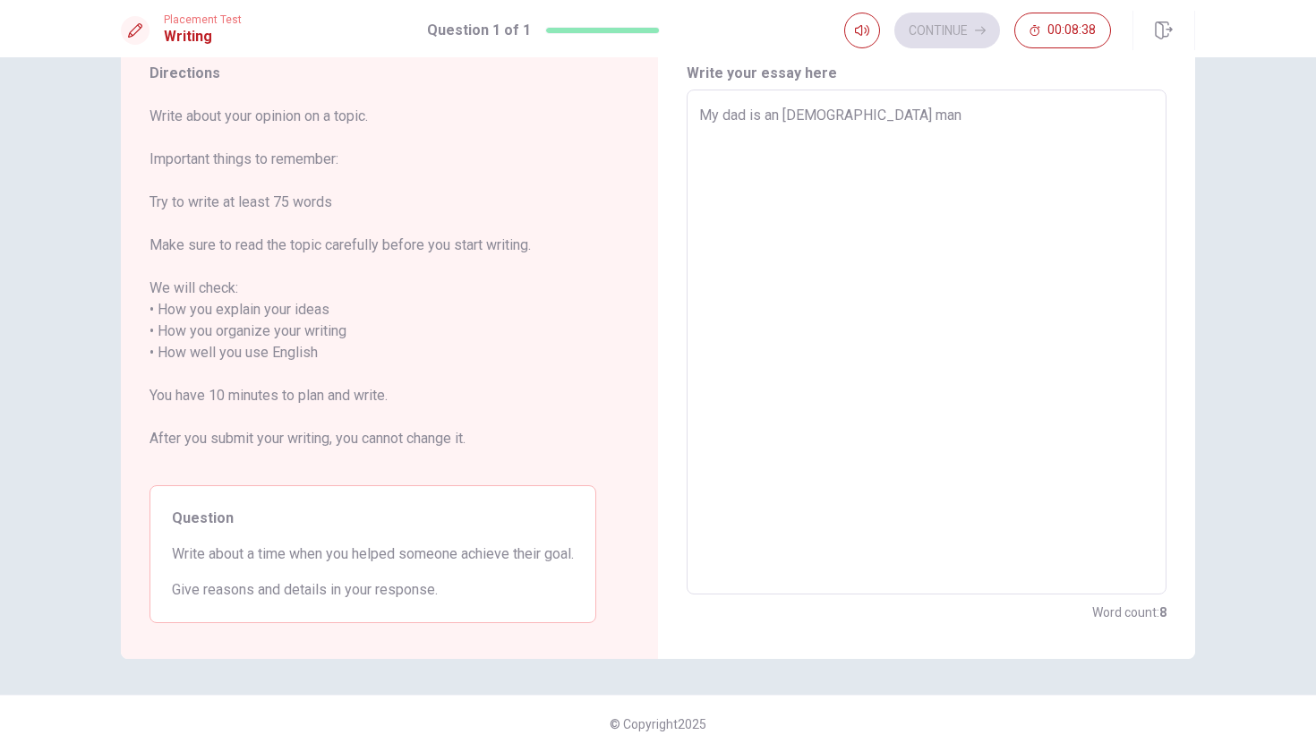
type textarea "My dad is an [DEMOGRAPHIC_DATA] man ,"
type textarea "x"
type textarea "My dad is an [DEMOGRAPHIC_DATA] man"
type textarea "x"
type textarea "My dad is an [DEMOGRAPHIC_DATA] man"
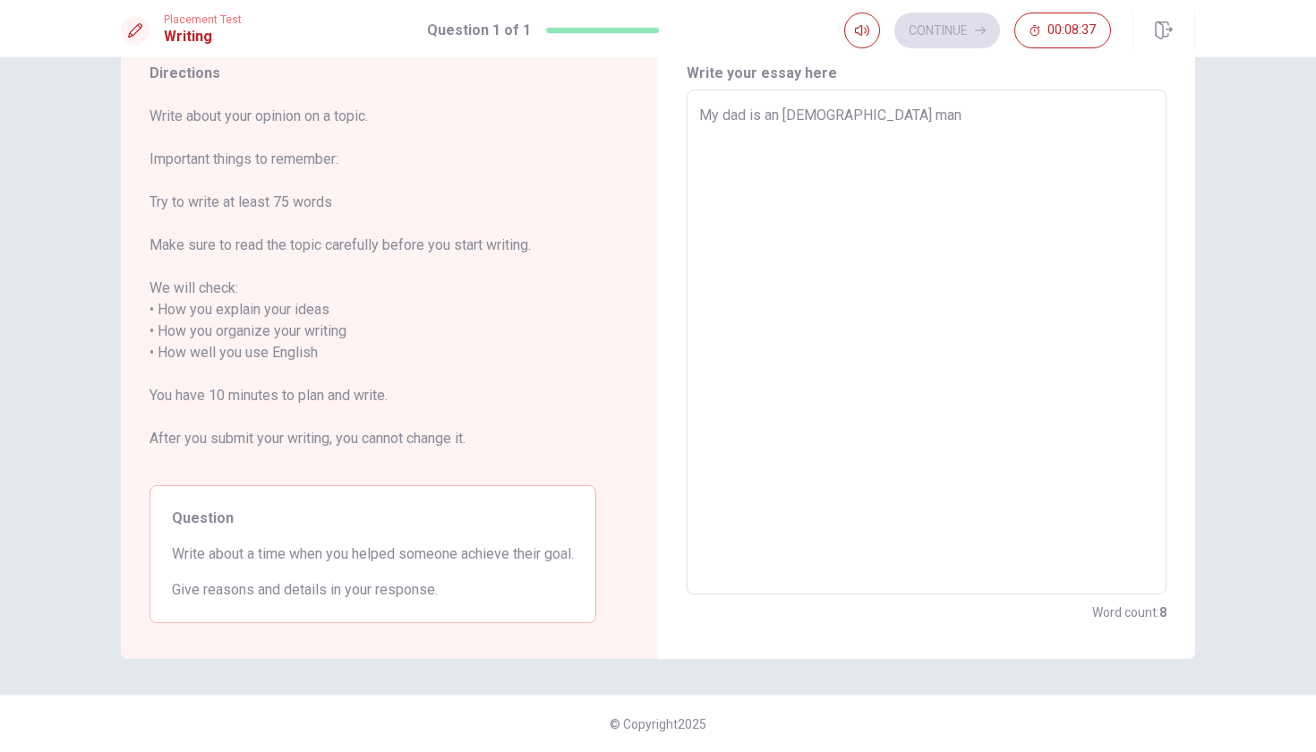
type textarea "x"
type textarea "My dad is an [DEMOGRAPHIC_DATA] man,"
type textarea "x"
type textarea "My dad is an [DEMOGRAPHIC_DATA] man,"
type textarea "x"
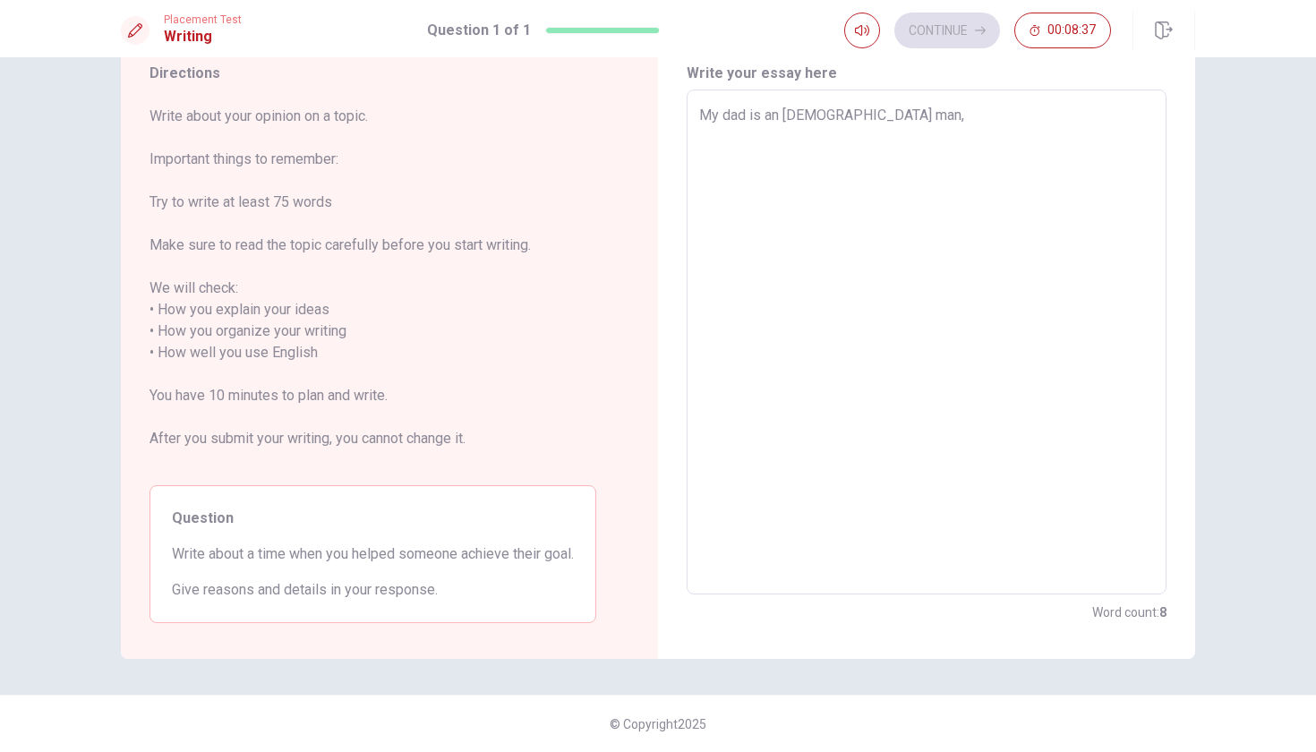
type textarea "My dad is an [DEMOGRAPHIC_DATA] man, w"
type textarea "x"
type textarea "My dad is an [DEMOGRAPHIC_DATA] man, wh"
type textarea "x"
type textarea "My dad is an [DEMOGRAPHIC_DATA] man, who"
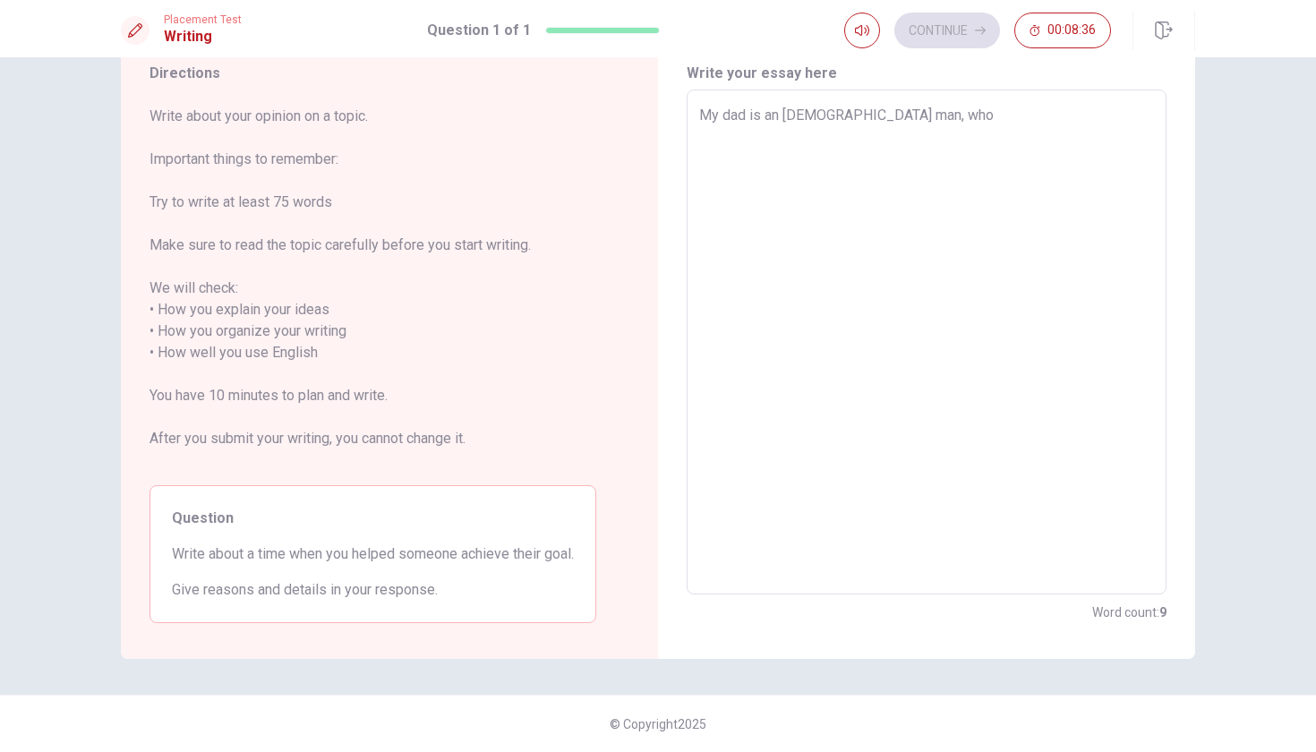
type textarea "x"
type textarea "My dad is an [DEMOGRAPHIC_DATA] man, who"
type textarea "x"
type textarea "My dad is an [DEMOGRAPHIC_DATA] man, who h"
type textarea "x"
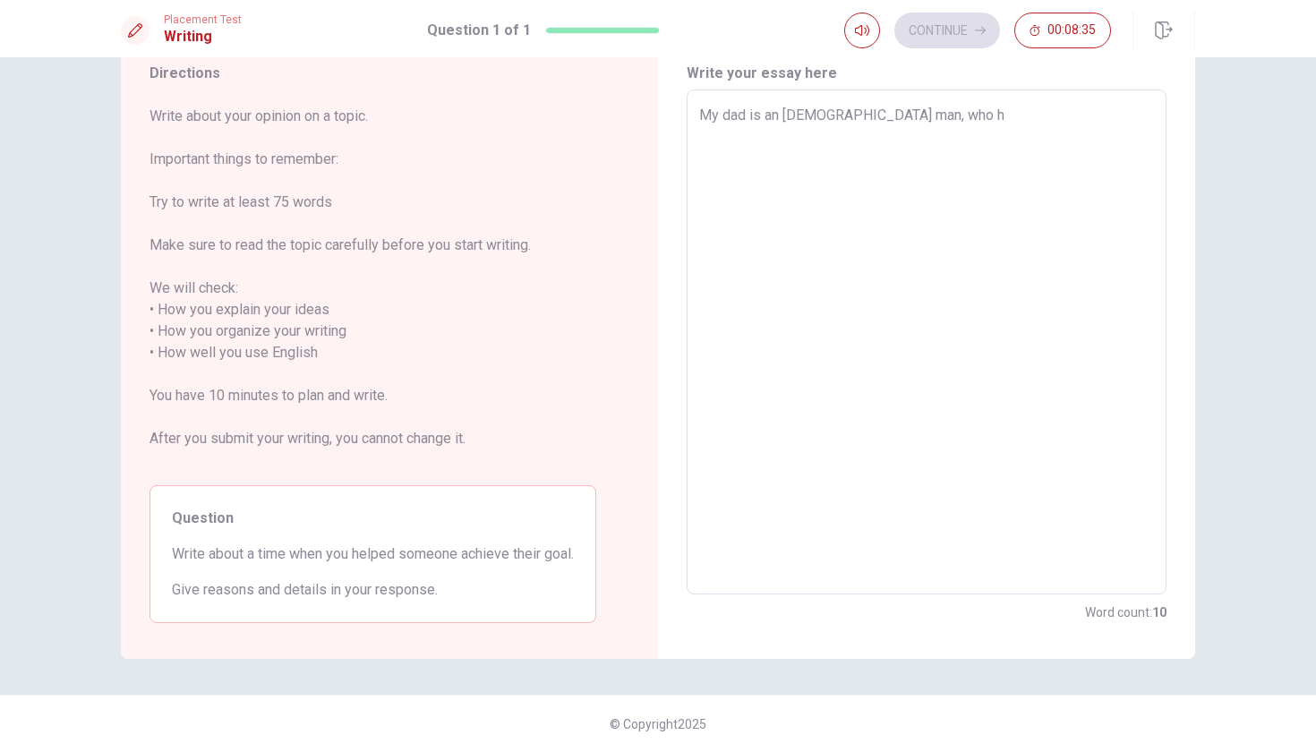
type textarea "My dad is an [DEMOGRAPHIC_DATA] man, who ha"
type textarea "x"
type textarea "My dad is an [DEMOGRAPHIC_DATA] man, who has"
type textarea "x"
type textarea "My dad is an [DEMOGRAPHIC_DATA] man, who has"
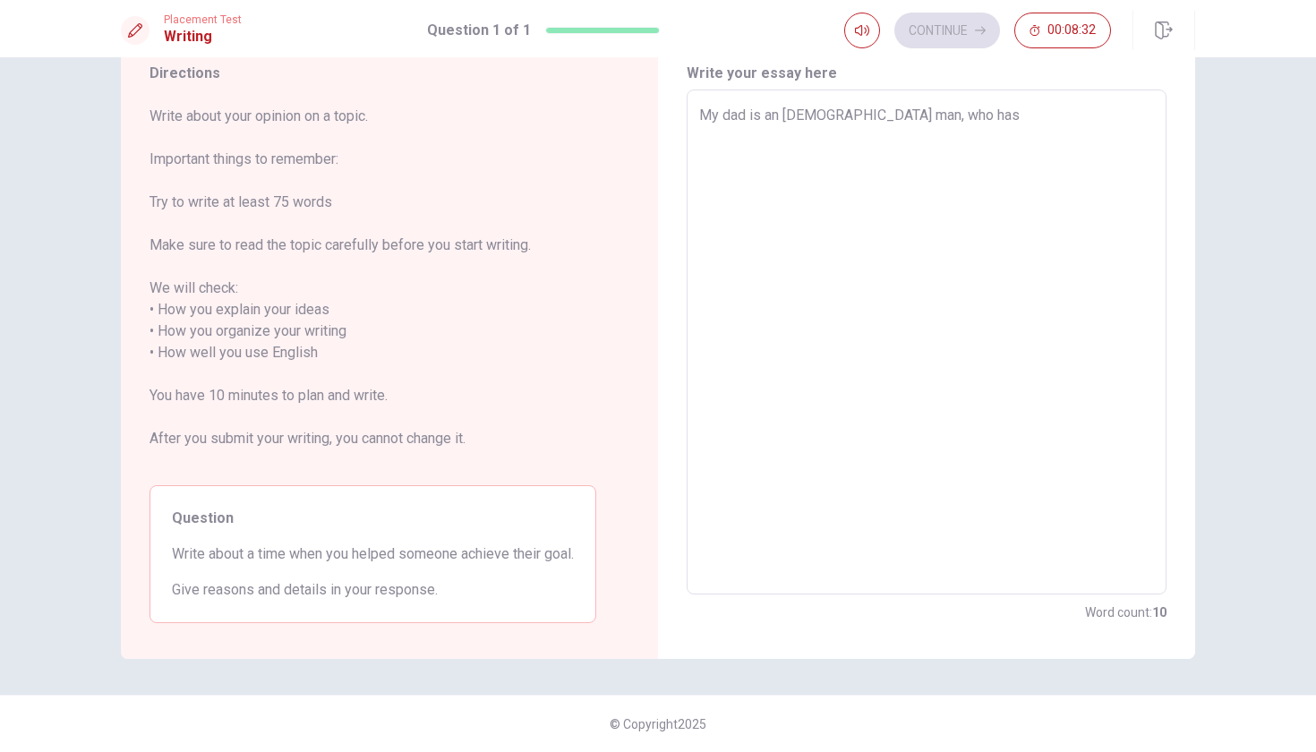
type textarea "x"
type textarea "My dad is an [DEMOGRAPHIC_DATA] man, who has d"
type textarea "x"
type textarea "My dad is an [DEMOGRAPHIC_DATA] man, who has di"
type textarea "x"
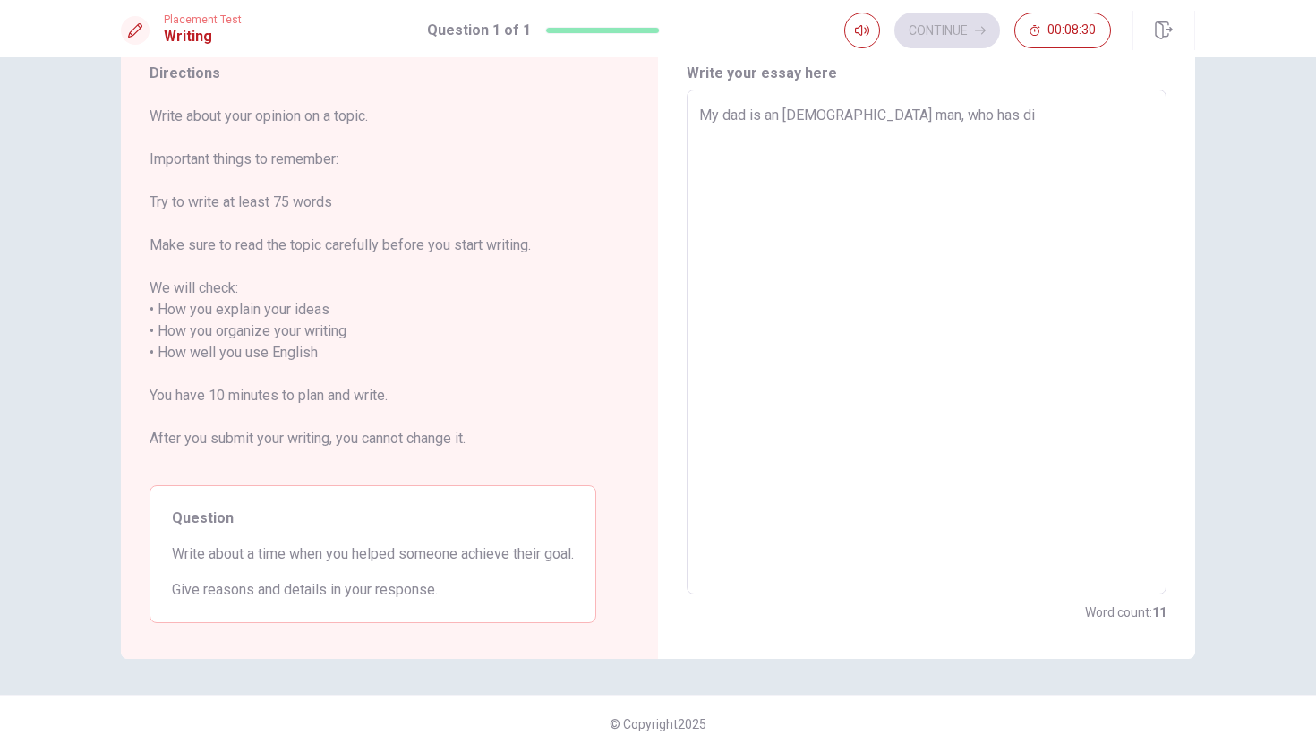
type textarea "My dad is an [DEMOGRAPHIC_DATA] man, who has dia"
type textarea "x"
type textarea "My dad is an [DEMOGRAPHIC_DATA] man, who has diab"
type textarea "x"
type textarea "My dad is an [DEMOGRAPHIC_DATA] man, who has diabi"
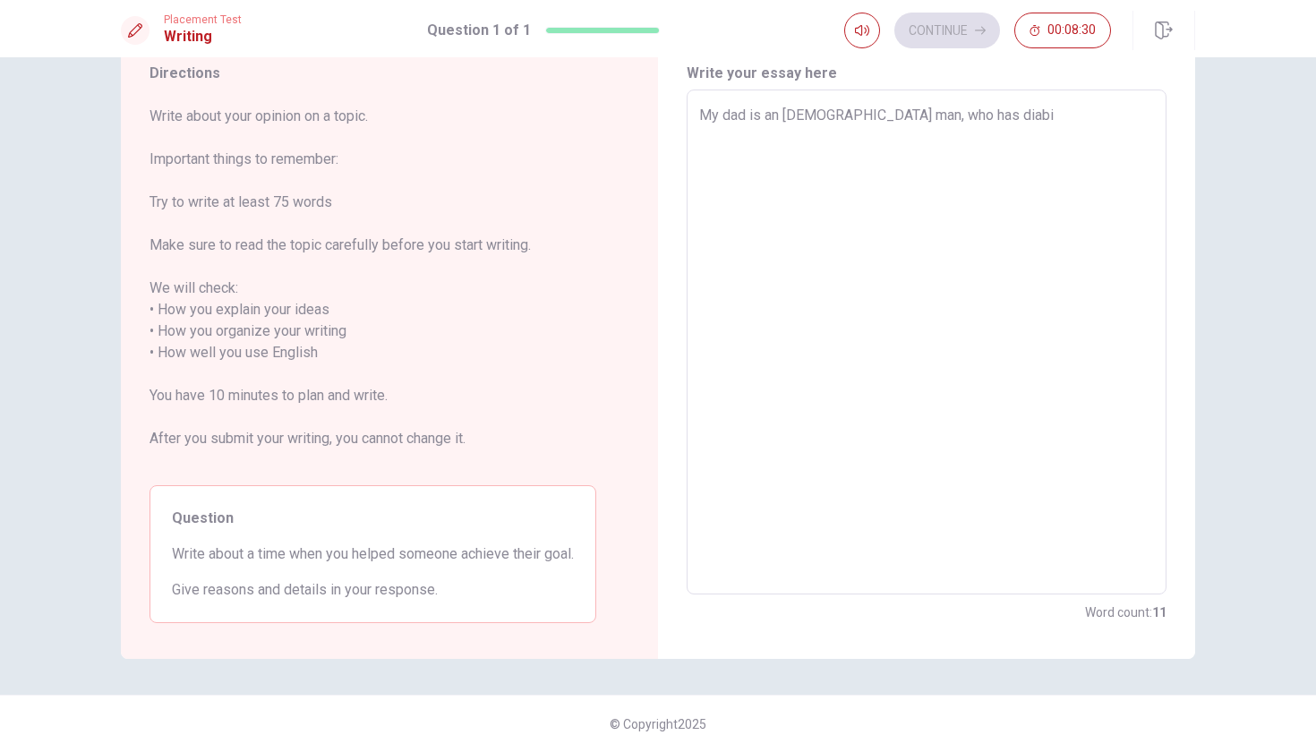
type textarea "x"
type textarea "My dad is an [DEMOGRAPHIC_DATA] man, who has diabit"
type textarea "x"
type textarea "My dad is an [DEMOGRAPHIC_DATA] man, who has diabiti"
type textarea "x"
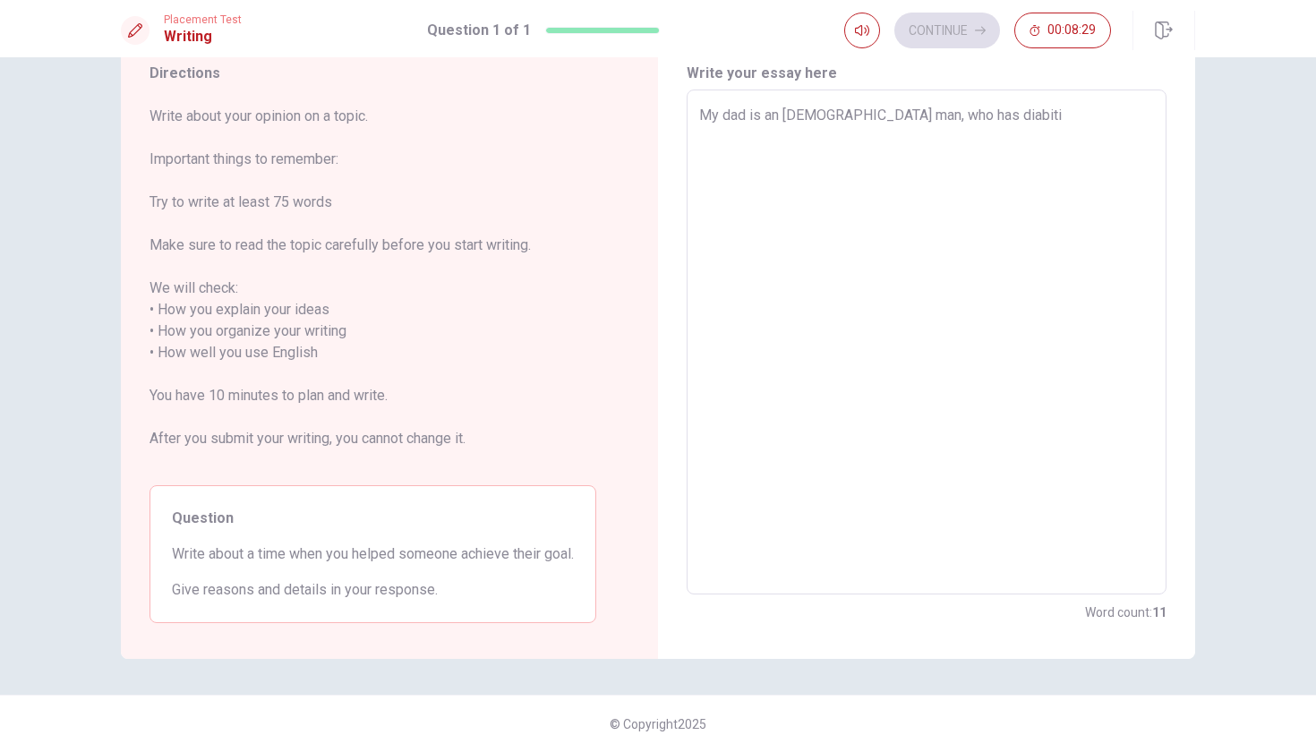
type textarea "My dad is an [DEMOGRAPHIC_DATA] man, who has diabitis"
type textarea "x"
type textarea "My dad is an [DEMOGRAPHIC_DATA] man, who has diabitis"
type textarea "x"
type textarea "My dad is an [DEMOGRAPHIC_DATA] man, who has diabitis t"
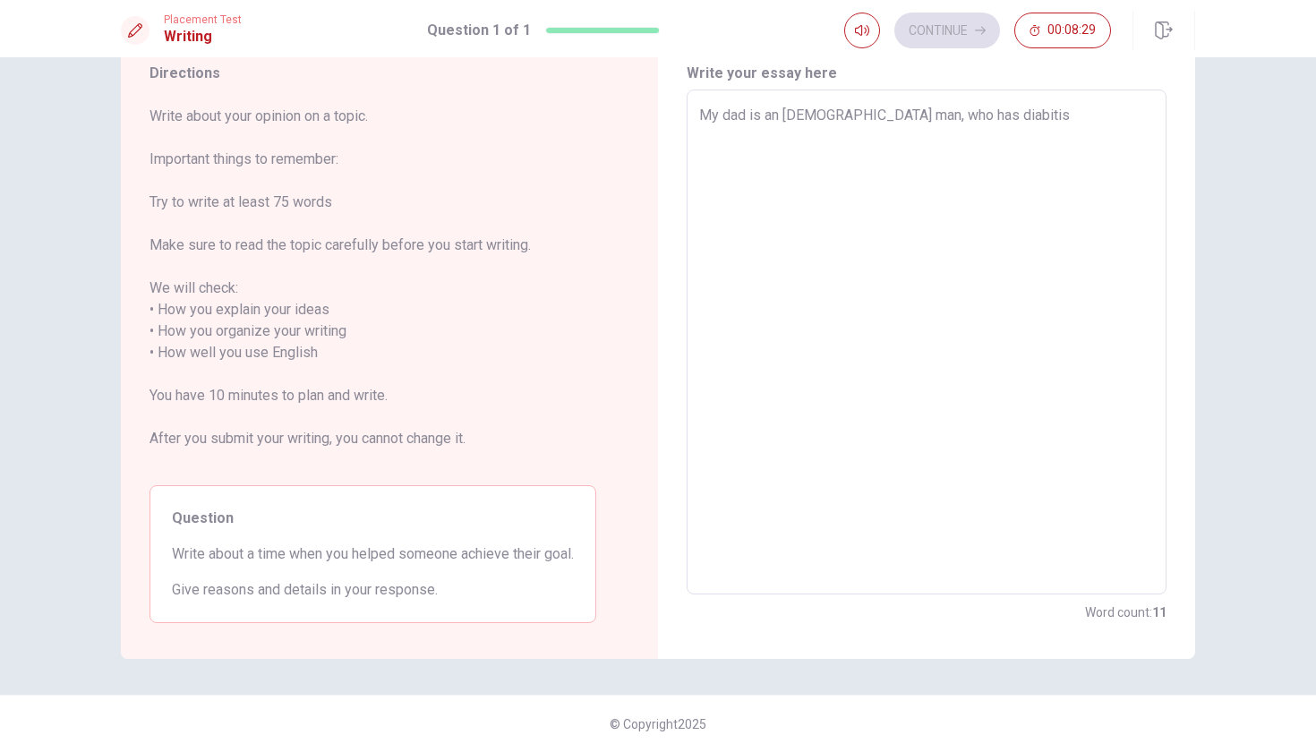
type textarea "x"
type textarea "My dad is an [DEMOGRAPHIC_DATA] man, who has diabitis ty"
type textarea "x"
type textarea "My dad is an [DEMOGRAPHIC_DATA] man, who has diabitis typ"
type textarea "x"
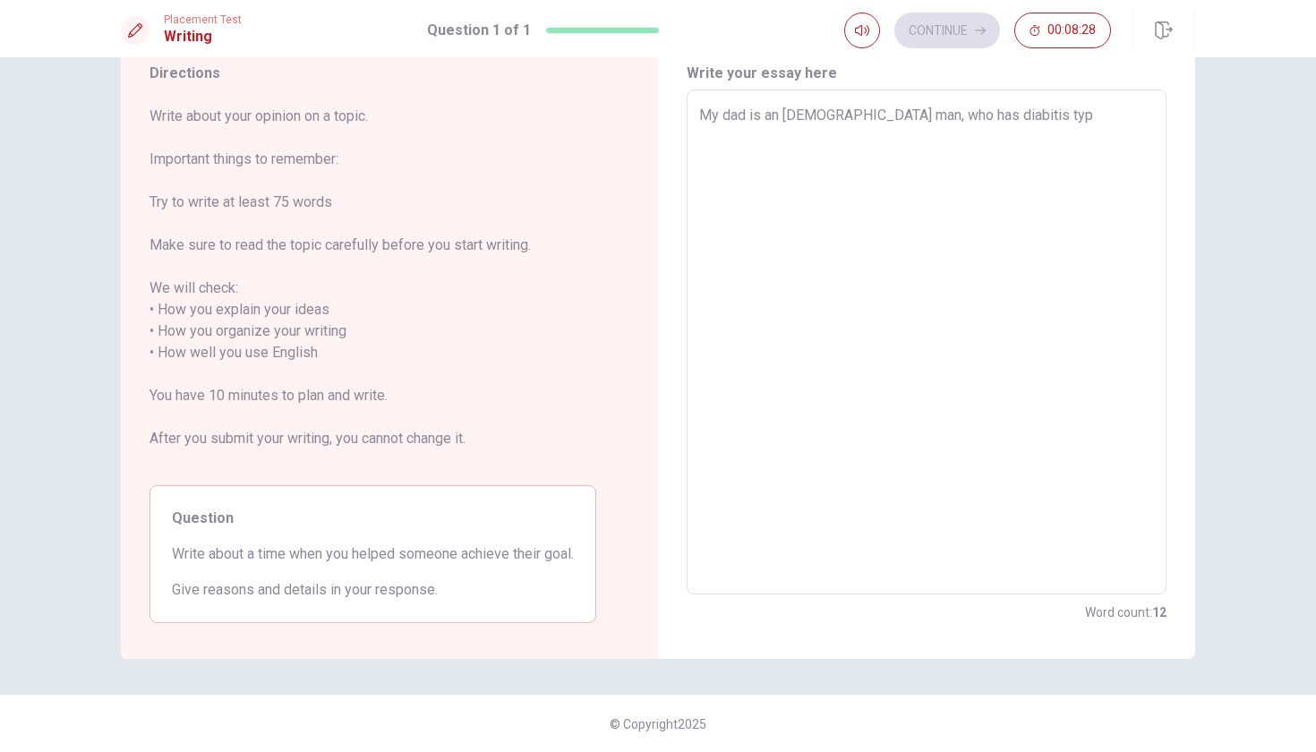
type textarea "My dad is an [DEMOGRAPHIC_DATA] man, who has diabitis type"
type textarea "x"
type textarea "My dad is an [DEMOGRAPHIC_DATA] man, who has diabitis type"
type textarea "x"
type textarea "My dad is an [DEMOGRAPHIC_DATA] man, who has diabitis type 2"
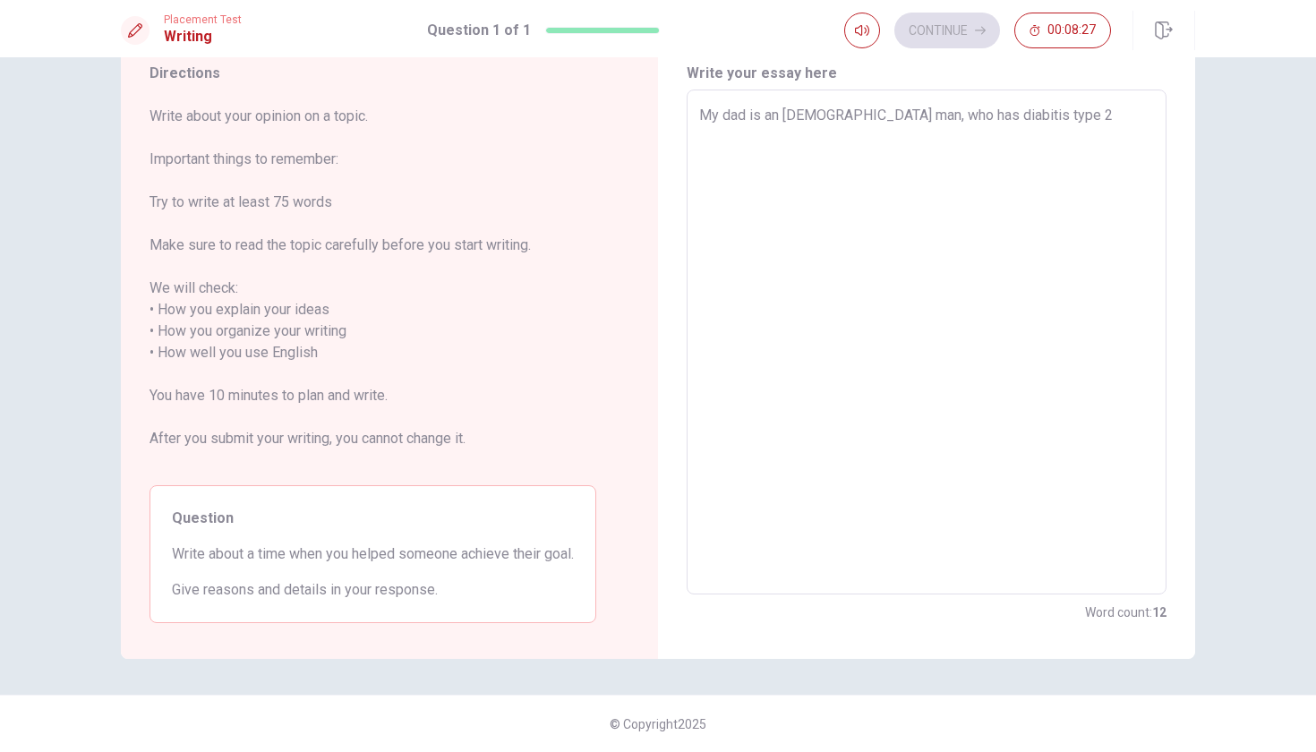
type textarea "x"
type textarea "My dad is an [DEMOGRAPHIC_DATA] man, who has diabitis type 2"
type textarea "x"
type textarea "My dad is an [DEMOGRAPHIC_DATA] man, who has diabitis type 2"
type textarea "x"
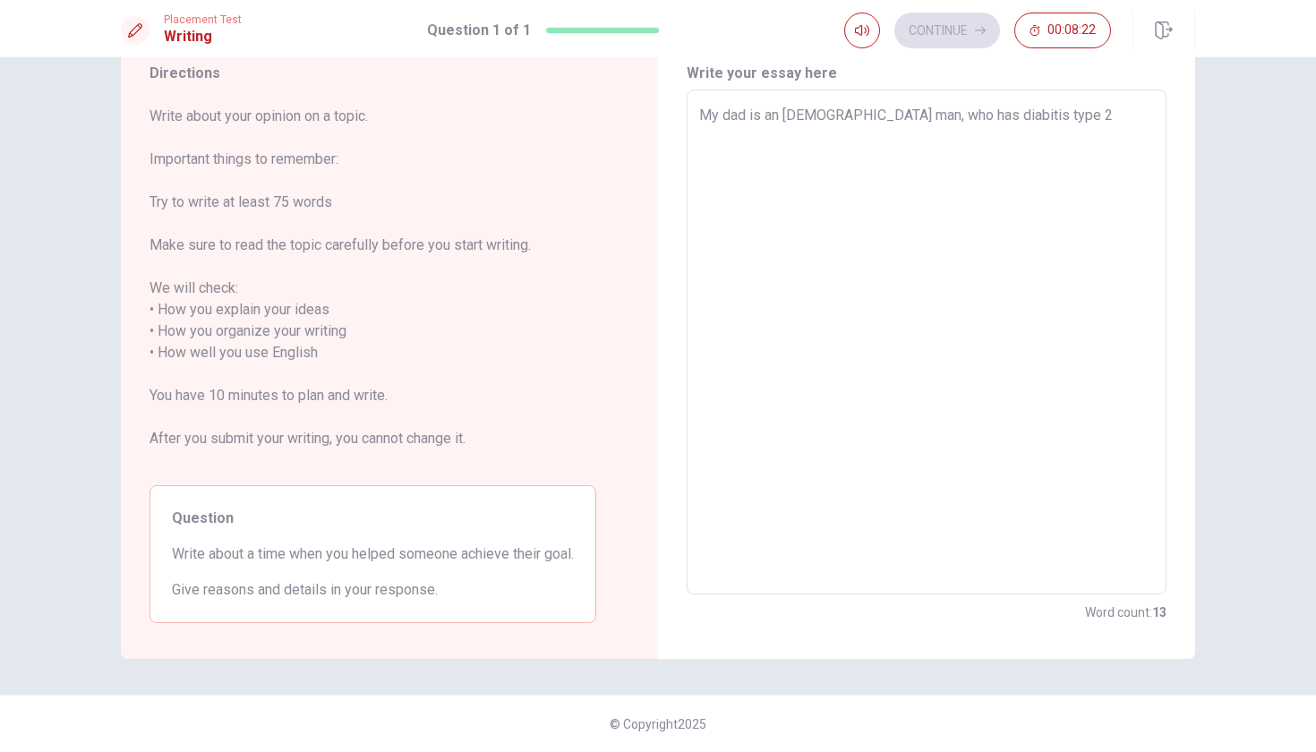
type textarea "My dad is an [DEMOGRAPHIC_DATA] man, who has diabitis type 2."
type textarea "x"
type textarea "My dad is an [DEMOGRAPHIC_DATA] man, who has diabitis type 2."
type textarea "x"
type textarea "My dad is an [DEMOGRAPHIC_DATA] man, who has diabitis type 2. T"
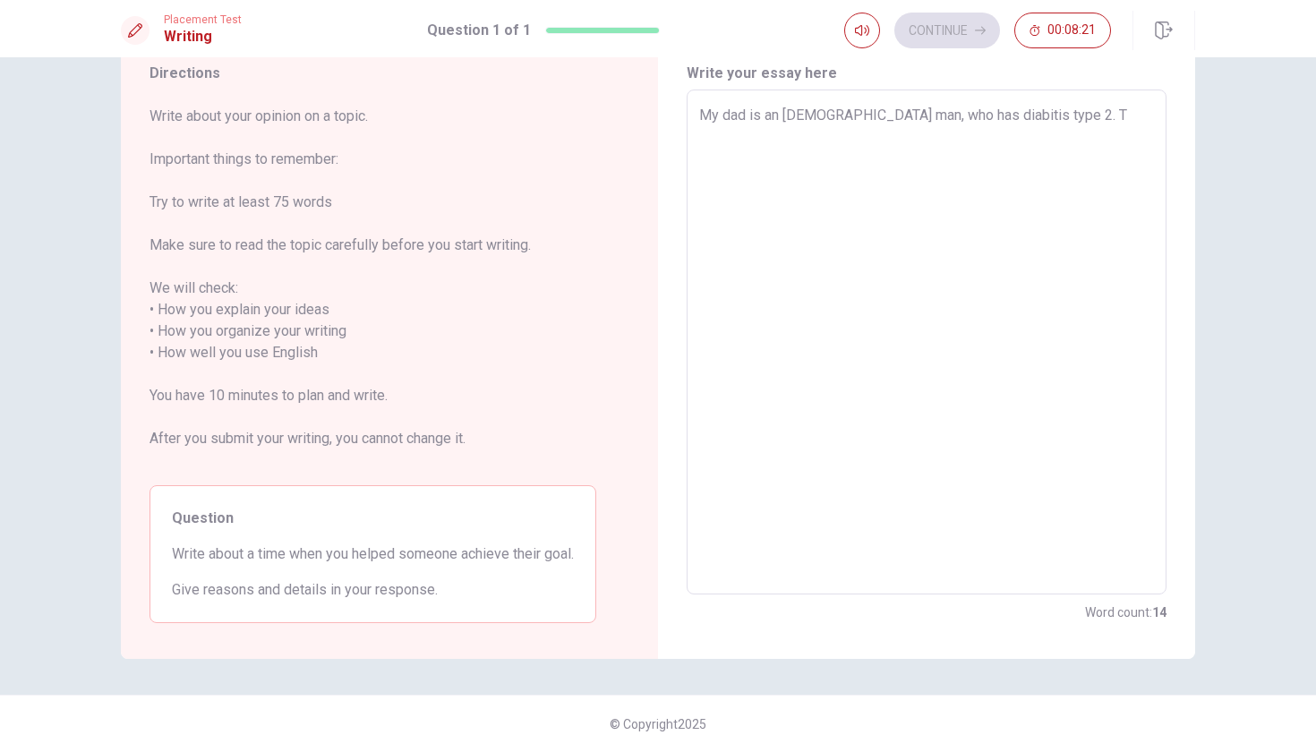
type textarea "x"
type textarea "My dad is an [DEMOGRAPHIC_DATA] man, who has diabitis type 2. Th"
type textarea "x"
type textarea "My dad is an [DEMOGRAPHIC_DATA] man, who has diabitis type 2. Thi"
type textarea "x"
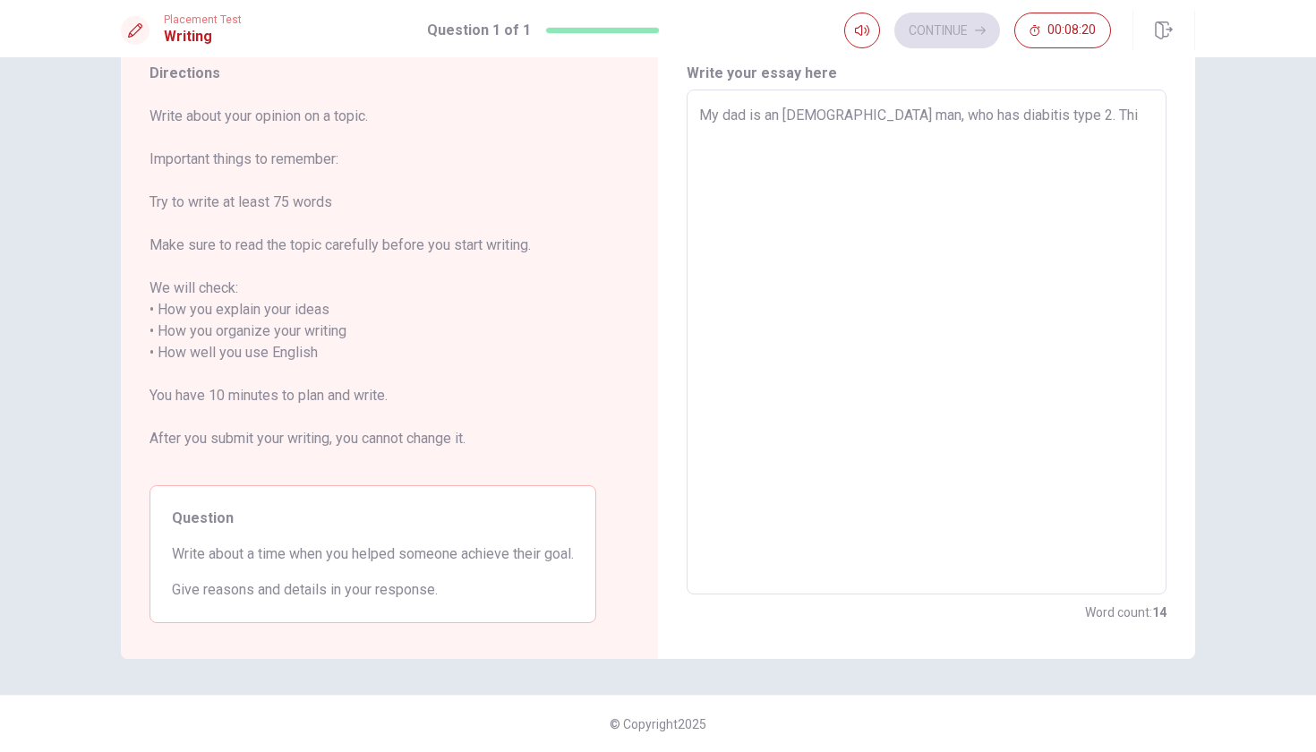
type textarea "My dad is an [DEMOGRAPHIC_DATA] man, who has diabitis type 2. This"
type textarea "x"
type textarea "My dad is an [DEMOGRAPHIC_DATA] man, who has diabitis type 2. This"
type textarea "x"
type textarea "My dad is an [DEMOGRAPHIC_DATA] man, who has diabitis type 2. This i"
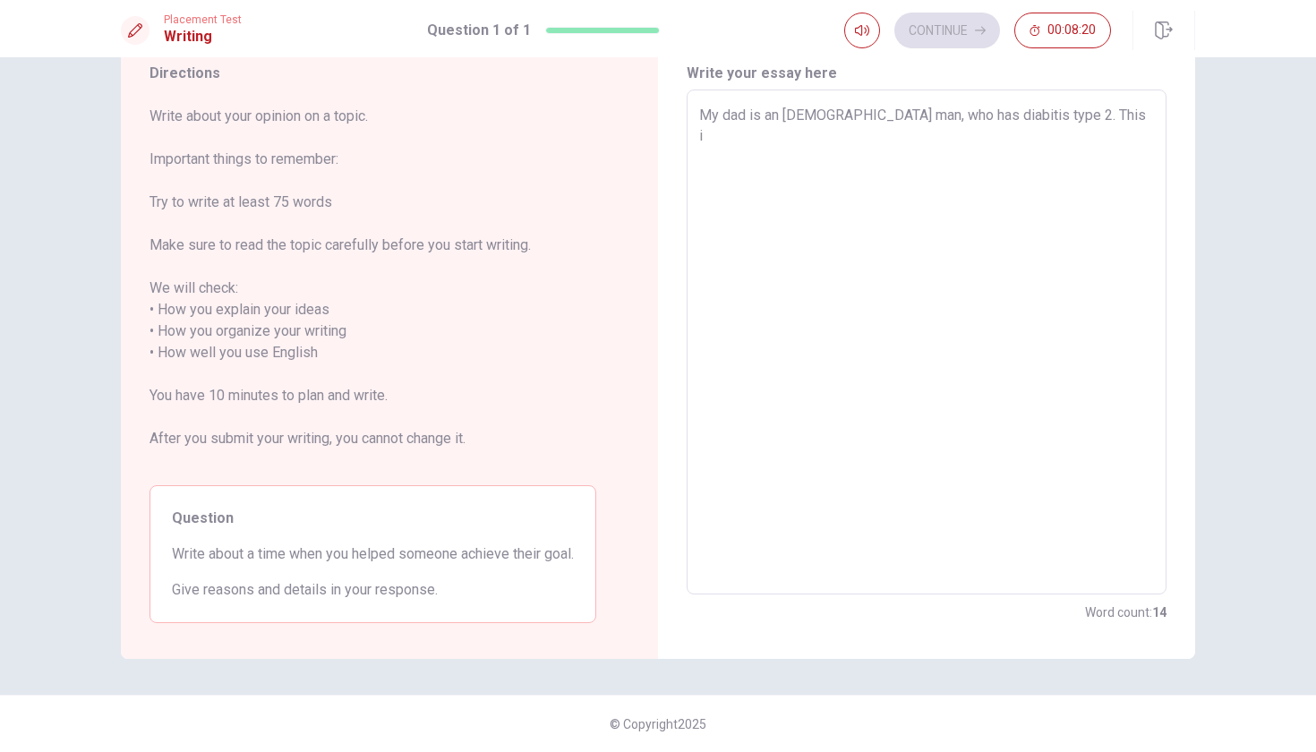
type textarea "x"
type textarea "My dad is an [DEMOGRAPHIC_DATA] man, who has diabitis type 2. This is"
type textarea "x"
type textarea "My dad is an [DEMOGRAPHIC_DATA] man, who has diabitis type 2. This is"
type textarea "x"
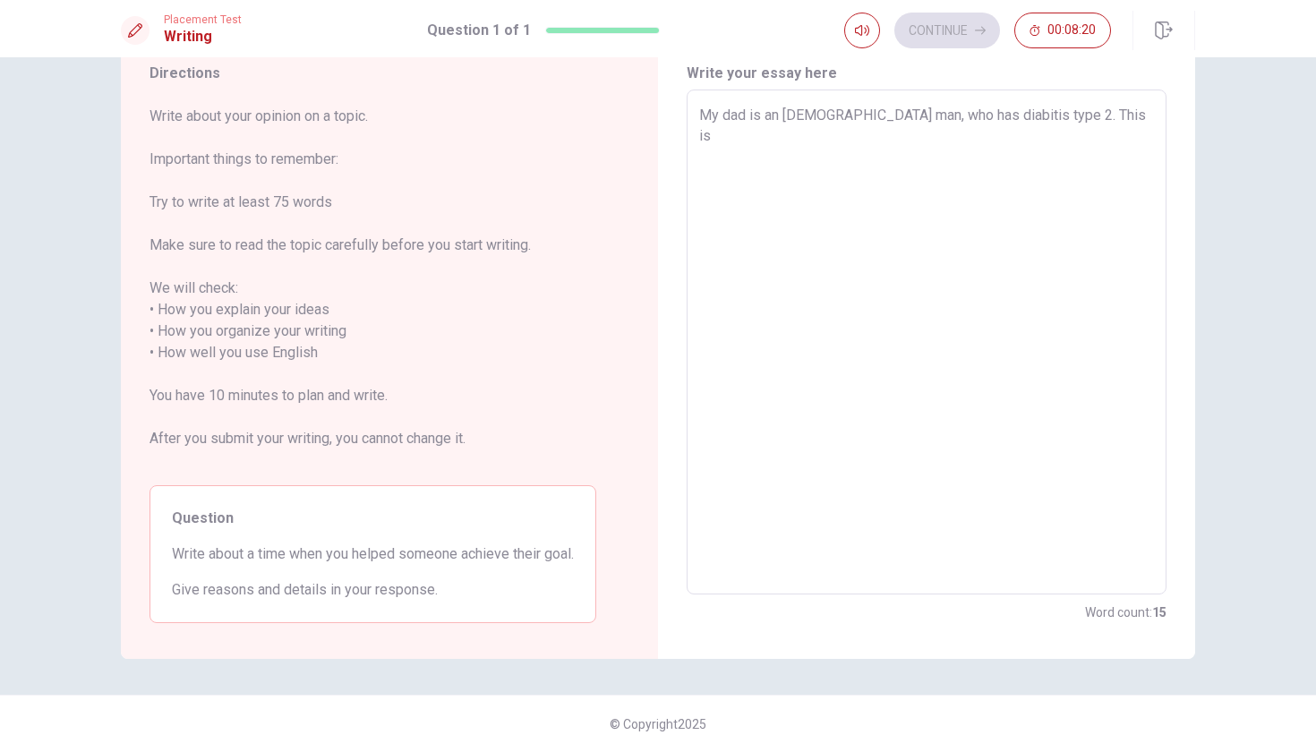
type textarea "My dad is an [DEMOGRAPHIC_DATA] man, who has diabitis type 2. This is a"
type textarea "x"
type textarea "My dad is an [DEMOGRAPHIC_DATA] man, who has diabitis type 2. This is a"
type textarea "x"
type textarea "My dad is an [DEMOGRAPHIC_DATA] man, who has diabitis type 2. This is a d"
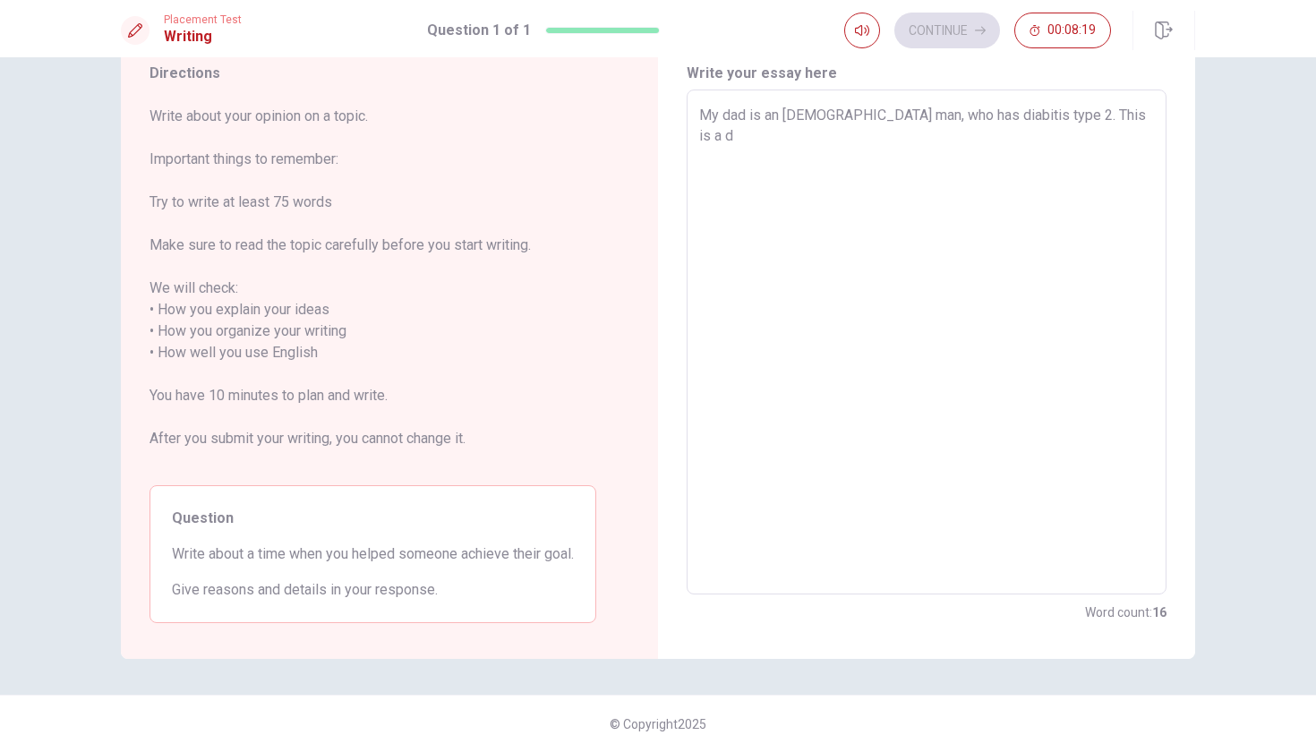
type textarea "x"
type textarea "My dad is an [DEMOGRAPHIC_DATA] man, who has diabitis type 2. This is a de"
type textarea "x"
type textarea "My dad is an [DEMOGRAPHIC_DATA] man, who has diabitis type 2. This is a des"
type textarea "x"
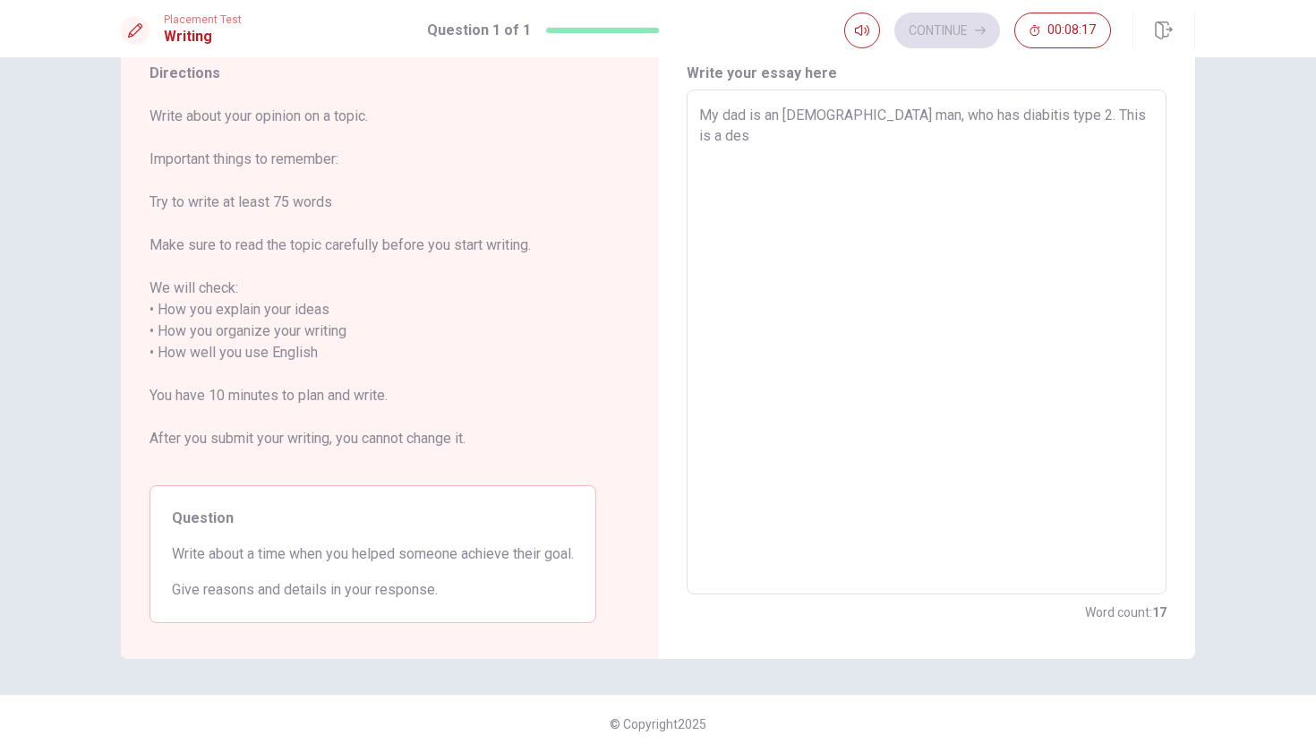
type textarea "My dad is an [DEMOGRAPHIC_DATA] man, who has diabitis type 2. This is a dese"
type textarea "x"
type textarea "My dad is an [DEMOGRAPHIC_DATA] man, who has diabitis type 2. This is a desea"
type textarea "x"
type textarea "My dad is an [DEMOGRAPHIC_DATA] man, who has diabitis type 2. This is a deseas"
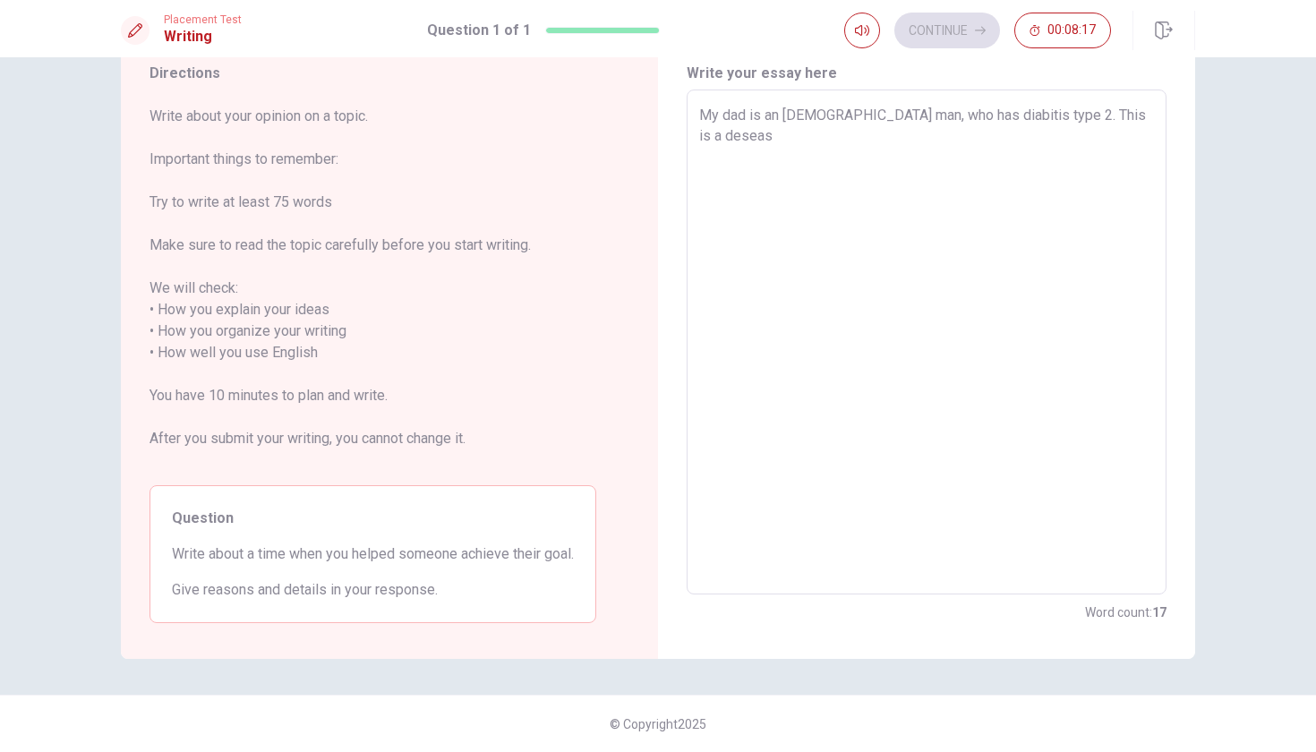
type textarea "x"
type textarea "My dad is an [DEMOGRAPHIC_DATA] man, who has diabitis type 2. This is a desease"
type textarea "x"
type textarea "My dad is an [DEMOGRAPHIC_DATA] man, who has diabitis type 2. This is a desease"
type textarea "x"
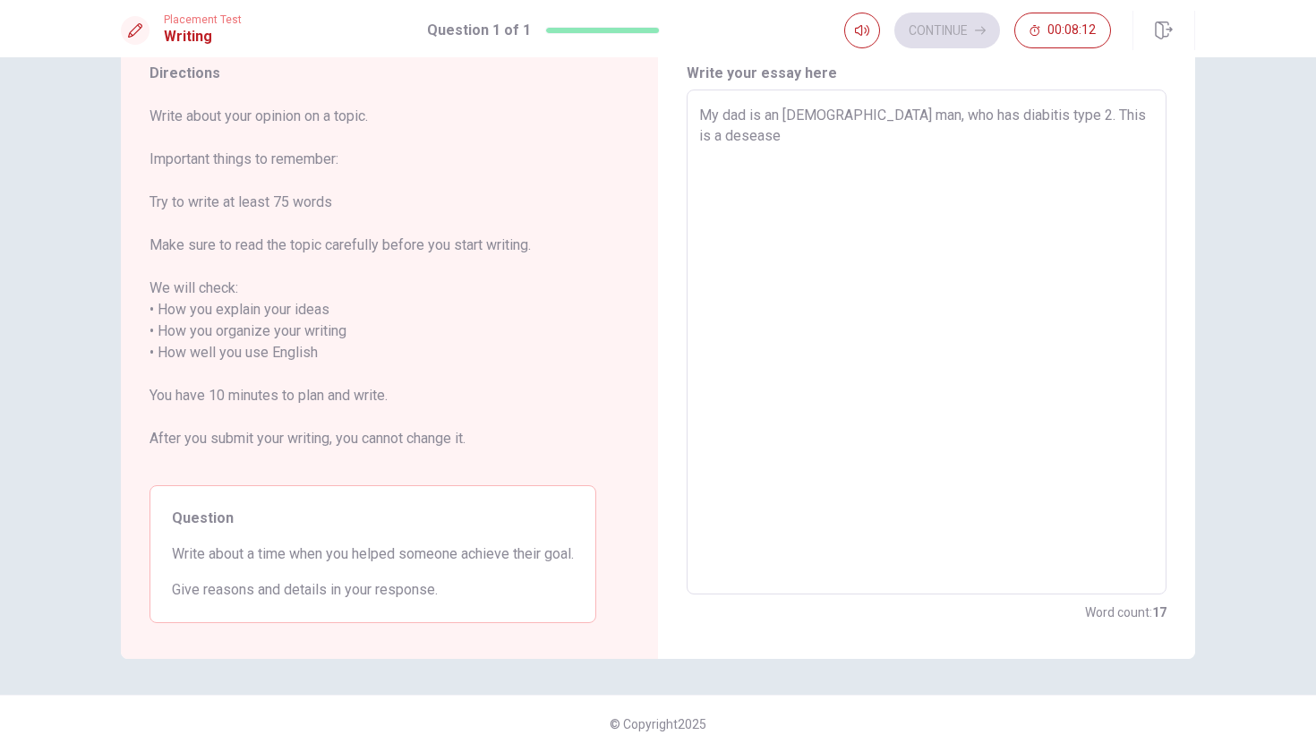
type textarea "My dad is an [DEMOGRAPHIC_DATA] man, who has diabitis type 2. This is a desease…"
type textarea "x"
type textarea "My dad is an [DEMOGRAPHIC_DATA] man, who has diabitis type 2. This is a desease…"
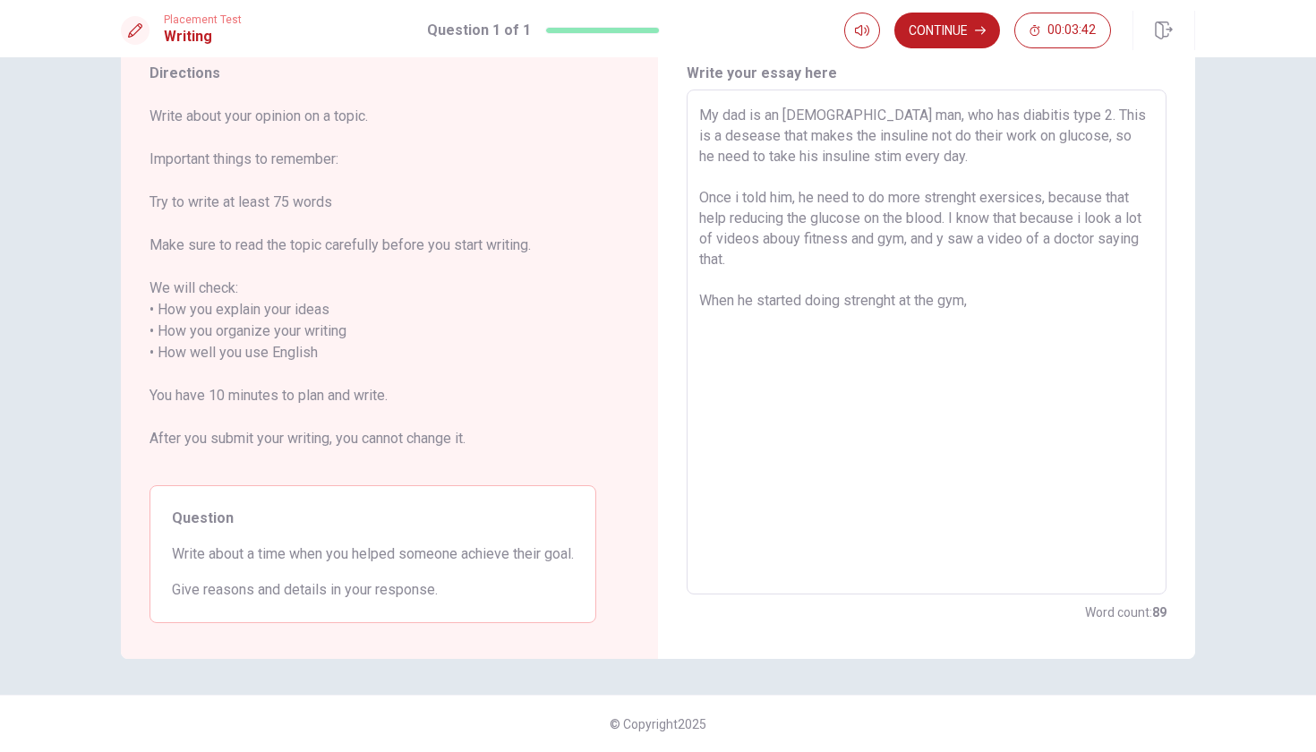
click at [1042, 196] on textarea "My dad is an [DEMOGRAPHIC_DATA] man, who has diabitis type 2. This is a desease…" at bounding box center [926, 342] width 455 height 475
click at [986, 307] on textarea "My dad is an [DEMOGRAPHIC_DATA] man, who has diabitis type 2. This is a desease…" at bounding box center [926, 342] width 455 height 475
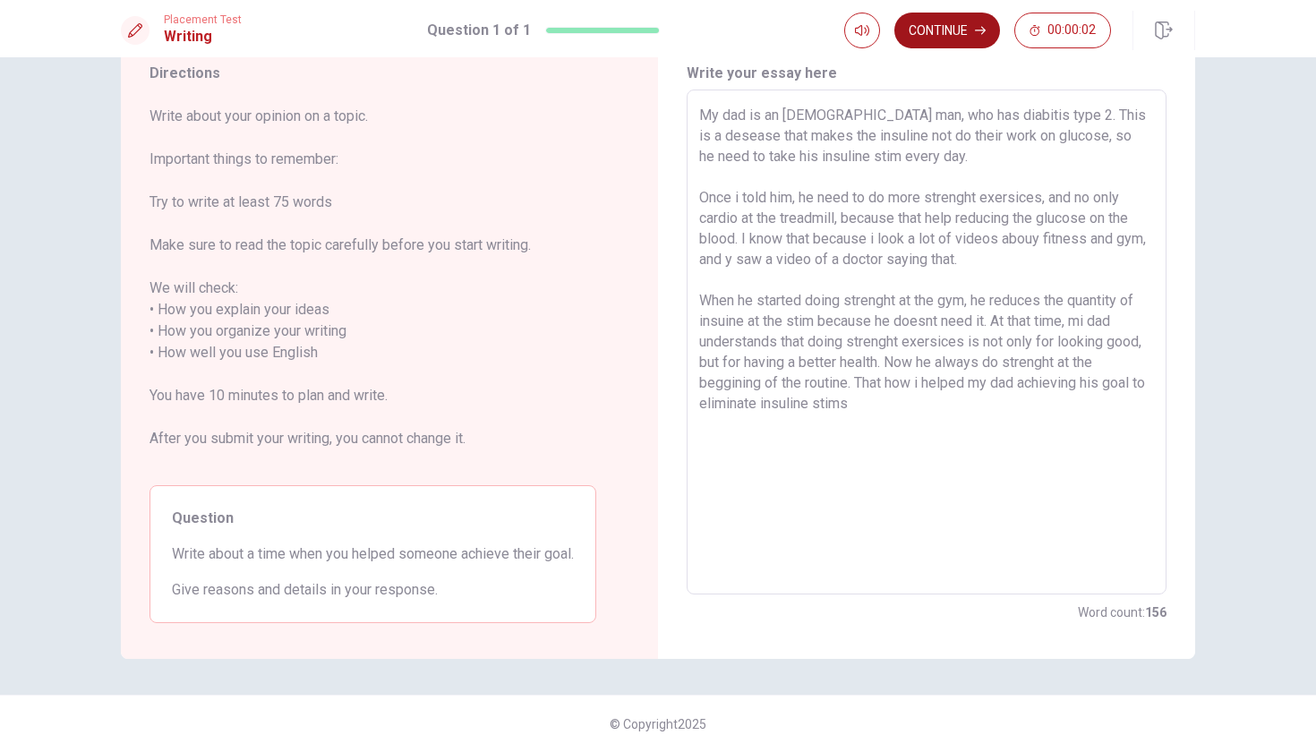
click at [961, 41] on button "Continue" at bounding box center [948, 31] width 106 height 36
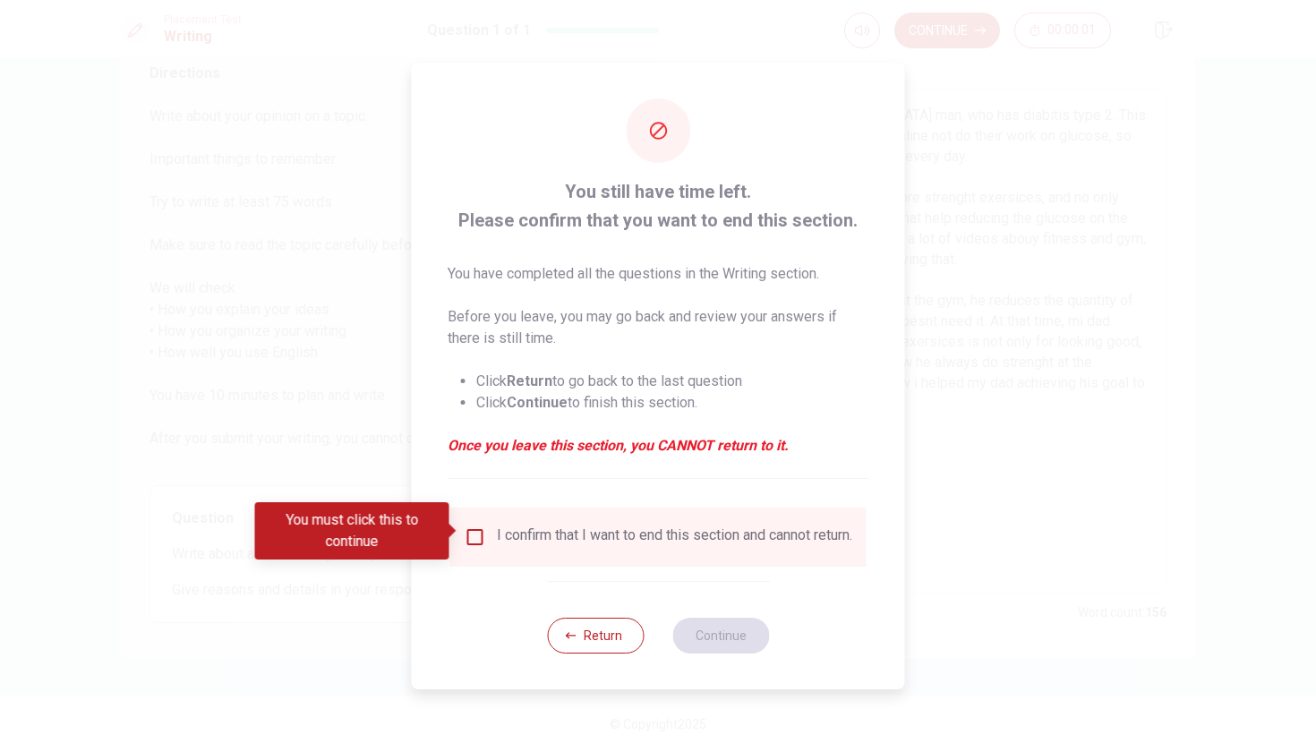
click at [475, 535] on input "You must click this to continue" at bounding box center [475, 537] width 21 height 21
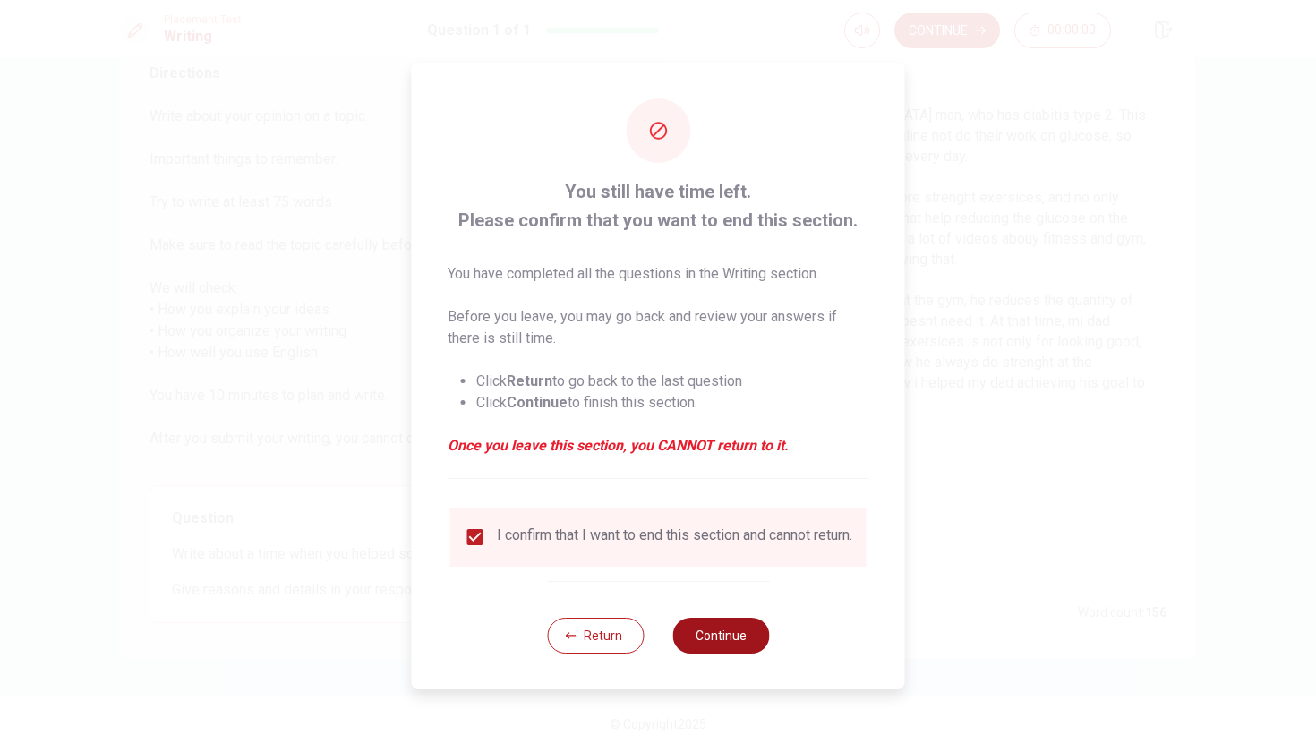
click at [694, 637] on button "Continue" at bounding box center [720, 636] width 97 height 36
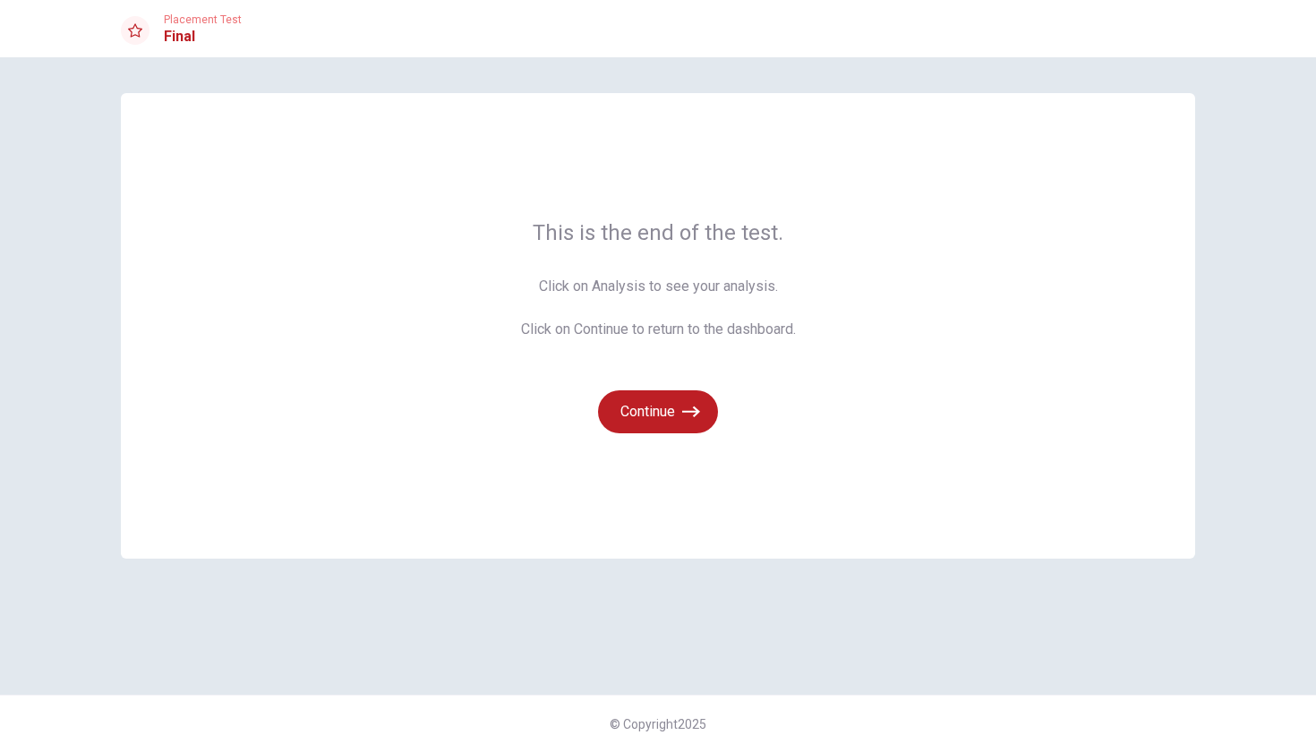
scroll to position [0, 0]
